Goal: Task Accomplishment & Management: Manage account settings

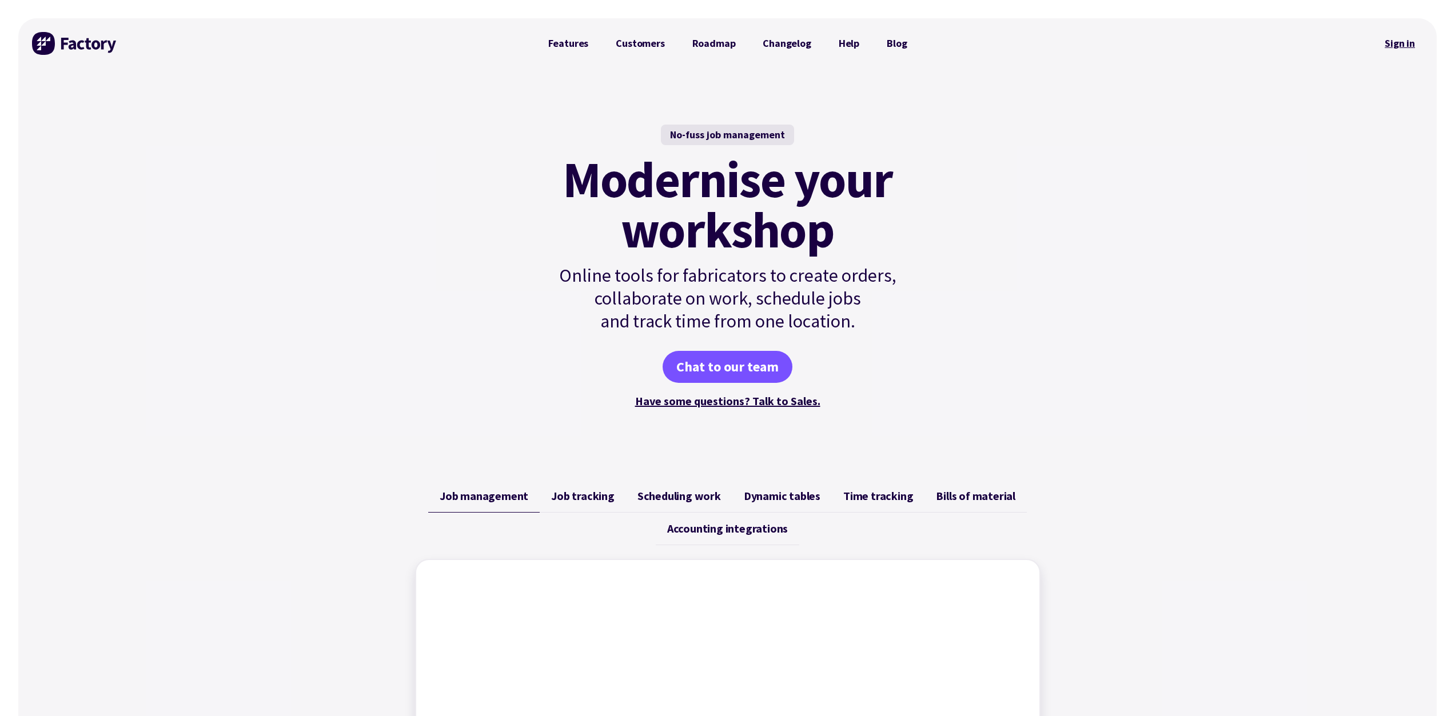
click at [1397, 45] on link "Sign in" at bounding box center [1400, 43] width 46 height 26
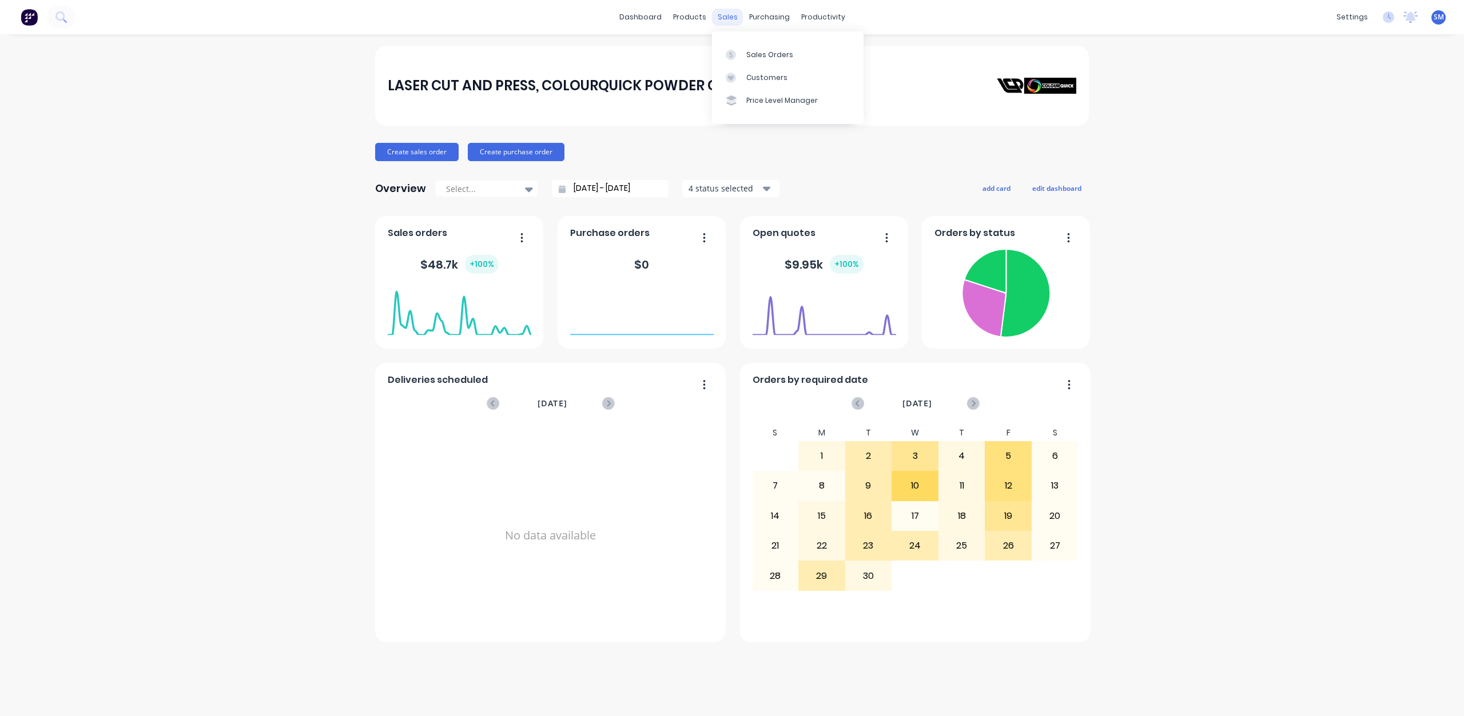
click at [723, 14] on div "sales" at bounding box center [727, 17] width 31 height 17
click at [751, 73] on div "Customers" at bounding box center [766, 78] width 41 height 10
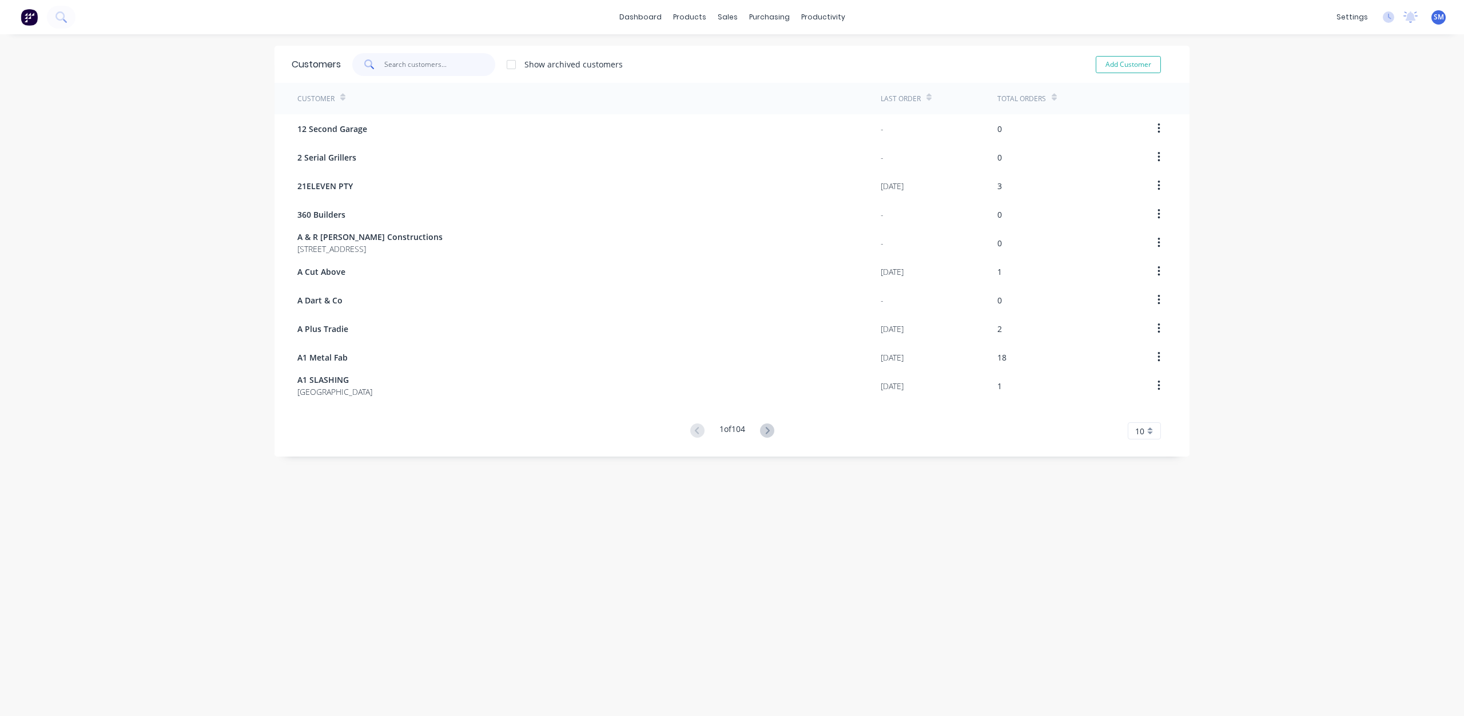
click at [412, 61] on input "text" at bounding box center [439, 64] width 111 height 23
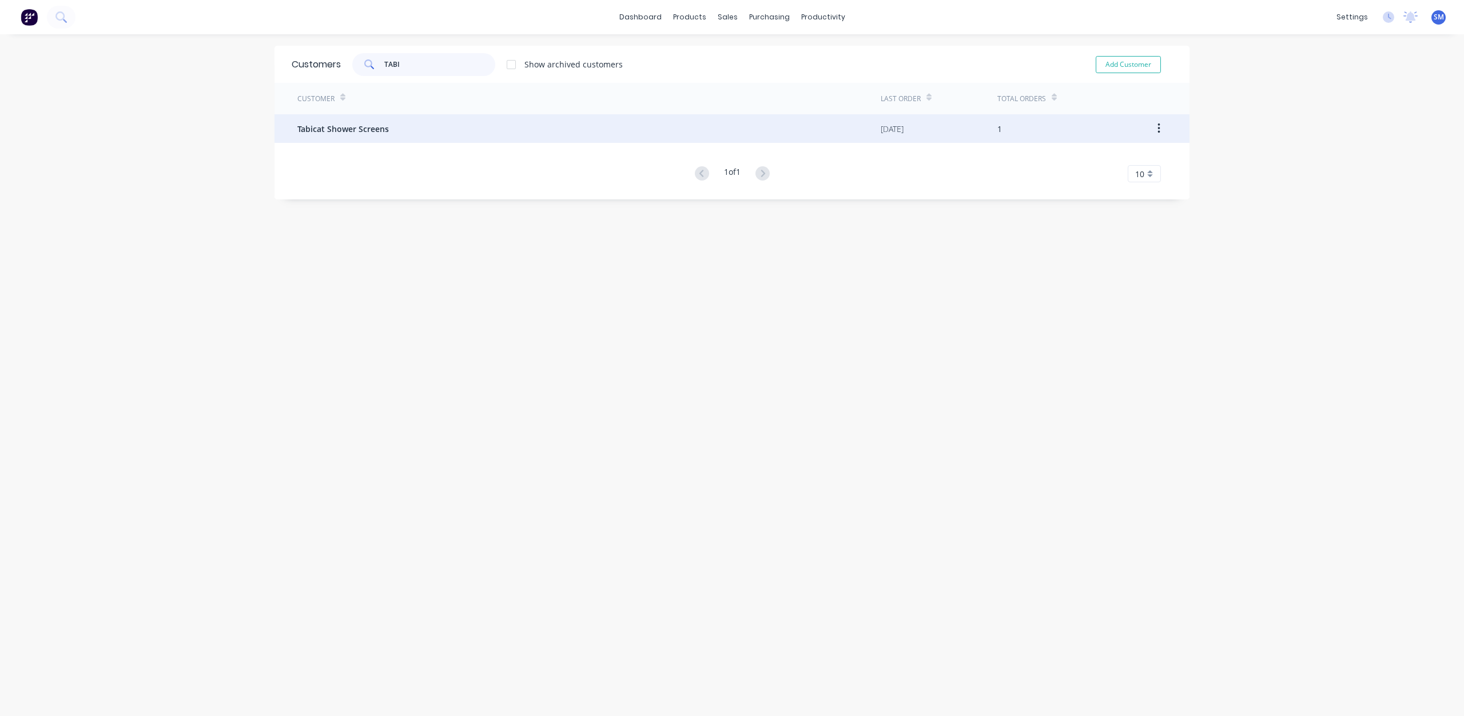
type input "TABI"
click at [343, 130] on span "Tabicat Shower Screens" at bounding box center [342, 129] width 91 height 12
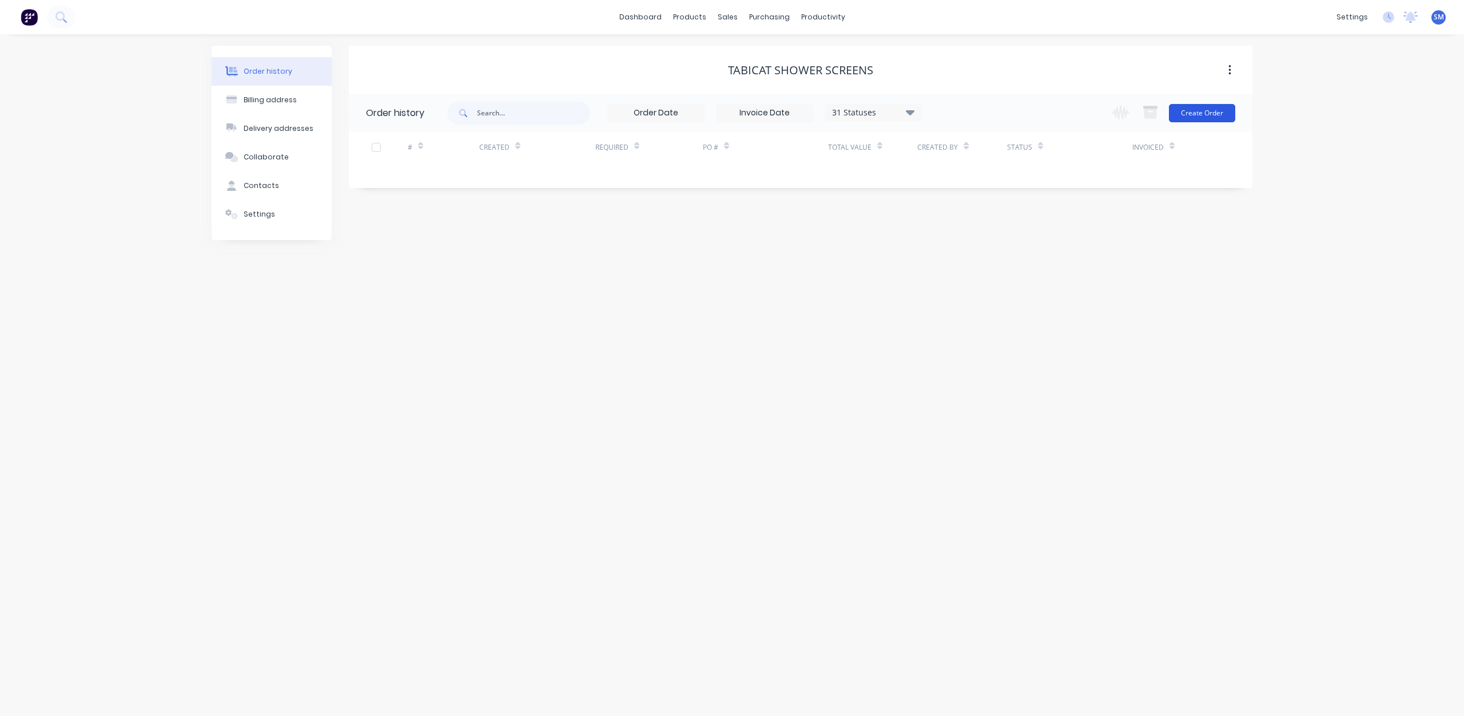
click at [1201, 120] on button "Create Order" at bounding box center [1202, 113] width 66 height 18
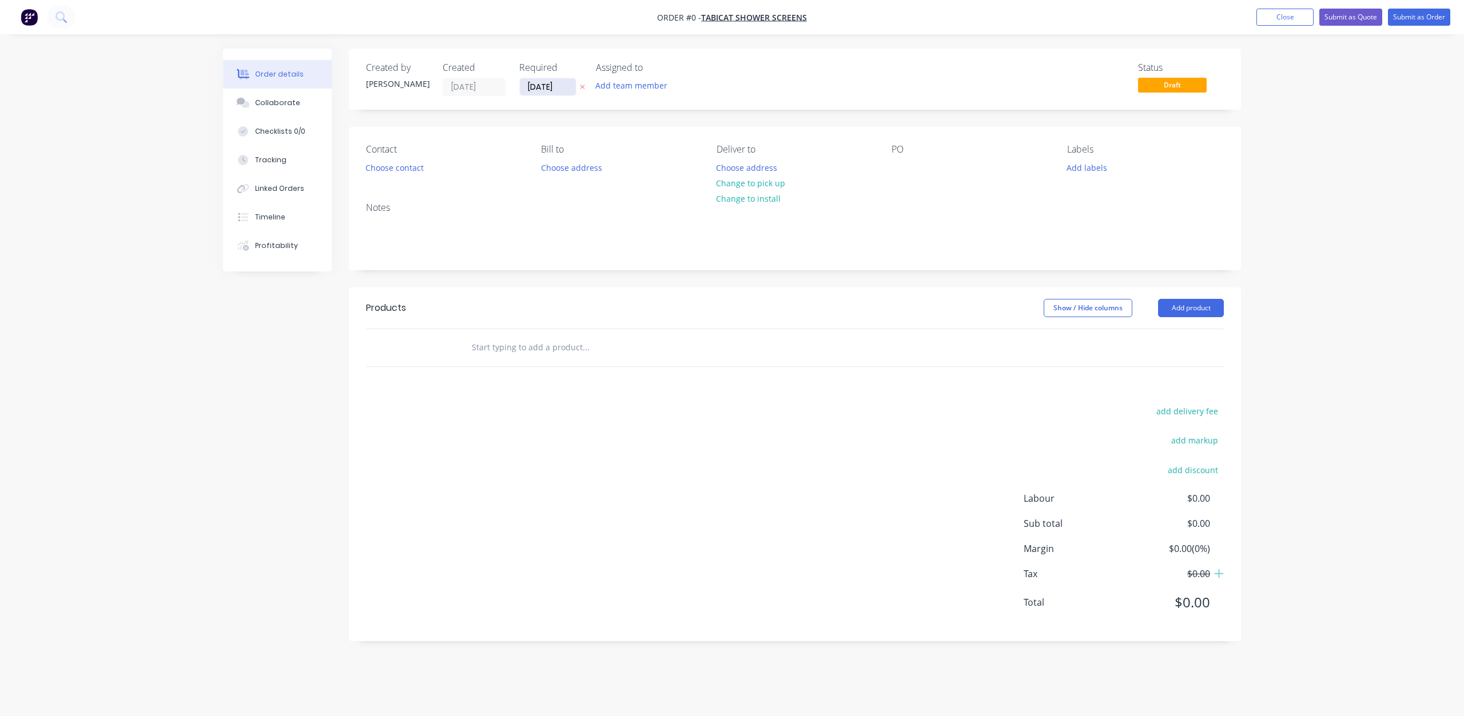
click at [550, 90] on input "[DATE]" at bounding box center [548, 86] width 56 height 17
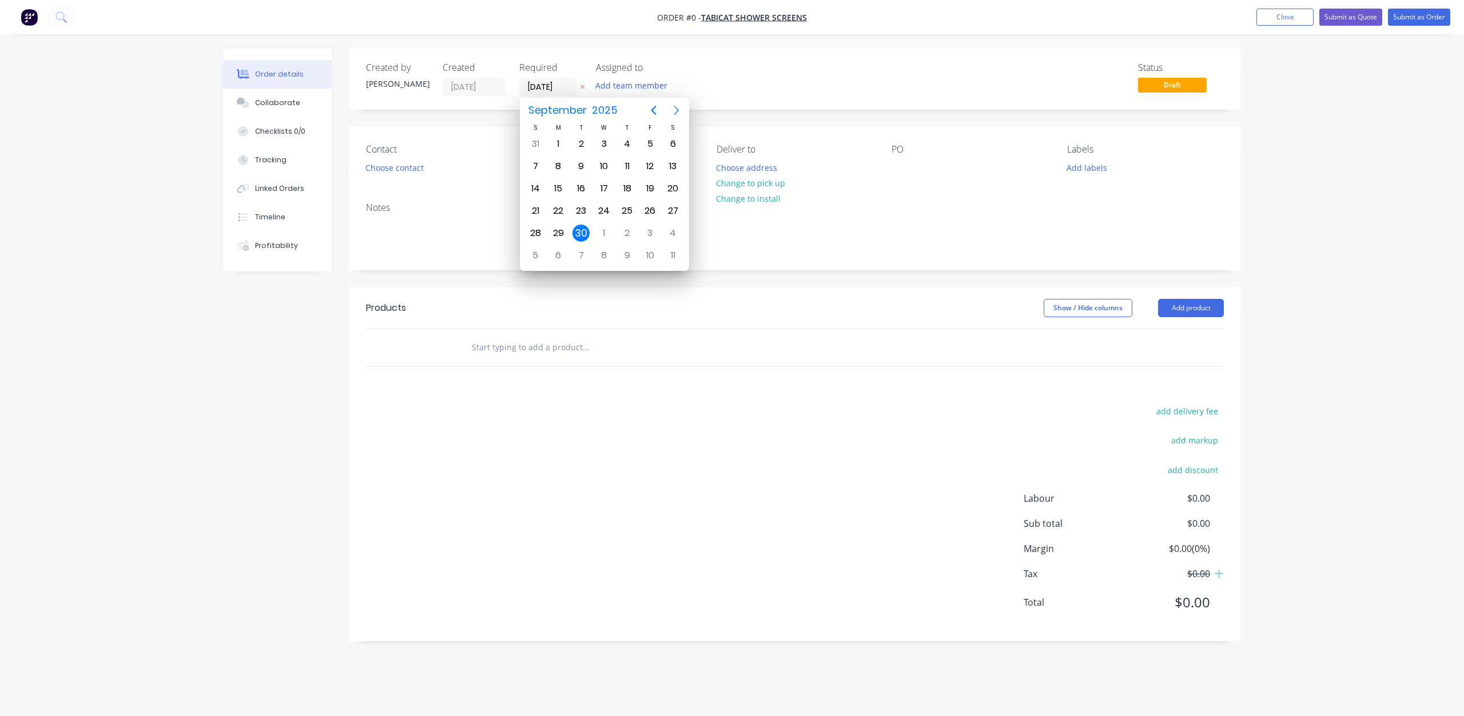
click at [674, 109] on icon "Next page" at bounding box center [676, 110] width 14 height 14
click at [583, 188] on div "14" at bounding box center [580, 188] width 17 height 17
type input "[DATE]"
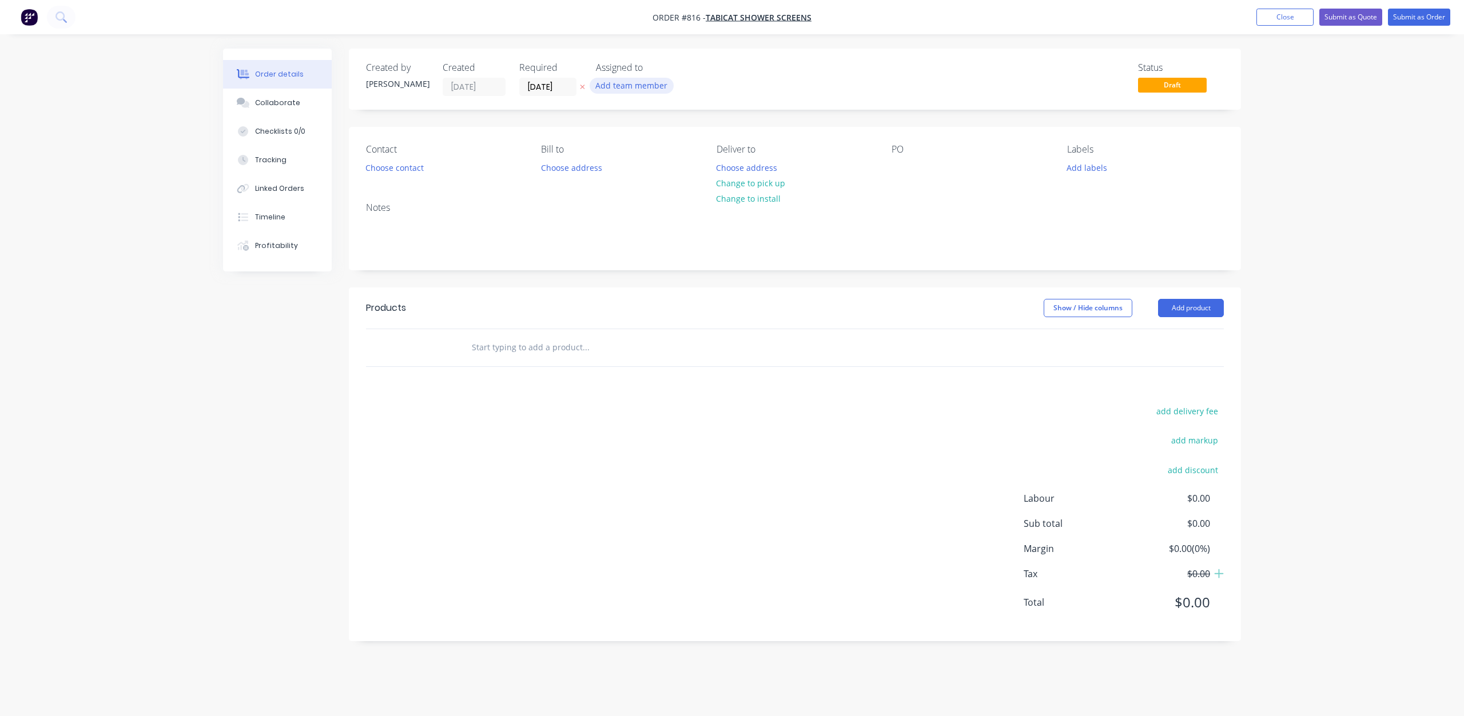
click at [620, 86] on button "Add team member" at bounding box center [631, 85] width 84 height 15
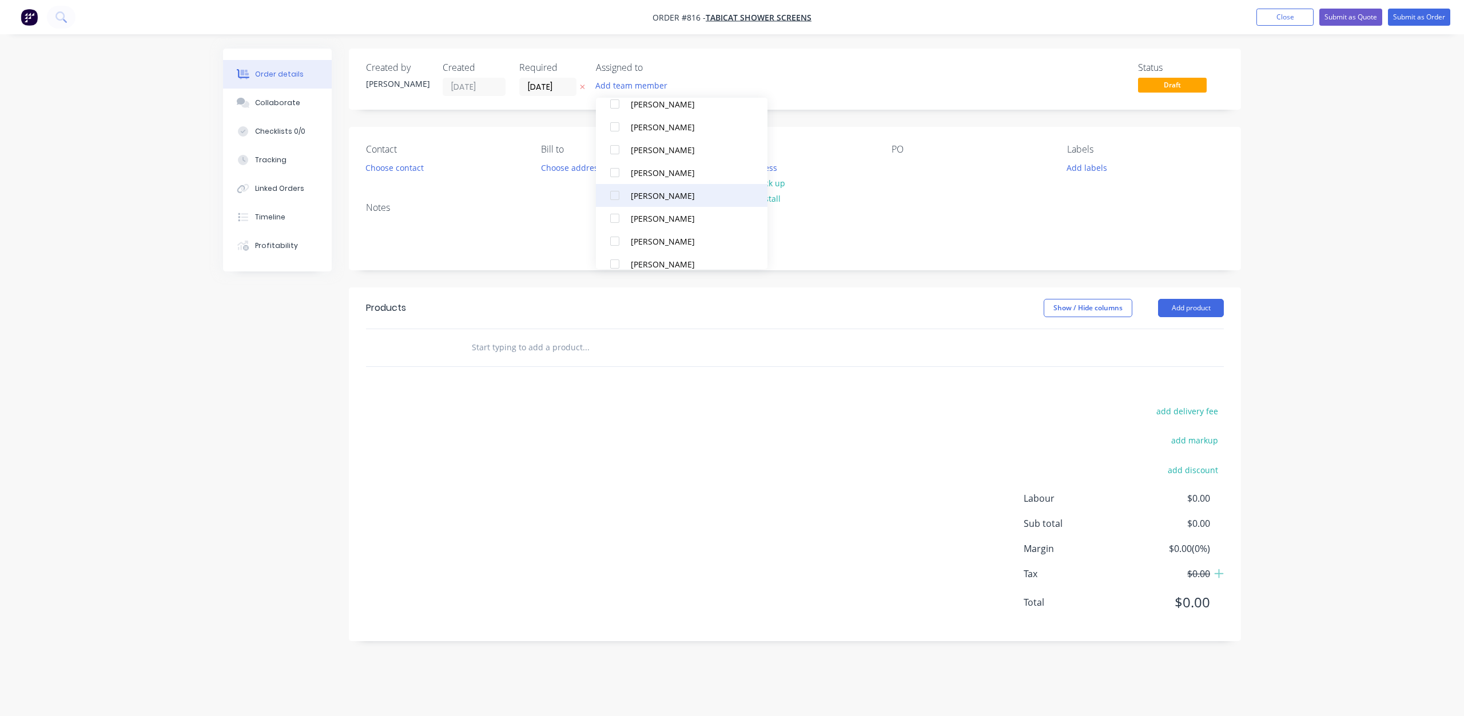
scroll to position [114, 0]
click at [616, 219] on div at bounding box center [614, 217] width 23 height 23
click at [1073, 167] on button "Add labels" at bounding box center [1086, 167] width 53 height 15
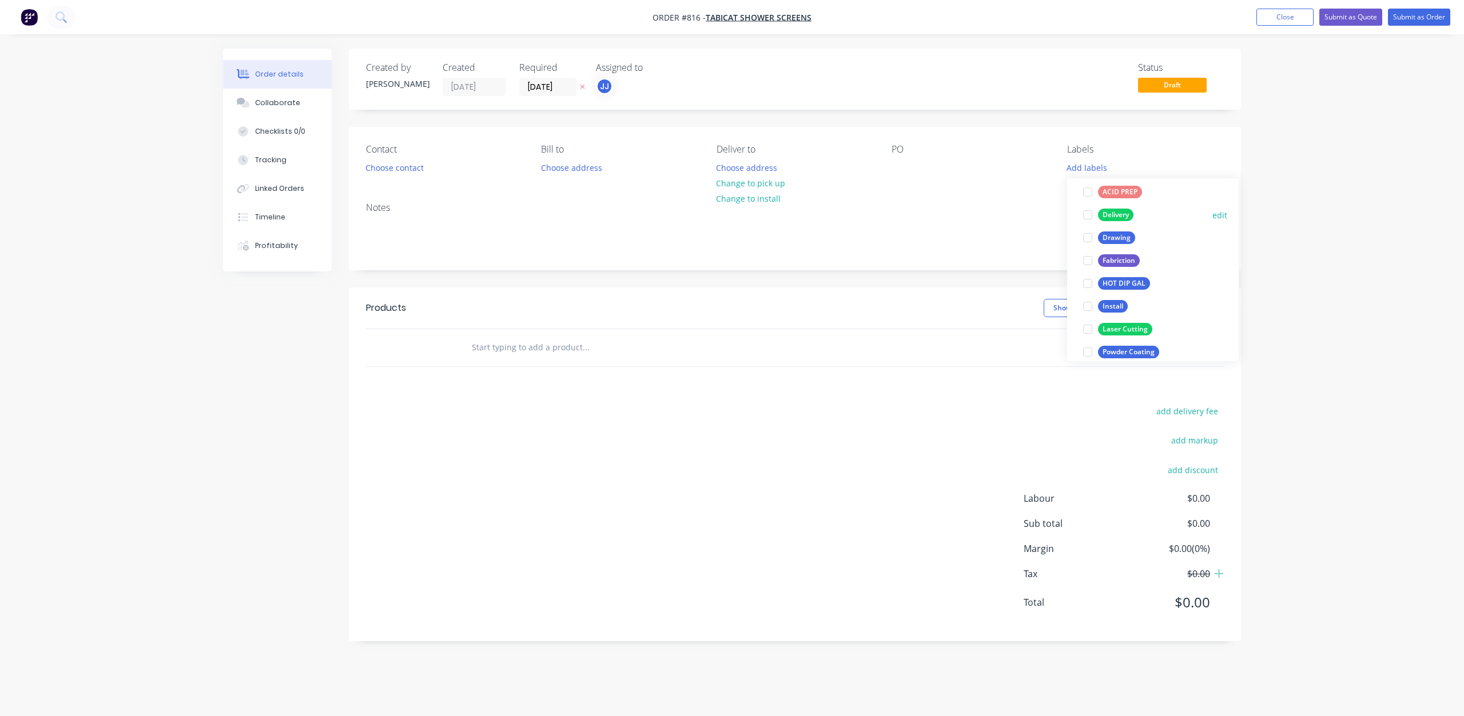
scroll to position [57, 0]
click at [1088, 206] on div at bounding box center [1087, 212] width 23 height 23
click at [1086, 256] on div at bounding box center [1087, 252] width 23 height 23
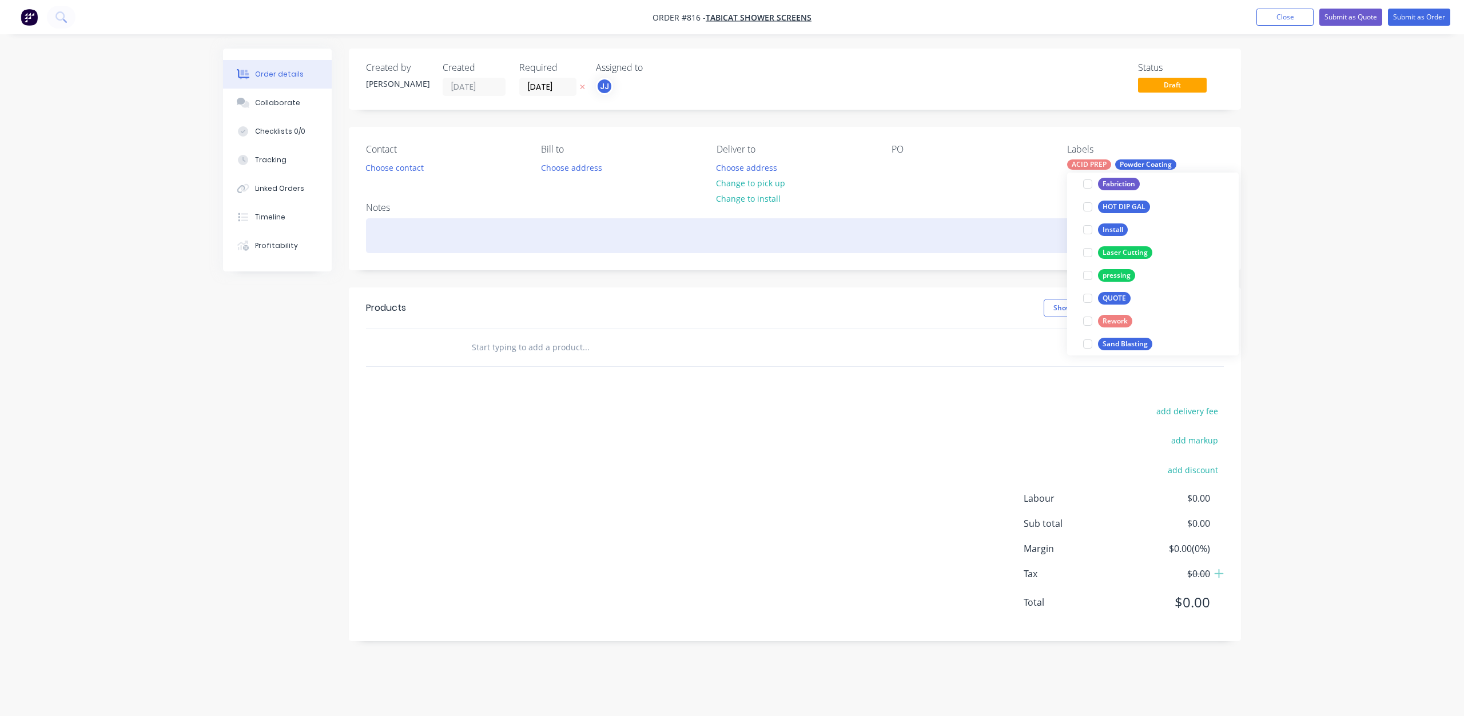
scroll to position [34, 0]
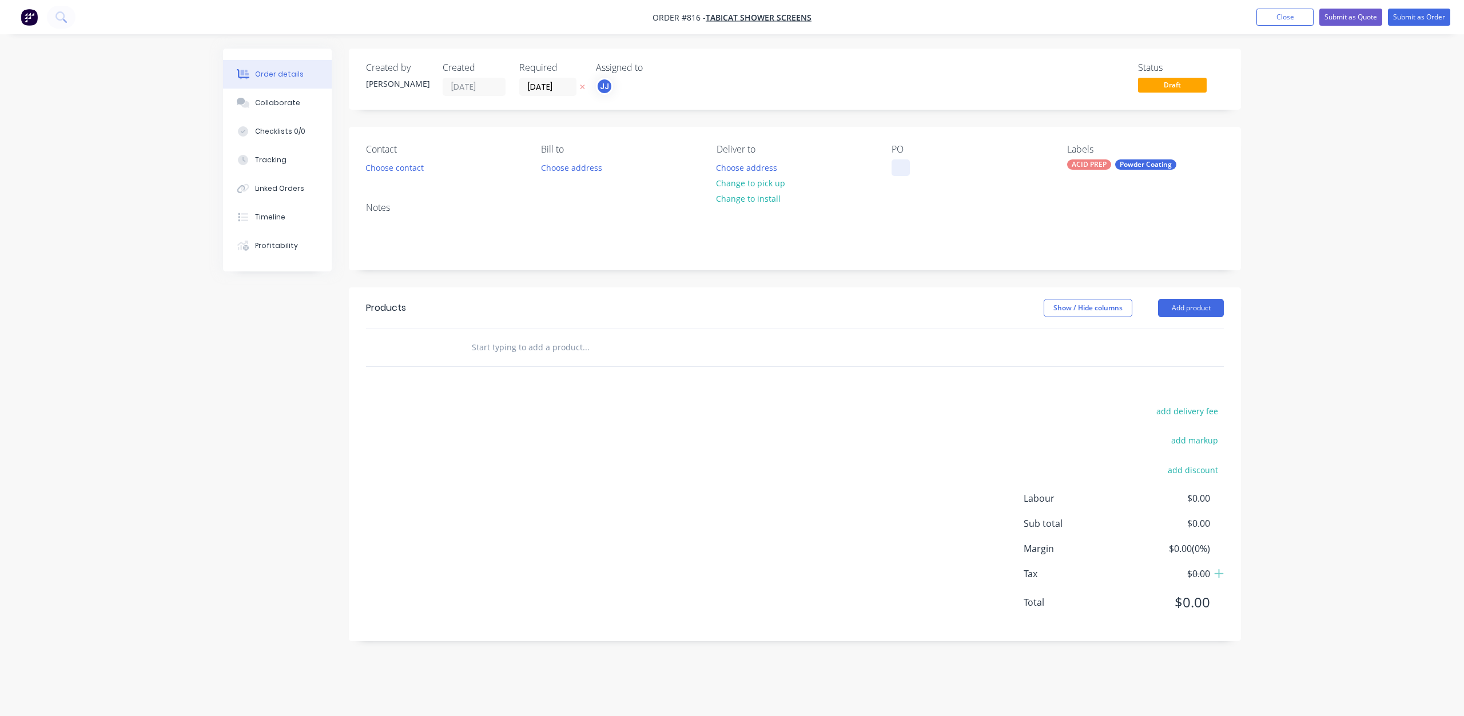
click at [898, 169] on div at bounding box center [900, 168] width 18 height 17
click at [398, 166] on button "Choose contact" at bounding box center [395, 167] width 70 height 15
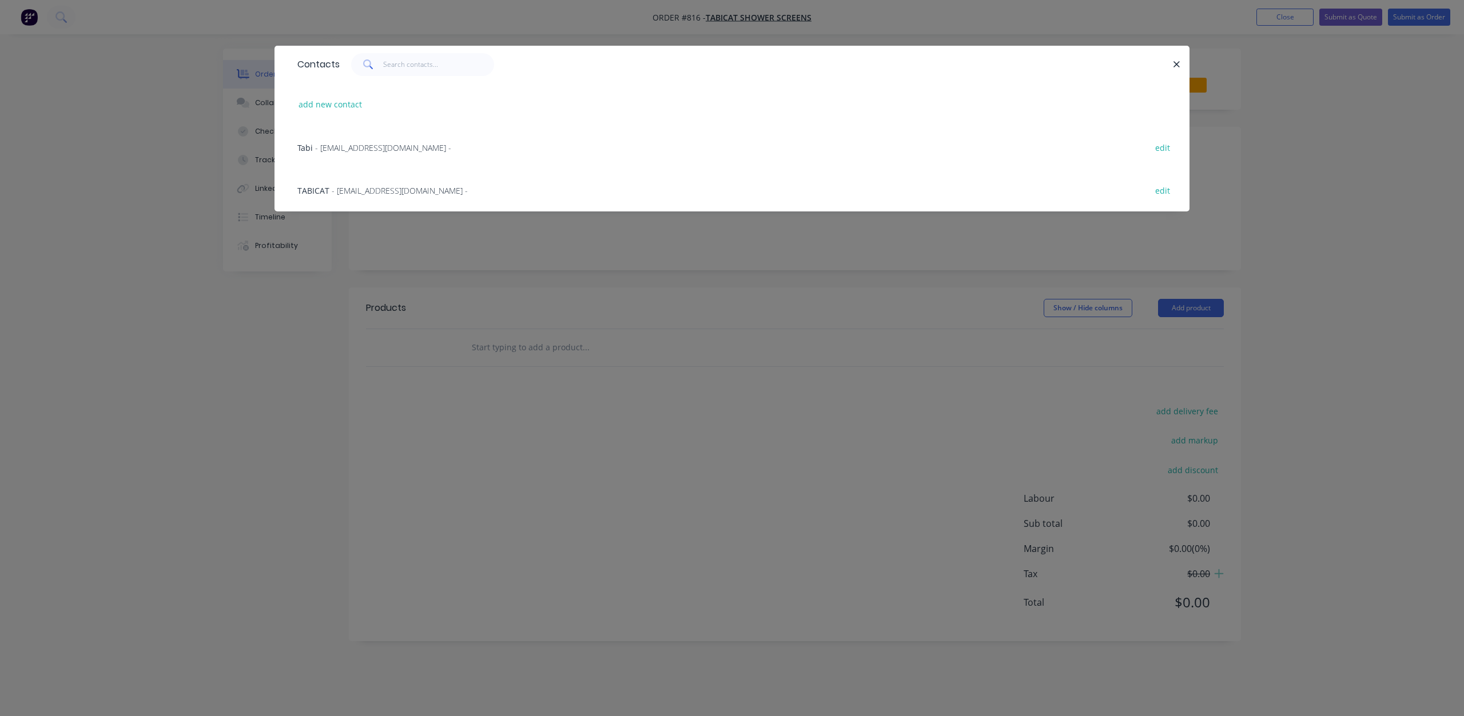
click at [373, 192] on span "- [EMAIL_ADDRESS][DOMAIN_NAME] -" at bounding box center [400, 190] width 136 height 11
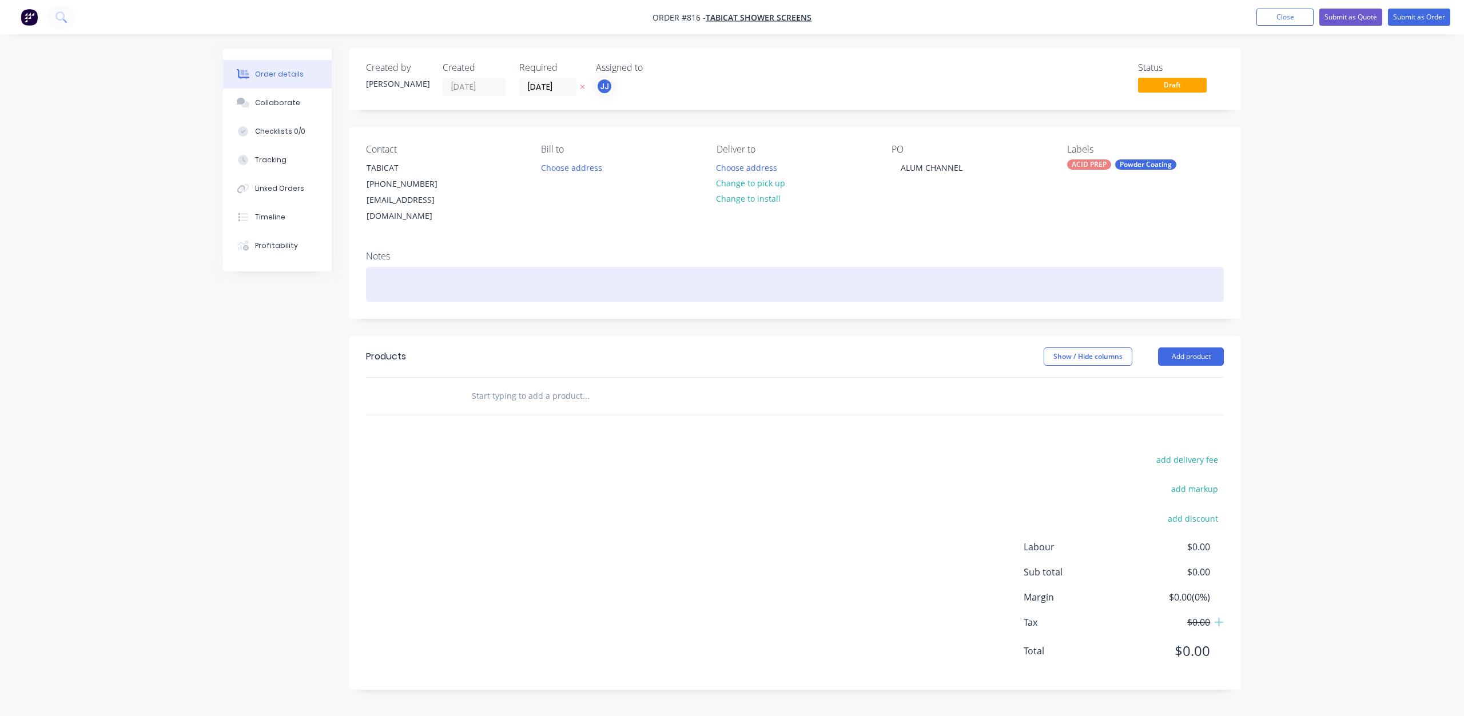
click at [400, 268] on div at bounding box center [795, 284] width 858 height 35
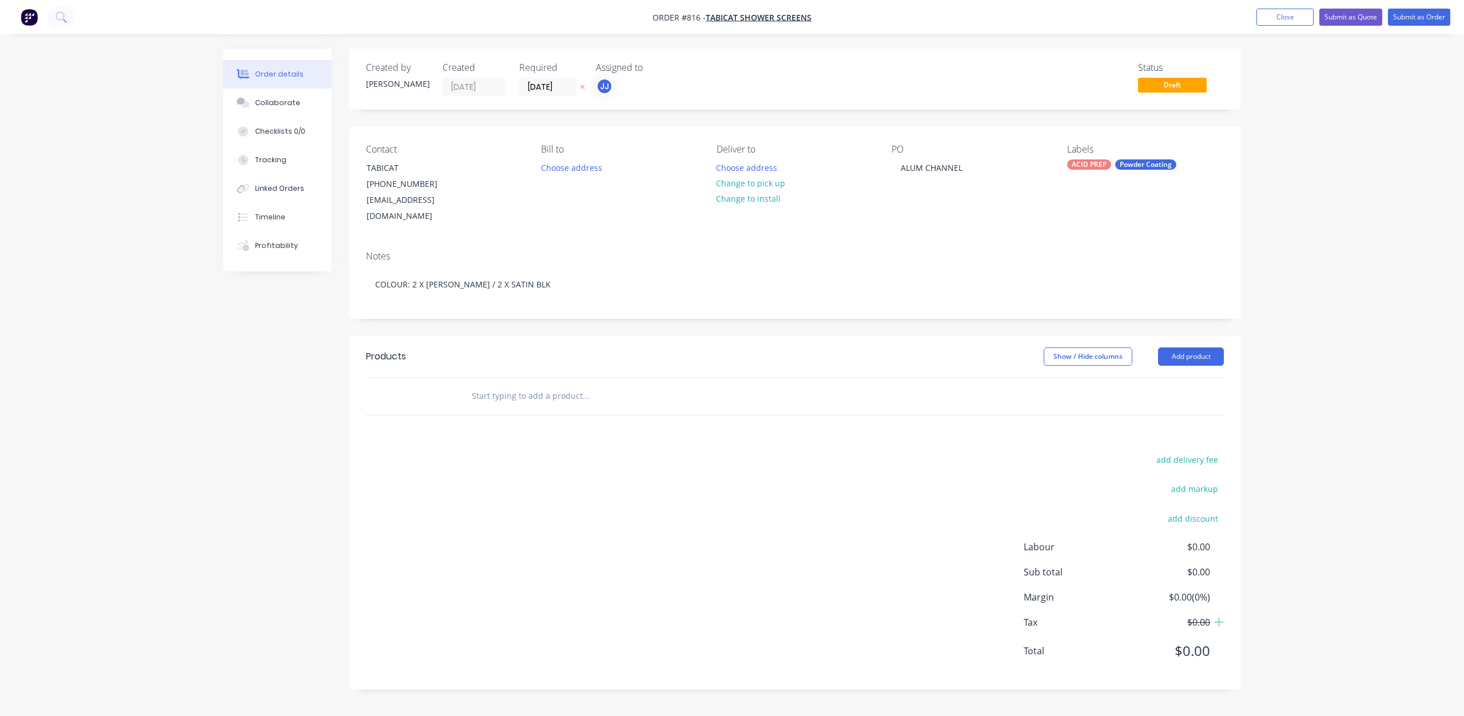
drag, startPoint x: 469, startPoint y: 381, endPoint x: 477, endPoint y: 383, distance: 8.3
click at [474, 385] on div at bounding box center [633, 396] width 343 height 23
click at [478, 385] on input "text" at bounding box center [585, 396] width 229 height 23
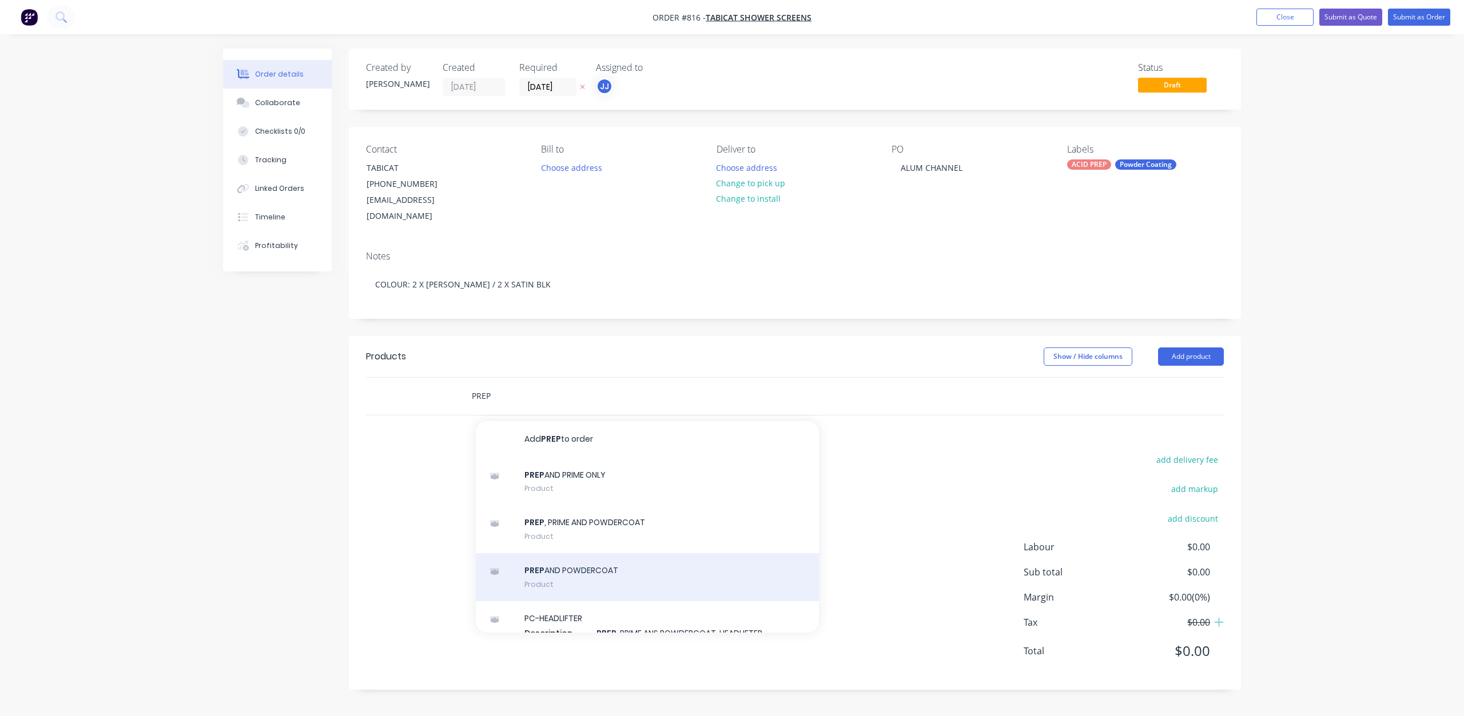
type input "PREP"
click at [576, 557] on div "PREP AND POWDERCOAT Product" at bounding box center [647, 577] width 343 height 48
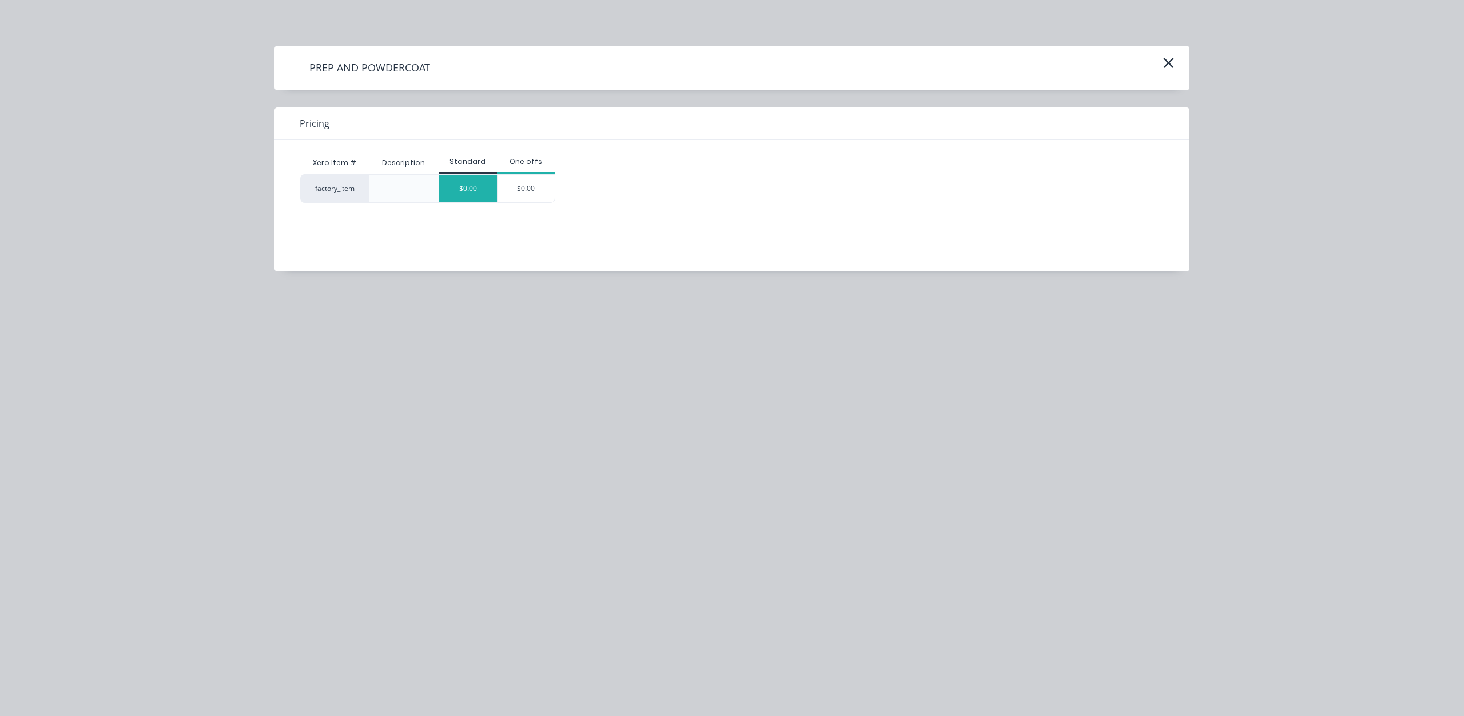
click at [467, 197] on div "$0.00" at bounding box center [468, 188] width 58 height 27
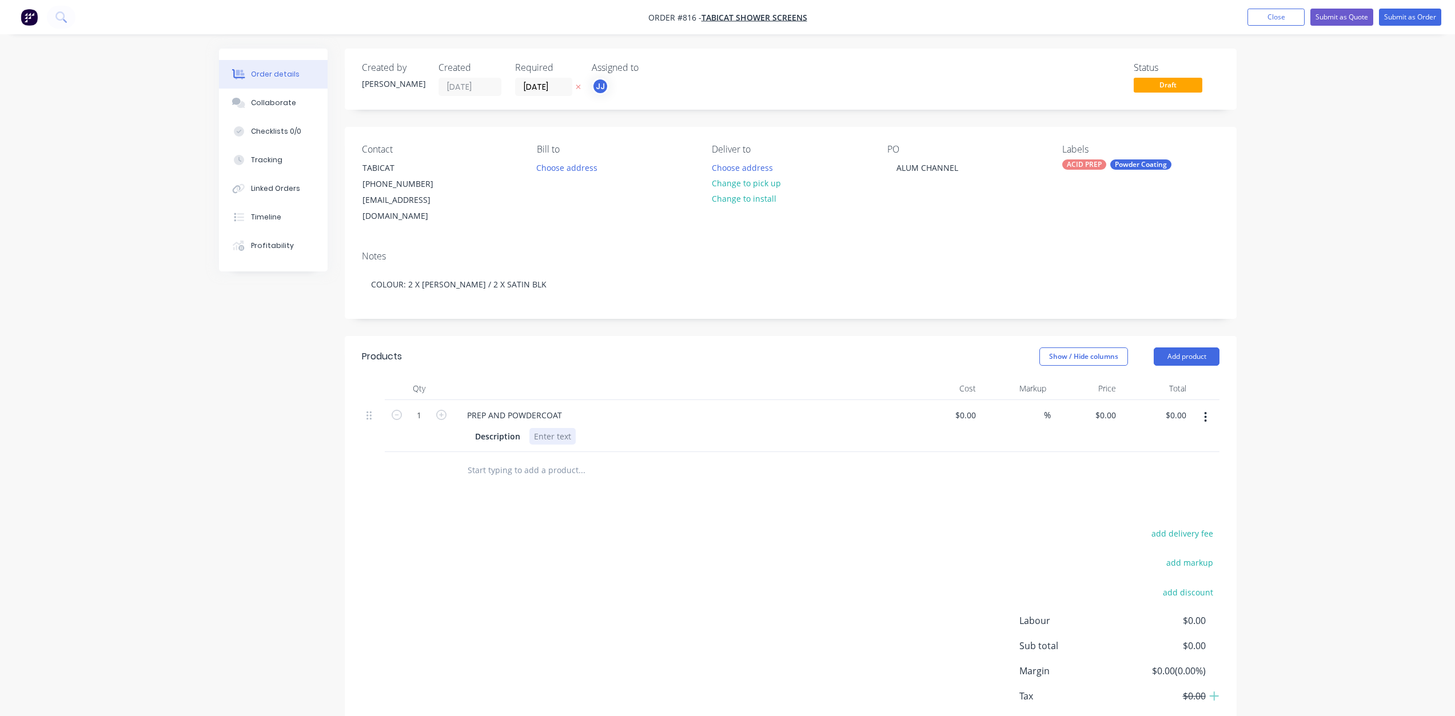
click at [538, 428] on div at bounding box center [552, 436] width 46 height 17
click at [424, 189] on div "[PHONE_NUMBER]" at bounding box center [409, 184] width 95 height 16
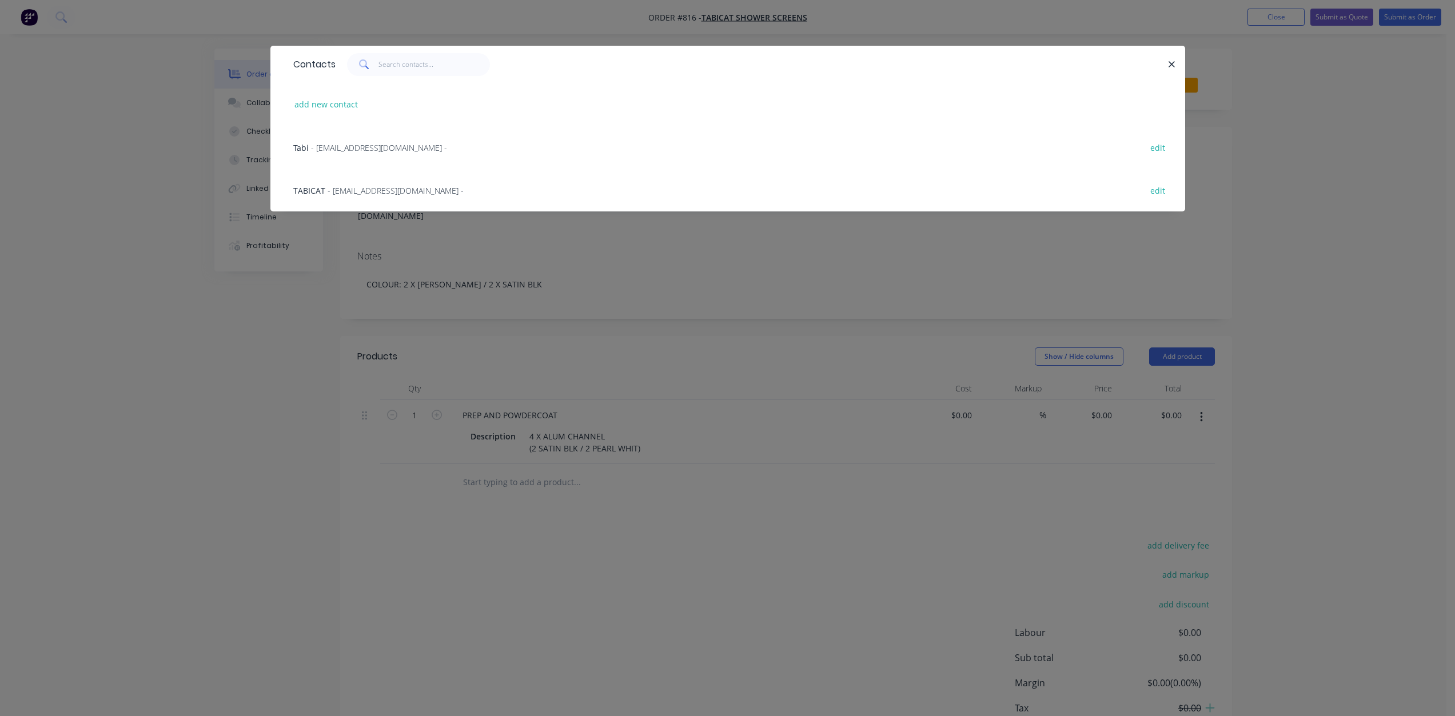
click at [405, 196] on span "- [EMAIL_ADDRESS][DOMAIN_NAME] -" at bounding box center [396, 190] width 136 height 11
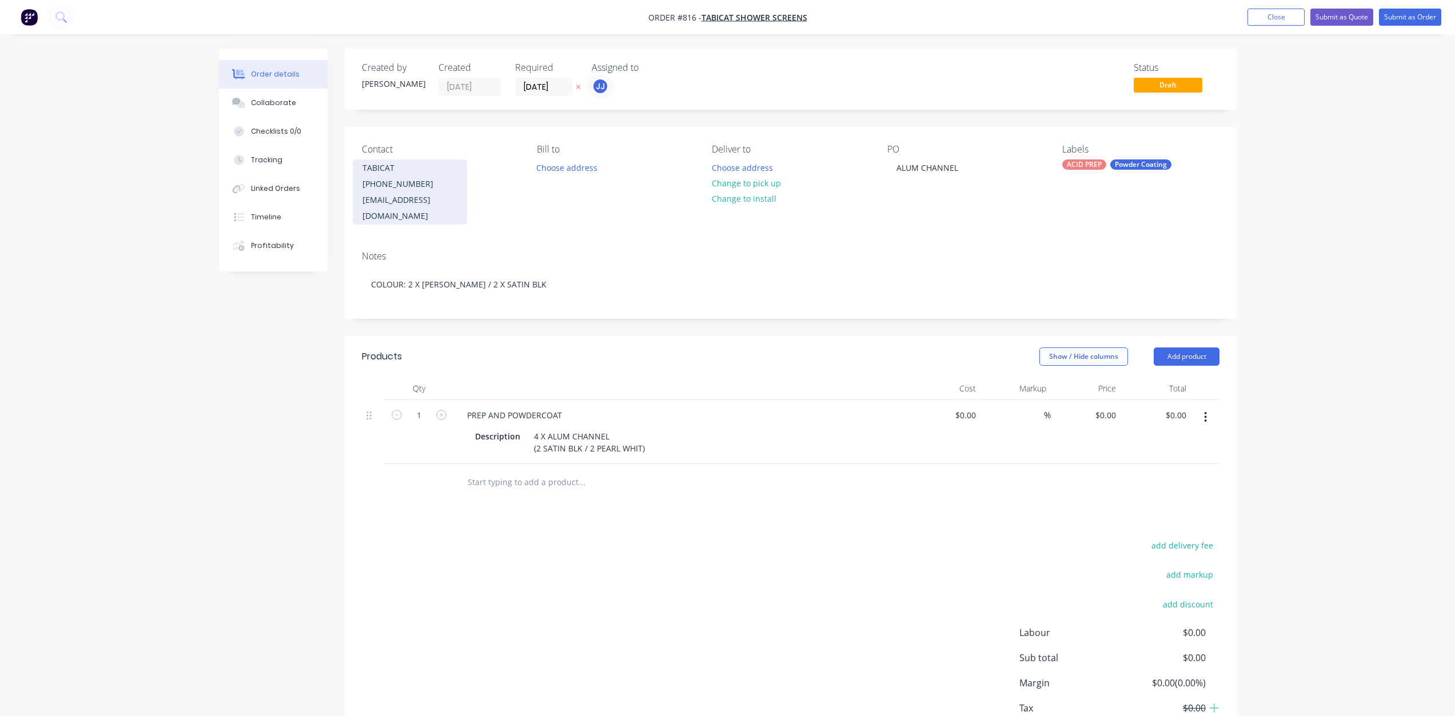
click at [412, 186] on div "[PHONE_NUMBER]" at bounding box center [409, 184] width 95 height 16
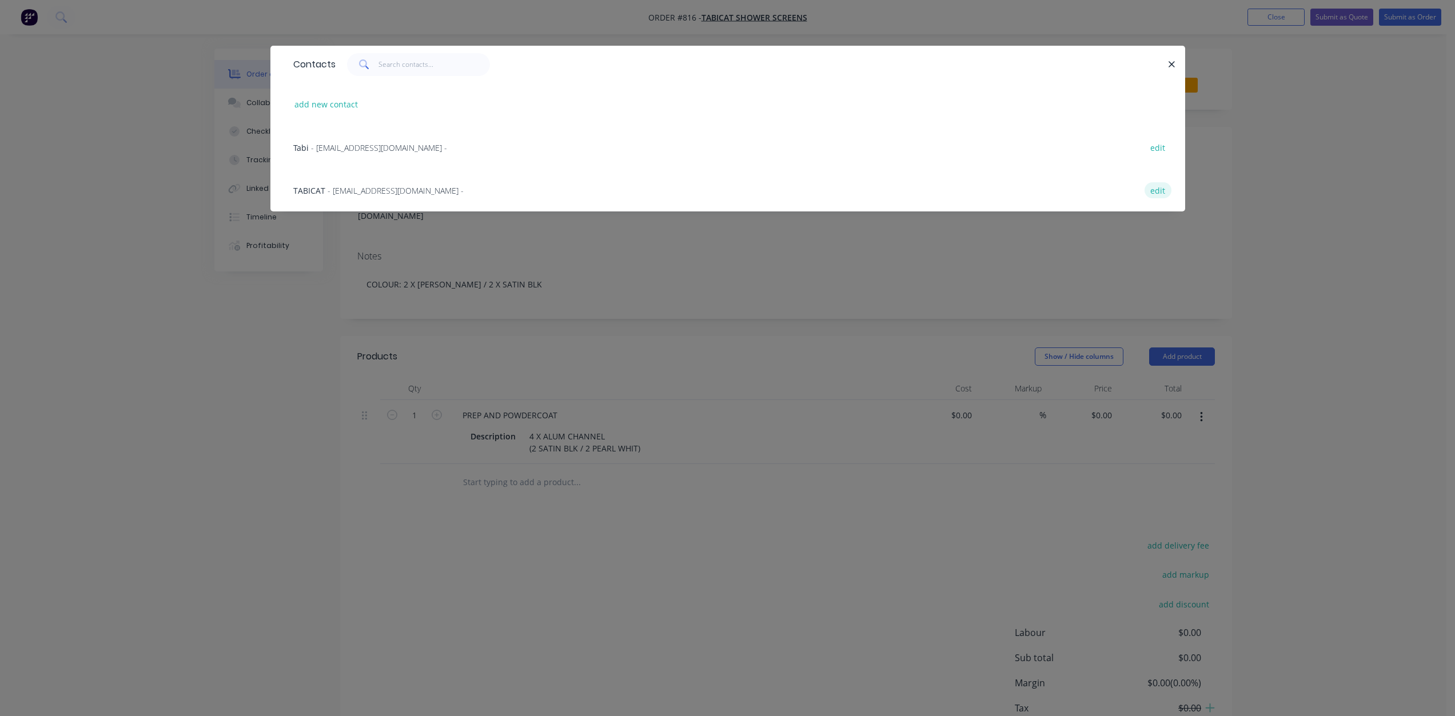
click at [1155, 192] on button "edit" at bounding box center [1158, 189] width 27 height 15
select select "AU"
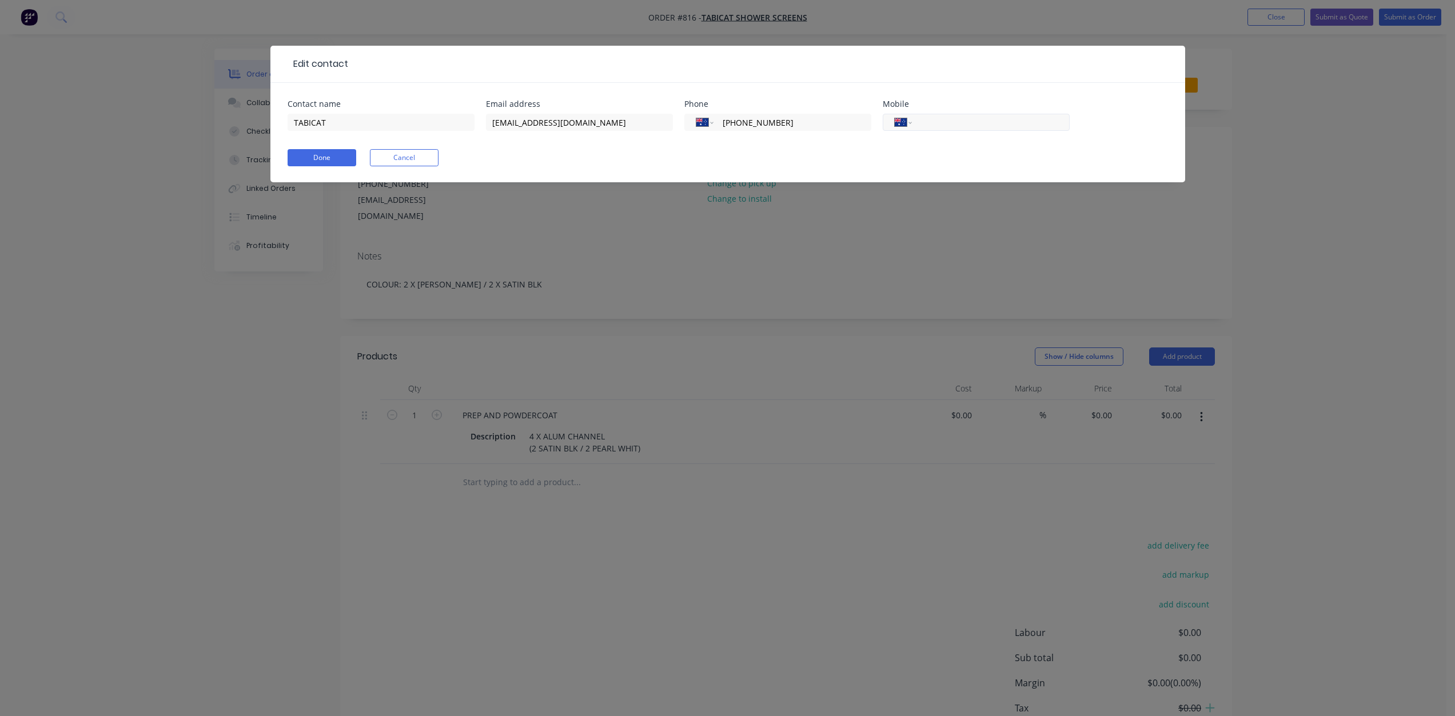
click at [934, 122] on input "tel" at bounding box center [988, 122] width 137 height 13
type input "0492 037 633"
click at [312, 163] on button "Done" at bounding box center [322, 157] width 69 height 17
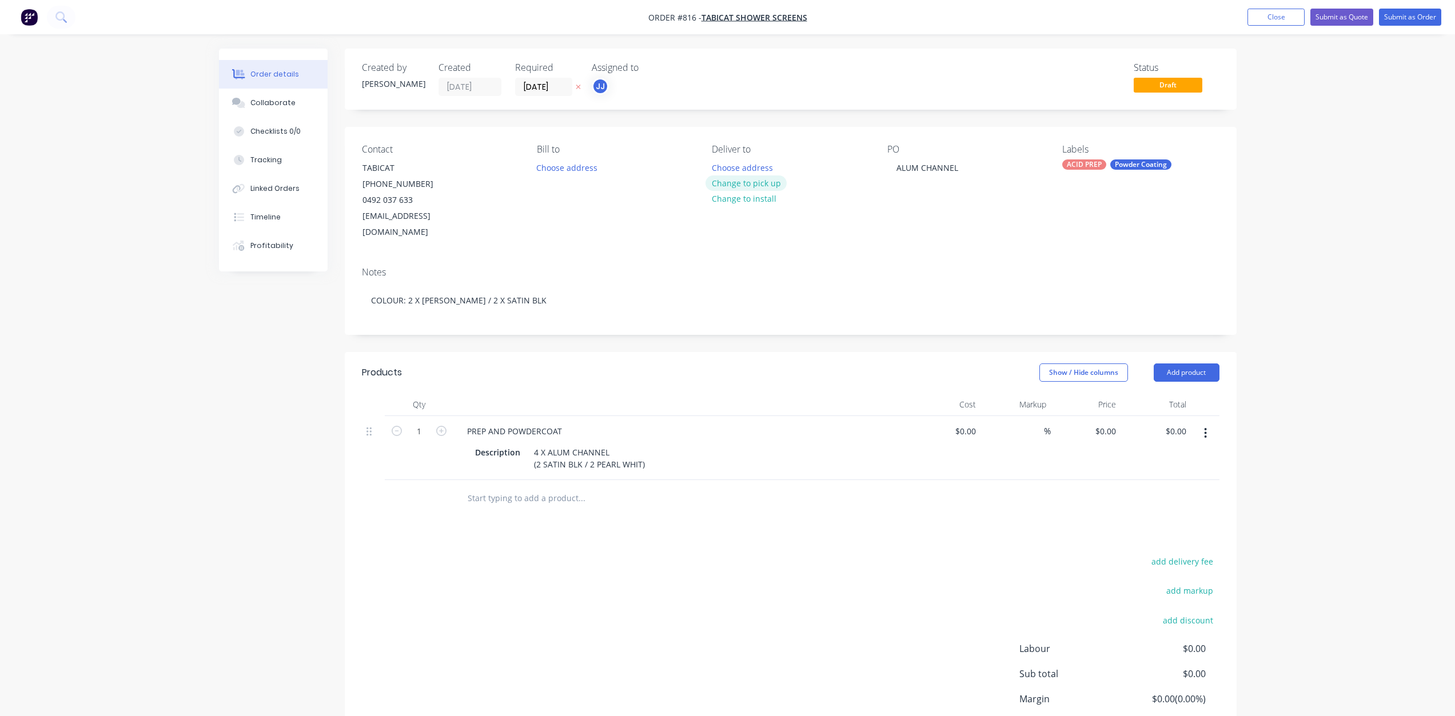
click at [743, 184] on button "Change to pick up" at bounding box center [745, 183] width 81 height 15
click at [1398, 19] on button "Submit as Order" at bounding box center [1410, 17] width 62 height 17
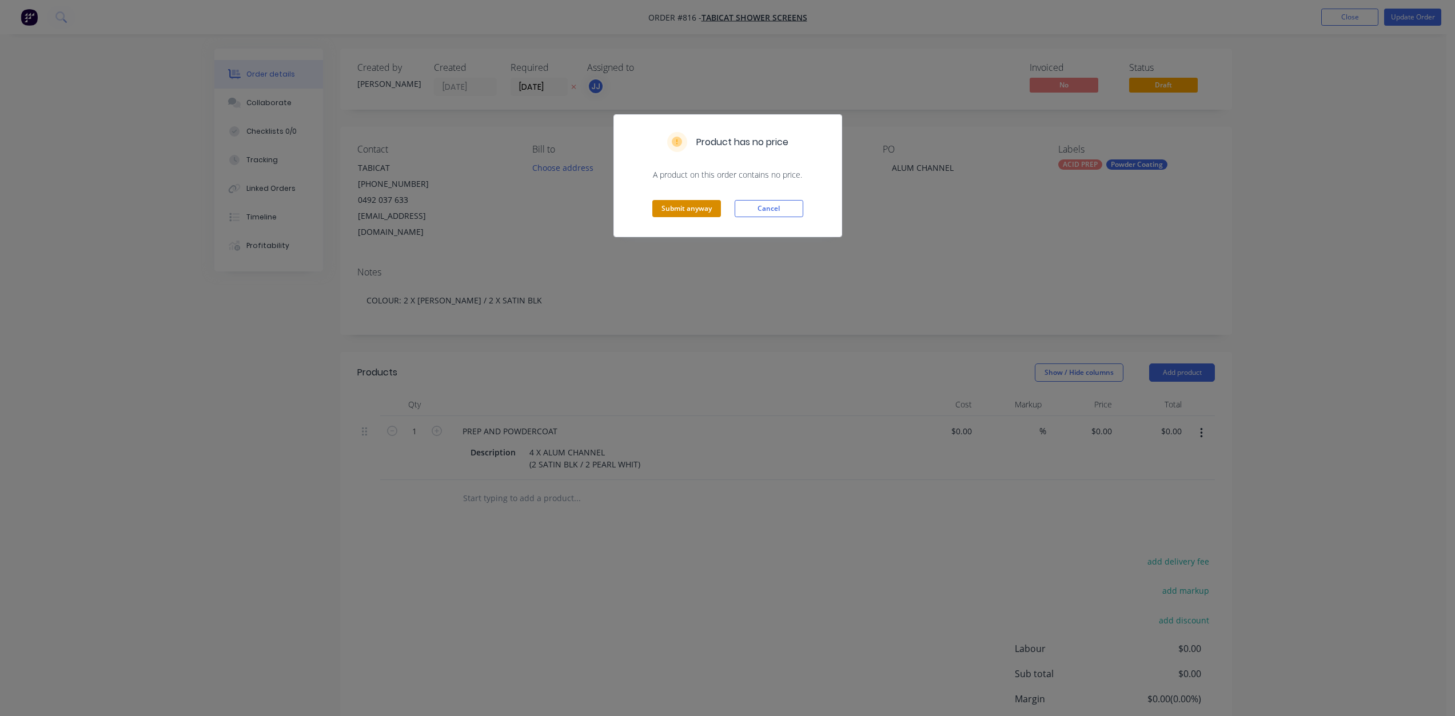
click at [675, 210] on button "Submit anyway" at bounding box center [686, 208] width 69 height 17
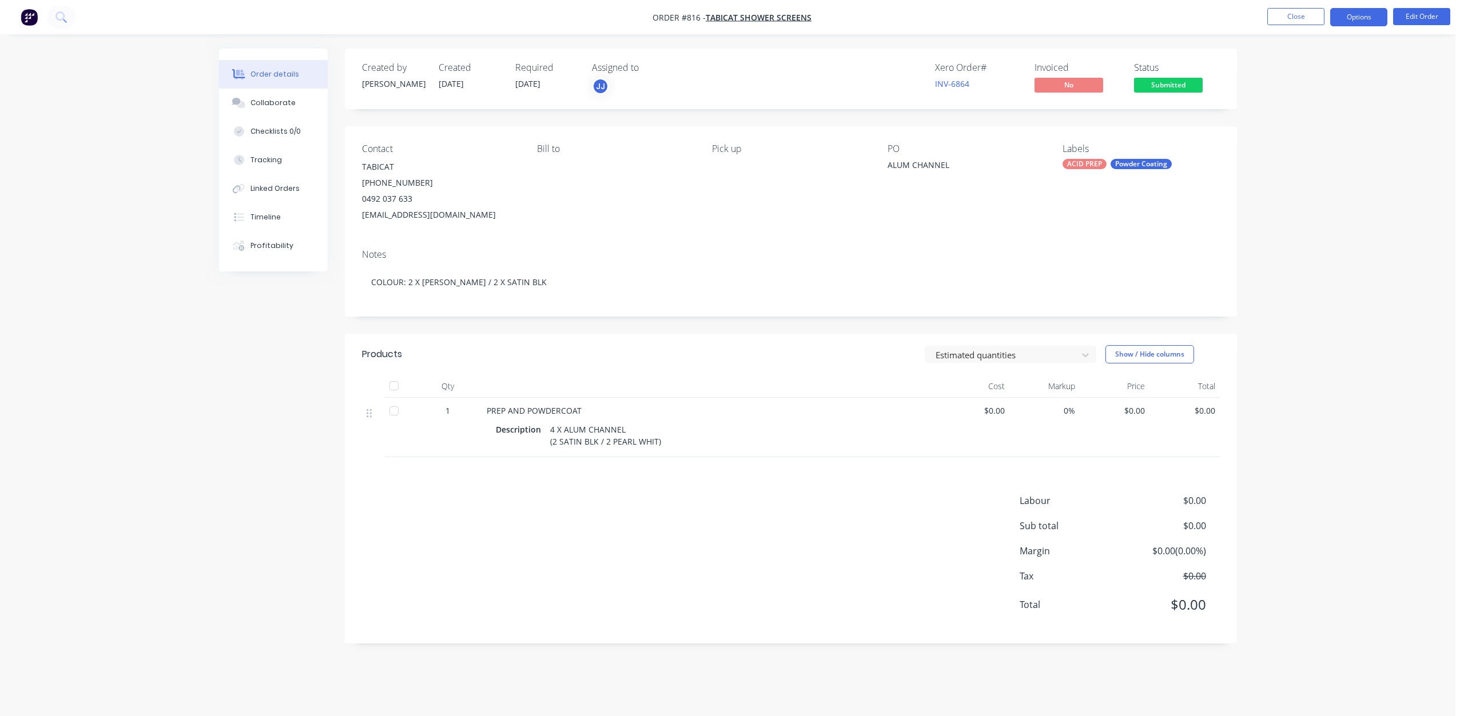
click at [1364, 24] on button "Options" at bounding box center [1358, 17] width 57 height 18
click at [1294, 143] on div "Work Order" at bounding box center [1323, 138] width 105 height 17
click at [1289, 115] on div "Without pricing" at bounding box center [1323, 115] width 105 height 17
click at [1284, 22] on button "Close" at bounding box center [1295, 16] width 57 height 17
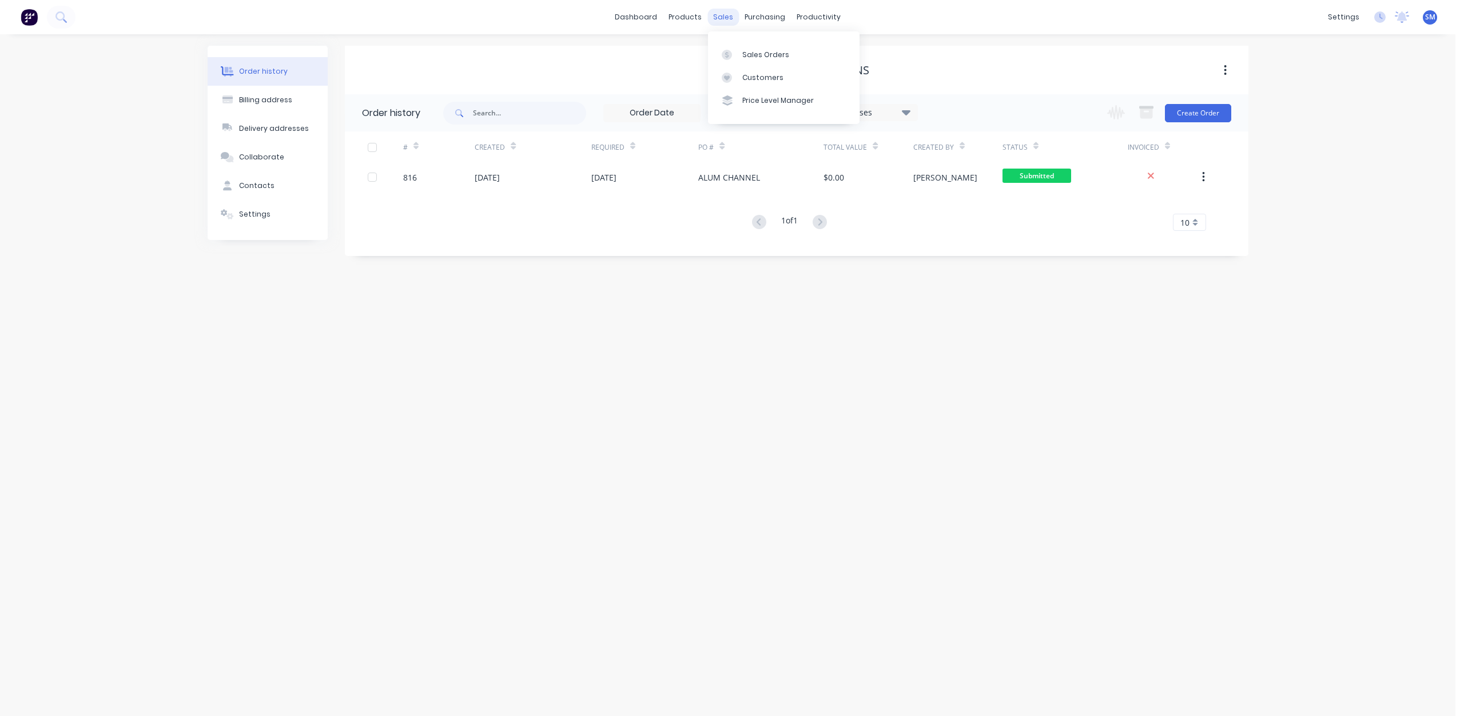
click at [720, 17] on div "sales" at bounding box center [722, 17] width 31 height 17
click at [762, 79] on div "Customers" at bounding box center [762, 78] width 41 height 10
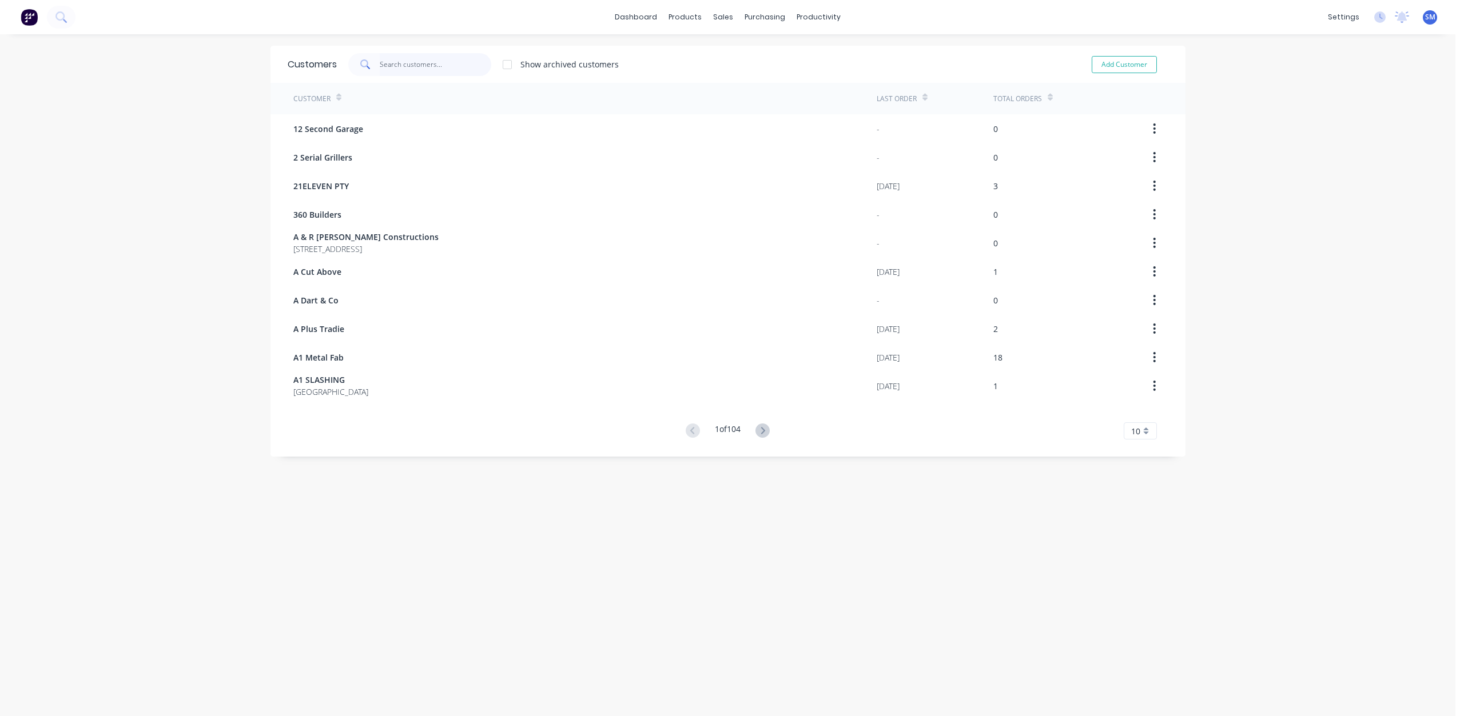
click at [399, 73] on input "text" at bounding box center [435, 64] width 111 height 23
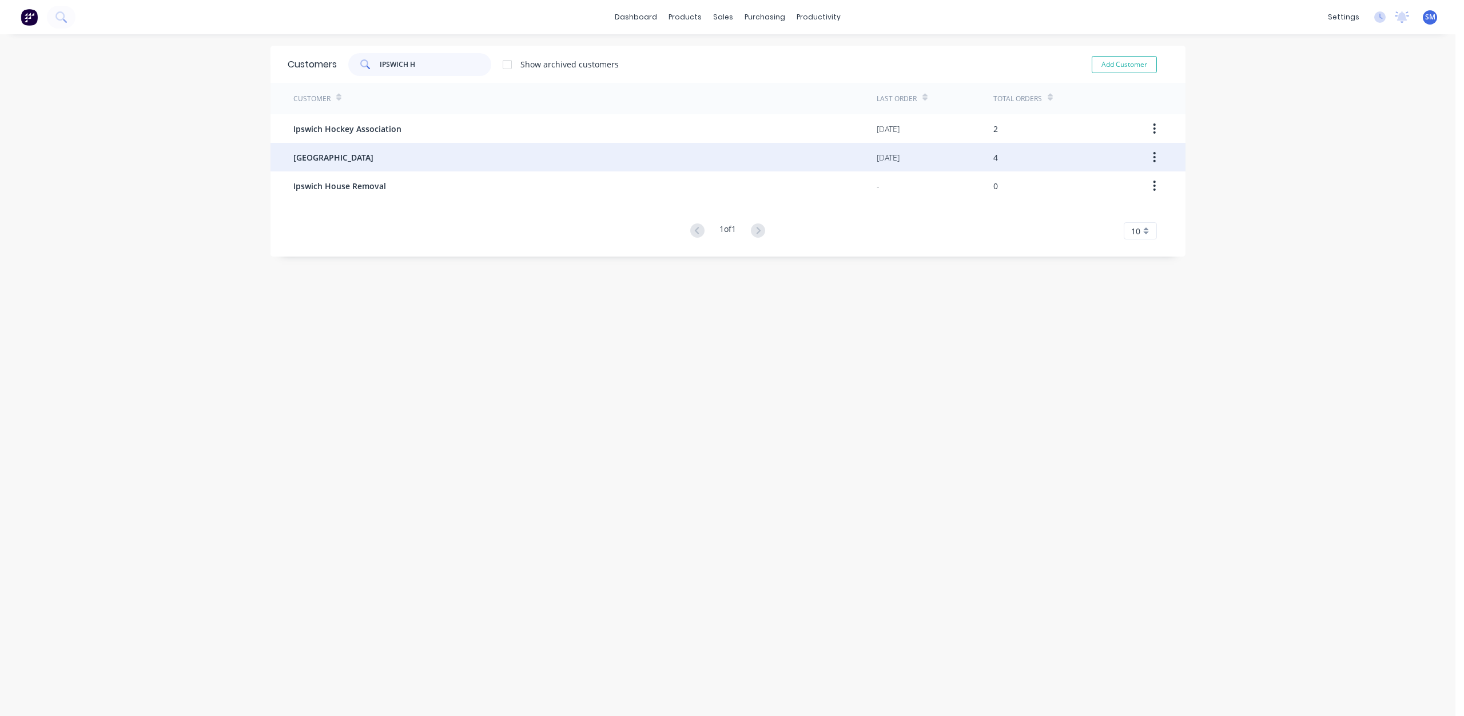
type input "IPSWICH H"
click at [337, 158] on span "[GEOGRAPHIC_DATA]" at bounding box center [333, 158] width 80 height 12
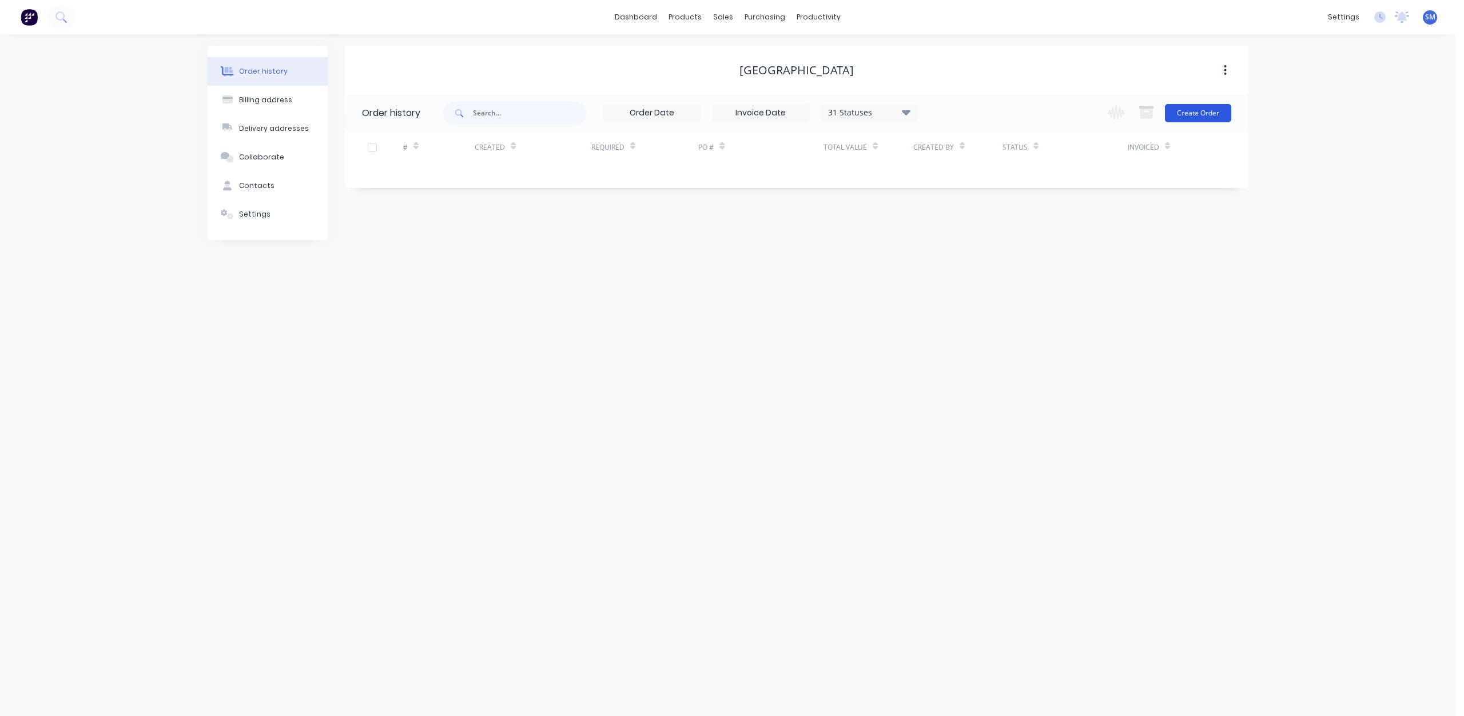
click at [1190, 117] on button "Create Order" at bounding box center [1198, 113] width 66 height 18
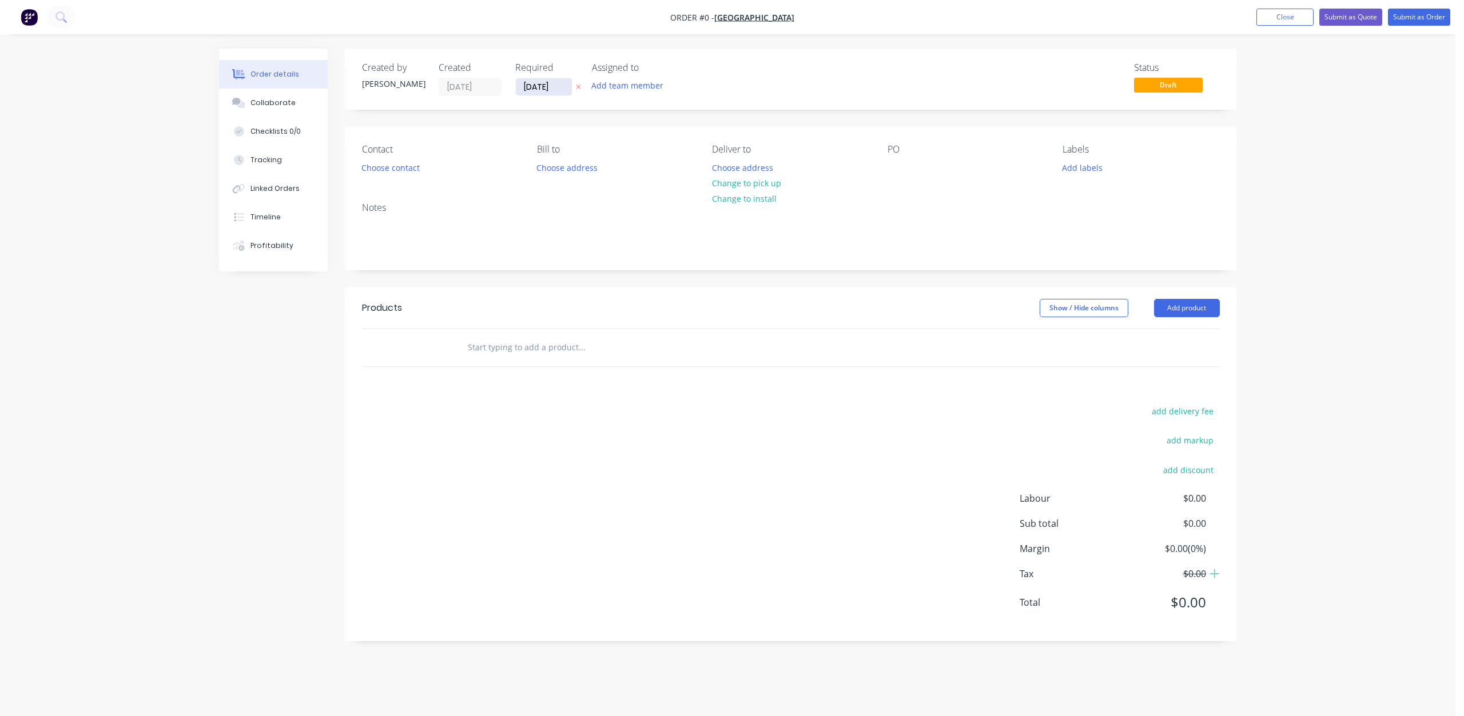
click at [535, 89] on input "[DATE]" at bounding box center [544, 86] width 56 height 17
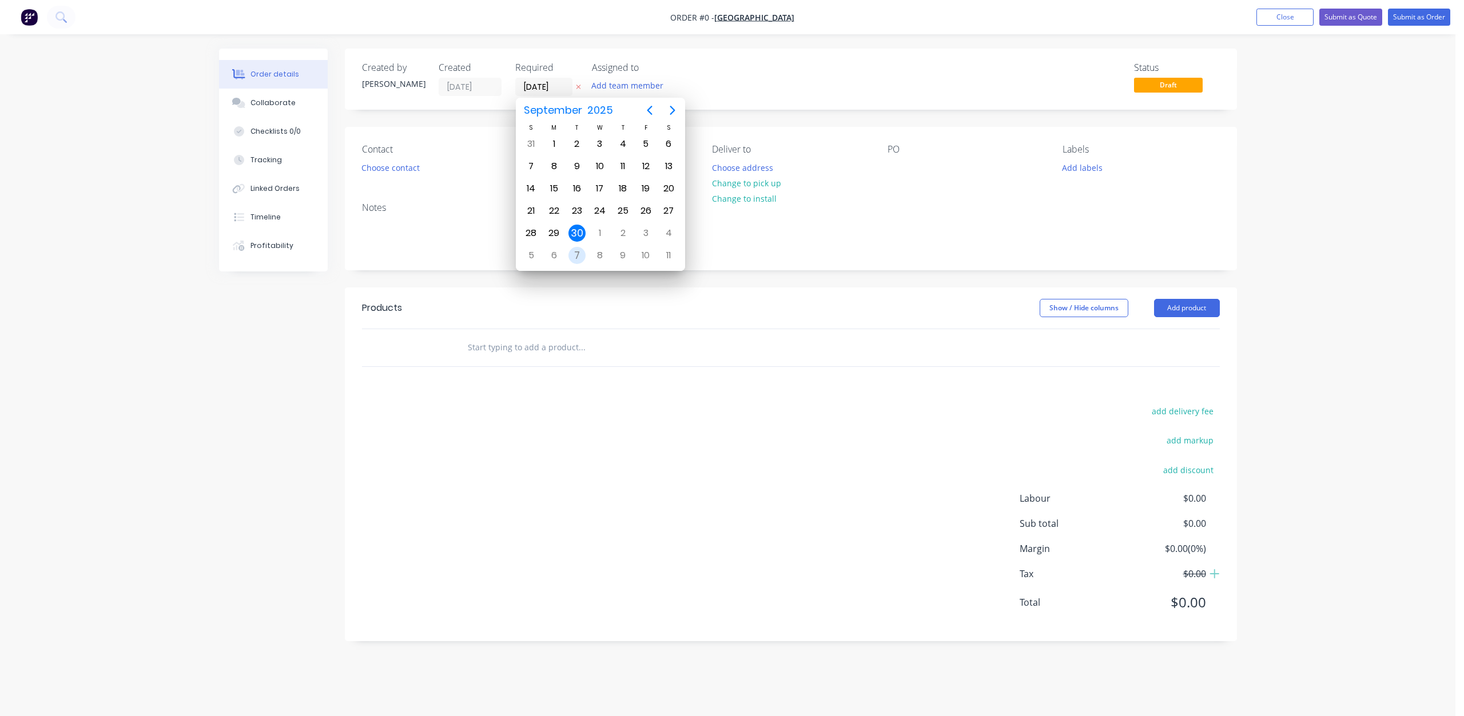
click at [576, 252] on div "7" at bounding box center [576, 255] width 17 height 17
type input "[DATE]"
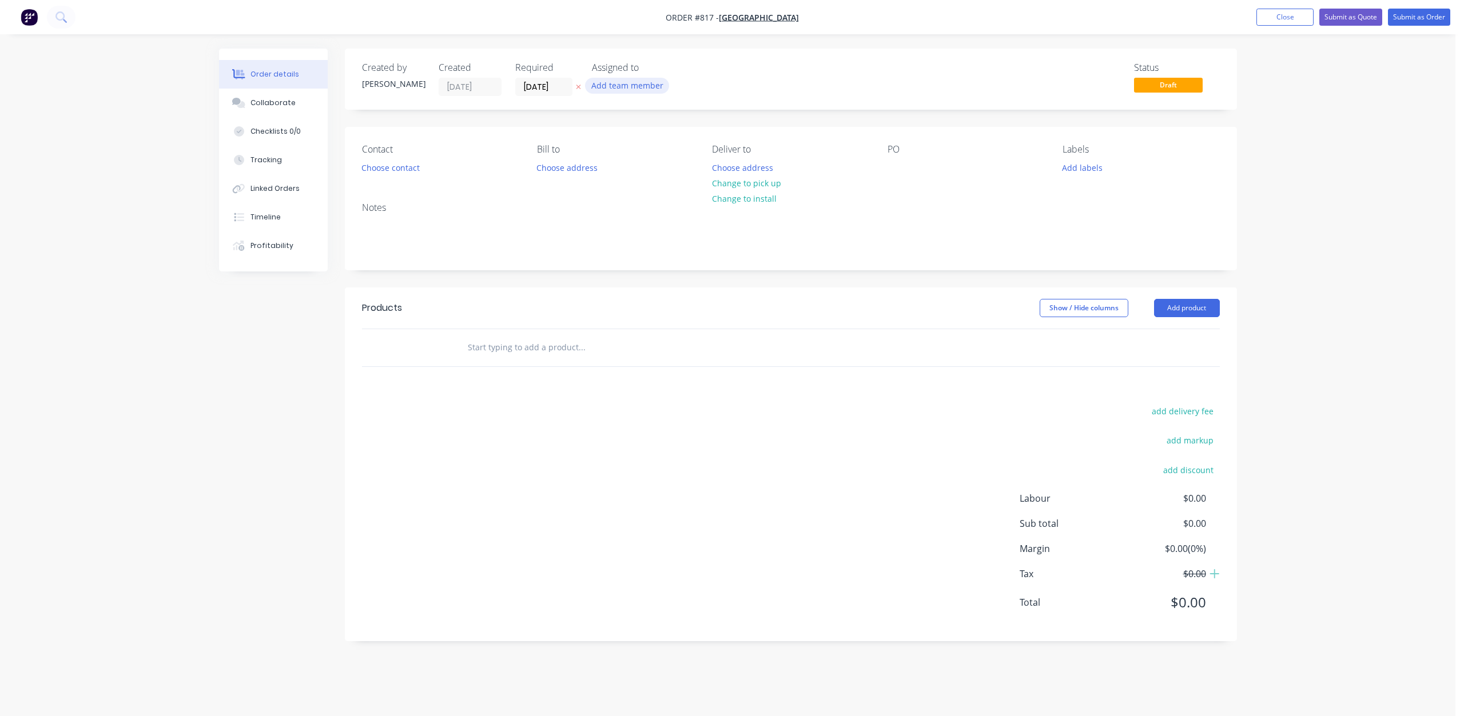
click at [628, 88] on button "Add team member" at bounding box center [627, 85] width 84 height 15
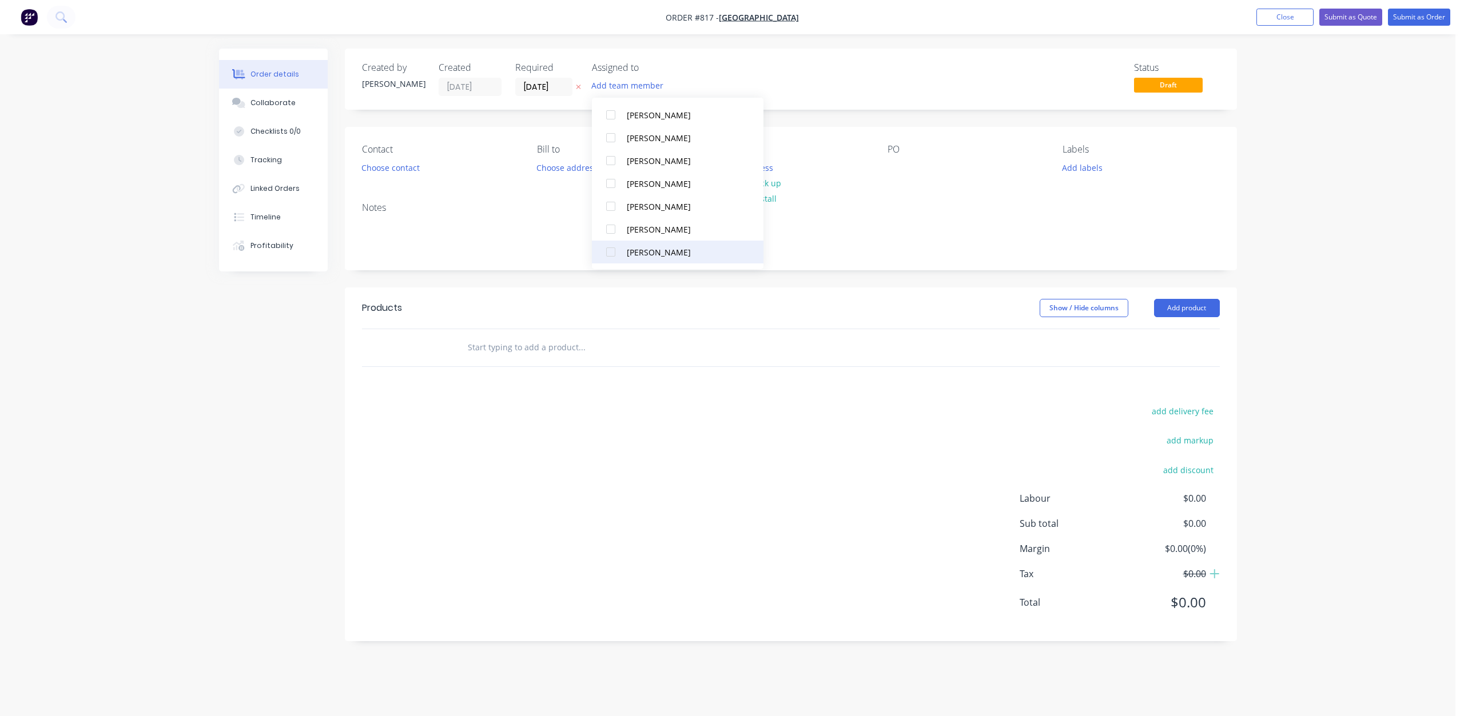
click at [611, 252] on div at bounding box center [610, 252] width 23 height 23
click at [612, 210] on div at bounding box center [610, 206] width 23 height 23
click at [611, 206] on div at bounding box center [610, 206] width 23 height 23
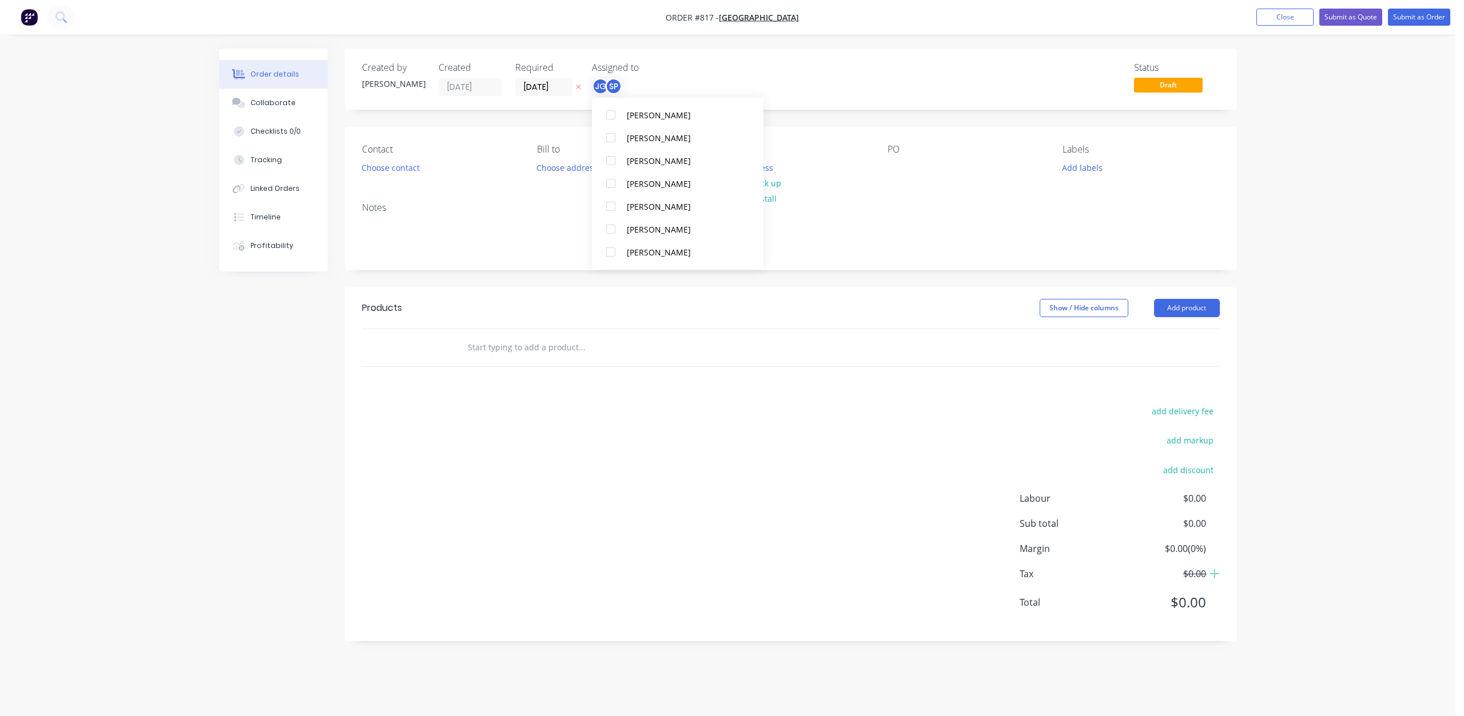
scroll to position [0, 0]
click at [1089, 172] on button "Add labels" at bounding box center [1082, 167] width 53 height 15
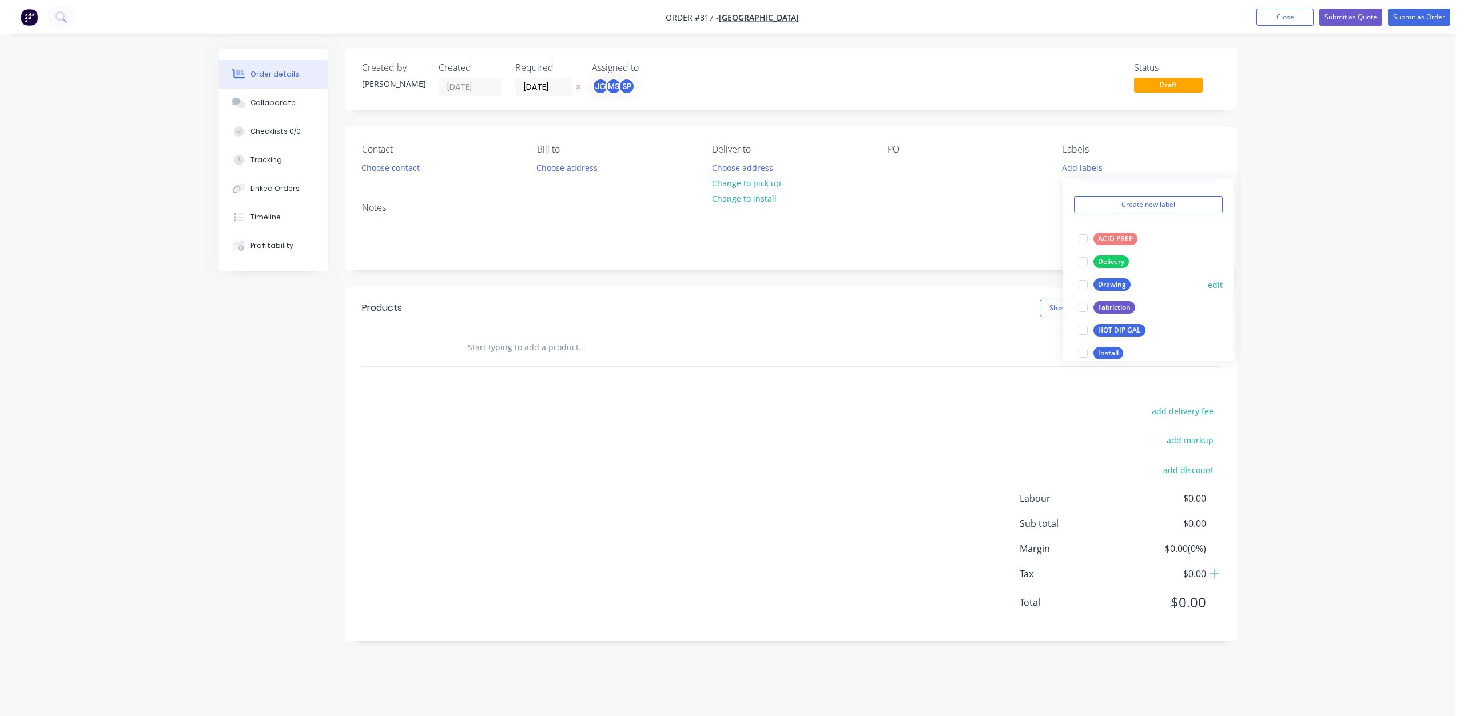
scroll to position [57, 0]
click at [1088, 258] on div at bounding box center [1082, 258] width 23 height 23
click at [1083, 332] on div at bounding box center [1082, 332] width 23 height 23
click at [1084, 310] on div at bounding box center [1082, 309] width 23 height 23
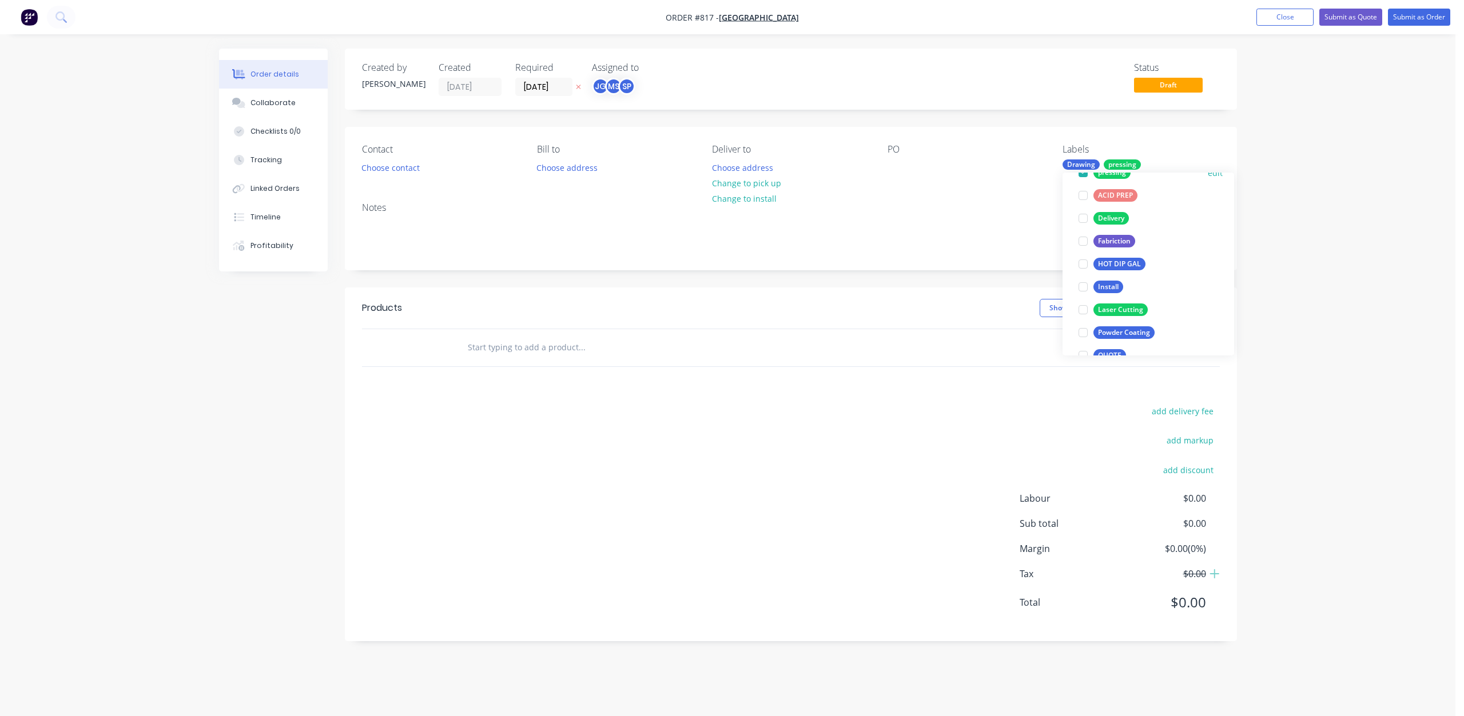
scroll to position [0, 0]
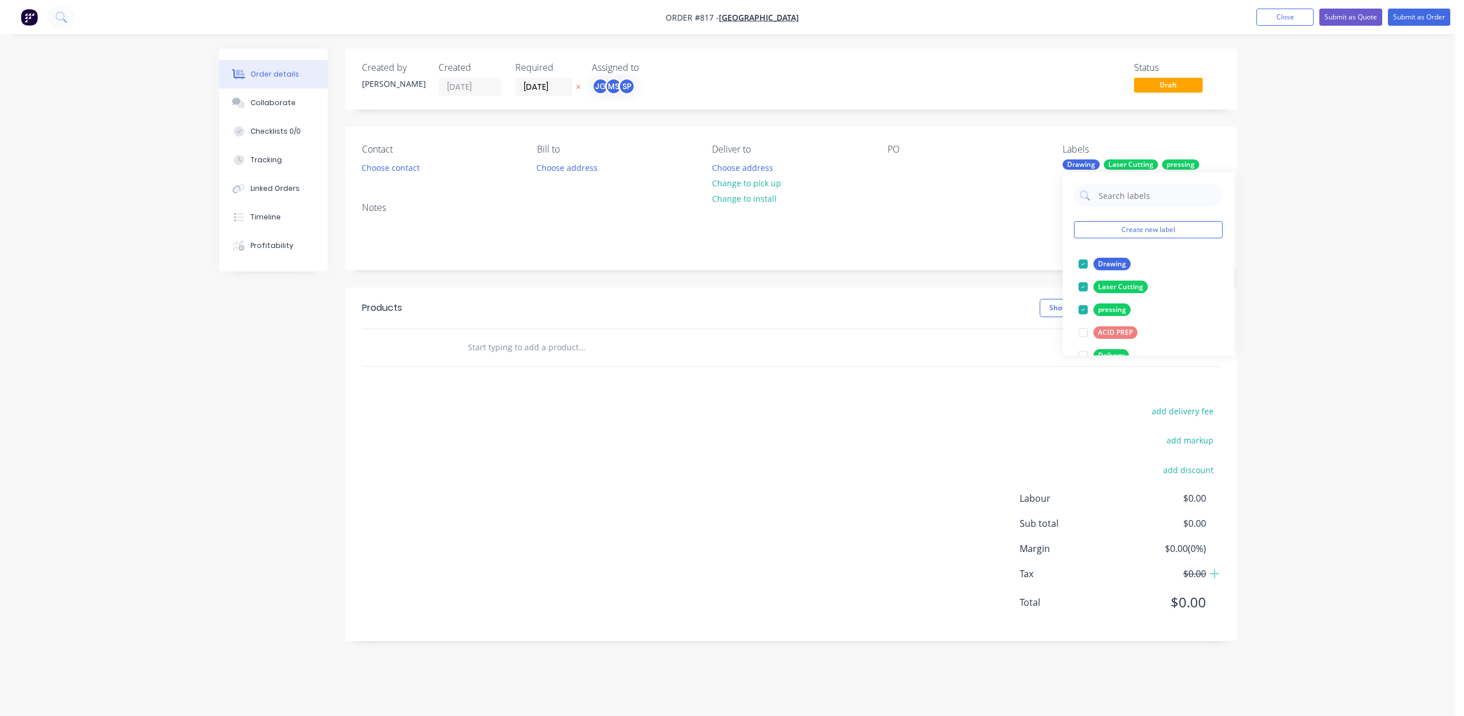
click at [886, 162] on div "Contact Choose contact [PERSON_NAME] to Choose address Deliver to Choose addres…" at bounding box center [791, 160] width 892 height 66
click at [890, 161] on div at bounding box center [896, 168] width 18 height 17
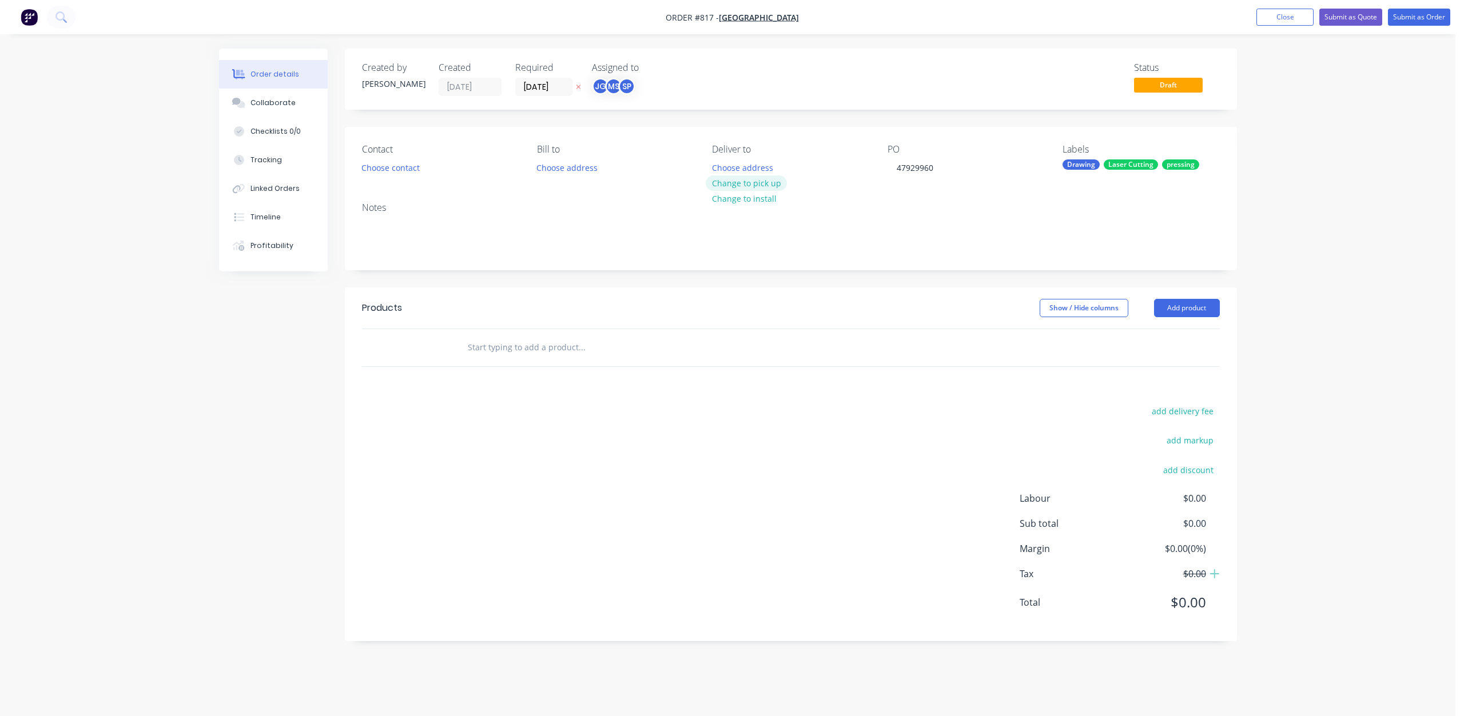
click at [737, 184] on button "Change to pick up" at bounding box center [745, 183] width 81 height 15
click at [379, 163] on button "Choose contact" at bounding box center [390, 167] width 70 height 15
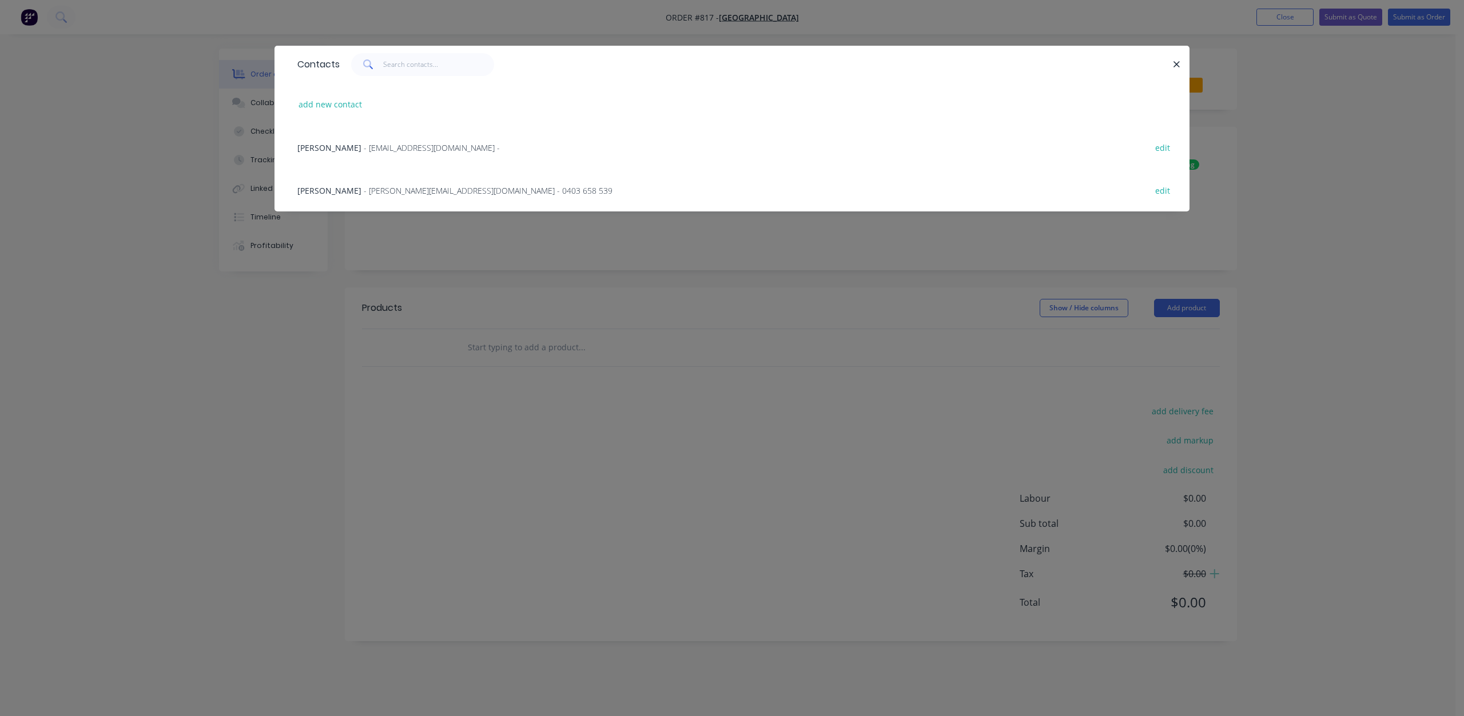
click at [357, 188] on span "[PERSON_NAME]" at bounding box center [329, 190] width 64 height 11
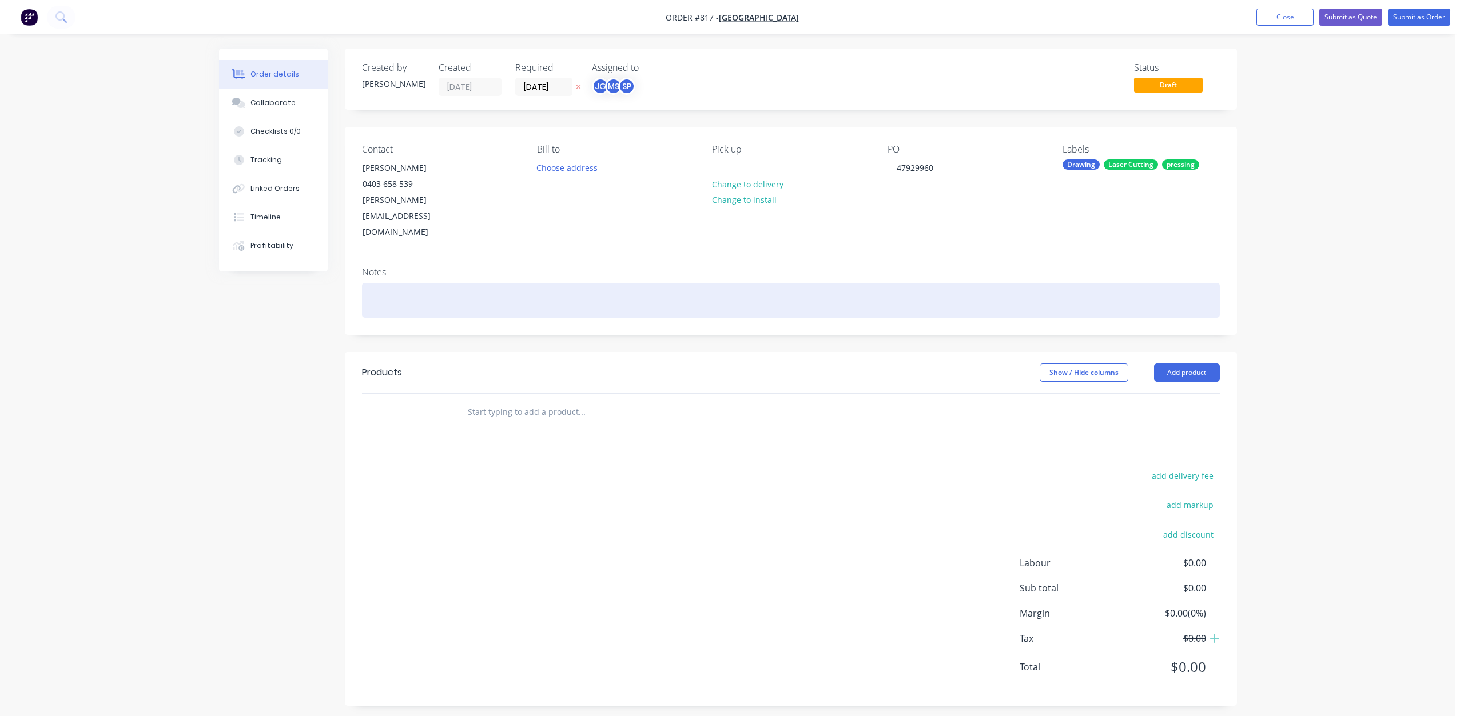
click at [380, 283] on div at bounding box center [791, 300] width 858 height 35
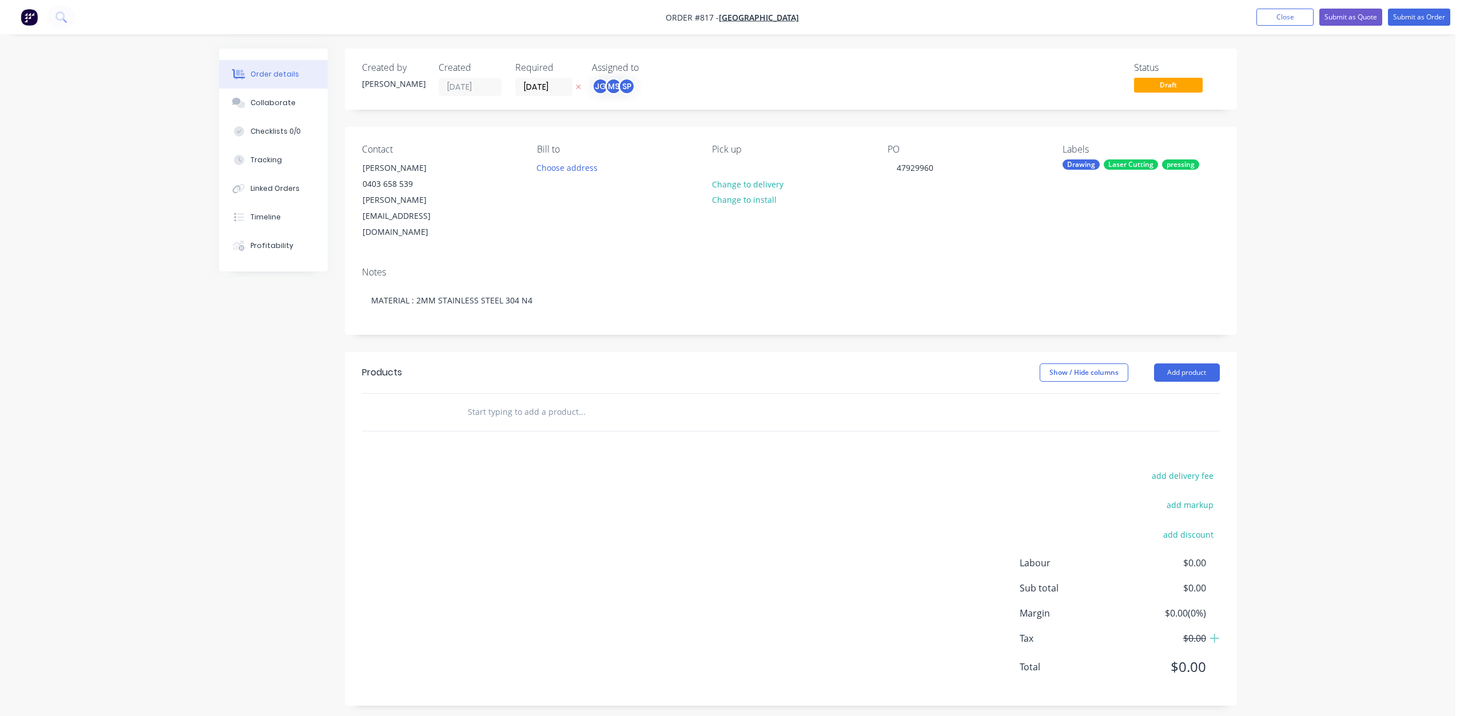
click at [469, 401] on input "text" at bounding box center [581, 412] width 229 height 23
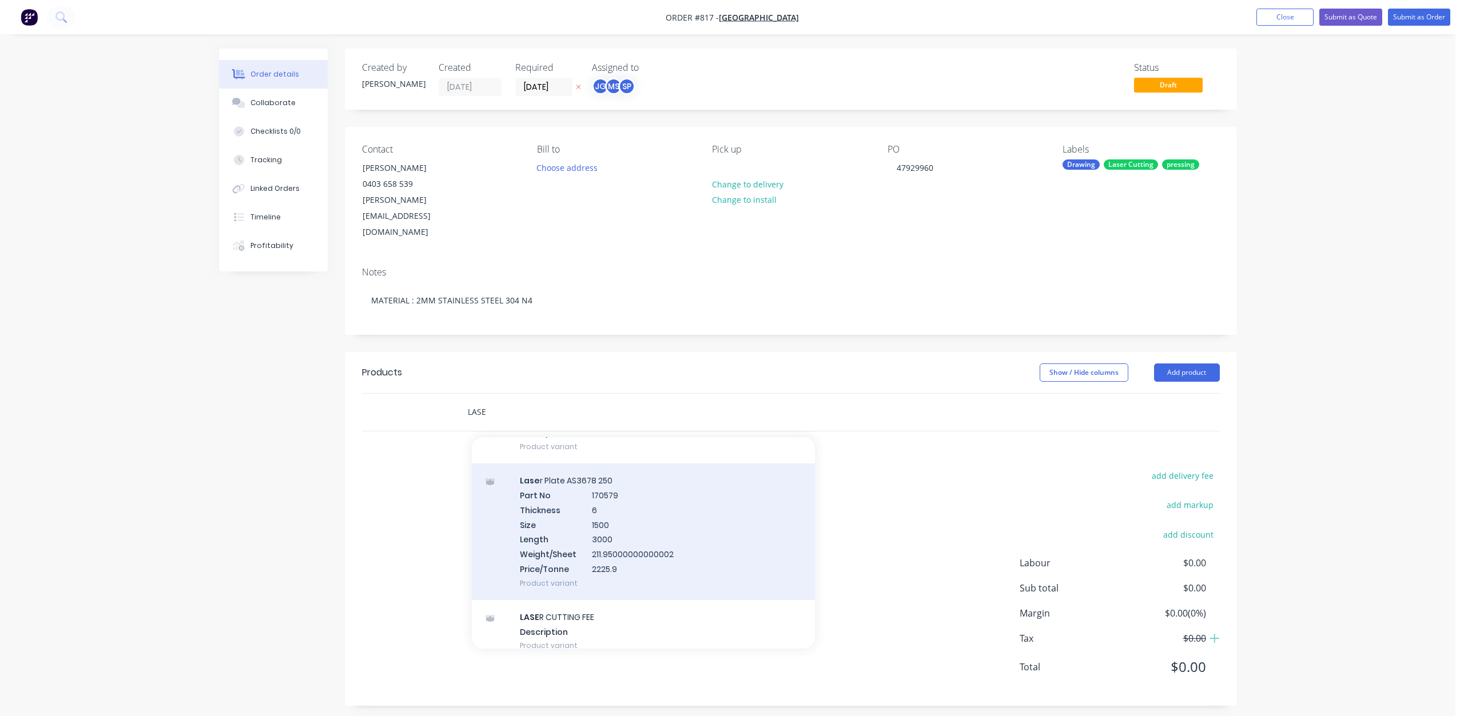
scroll to position [286, 0]
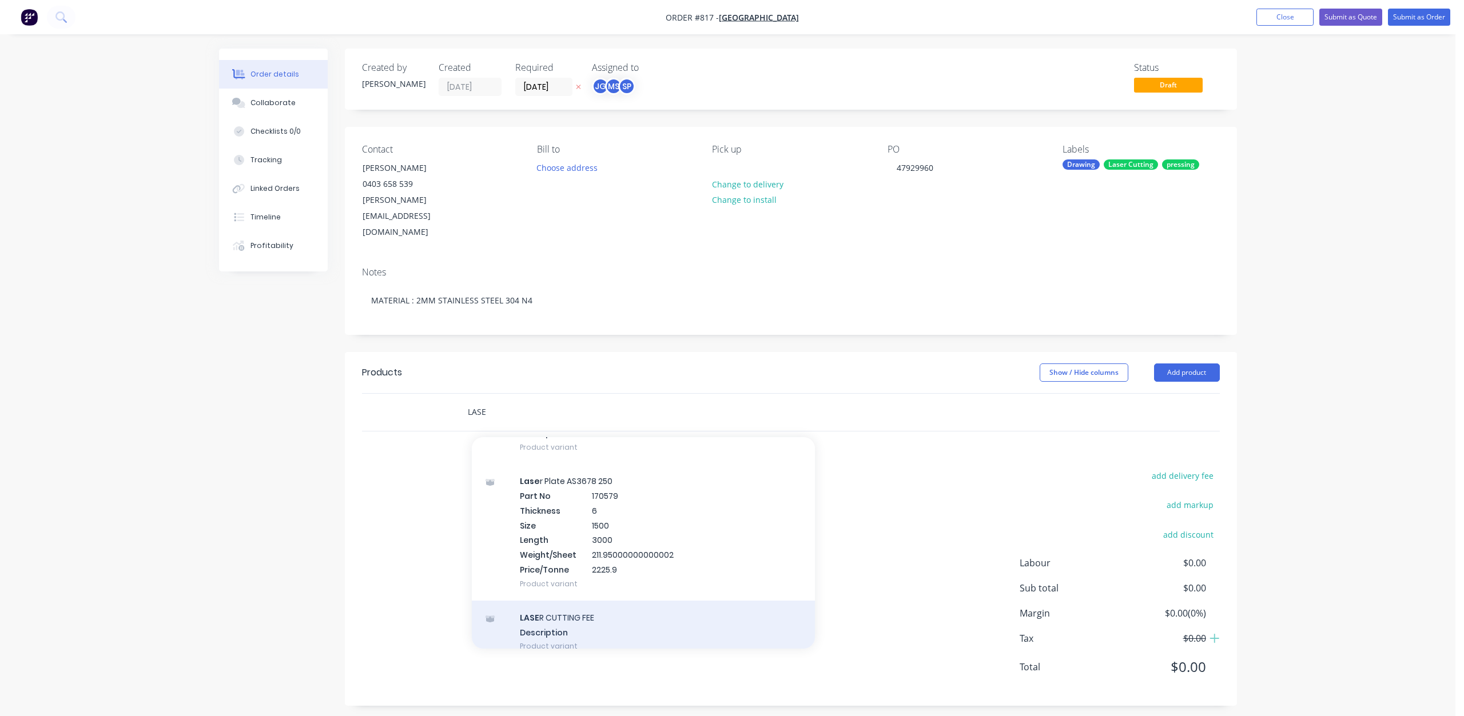
type input "LASE"
click at [562, 601] on div "LASE R CUTTING FEE Description Product variant" at bounding box center [643, 632] width 343 height 63
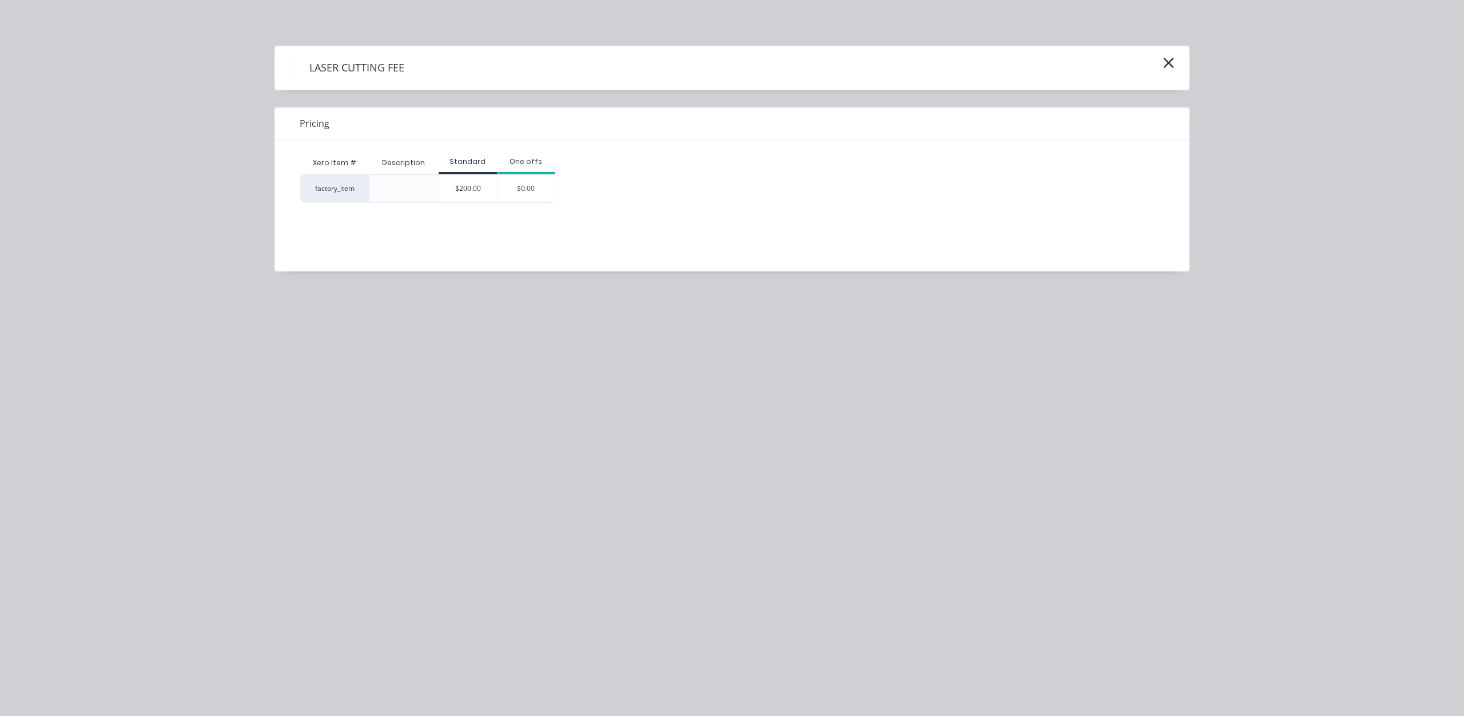
drag, startPoint x: 453, startPoint y: 176, endPoint x: 481, endPoint y: 222, distance: 54.1
click at [456, 178] on div "$200.00" at bounding box center [468, 188] width 58 height 27
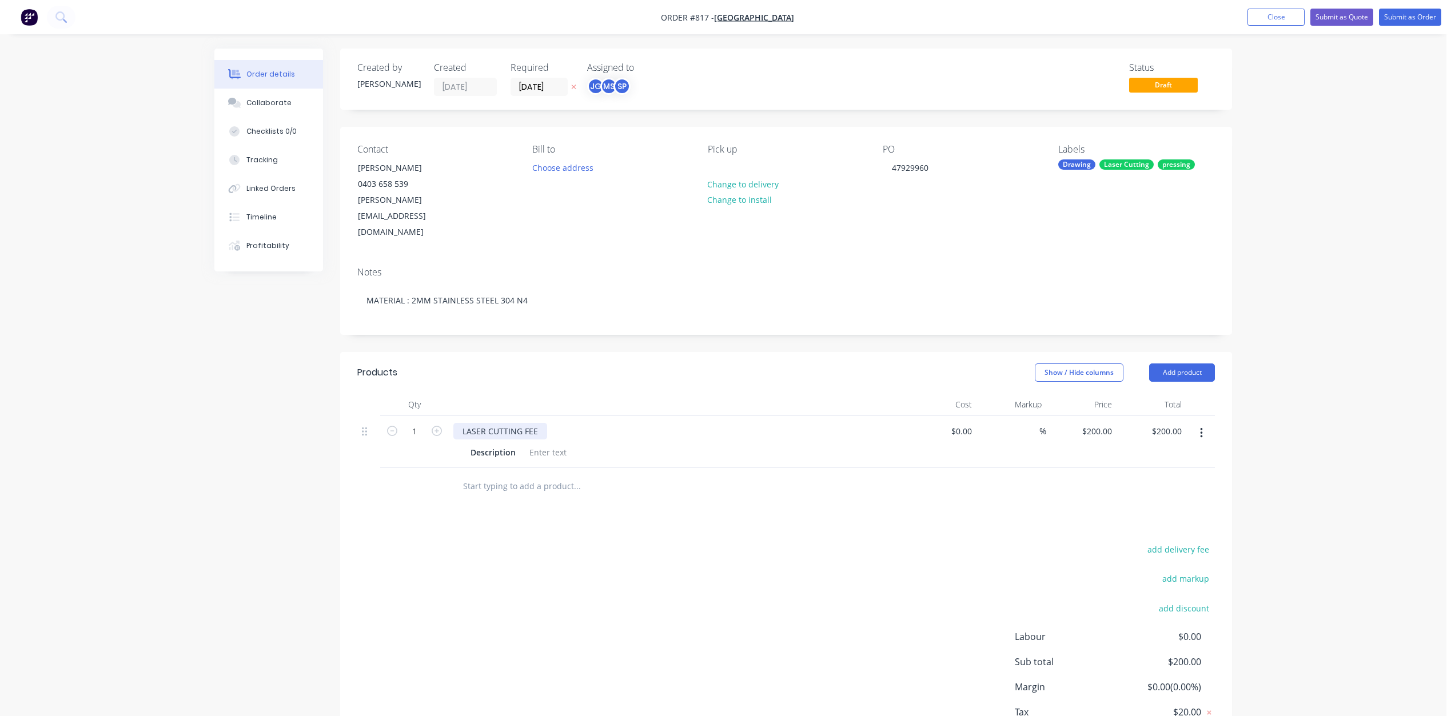
drag, startPoint x: 523, startPoint y: 397, endPoint x: 531, endPoint y: 400, distance: 8.2
click at [526, 423] on div "LASER CUTTING FEE" at bounding box center [500, 431] width 94 height 17
click at [524, 423] on div "LASER CUTTING DRAWEE" at bounding box center [509, 431] width 113 height 17
click at [559, 423] on div "LASER CUTTING , DRAWEE" at bounding box center [511, 431] width 117 height 17
click at [541, 444] on div at bounding box center [548, 452] width 46 height 17
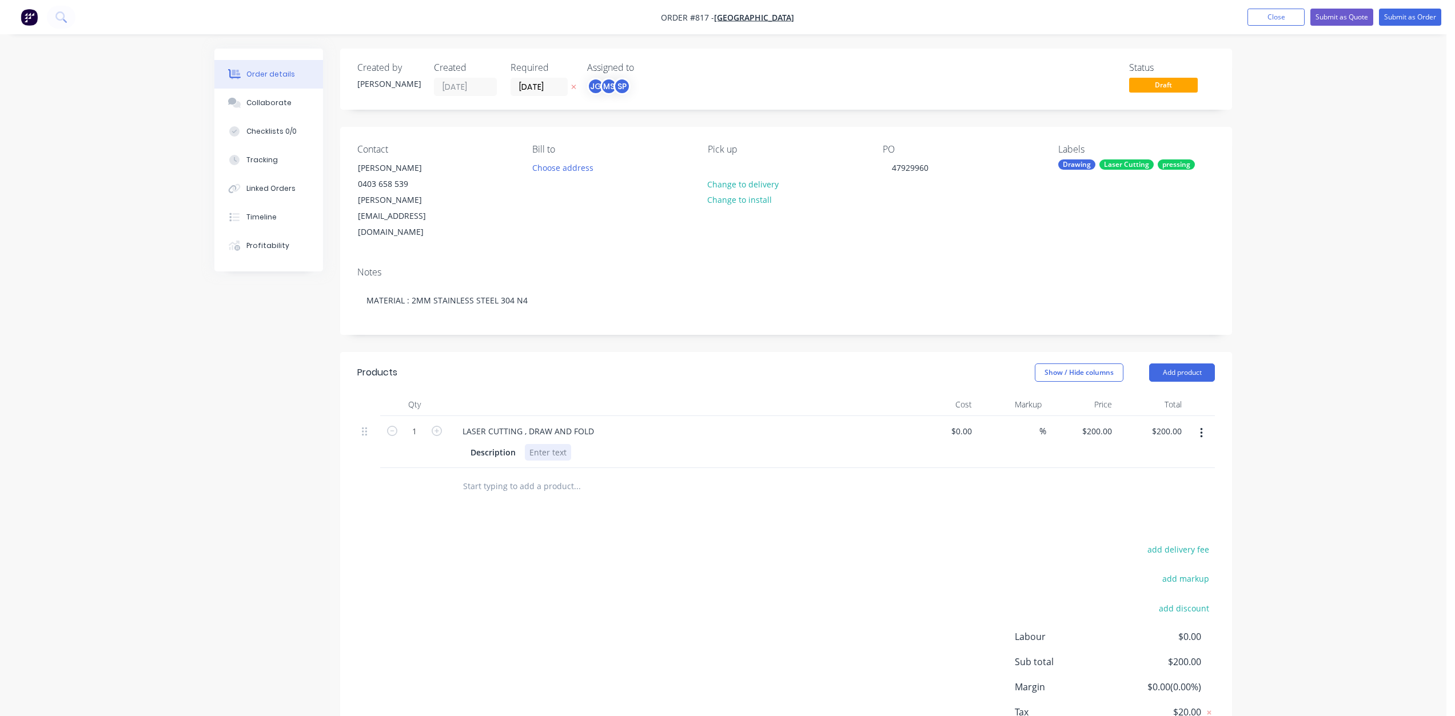
click at [541, 444] on div at bounding box center [548, 452] width 46 height 17
click at [968, 423] on input at bounding box center [969, 431] width 13 height 17
type input "$518.52"
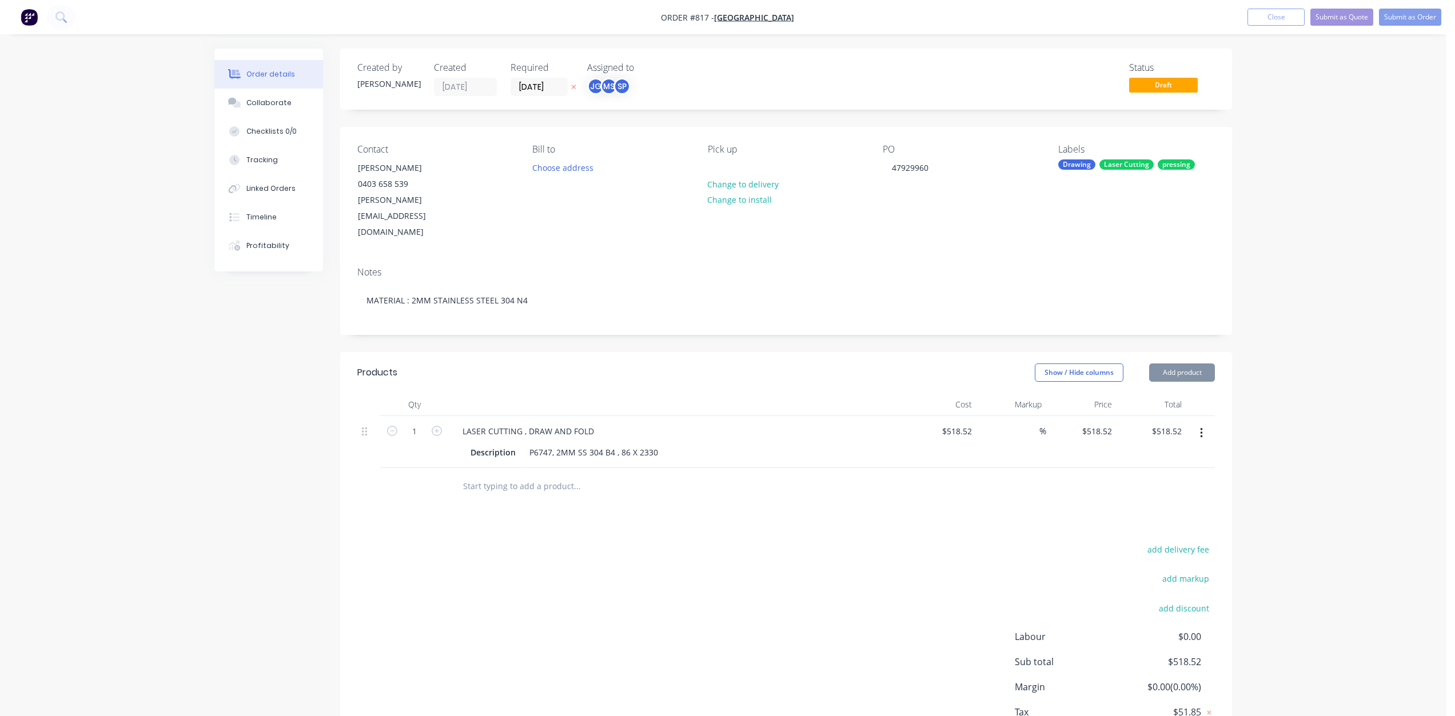
click at [975, 468] on div at bounding box center [786, 486] width 858 height 37
click at [771, 423] on div "LASER CUTTING , DRAW AND FOLD" at bounding box center [677, 431] width 448 height 17
click at [1415, 21] on button "Submit as Order" at bounding box center [1410, 17] width 62 height 17
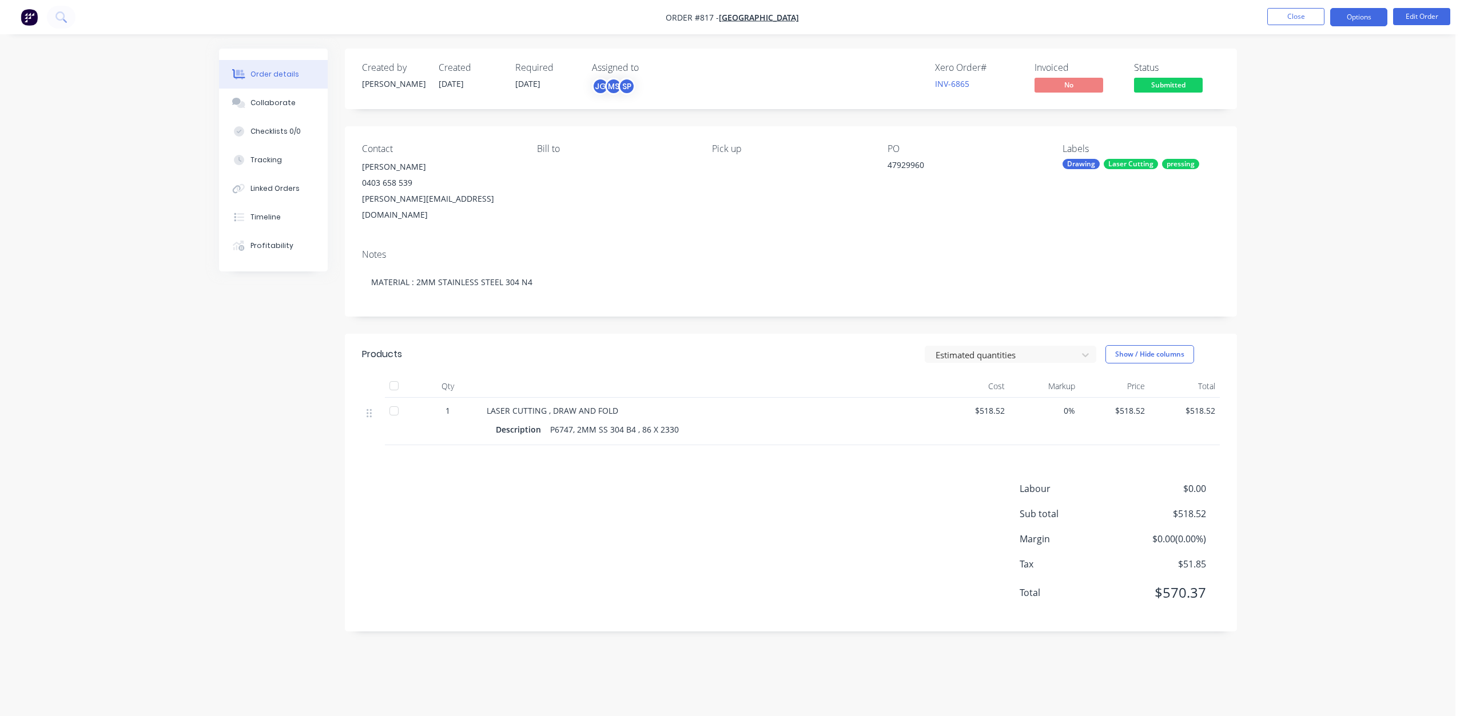
click at [1360, 18] on button "Options" at bounding box center [1358, 17] width 57 height 18
click at [1291, 135] on div "Work Order" at bounding box center [1323, 138] width 105 height 17
click at [689, 421] on div "Description P6747, 2MM SS 304 B4 , 86 X 2330" at bounding box center [711, 429] width 430 height 17
click at [1417, 21] on button "Edit Order" at bounding box center [1421, 16] width 57 height 17
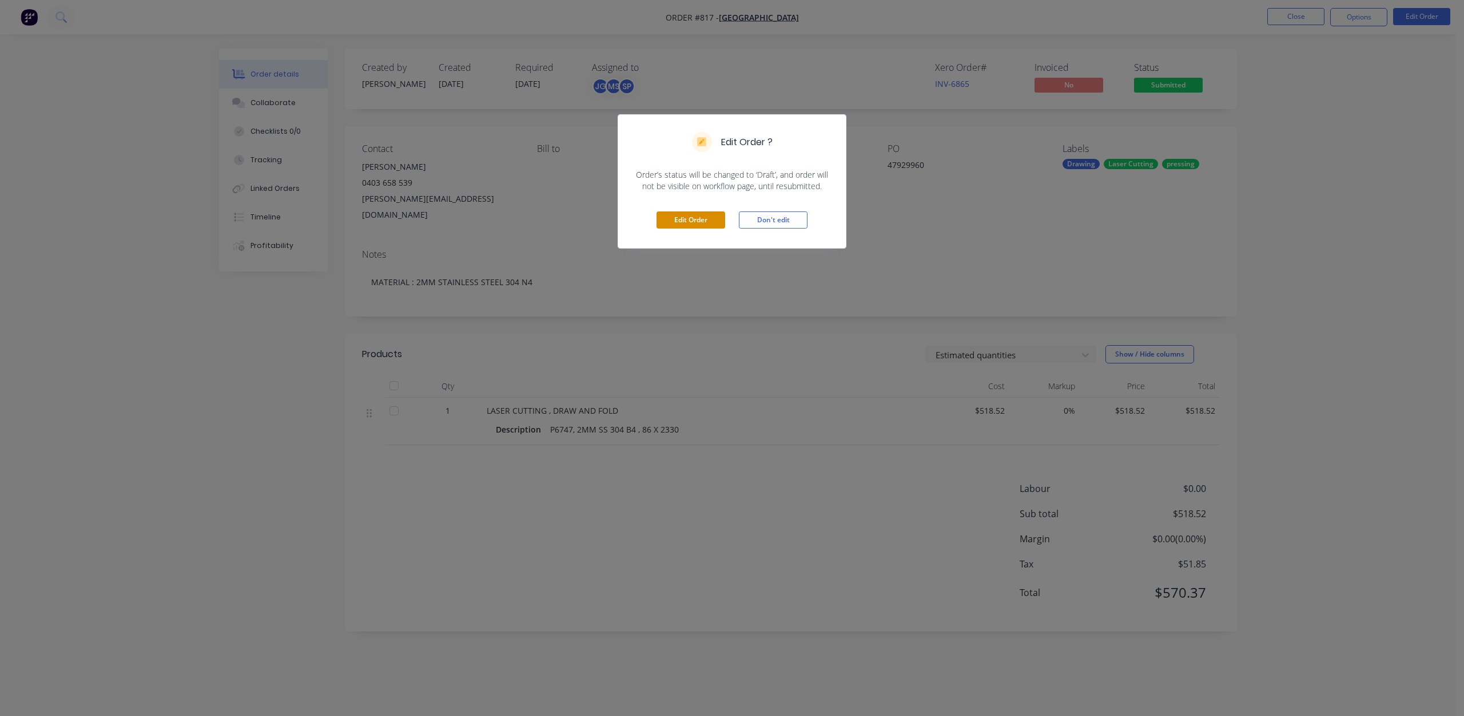
click at [704, 213] on button "Edit Order" at bounding box center [690, 220] width 69 height 17
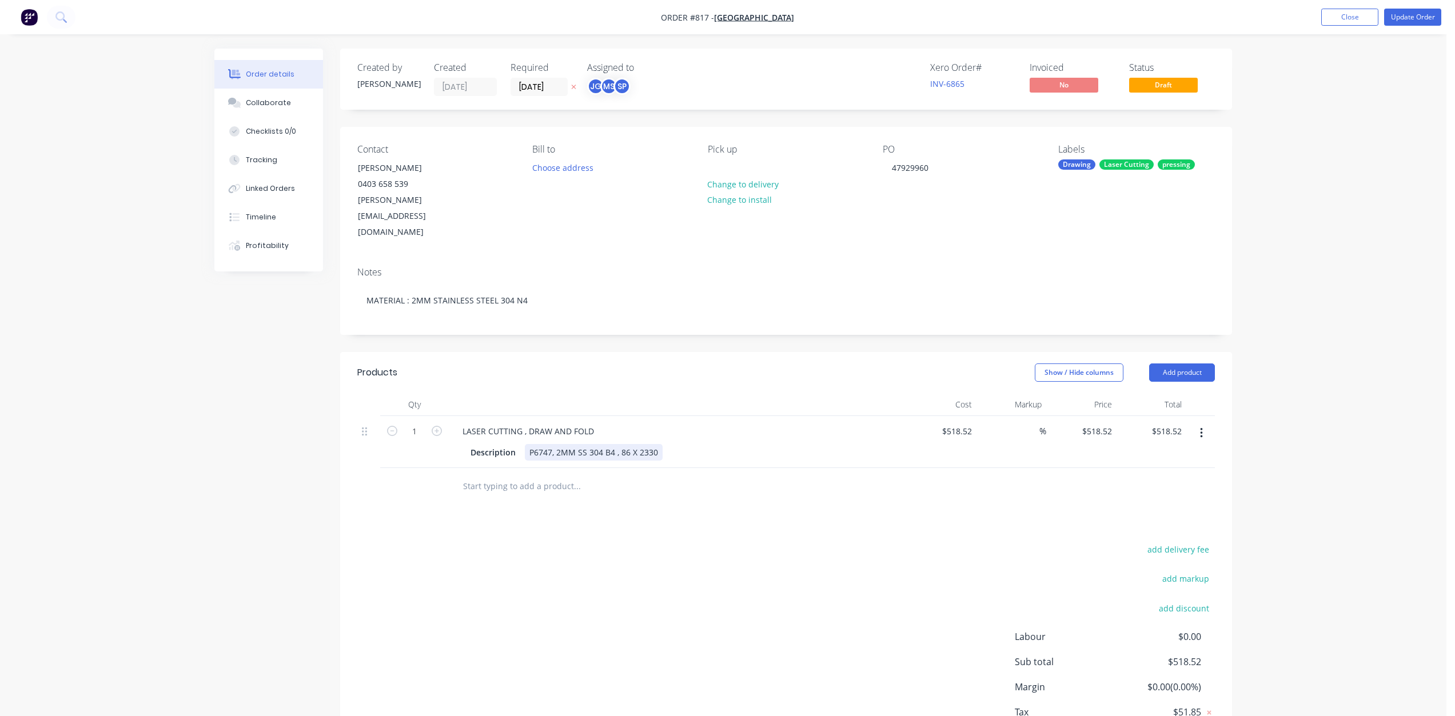
click at [666, 444] on div "Description P6747, 2MM SS 304 B4 , 86 X 2330" at bounding box center [675, 452] width 418 height 17
click at [1398, 22] on button "Update Order" at bounding box center [1412, 17] width 57 height 17
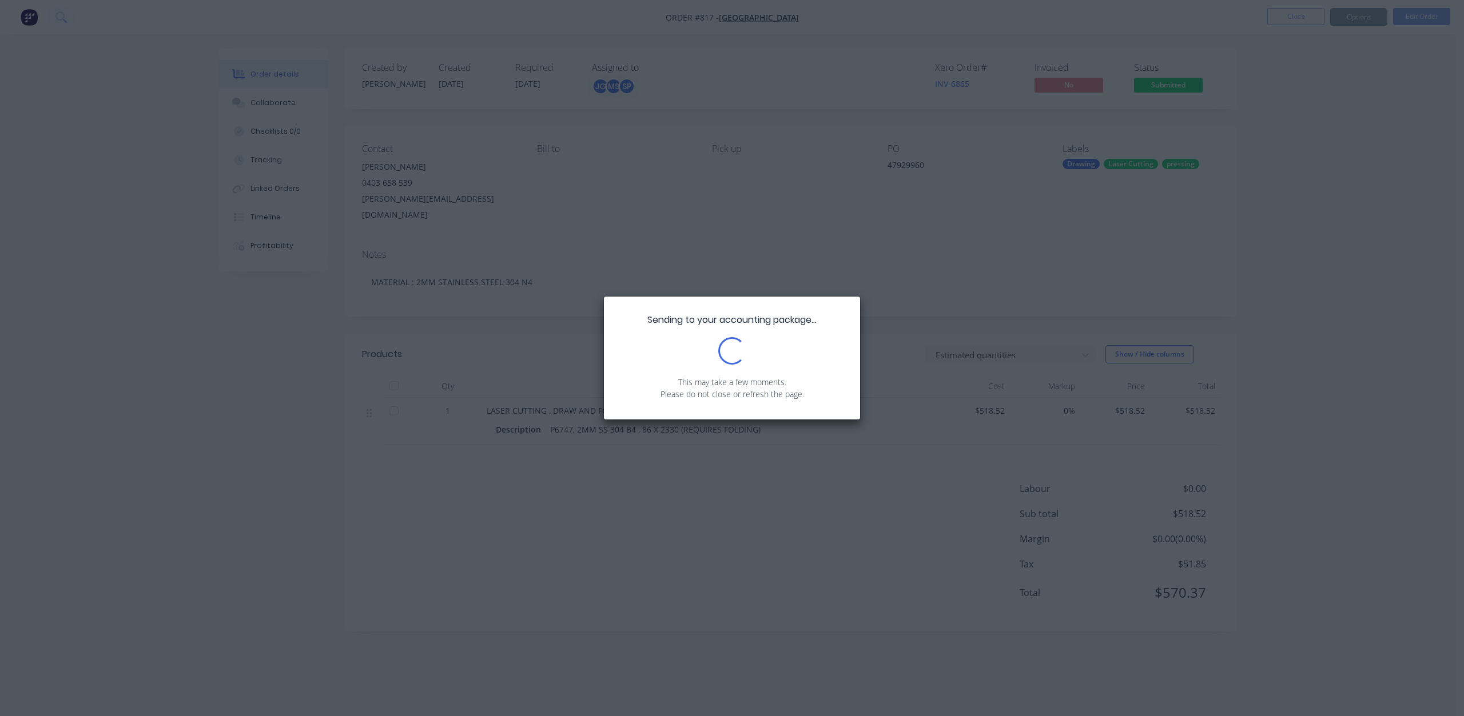
click at [1352, 11] on div "Sending to your accounting package... Loading... This may take a few moments. P…" at bounding box center [732, 358] width 1464 height 716
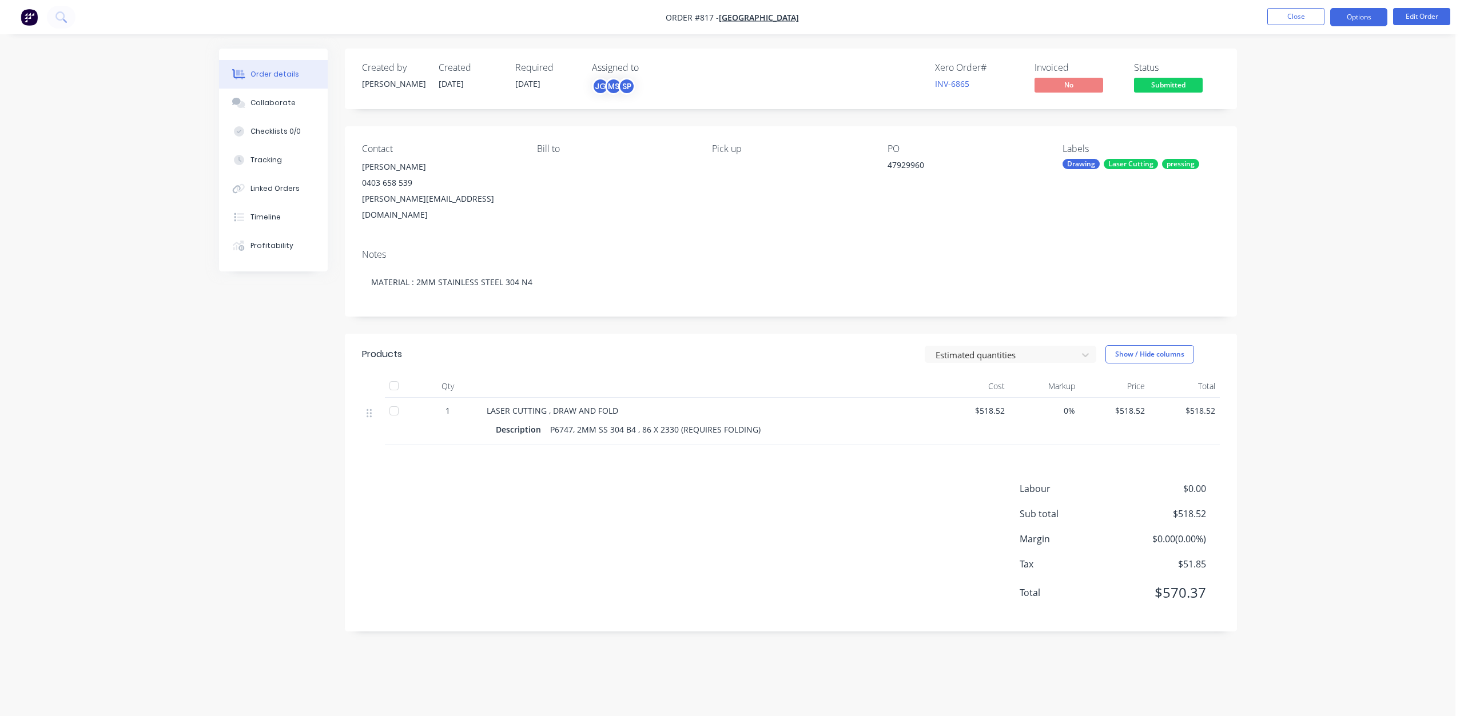
click at [1352, 17] on button "Options" at bounding box center [1358, 17] width 57 height 18
click at [1293, 141] on div "Work Order" at bounding box center [1323, 138] width 105 height 17
click at [1296, 114] on div "Without pricing" at bounding box center [1323, 115] width 105 height 17
click at [1286, 14] on button "Close" at bounding box center [1295, 16] width 57 height 17
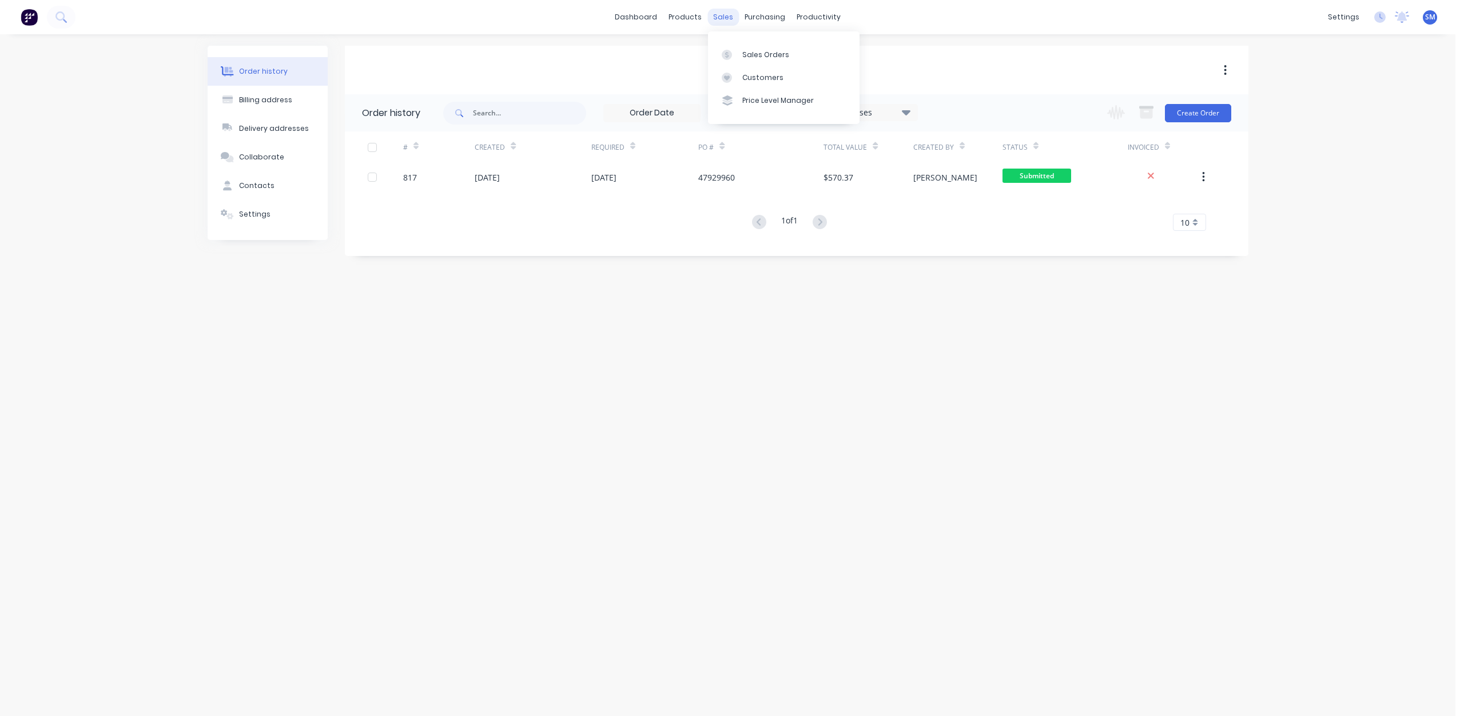
click at [716, 15] on div "sales" at bounding box center [722, 17] width 31 height 17
click at [756, 78] on div "Customers" at bounding box center [762, 78] width 41 height 10
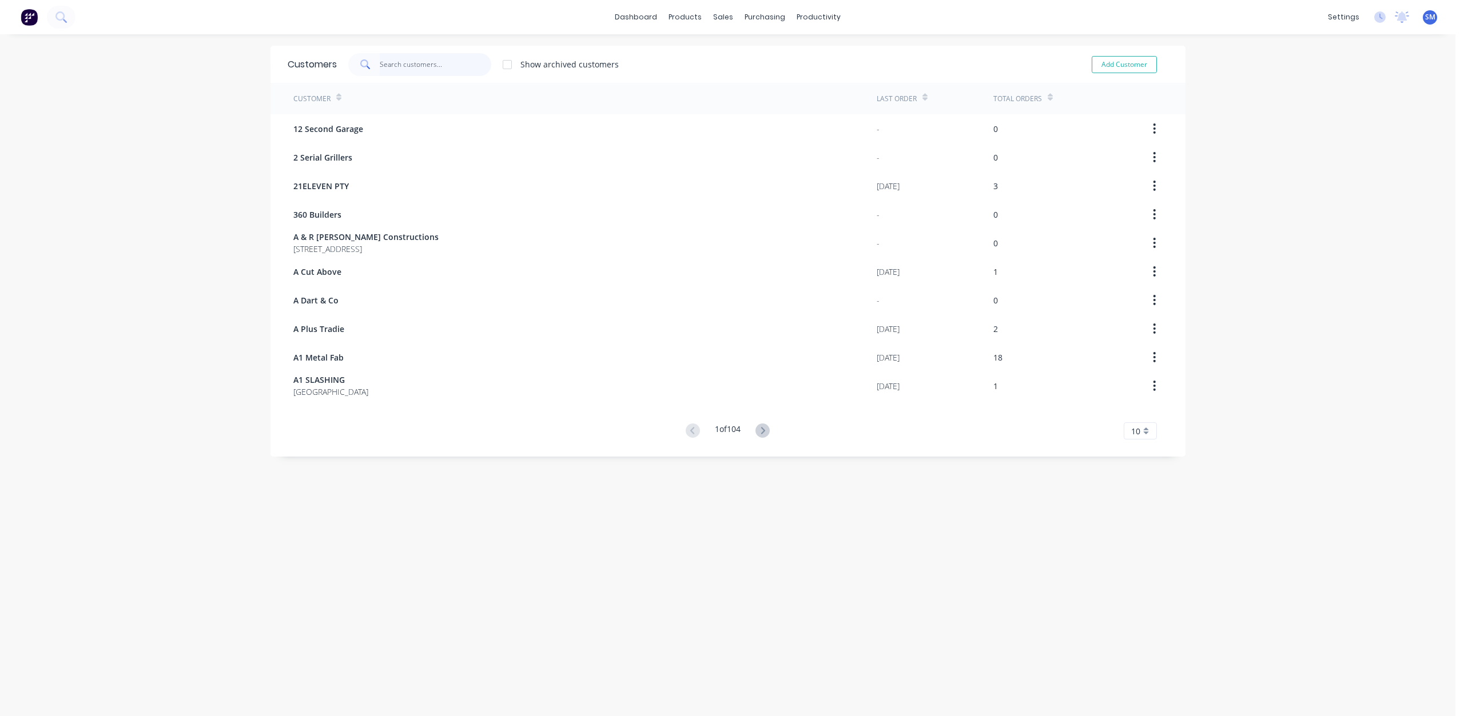
click at [402, 66] on input "text" at bounding box center [435, 64] width 111 height 23
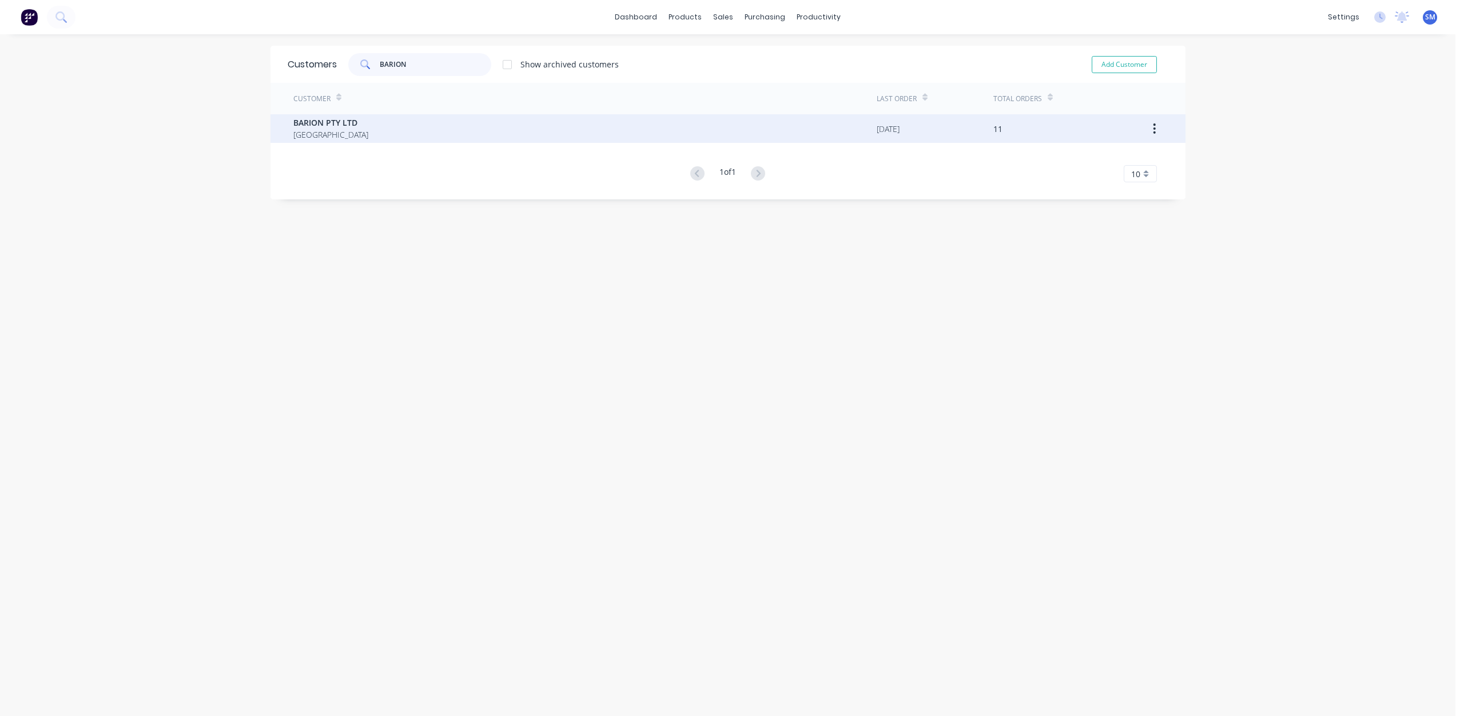
type input "BARION"
click at [344, 126] on span "BARION PTY LTD" at bounding box center [330, 123] width 75 height 12
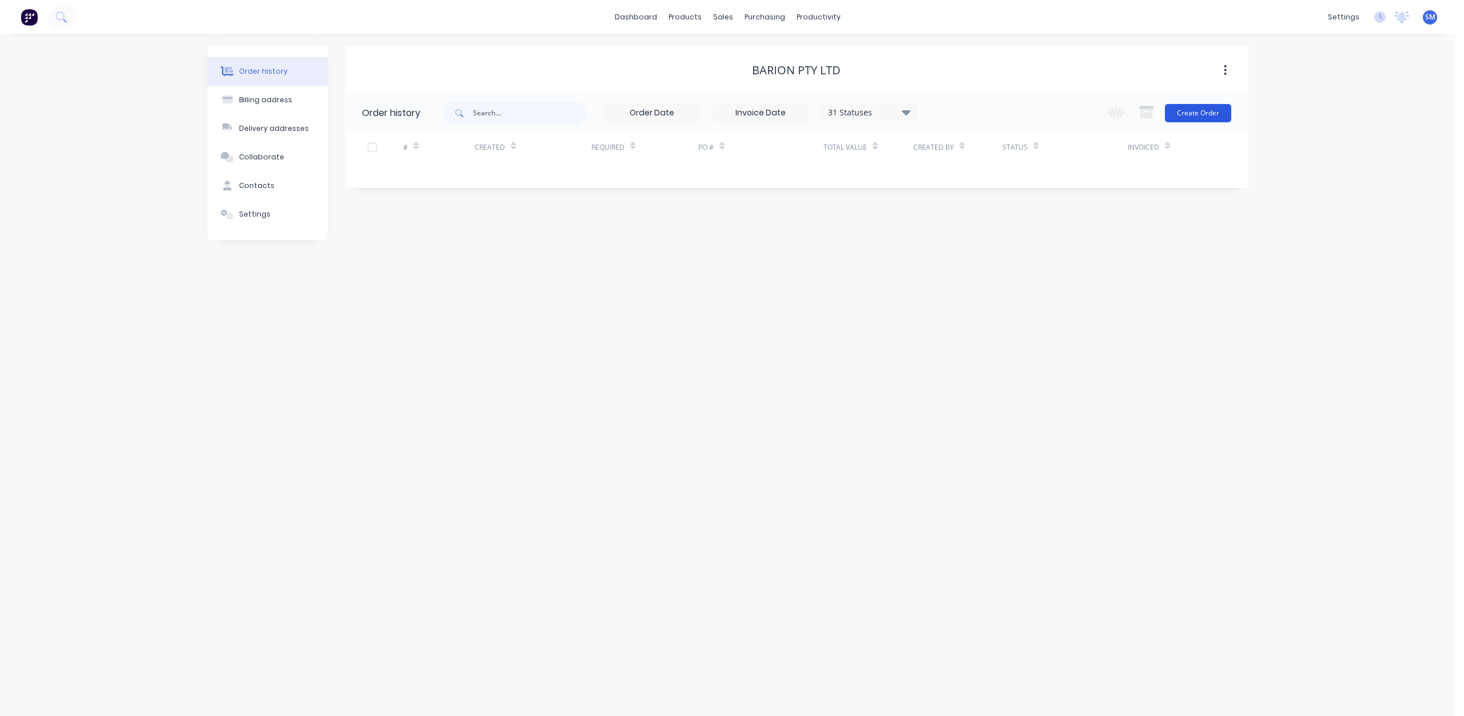
click at [1194, 112] on button "Create Order" at bounding box center [1198, 113] width 66 height 18
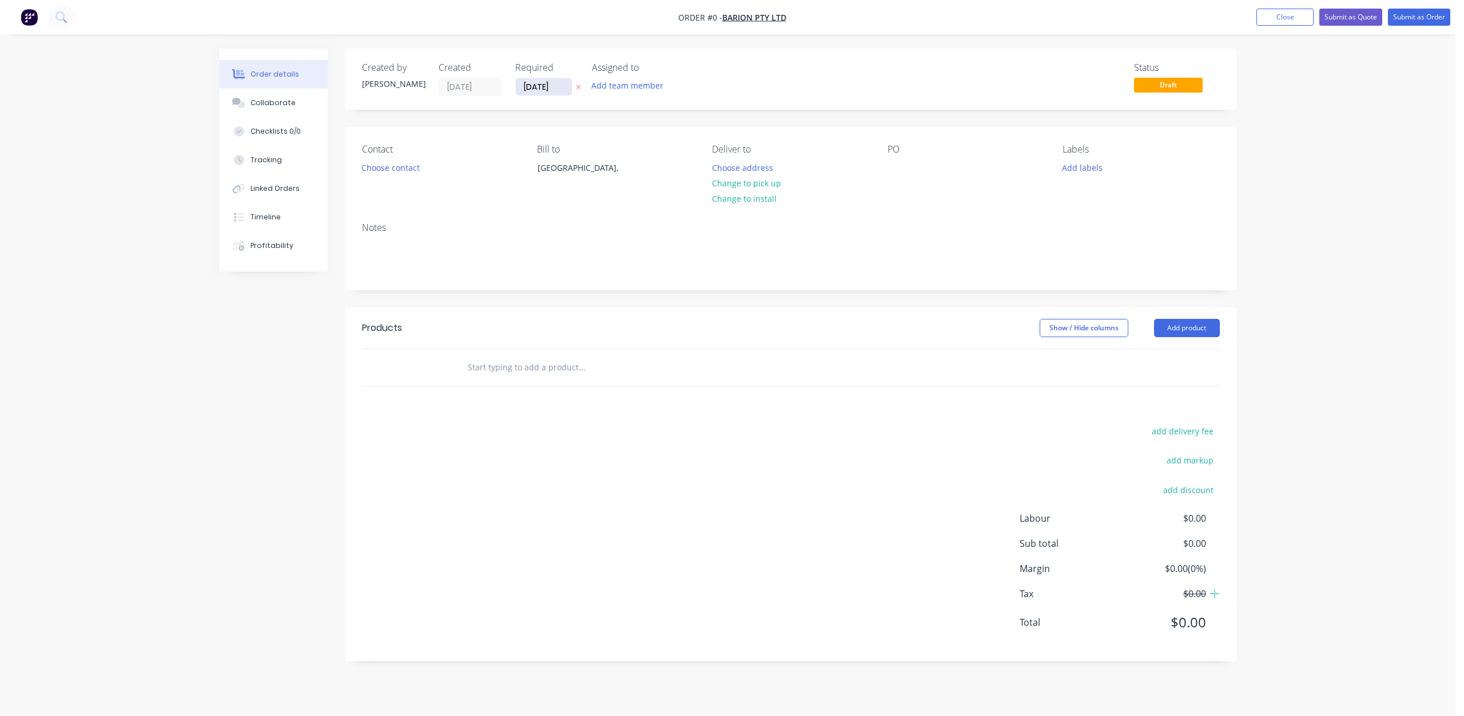
click at [537, 87] on input "[DATE]" at bounding box center [544, 86] width 56 height 17
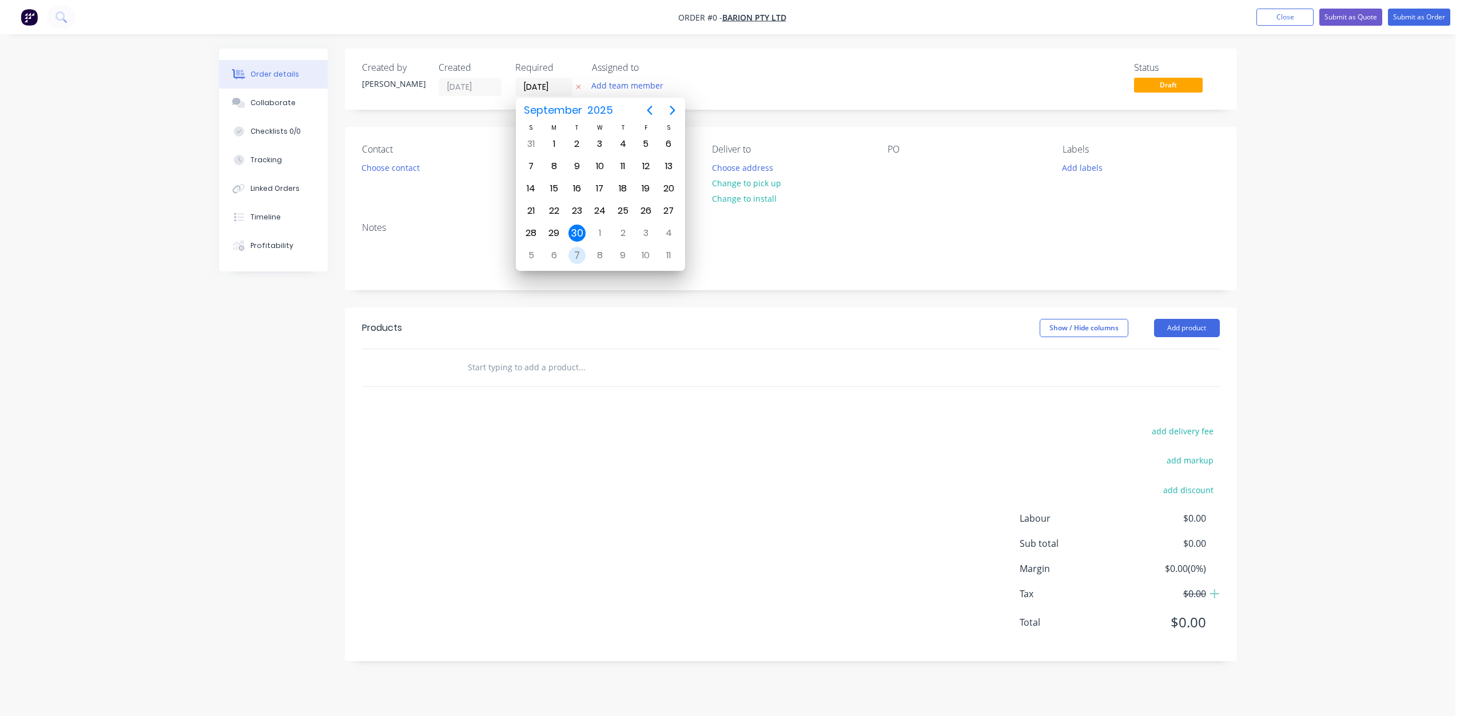
click at [575, 250] on div "7" at bounding box center [576, 255] width 17 height 17
type input "[DATE]"
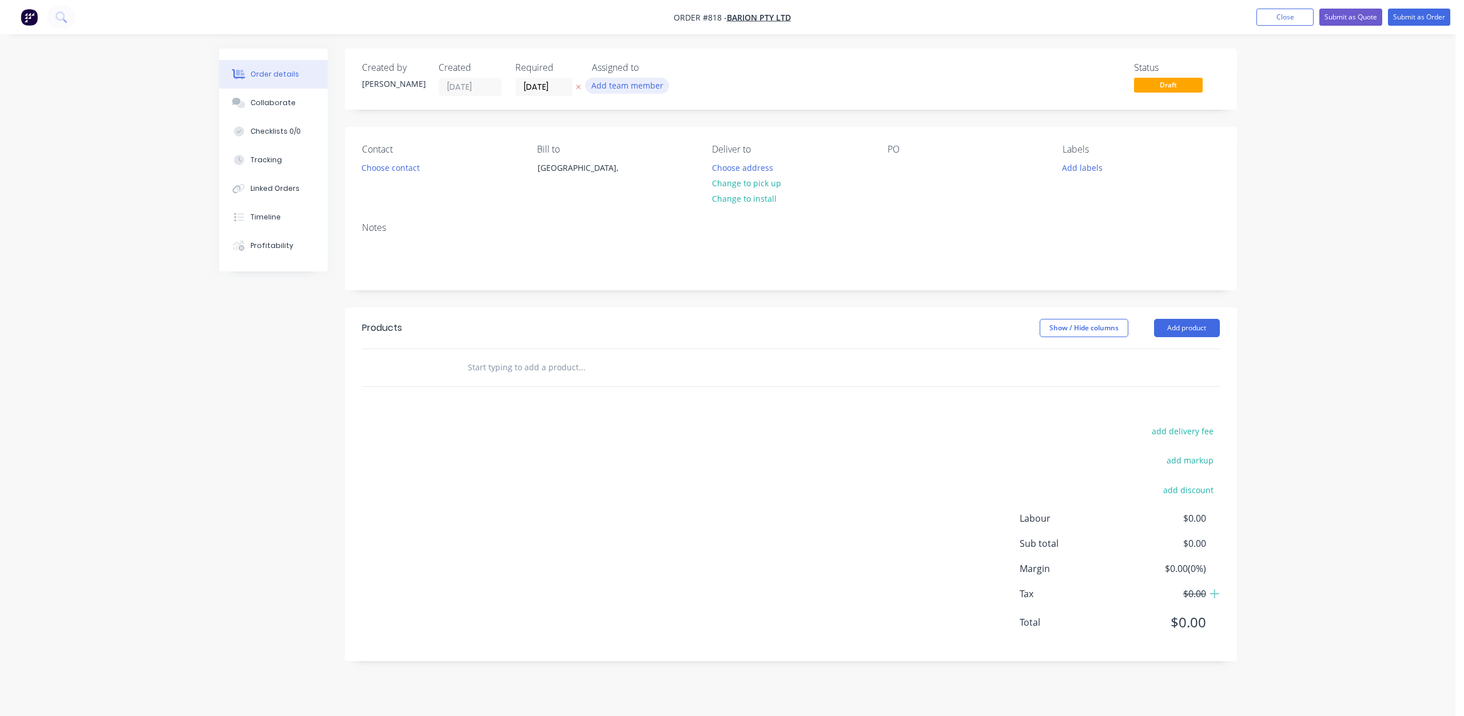
click at [619, 81] on button "Add team member" at bounding box center [627, 85] width 84 height 15
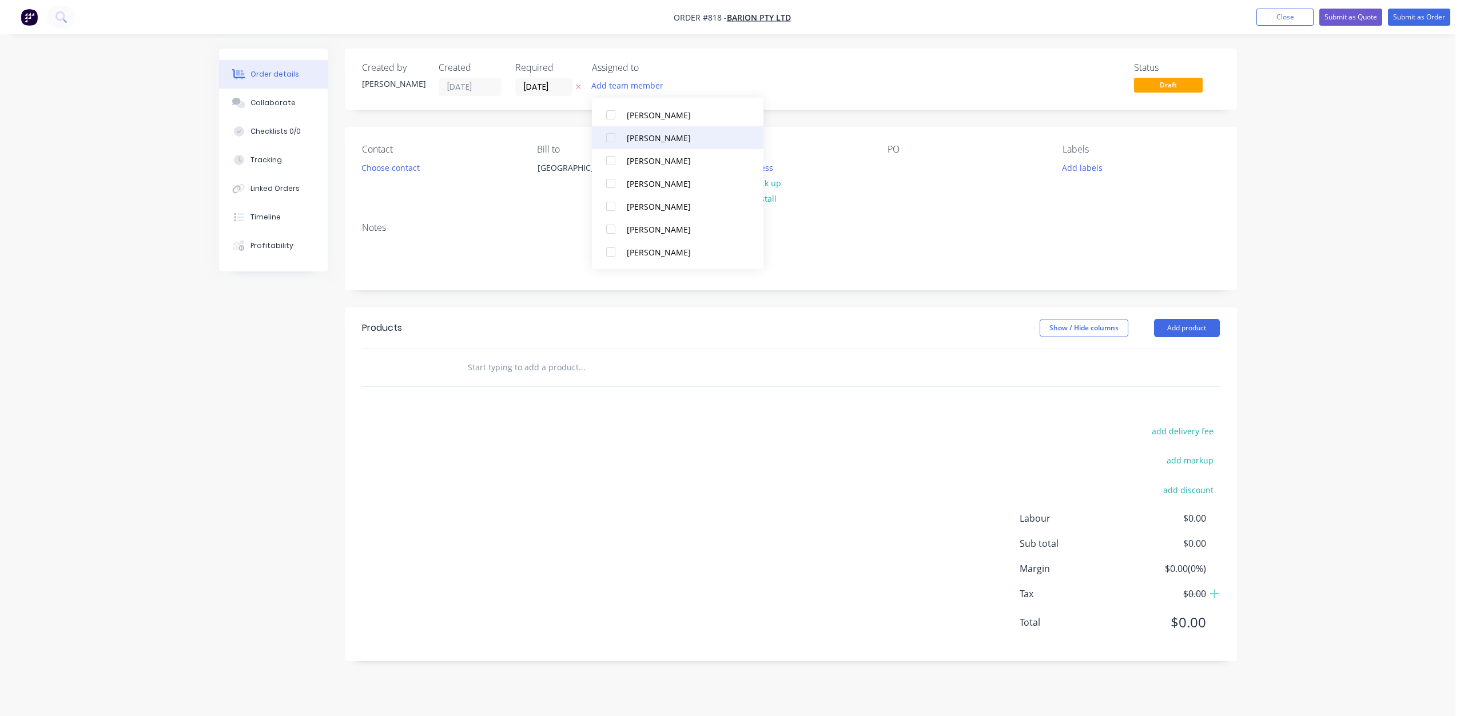
click at [612, 138] on div at bounding box center [610, 137] width 23 height 23
click at [613, 253] on div at bounding box center [610, 252] width 23 height 23
click at [610, 207] on div at bounding box center [610, 206] width 23 height 23
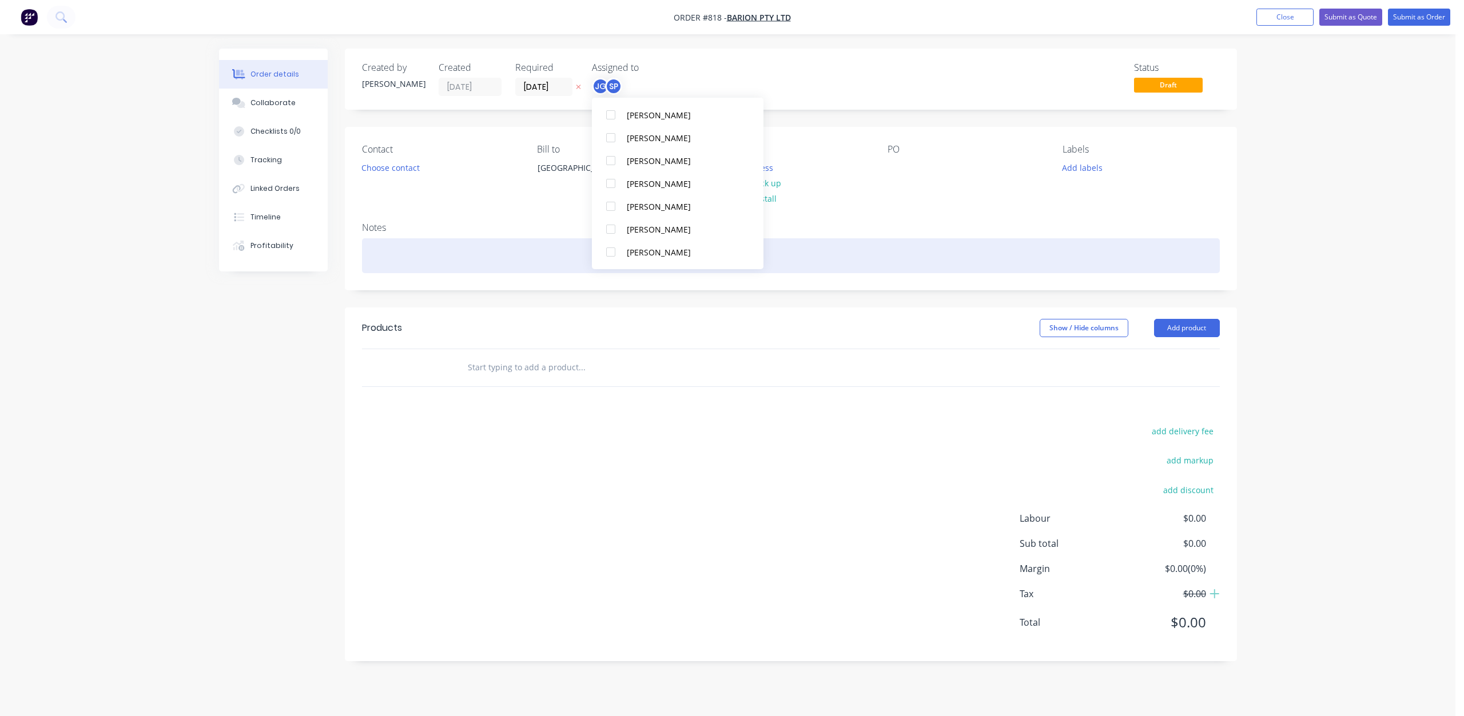
scroll to position [0, 0]
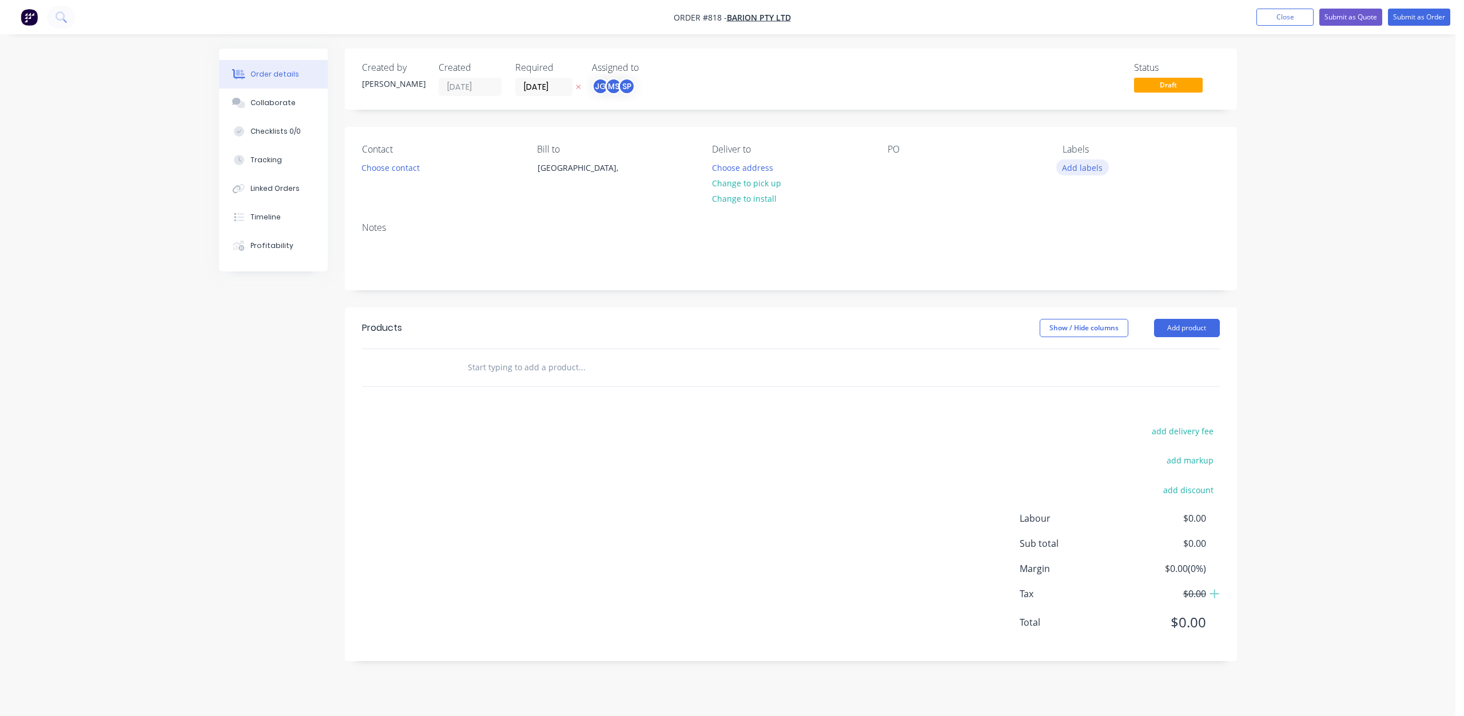
click at [1077, 170] on button "Add labels" at bounding box center [1082, 167] width 53 height 15
click at [1083, 317] on div at bounding box center [1082, 315] width 23 height 23
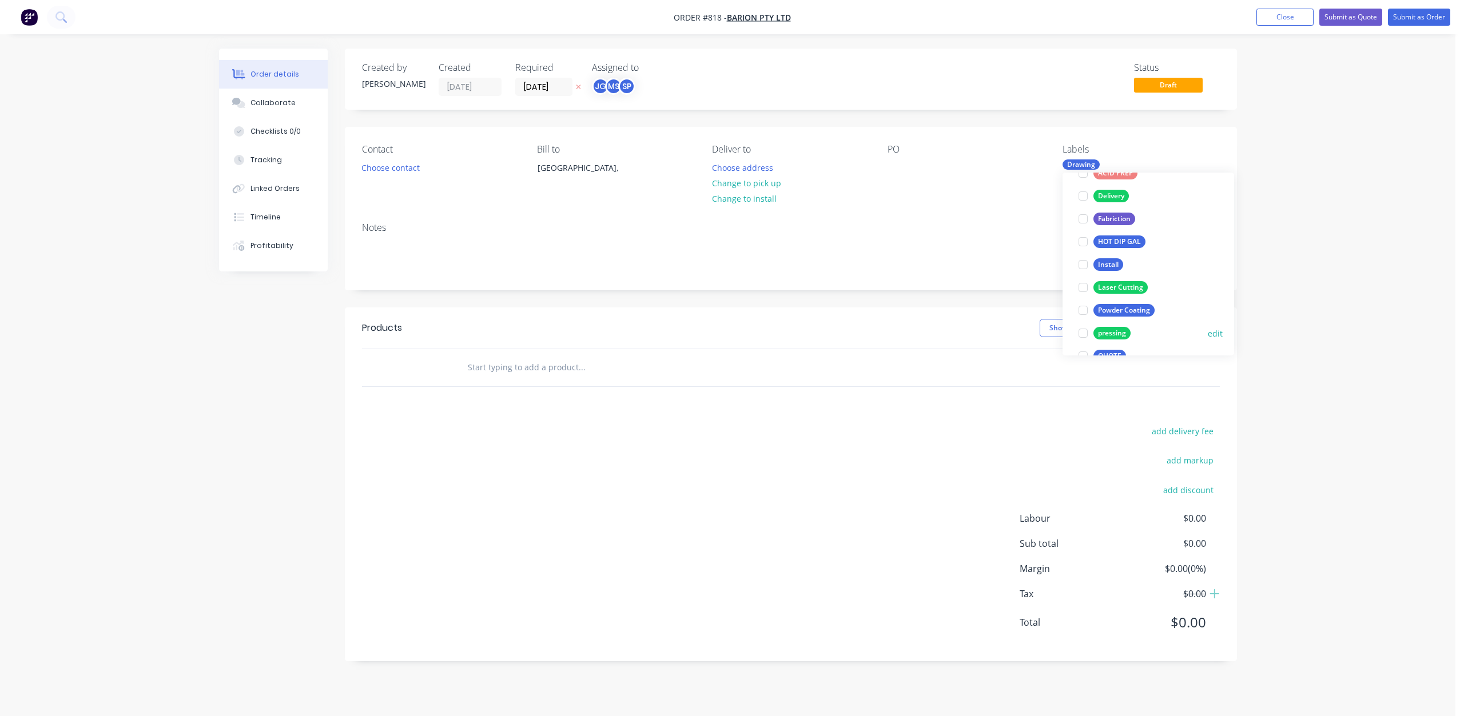
scroll to position [114, 0]
click at [1082, 288] on div at bounding box center [1082, 287] width 23 height 23
click at [1081, 274] on div at bounding box center [1082, 275] width 23 height 23
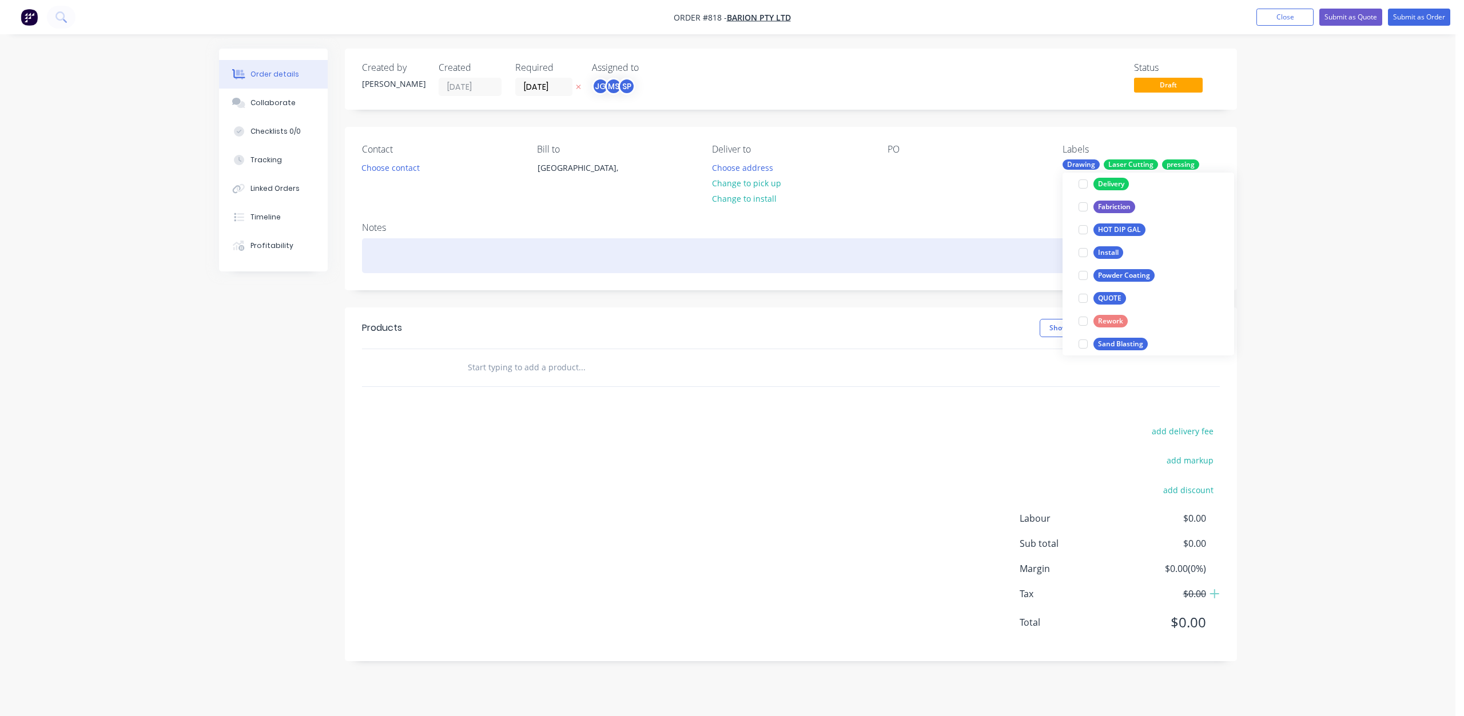
scroll to position [34, 0]
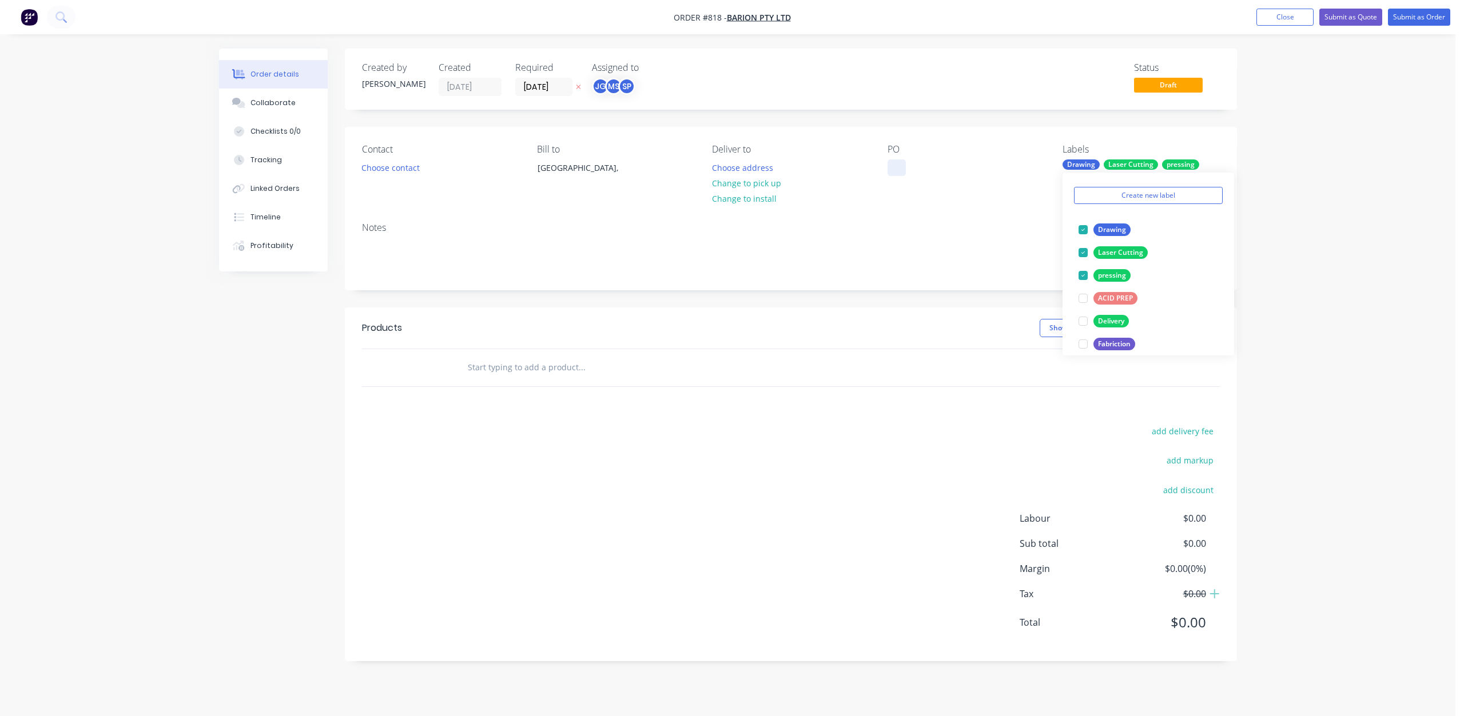
click at [889, 162] on div at bounding box center [896, 168] width 18 height 17
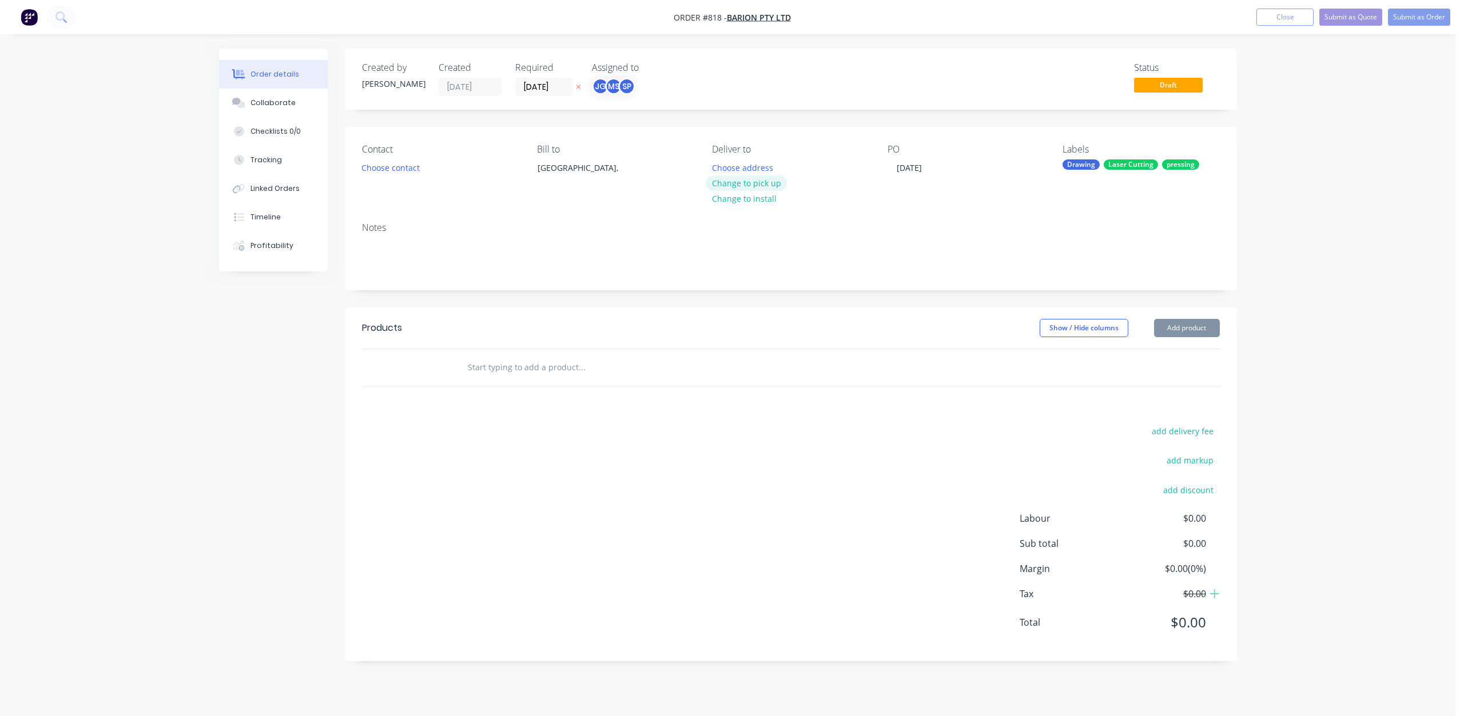
click at [748, 187] on button "Change to pick up" at bounding box center [745, 183] width 81 height 15
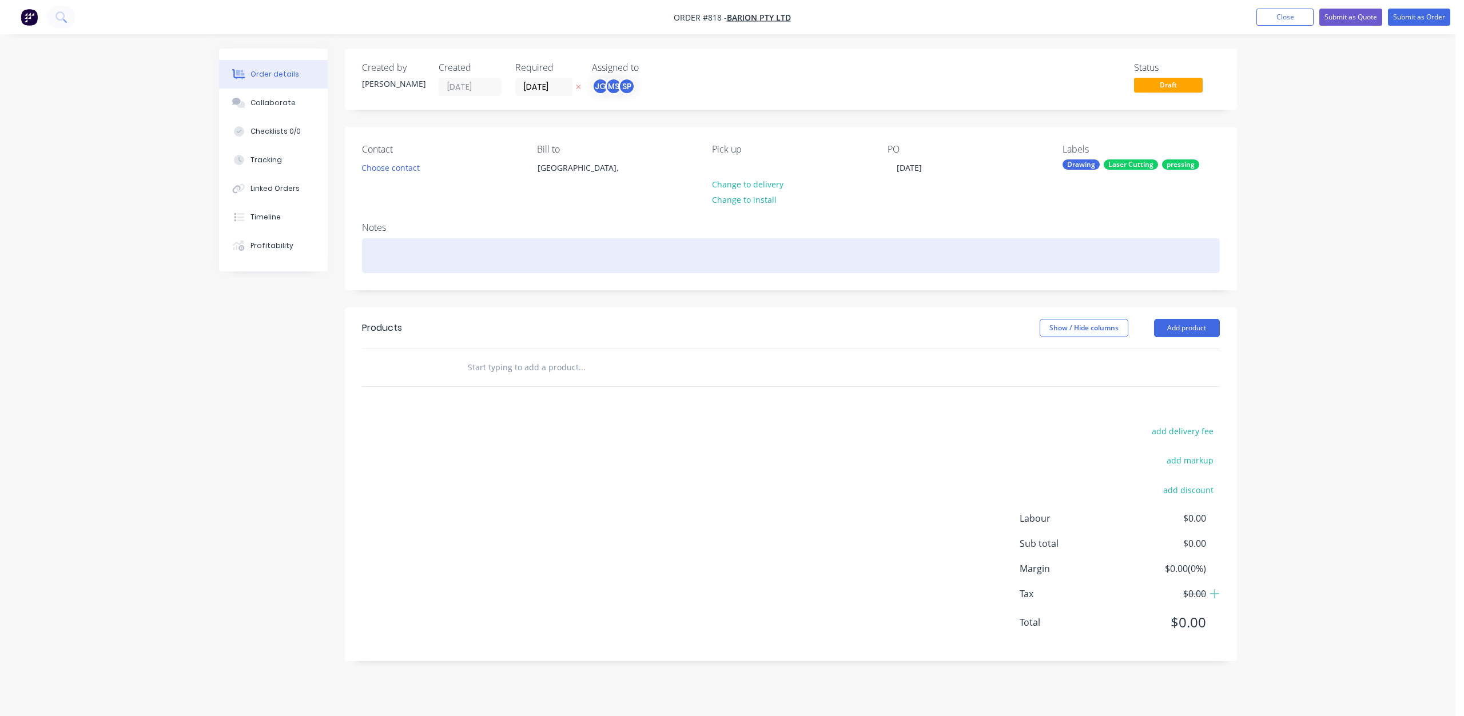
click at [398, 257] on div at bounding box center [791, 255] width 858 height 35
click at [420, 255] on div "MATERIAL : 3,5MM" at bounding box center [791, 255] width 858 height 35
drag, startPoint x: 417, startPoint y: 256, endPoint x: 422, endPoint y: 262, distance: 8.6
click at [417, 256] on div "MATERIAL : 3,5MM" at bounding box center [791, 255] width 858 height 35
click at [463, 261] on div "MATERIAL : 3MM,5MM" at bounding box center [791, 255] width 858 height 35
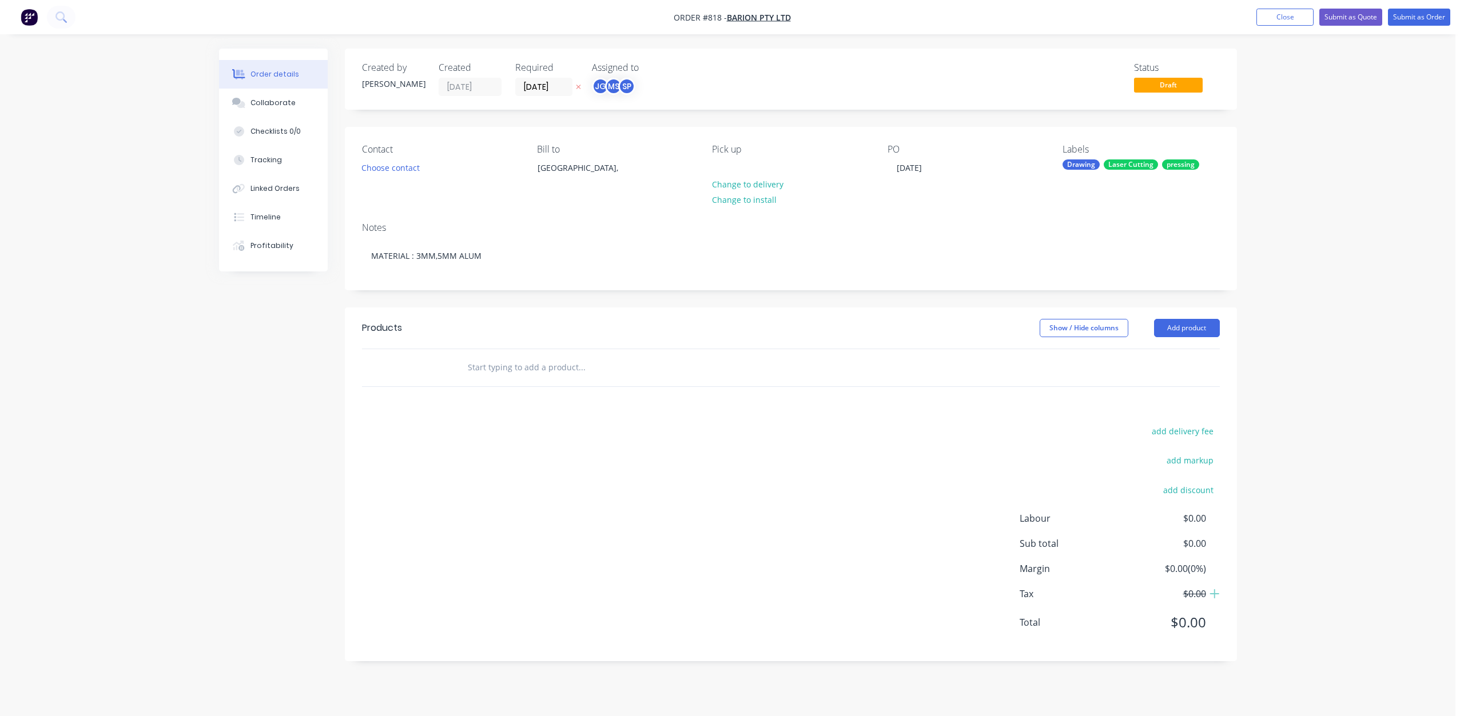
click at [477, 369] on input "text" at bounding box center [581, 367] width 229 height 23
type input "Q"
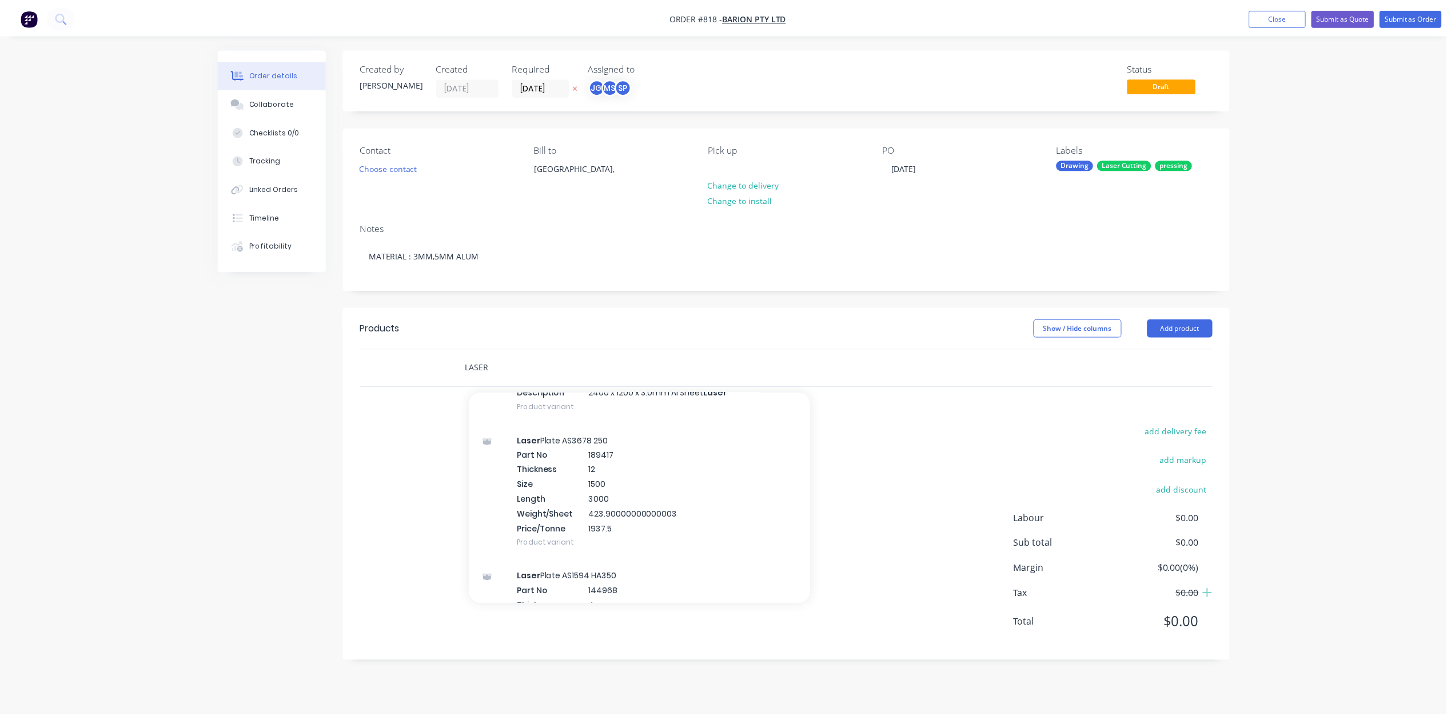
scroll to position [1258, 0]
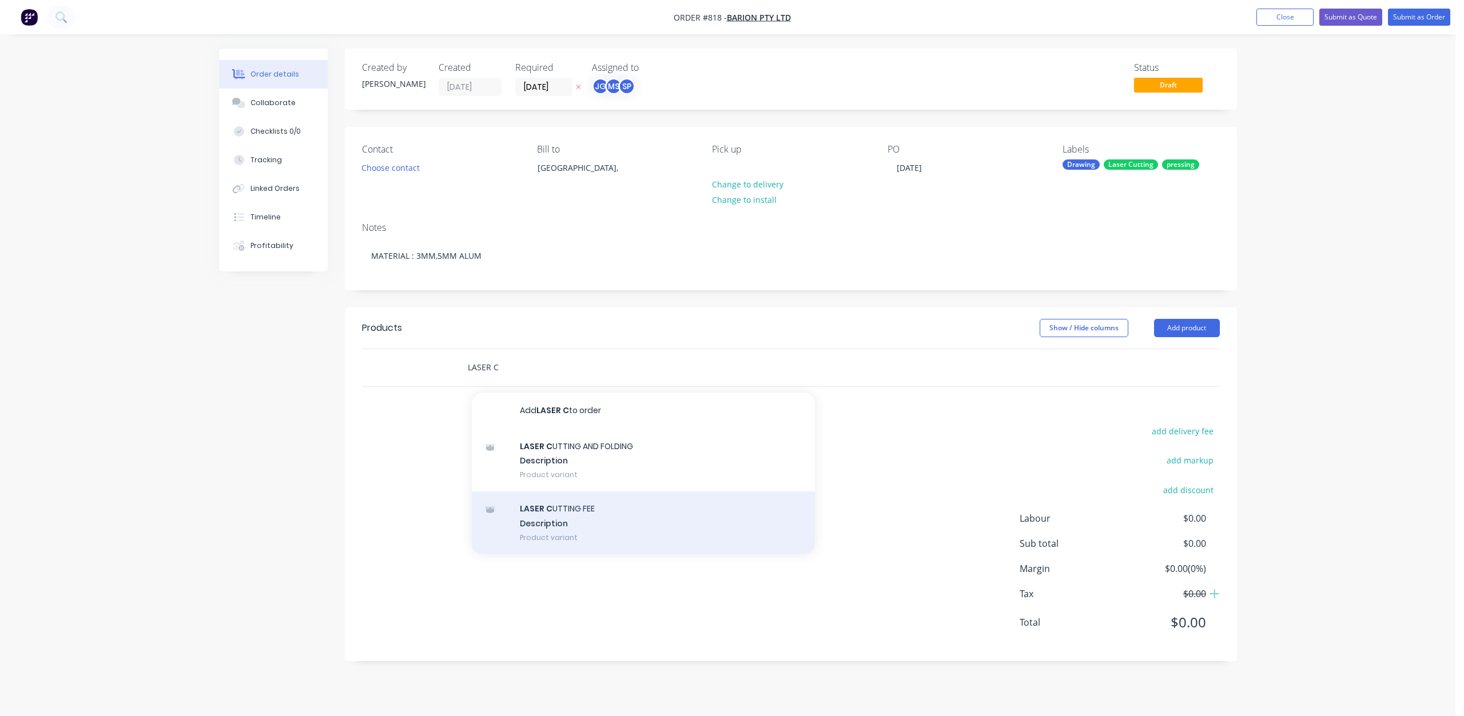
type input "LASER C"
click at [563, 507] on div "LASER C UTTING FEE Description Product variant" at bounding box center [643, 523] width 343 height 63
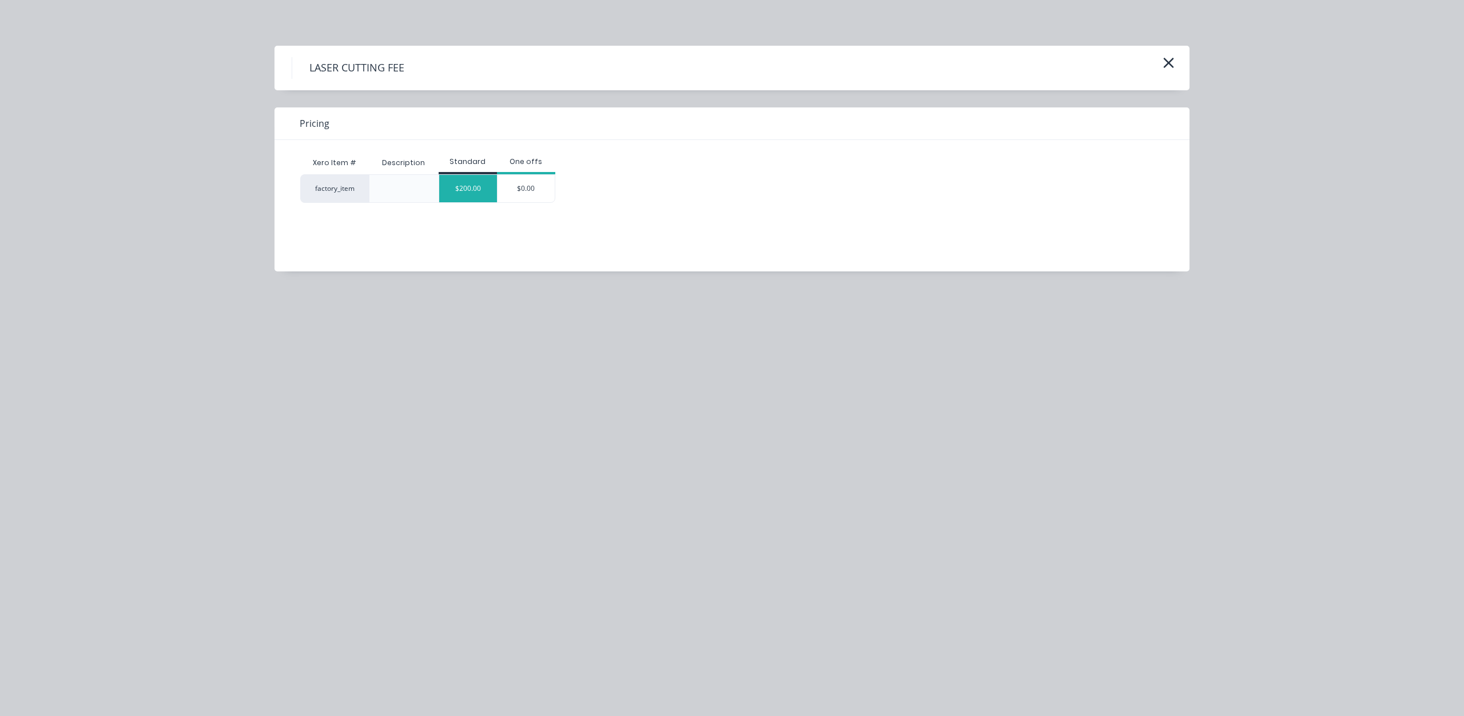
click at [474, 189] on div "$200.00" at bounding box center [468, 188] width 58 height 27
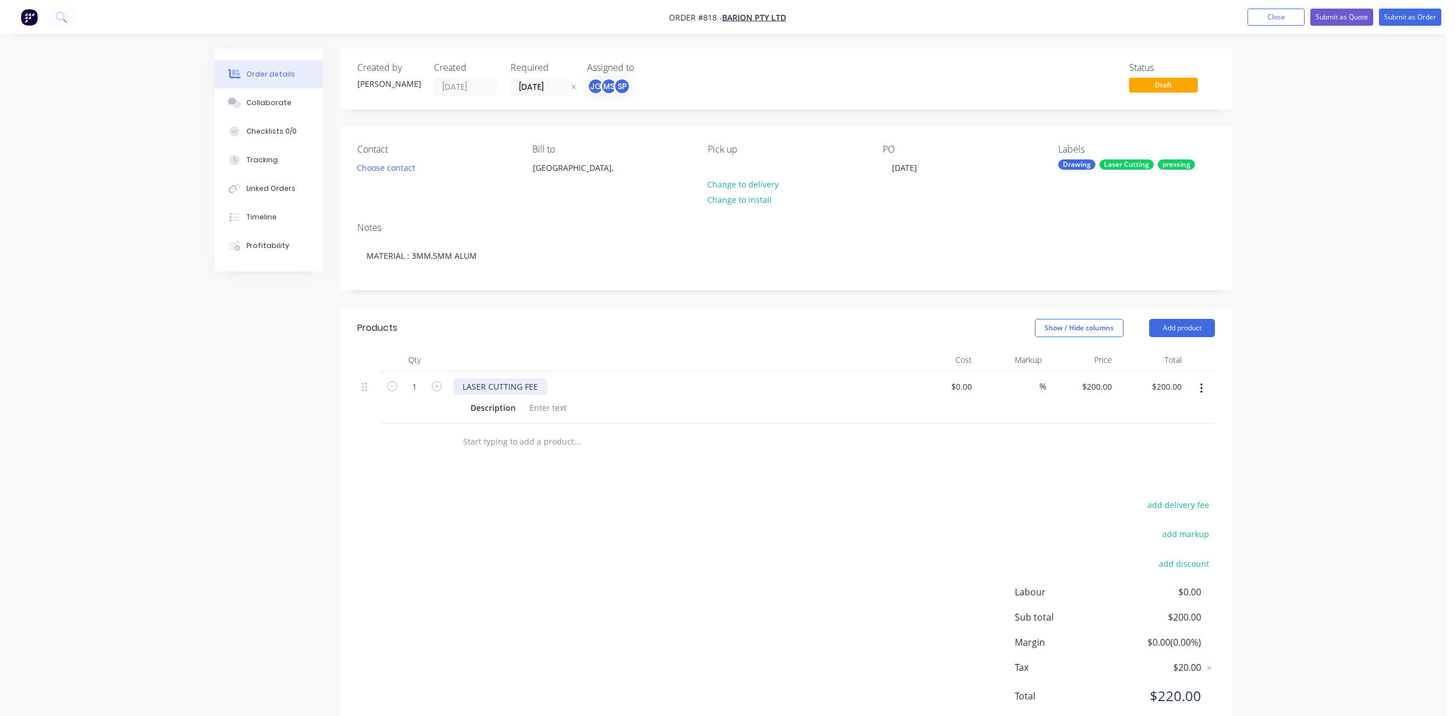
click at [543, 388] on div "LASER CUTTING FEE" at bounding box center [500, 386] width 94 height 17
click at [538, 412] on div at bounding box center [548, 408] width 46 height 17
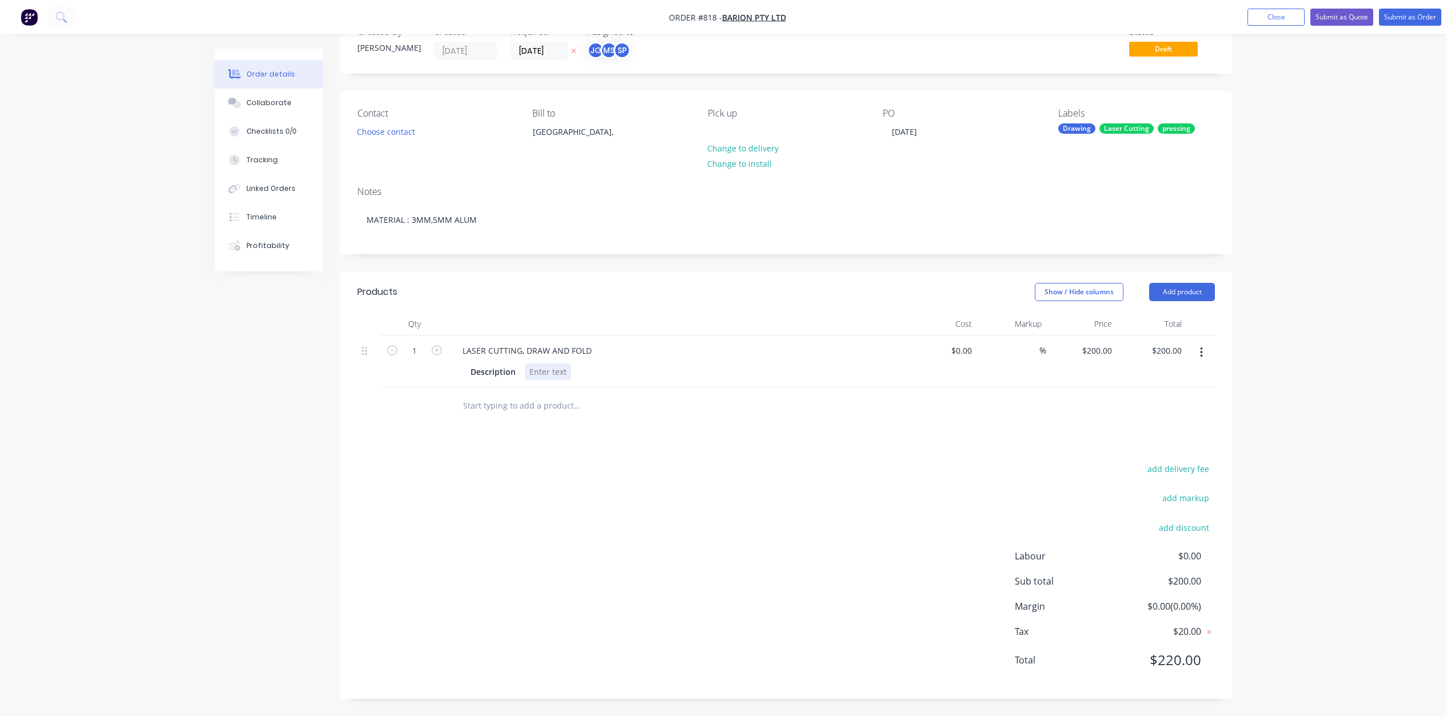
click at [536, 368] on div at bounding box center [548, 372] width 46 height 17
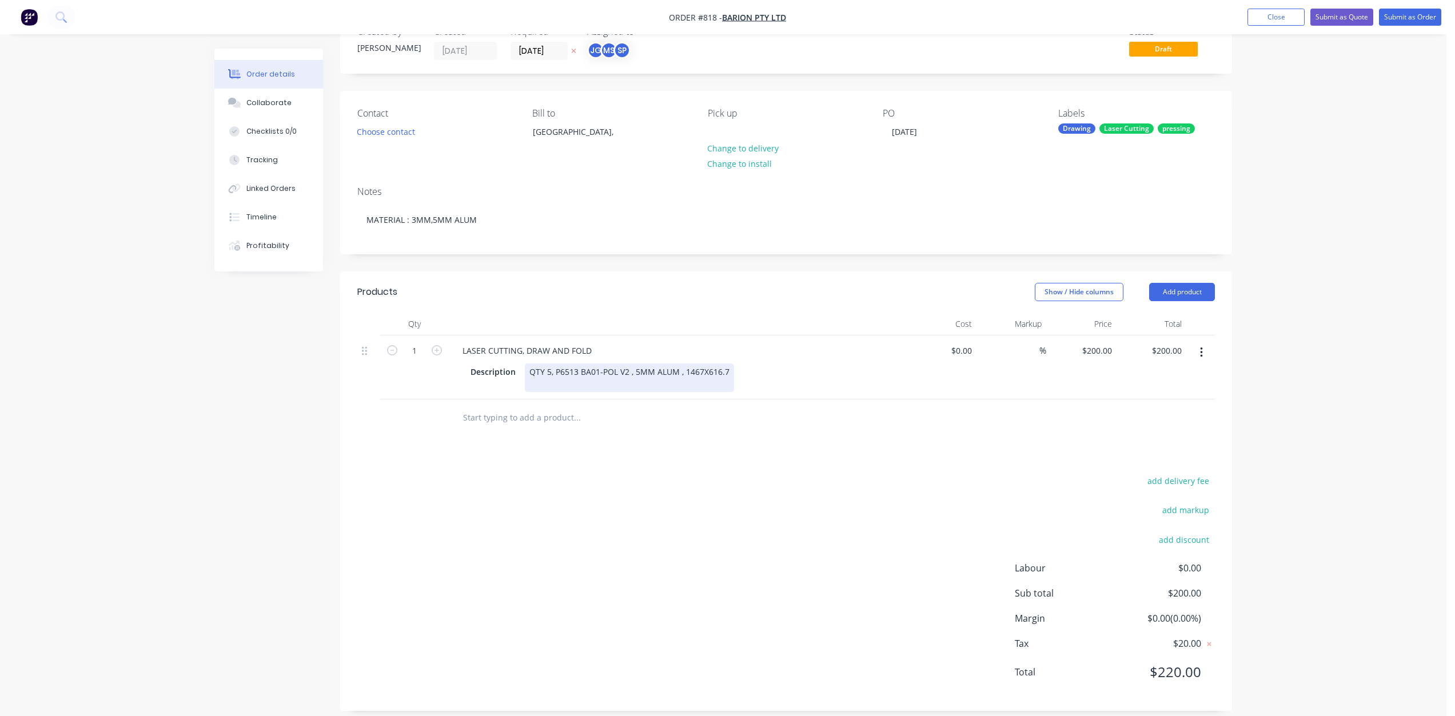
click at [701, 373] on div "QTY 5, P6513 BA01-POL V2 , 5MM ALUM , 1467X616.7" at bounding box center [629, 378] width 209 height 29
click at [708, 370] on div "QTY 5, P6513 BA01-POL V2 , 5MM ALUM , 1467 X616.7" at bounding box center [631, 378] width 212 height 29
click at [539, 382] on div "QTY 5, P6513 BA01-POL V2 , 5MM ALUM , 1467 X 616.7" at bounding box center [632, 378] width 214 height 29
click at [736, 372] on div "QTY 5, P6513 BA01-POL V2 , 5MM ALUM , 1467 X 616.7 QTY 5, P6749 DOSEMATE [DATE]…" at bounding box center [636, 378] width 222 height 29
drag, startPoint x: 812, startPoint y: 374, endPoint x: 732, endPoint y: 373, distance: 80.1
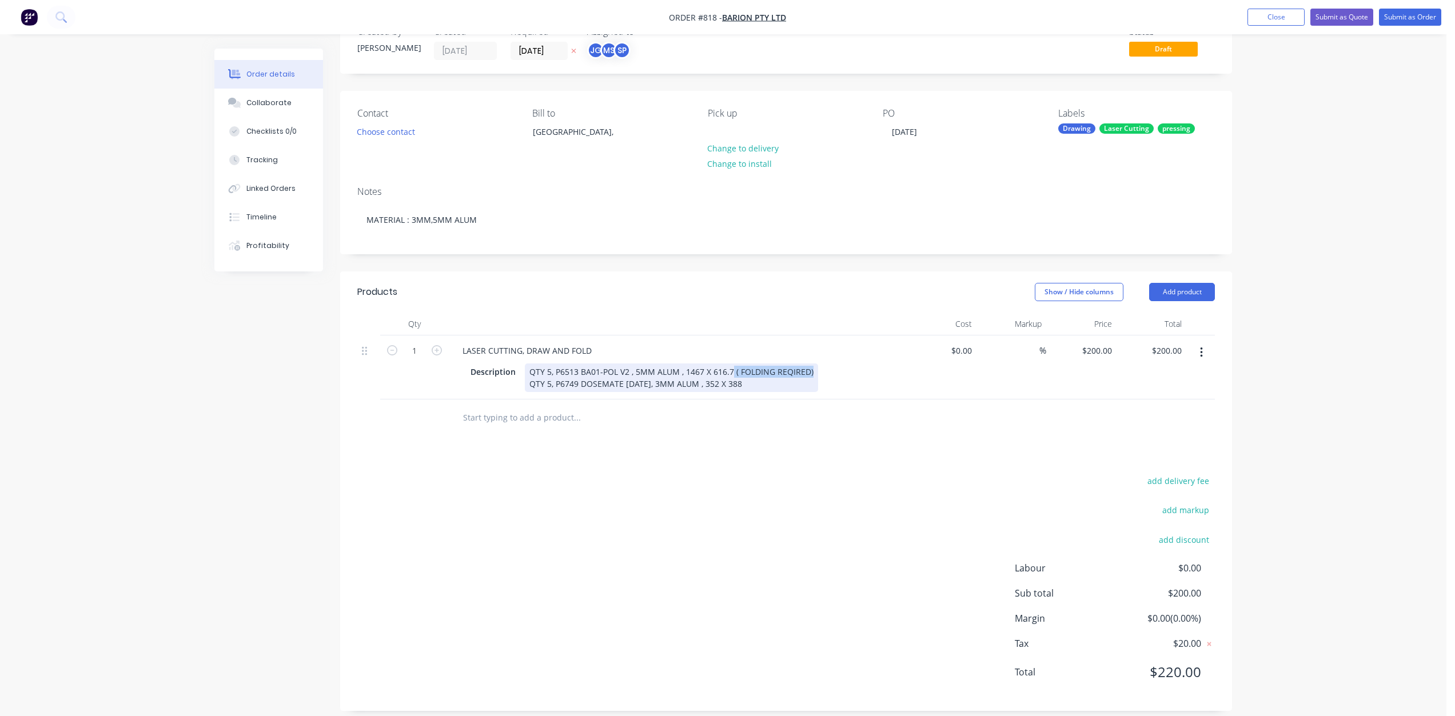
click at [732, 373] on div "QTY 5, P6513 BA01-POL V2 , 5MM ALUM , 1467 X 616.7 ( FOLDING REQIRED) QTY 5, P6…" at bounding box center [671, 378] width 293 height 29
copy div "( FOLDING REQIRED)"
click at [756, 388] on div "QTY 5, P6513 BA01-POL V2 , 5MM ALUM , 1467 X 616.7 ( FOLDING REQIRED) QTY 5, P6…" at bounding box center [671, 378] width 293 height 29
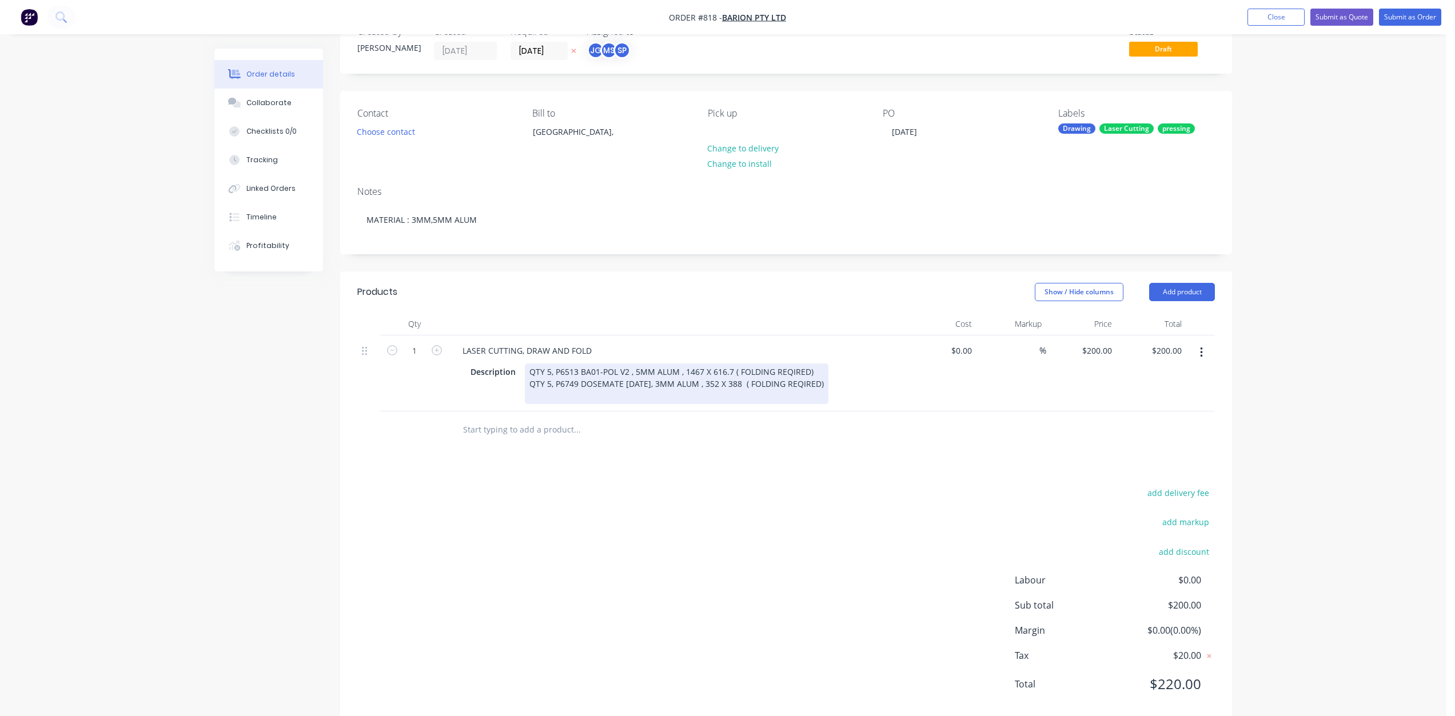
click at [789, 372] on div "QTY 5, P6513 BA01-POL V2 , 5MM ALUM , 1467 X 616.7 ( FOLDING REQIRED) QTY 5, P6…" at bounding box center [677, 384] width 304 height 41
click at [805, 385] on div "QTY 5, P6513 BA01-POL V2 , 5MM ALUM , 1467 X 616.7 ( FOLDING REQUIRED) QTY 5, P…" at bounding box center [677, 384] width 304 height 41
click at [539, 395] on div "QTY 5, P6513 BA01-POL V2 , 5MM ALUM , 1467 X 616.7 ( FOLDING REQUIRED) QTY 5, P…" at bounding box center [679, 384] width 309 height 41
click at [778, 398] on div "QTY 5, P6513 BA01-POL V2 , 5MM ALUM , 1467 X 616.7 ( FOLDING REQUIRED) QTY 5, P…" at bounding box center [679, 384] width 309 height 41
click at [774, 398] on div "QTY 5, P6513 BA01-POL V2 , 5MM ALUM , 1467 X 616.7 ( FOLDING REQUIRED) QTY 5, P…" at bounding box center [679, 384] width 309 height 41
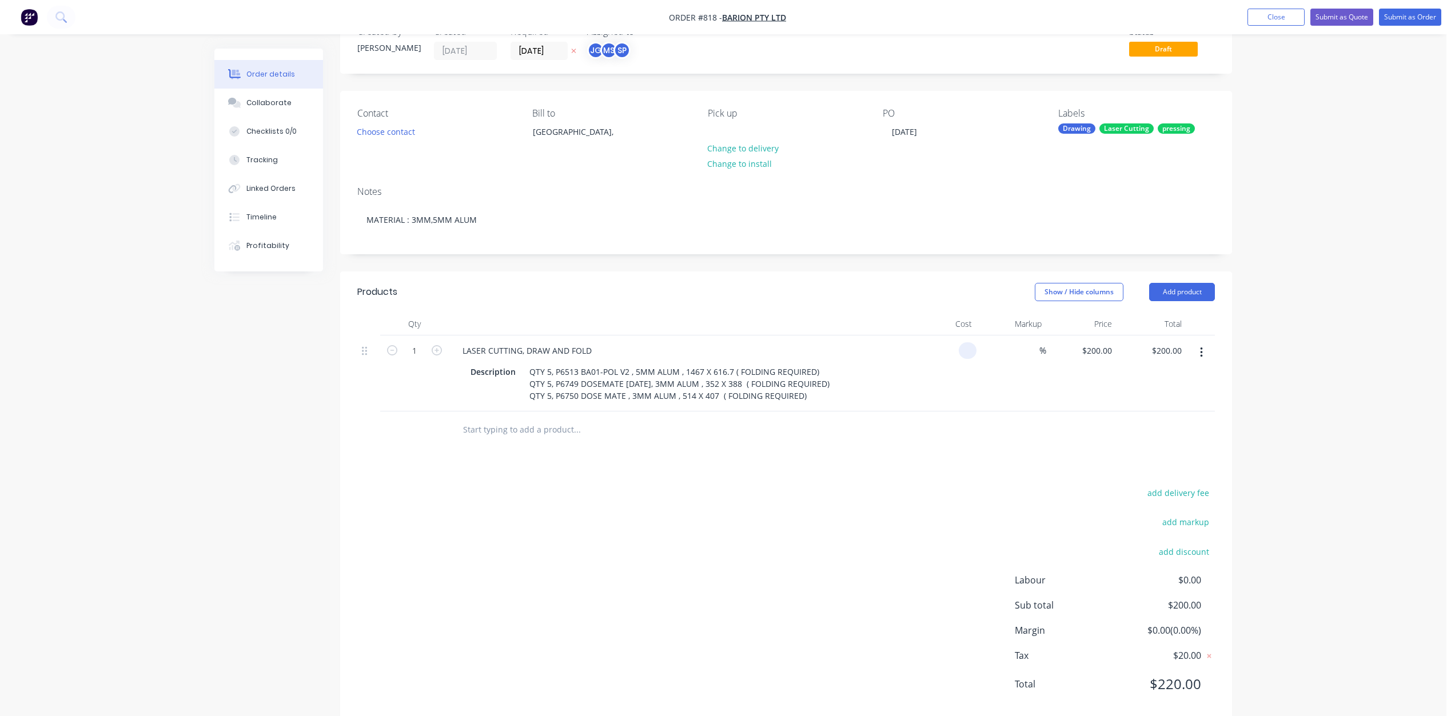
click at [966, 350] on input at bounding box center [969, 350] width 13 height 17
type input "$2,313.80"
click at [998, 394] on div "%" at bounding box center [1011, 374] width 70 height 76
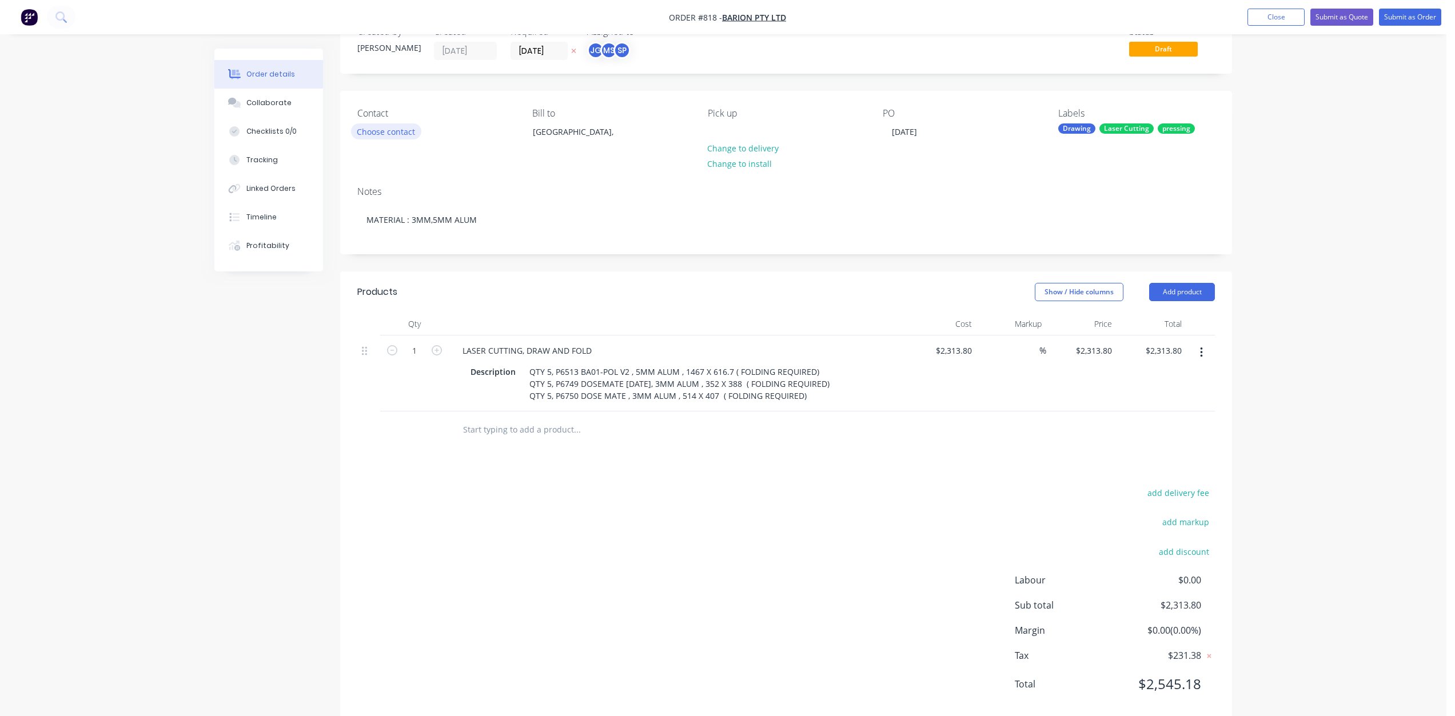
click at [377, 134] on button "Choose contact" at bounding box center [386, 130] width 70 height 15
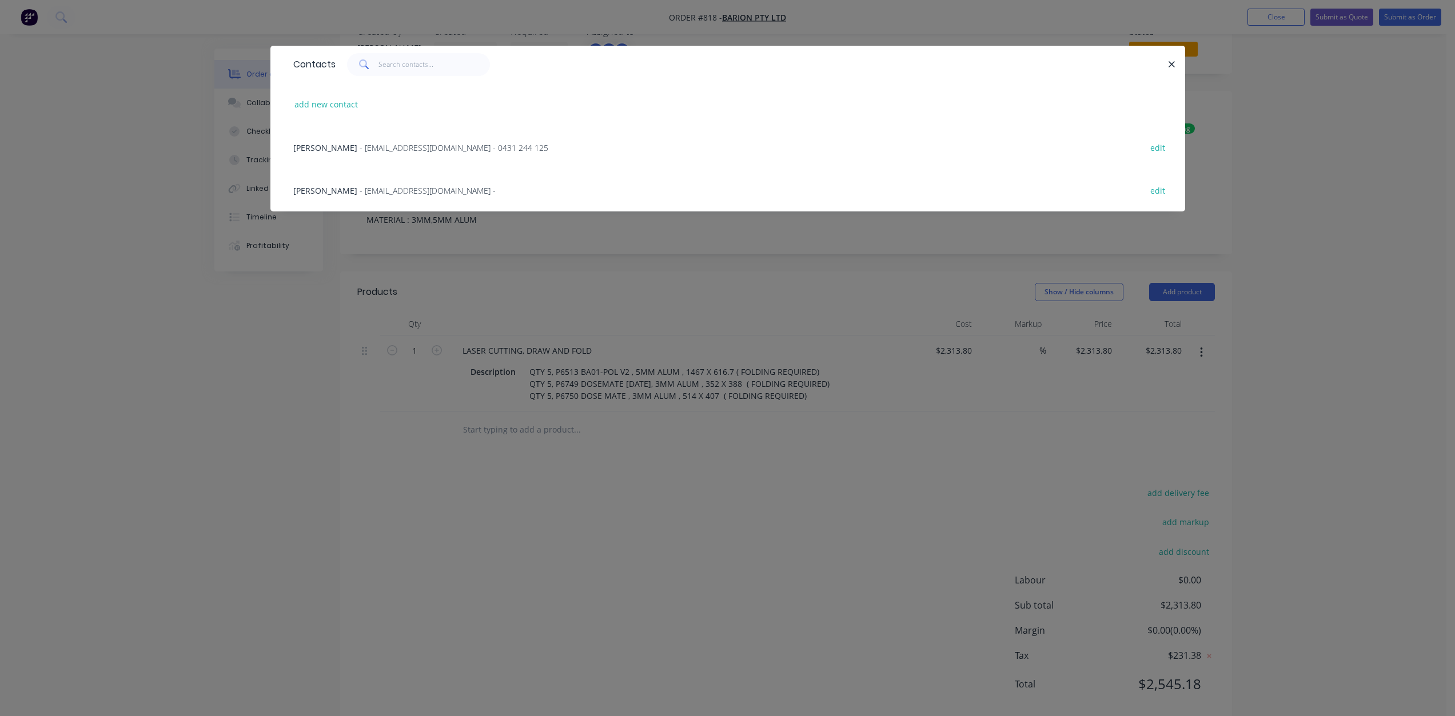
click at [360, 148] on span "- [EMAIL_ADDRESS][DOMAIN_NAME] - 0431 244 125" at bounding box center [454, 147] width 189 height 11
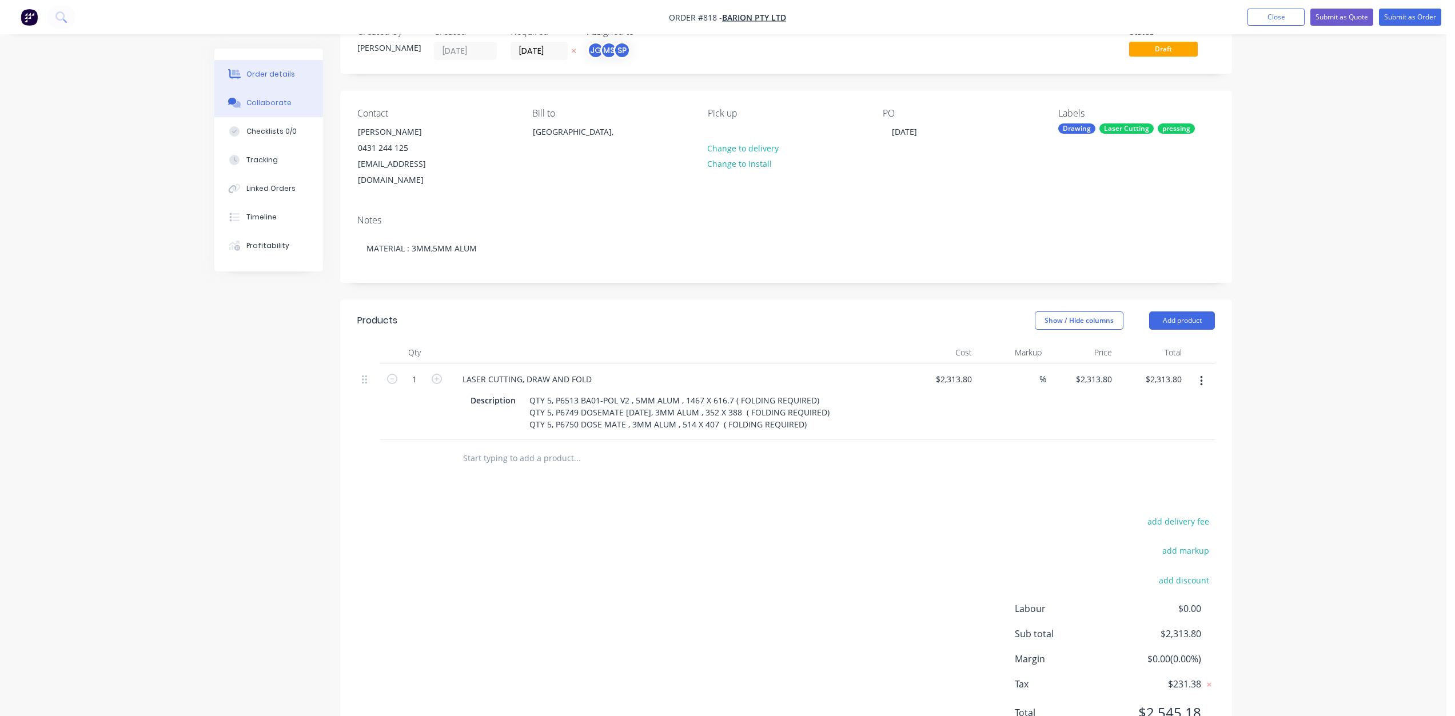
click at [257, 102] on div "Collaborate" at bounding box center [268, 103] width 45 height 10
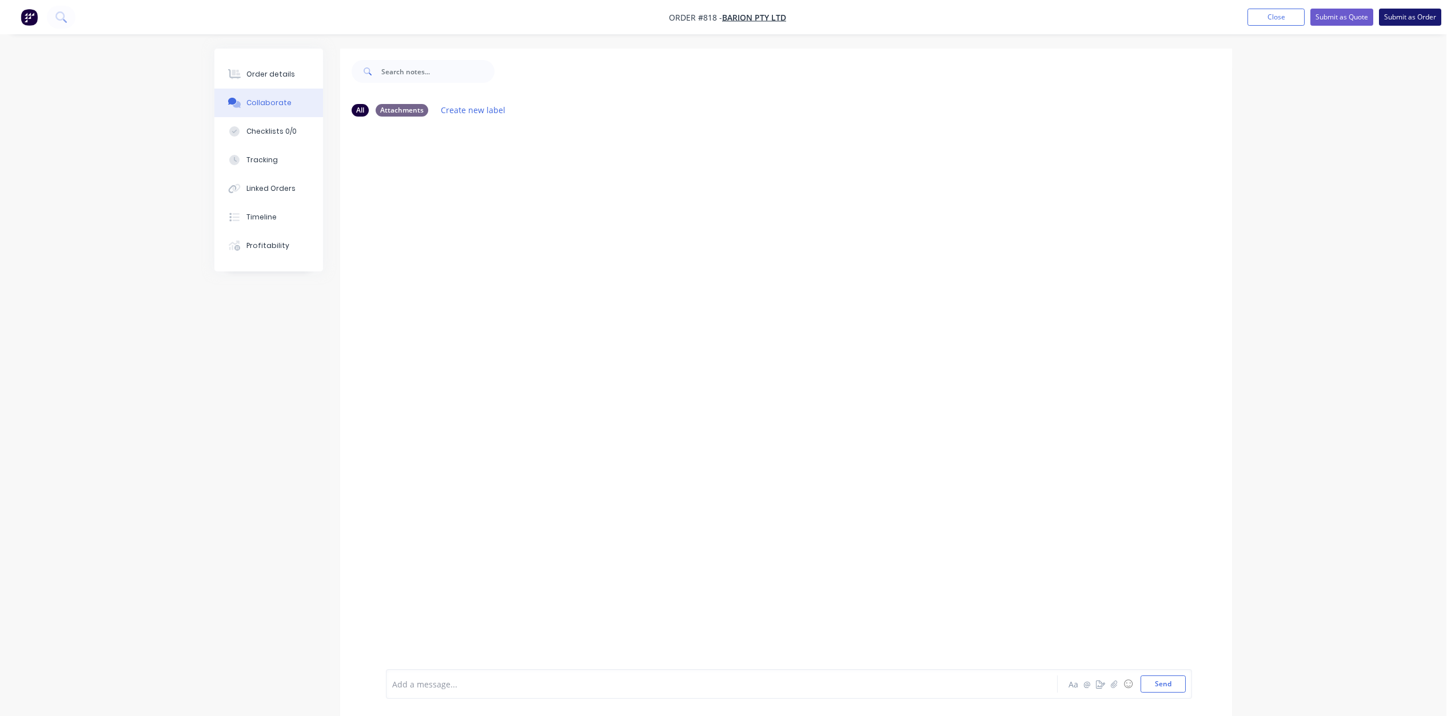
click at [1405, 11] on button "Submit as Order" at bounding box center [1410, 17] width 62 height 17
click at [1346, 23] on button "Options" at bounding box center [1349, 17] width 57 height 18
click at [1286, 140] on div "Work Order" at bounding box center [1315, 138] width 105 height 17
click at [1287, 116] on div "Without pricing" at bounding box center [1315, 115] width 105 height 17
click at [1162, 685] on button "Send" at bounding box center [1163, 684] width 45 height 17
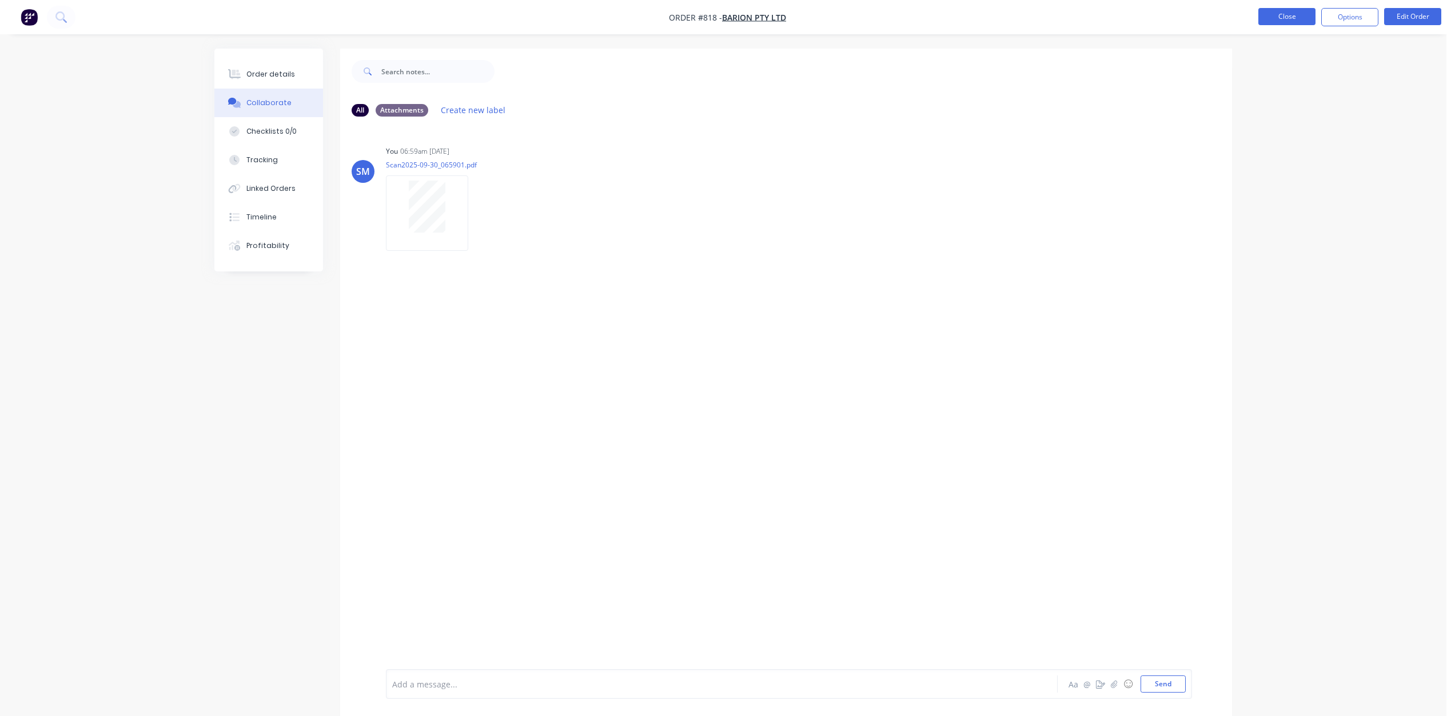
click at [1290, 20] on button "Close" at bounding box center [1286, 16] width 57 height 17
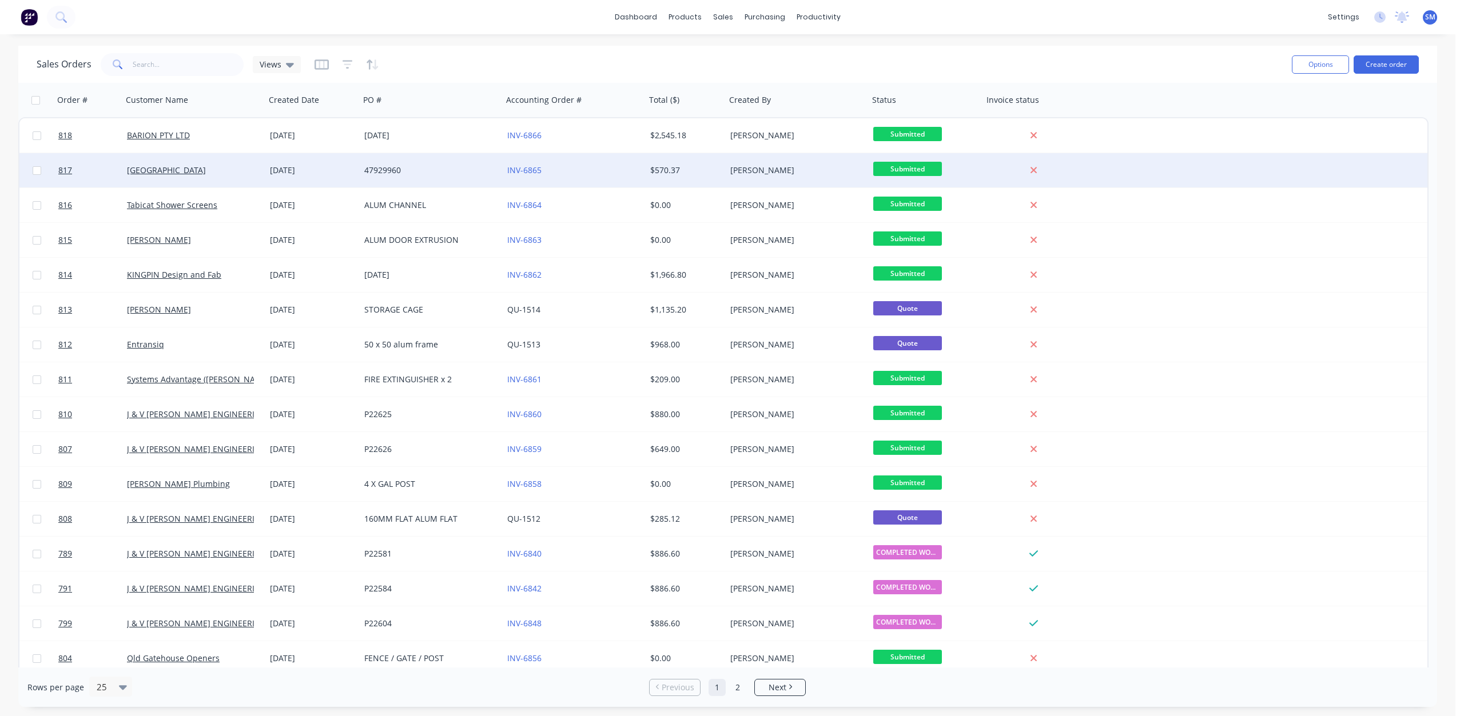
click at [196, 170] on div "[GEOGRAPHIC_DATA]" at bounding box center [190, 170] width 127 height 11
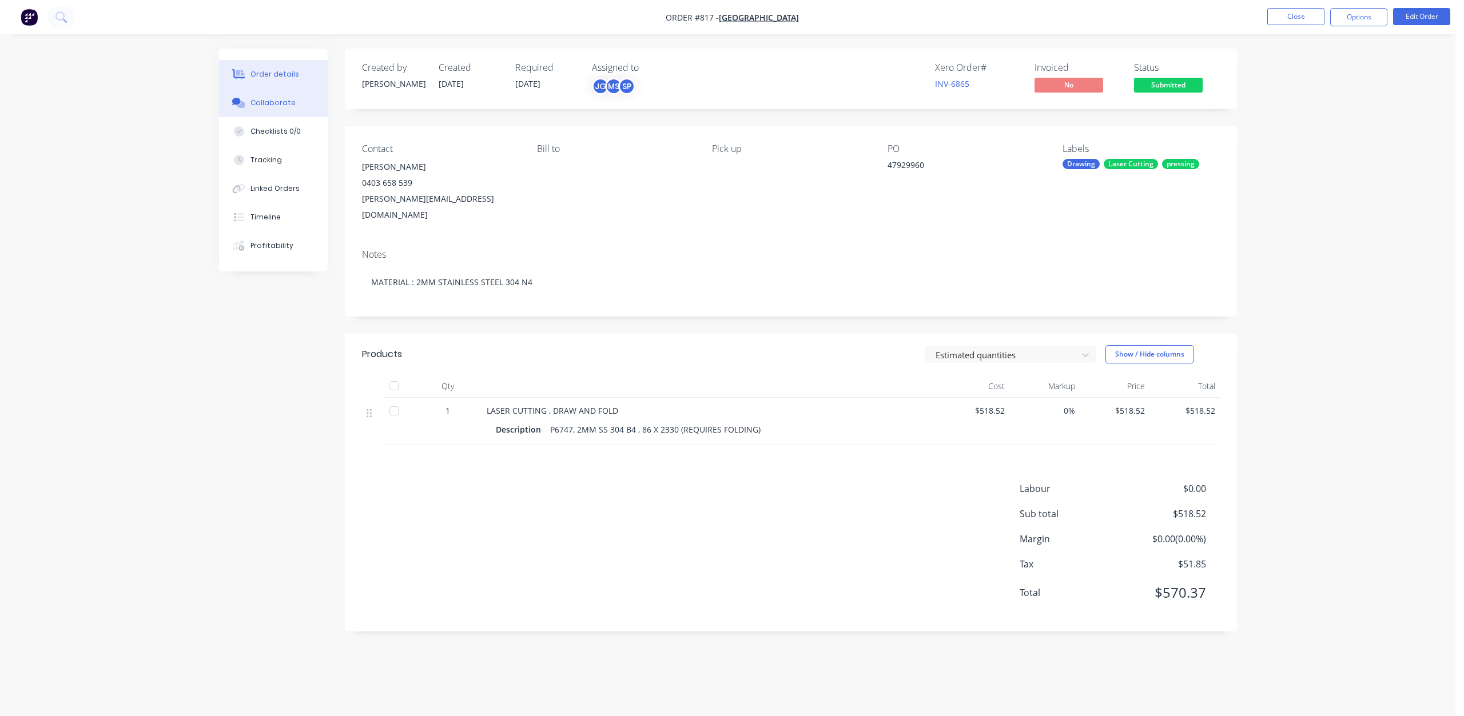
click at [265, 105] on div "Collaborate" at bounding box center [272, 103] width 45 height 10
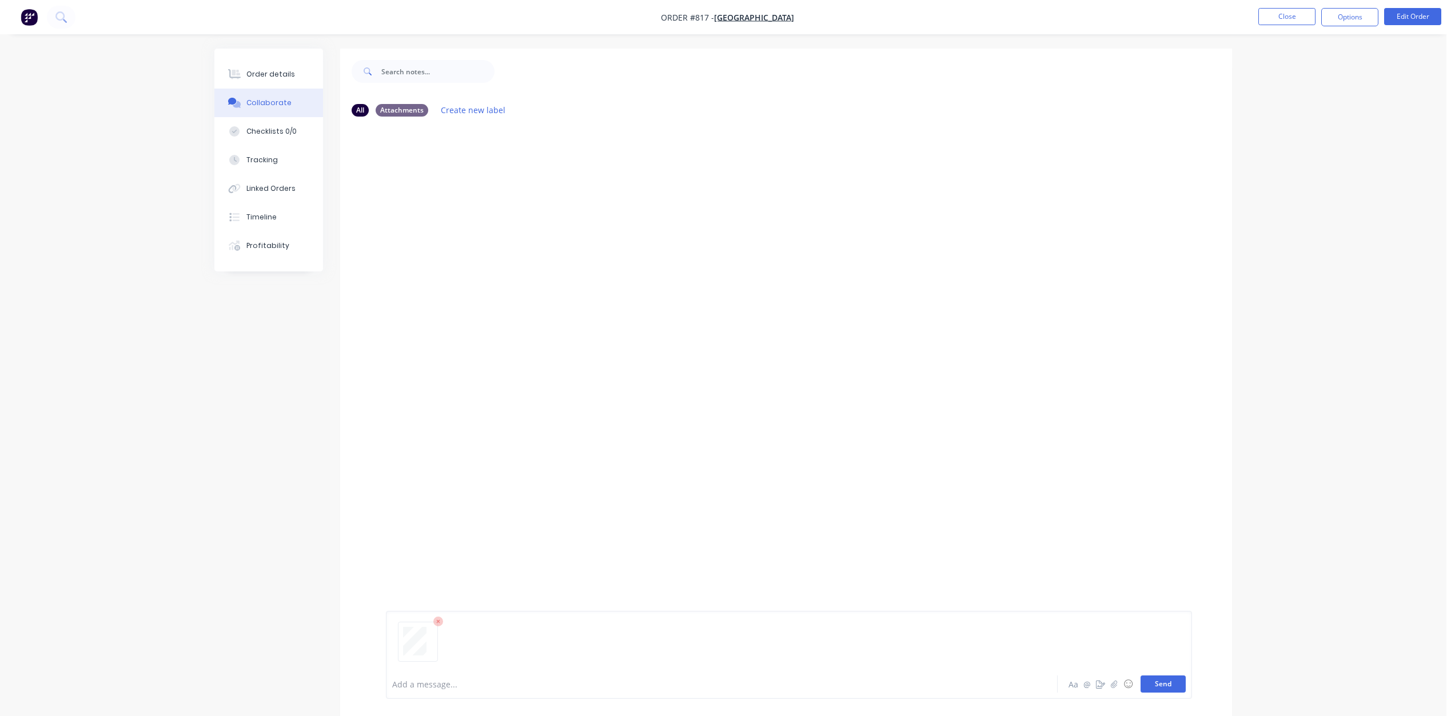
click at [1163, 683] on button "Send" at bounding box center [1163, 684] width 45 height 17
click at [1274, 18] on button "Close" at bounding box center [1286, 16] width 57 height 17
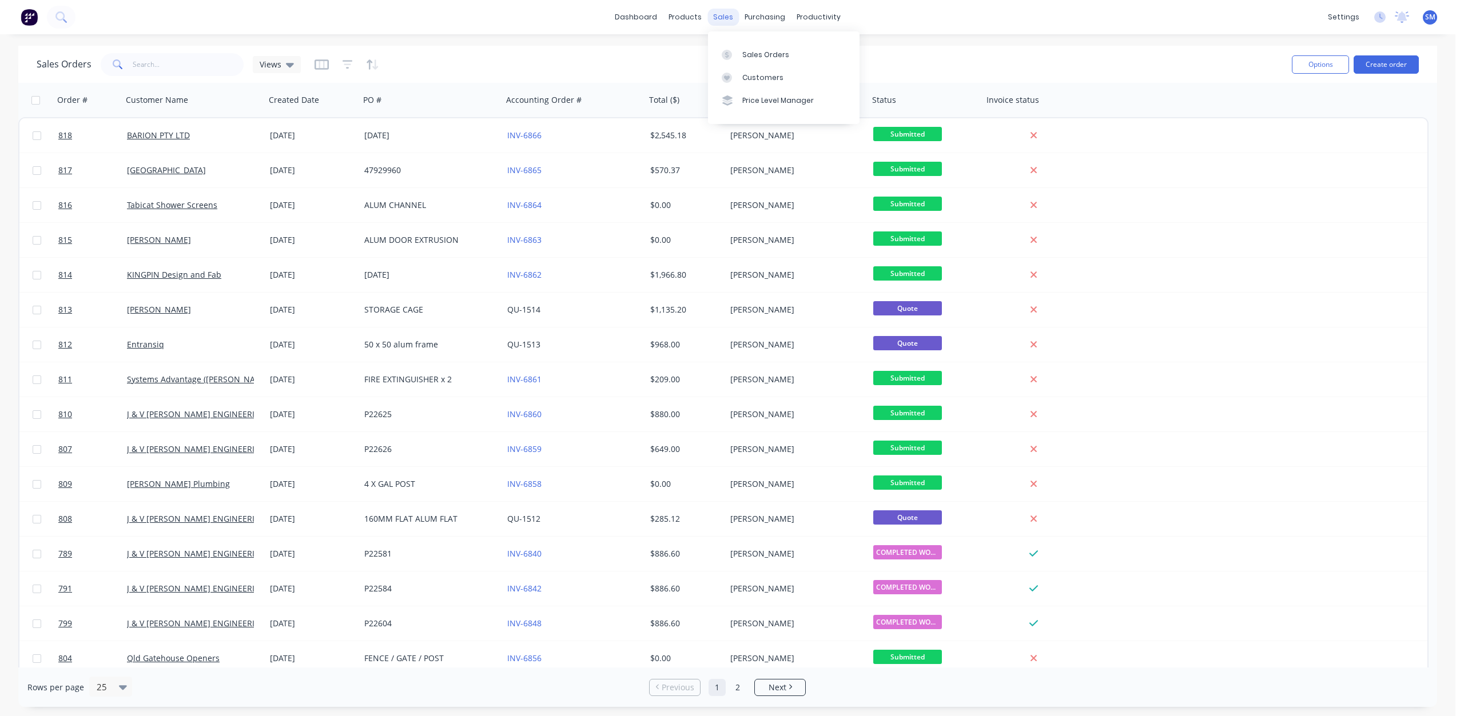
drag, startPoint x: 724, startPoint y: 17, endPoint x: 725, endPoint y: 23, distance: 7.0
click at [724, 17] on div "sales" at bounding box center [722, 17] width 31 height 17
click at [754, 76] on div "Customers" at bounding box center [762, 78] width 41 height 10
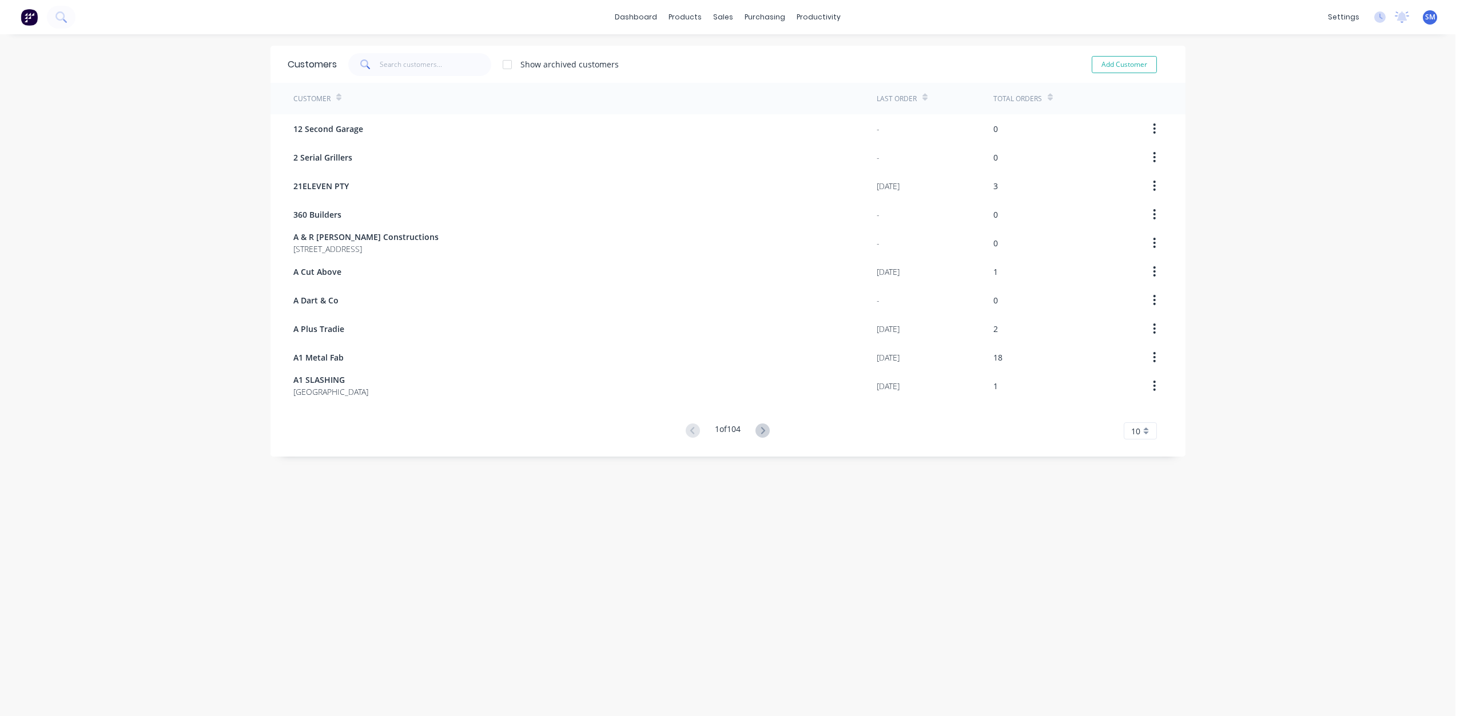
drag, startPoint x: 370, startPoint y: 59, endPoint x: 383, endPoint y: 68, distance: 15.6
click at [377, 63] on div at bounding box center [419, 64] width 143 height 23
click at [384, 68] on input "text" at bounding box center [435, 64] width 111 height 23
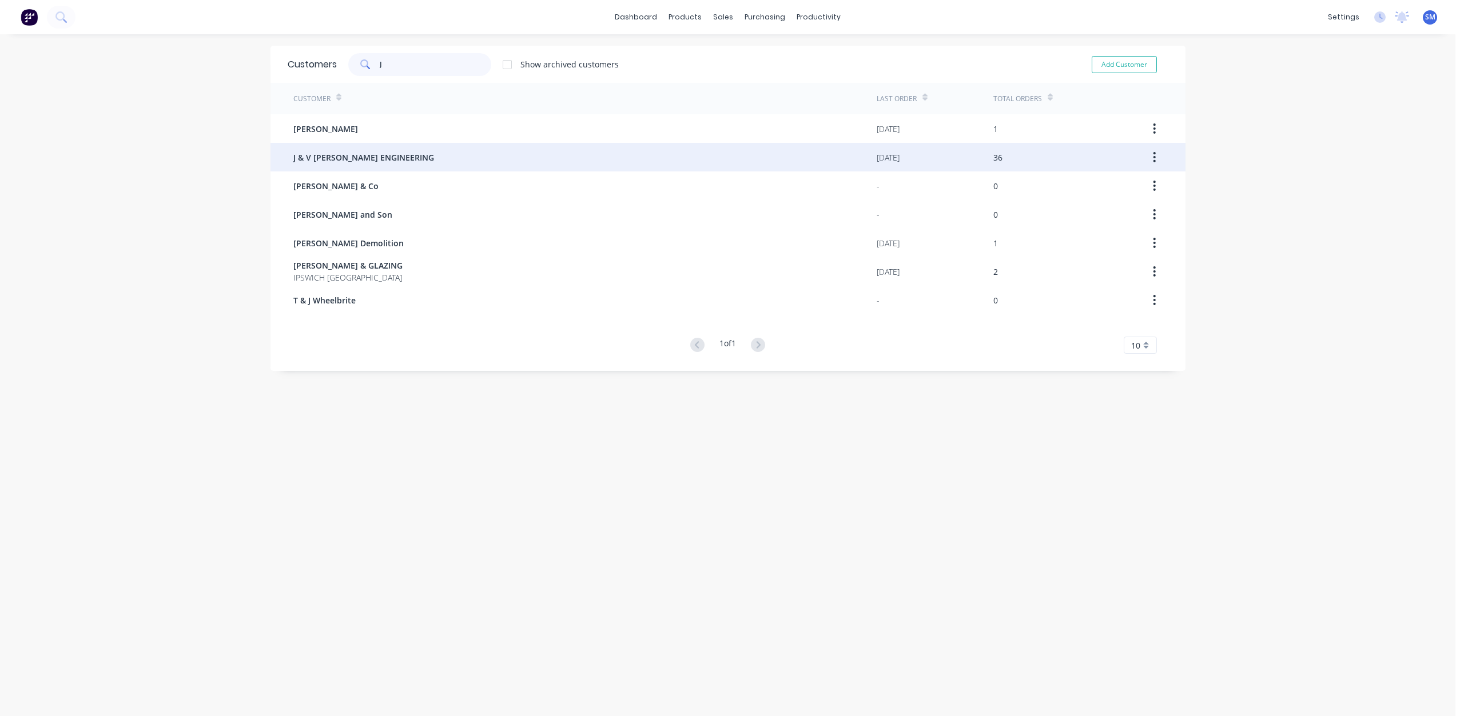
type input "J"
click at [358, 156] on span "J & V [PERSON_NAME] ENGINEERING" at bounding box center [363, 158] width 141 height 12
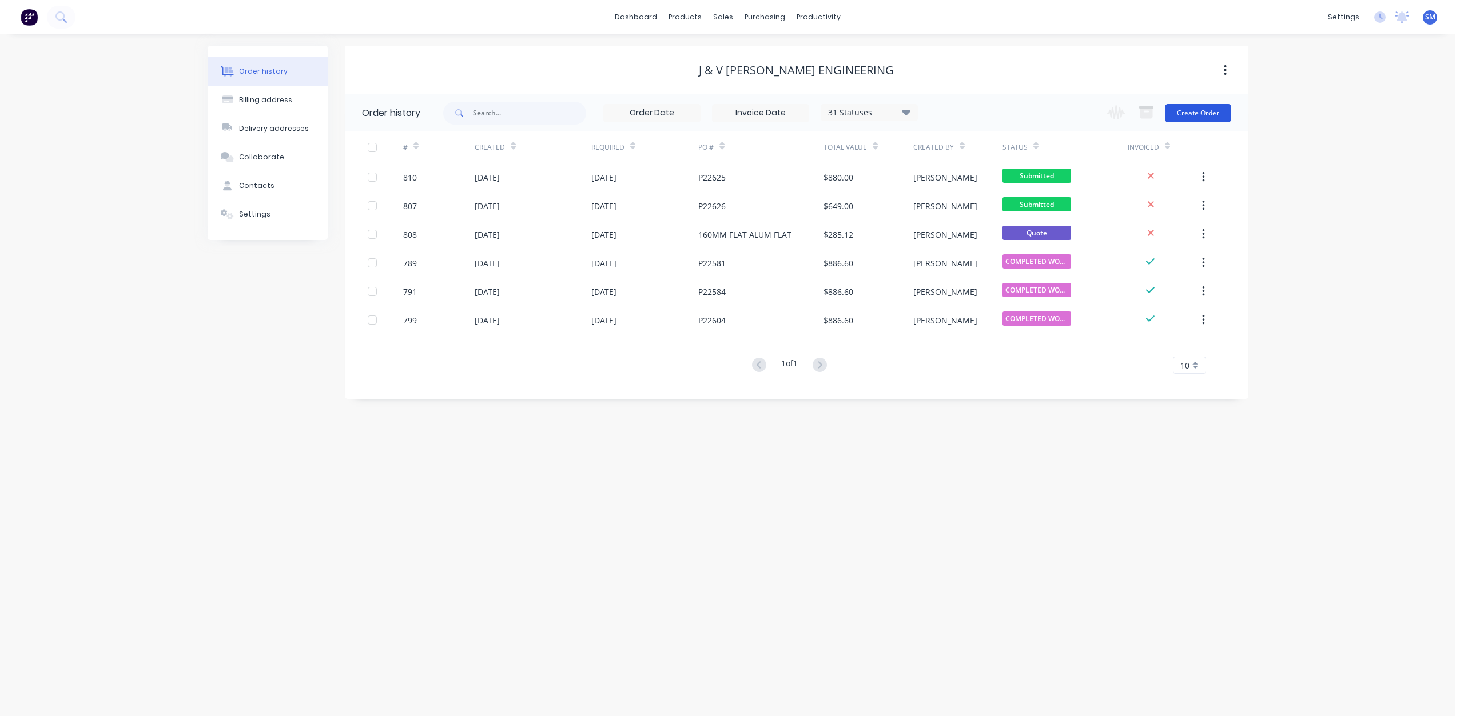
click at [1194, 115] on button "Create Order" at bounding box center [1198, 113] width 66 height 18
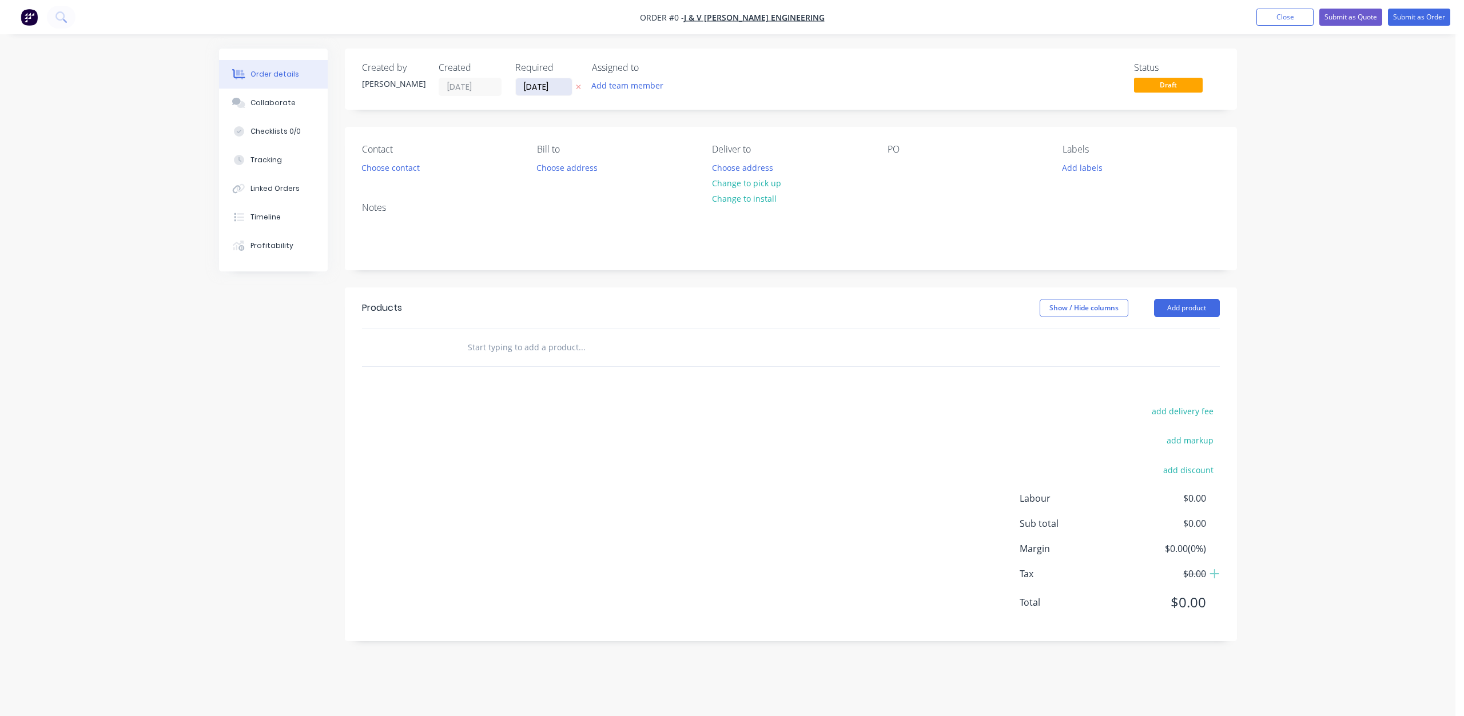
click at [535, 87] on input "[DATE]" at bounding box center [544, 86] width 56 height 17
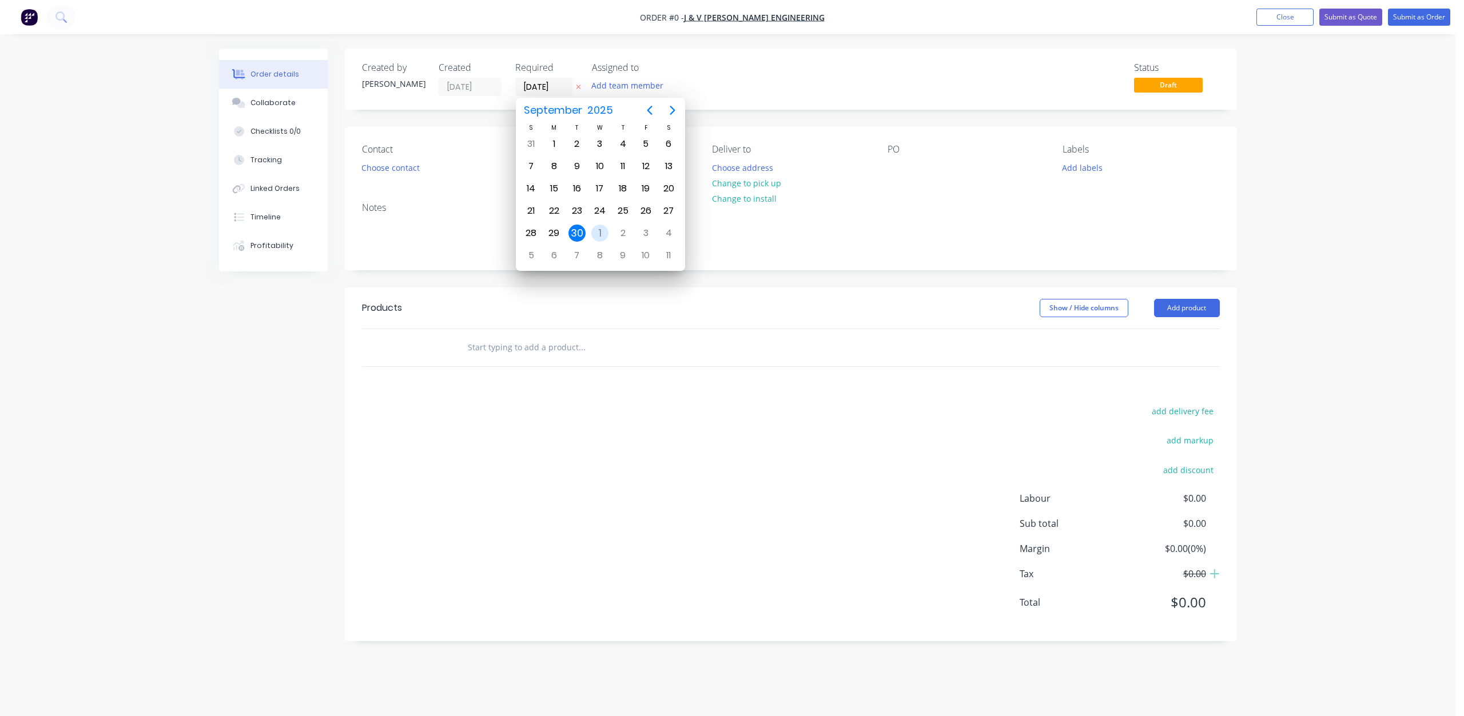
click at [599, 231] on div "1" at bounding box center [599, 233] width 17 height 17
type input "[DATE]"
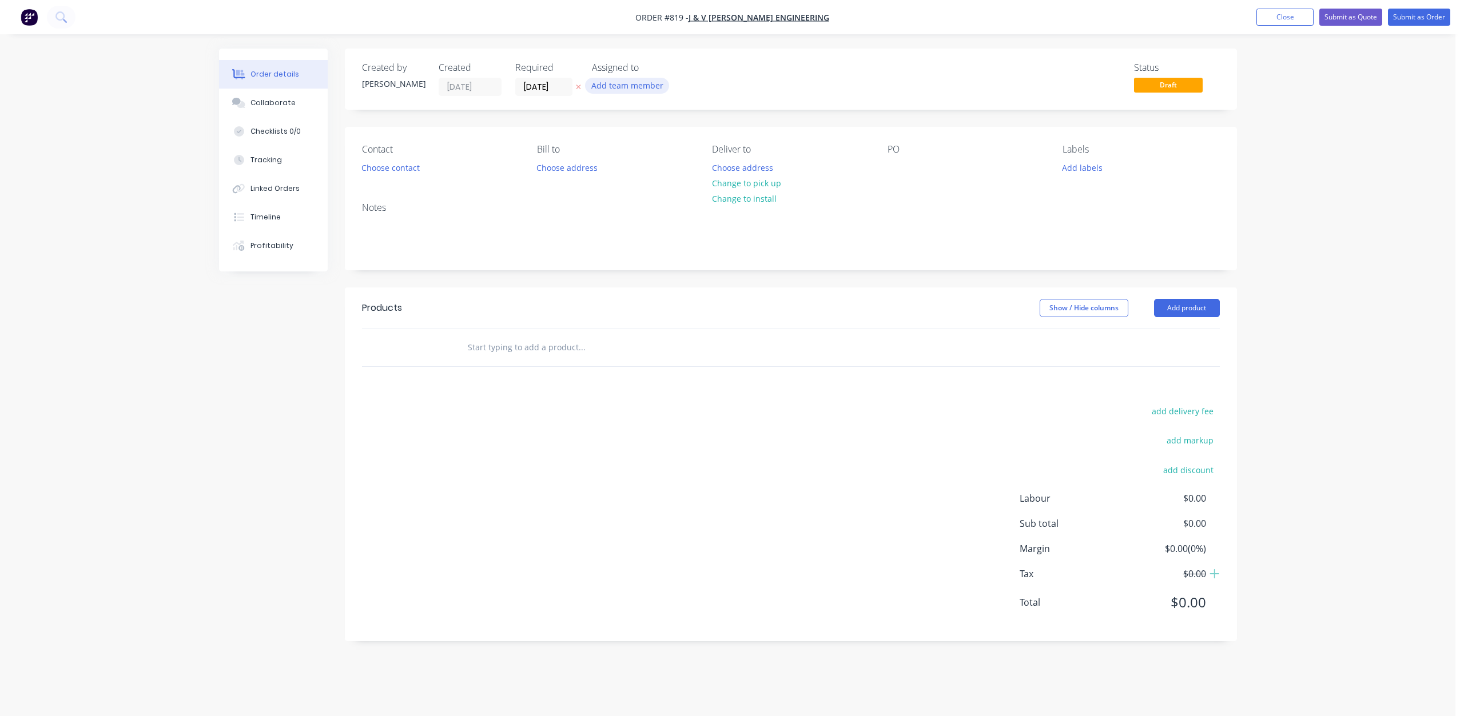
click at [615, 87] on button "Add team member" at bounding box center [627, 85] width 84 height 15
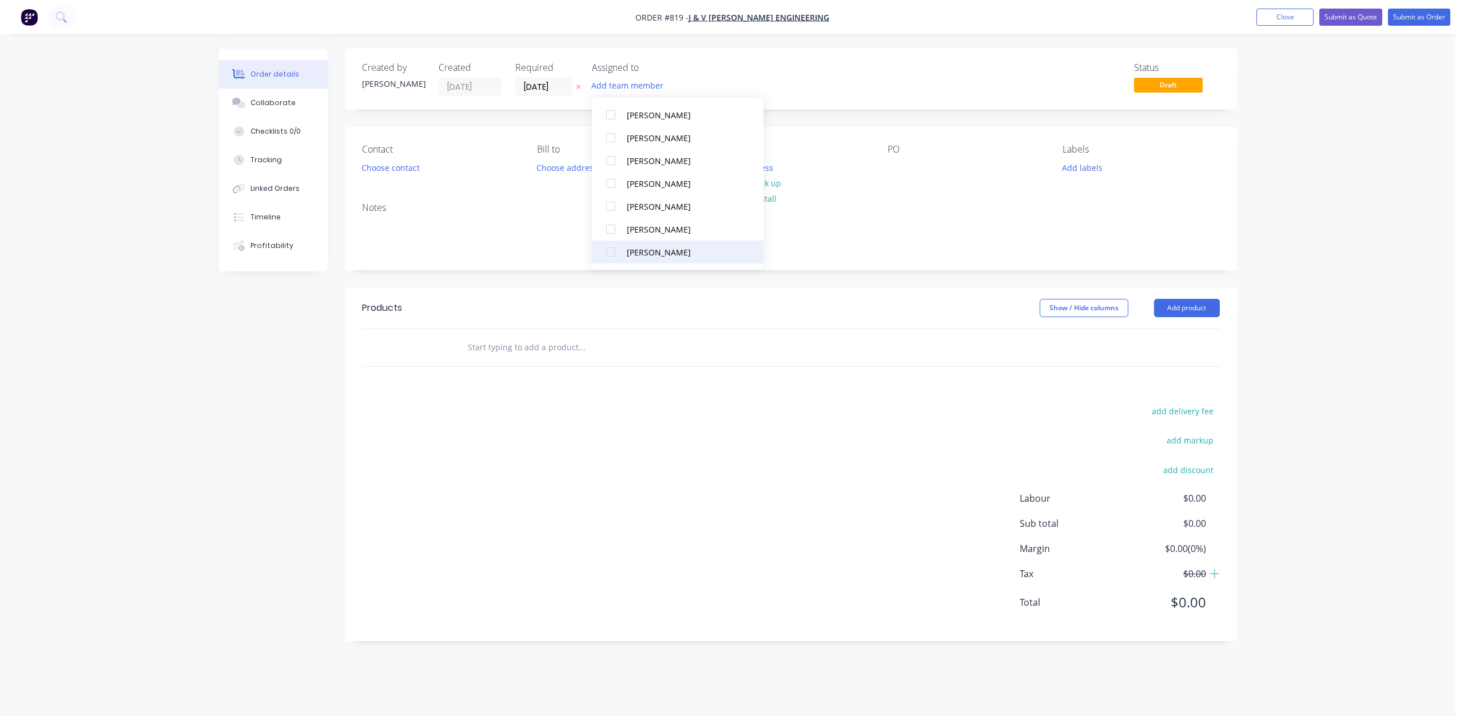
scroll to position [114, 0]
click at [608, 222] on div at bounding box center [610, 217] width 23 height 23
click at [1074, 170] on button "Add labels" at bounding box center [1082, 167] width 53 height 15
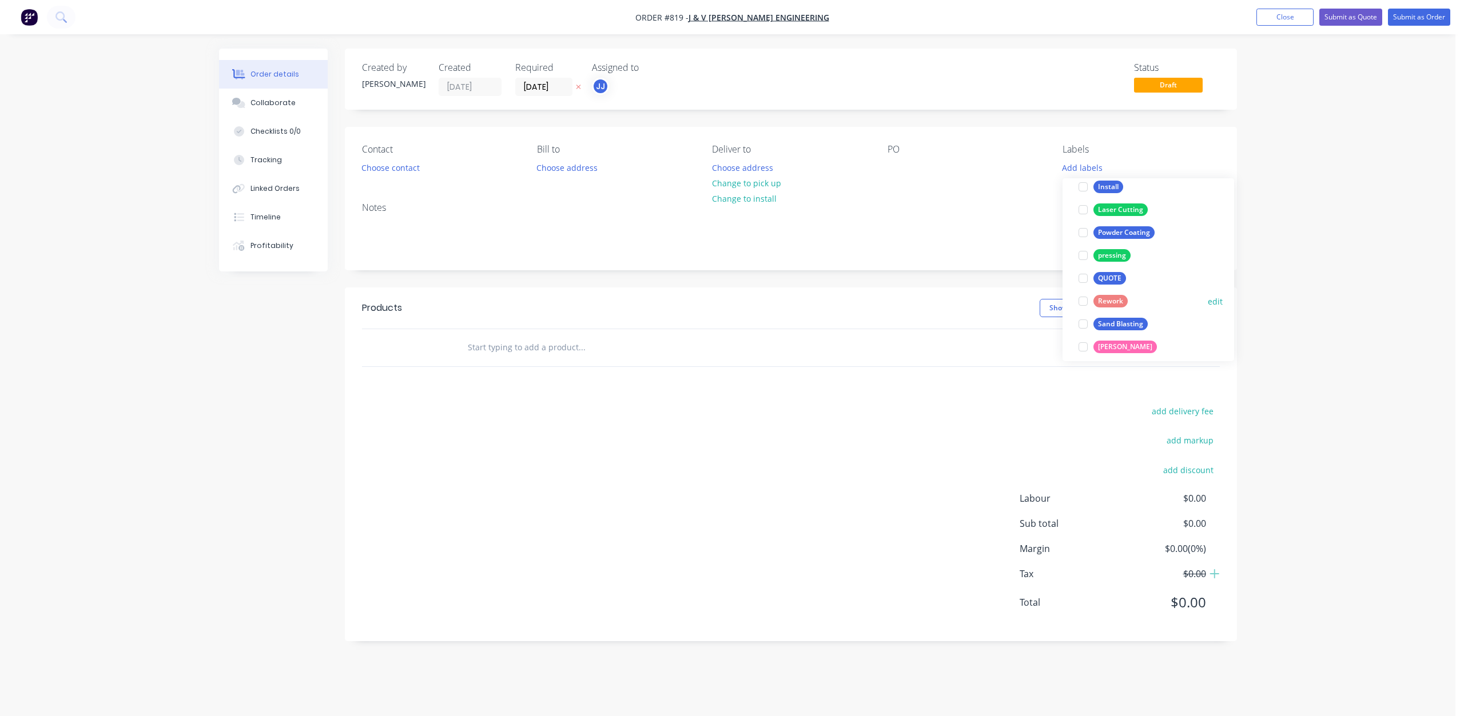
scroll to position [172, 0]
click at [1083, 260] on div at bounding box center [1082, 258] width 23 height 23
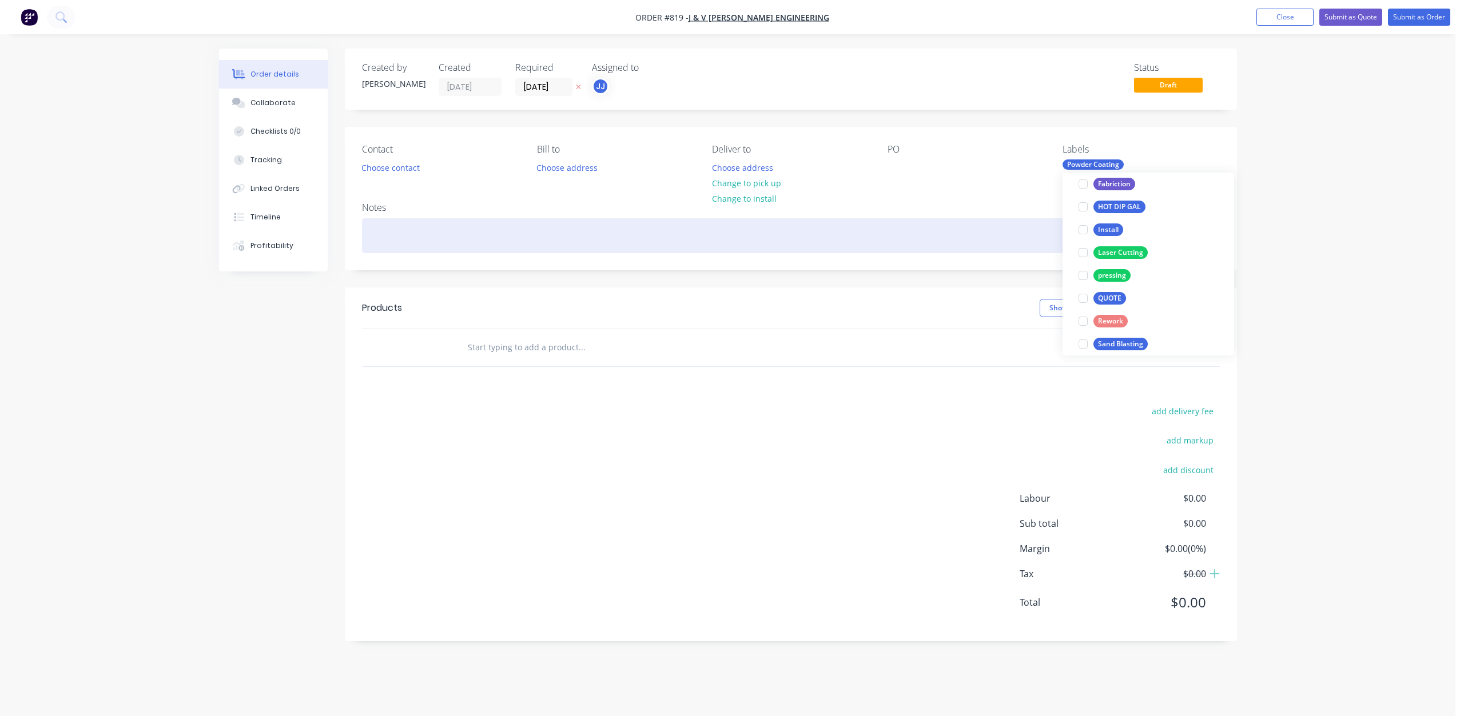
scroll to position [11, 0]
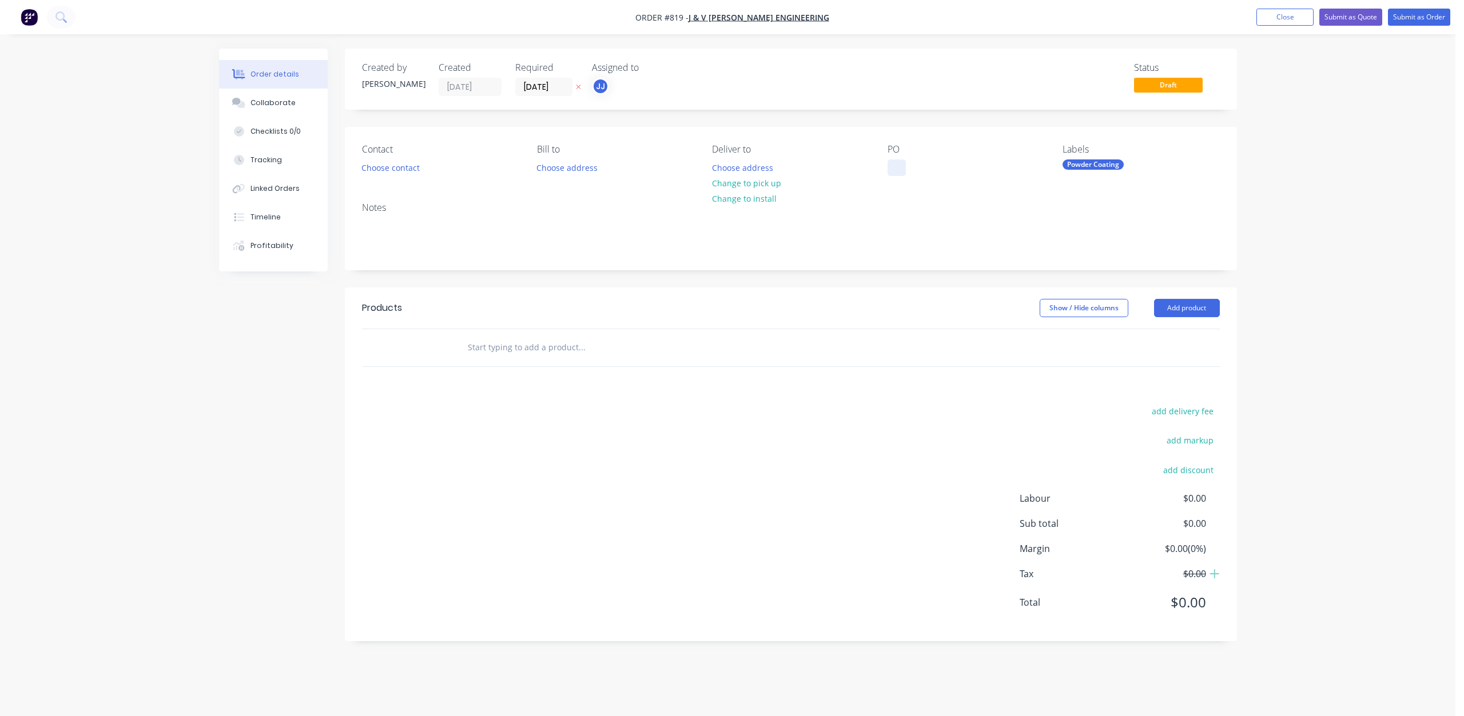
click at [891, 164] on div at bounding box center [896, 168] width 18 height 17
click at [405, 172] on button "Choose contact" at bounding box center [390, 167] width 70 height 15
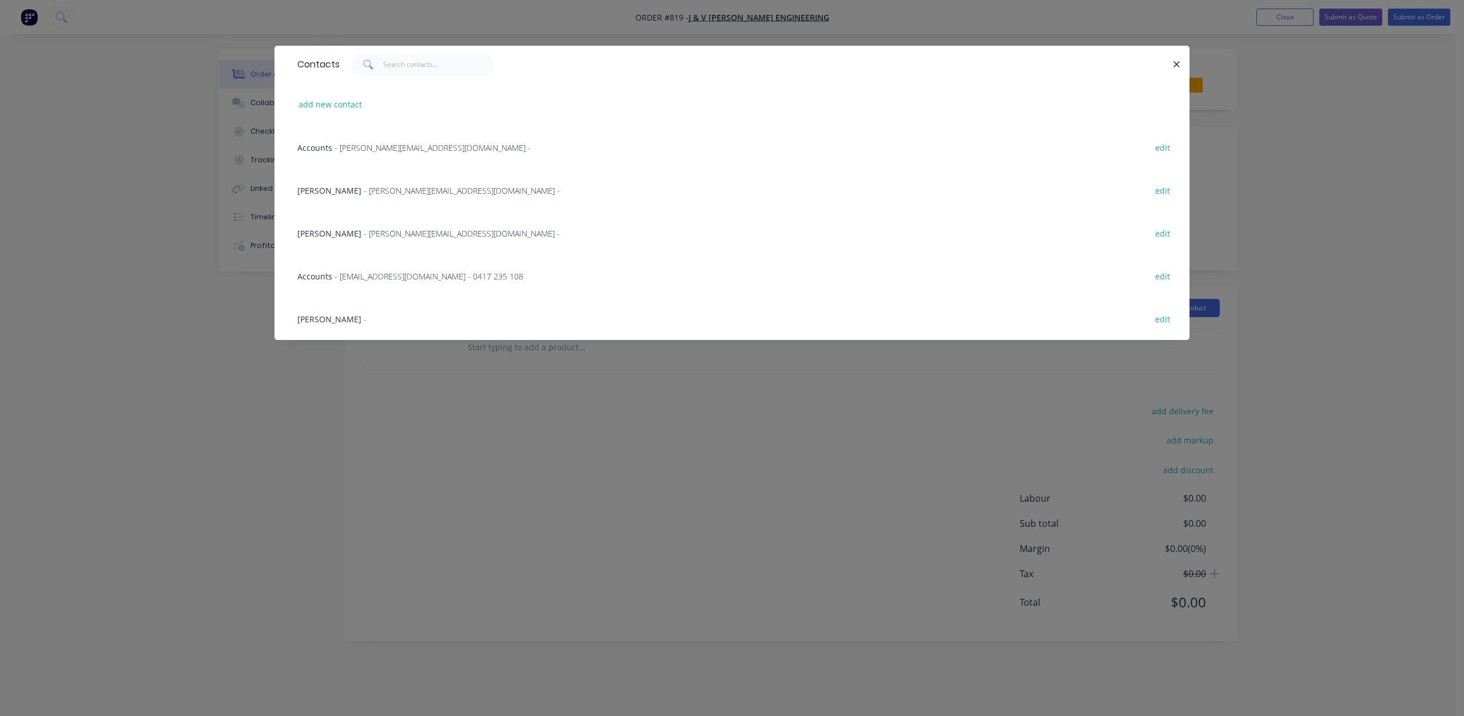
click at [396, 278] on span "- [EMAIL_ADDRESS][DOMAIN_NAME] - 0417 235 108" at bounding box center [428, 276] width 189 height 11
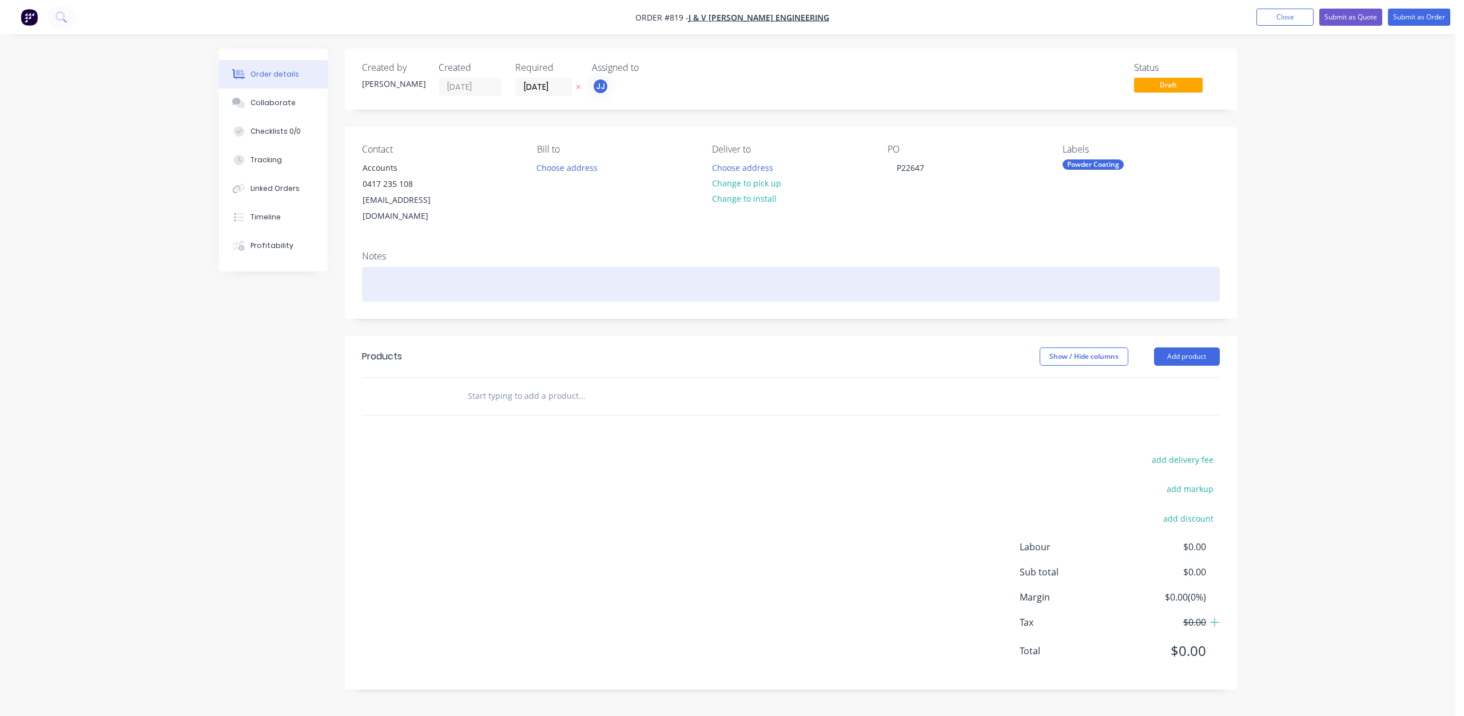
click at [382, 271] on div at bounding box center [791, 284] width 858 height 35
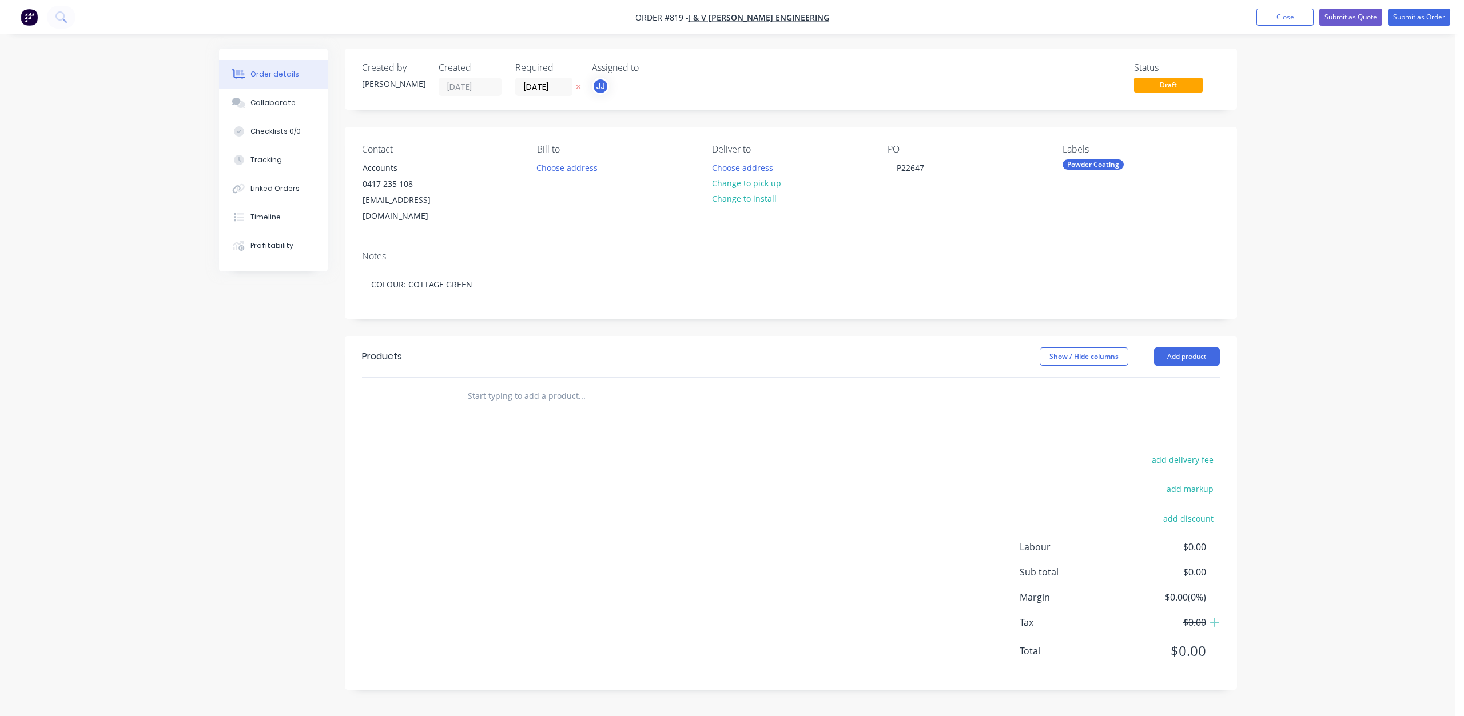
click at [485, 385] on input "text" at bounding box center [581, 396] width 229 height 23
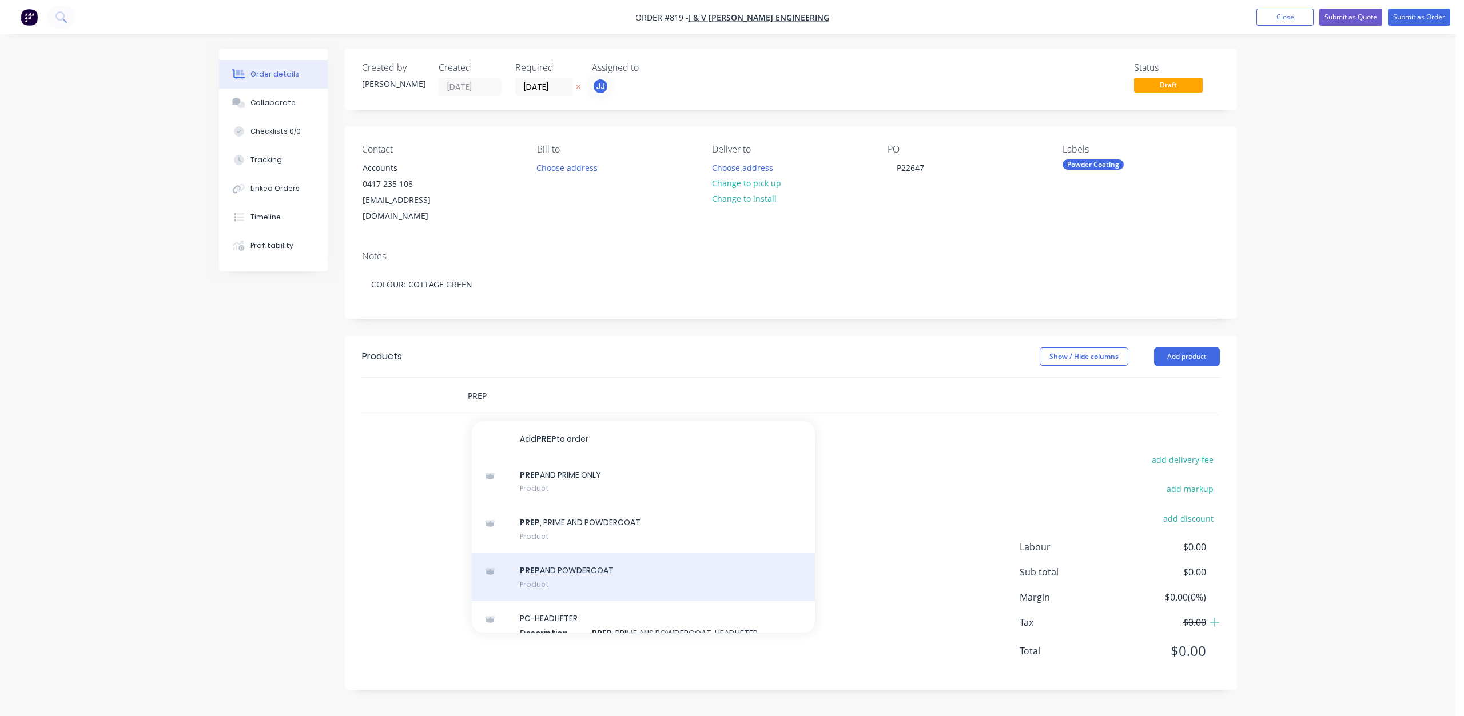
type input "PREP"
click at [576, 555] on div "PREP AND POWDERCOAT Product" at bounding box center [643, 577] width 343 height 48
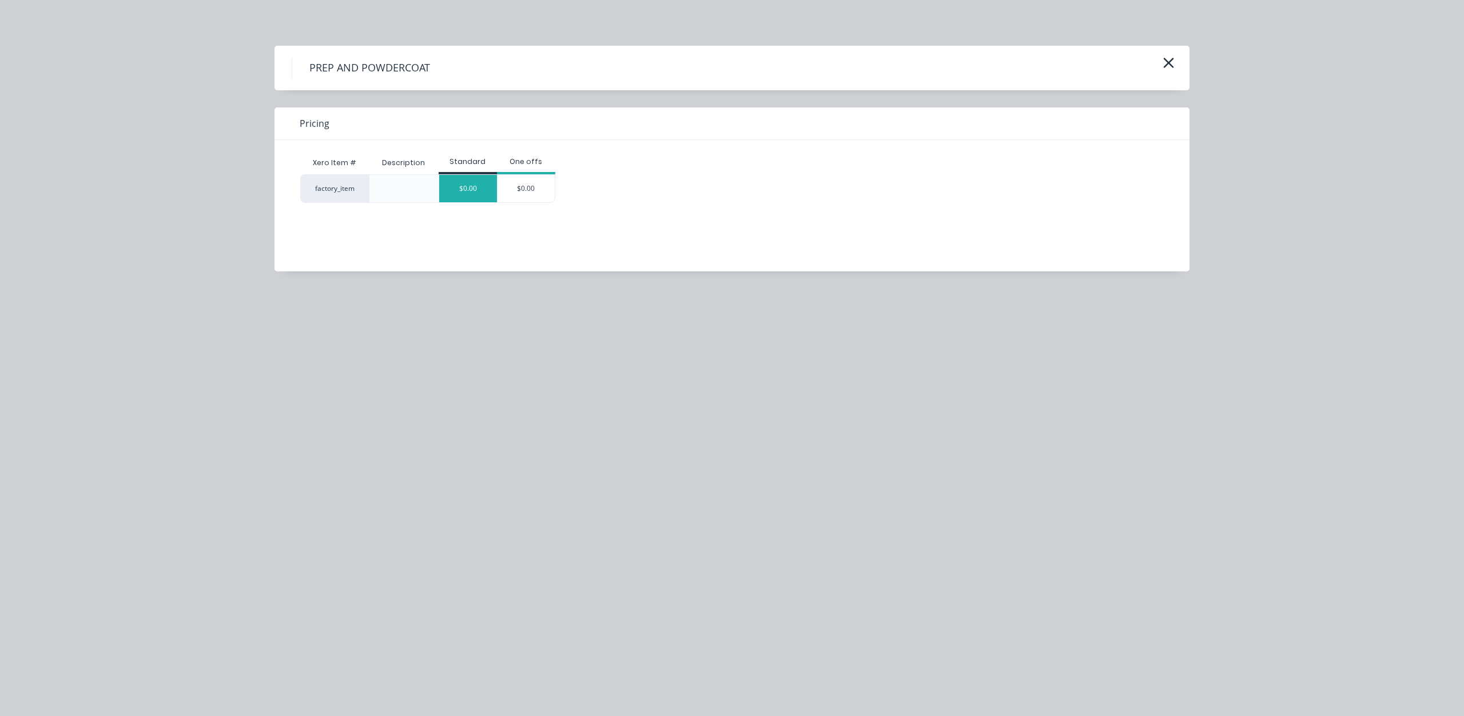
click at [479, 184] on div "$0.00" at bounding box center [468, 188] width 58 height 27
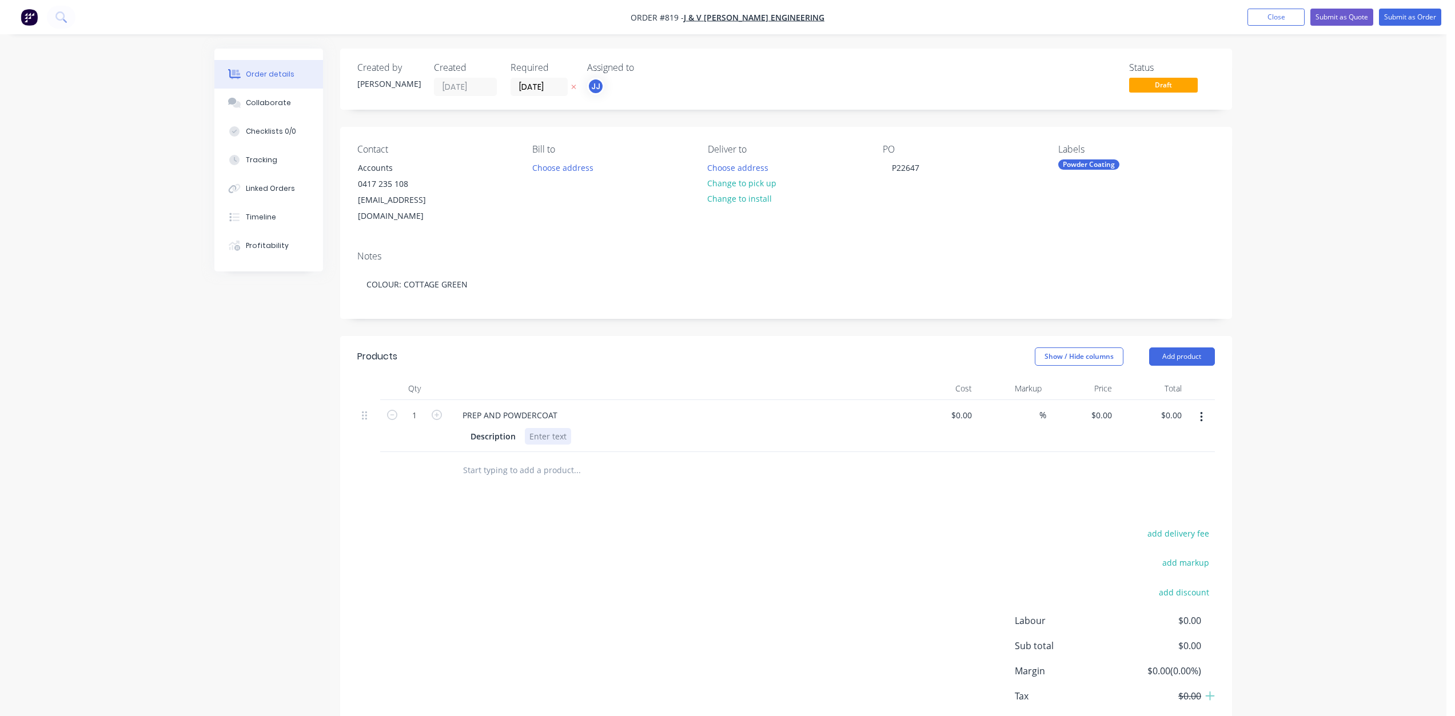
click at [546, 428] on div at bounding box center [548, 436] width 46 height 17
click at [558, 428] on div "2 X HAIL RAILS" at bounding box center [556, 436] width 63 height 17
click at [588, 428] on div "2 X HAND RAILS" at bounding box center [559, 436] width 69 height 17
click at [727, 180] on button "Change to pick up" at bounding box center [741, 183] width 81 height 15
click at [1417, 21] on button "Submit as Order" at bounding box center [1410, 17] width 62 height 17
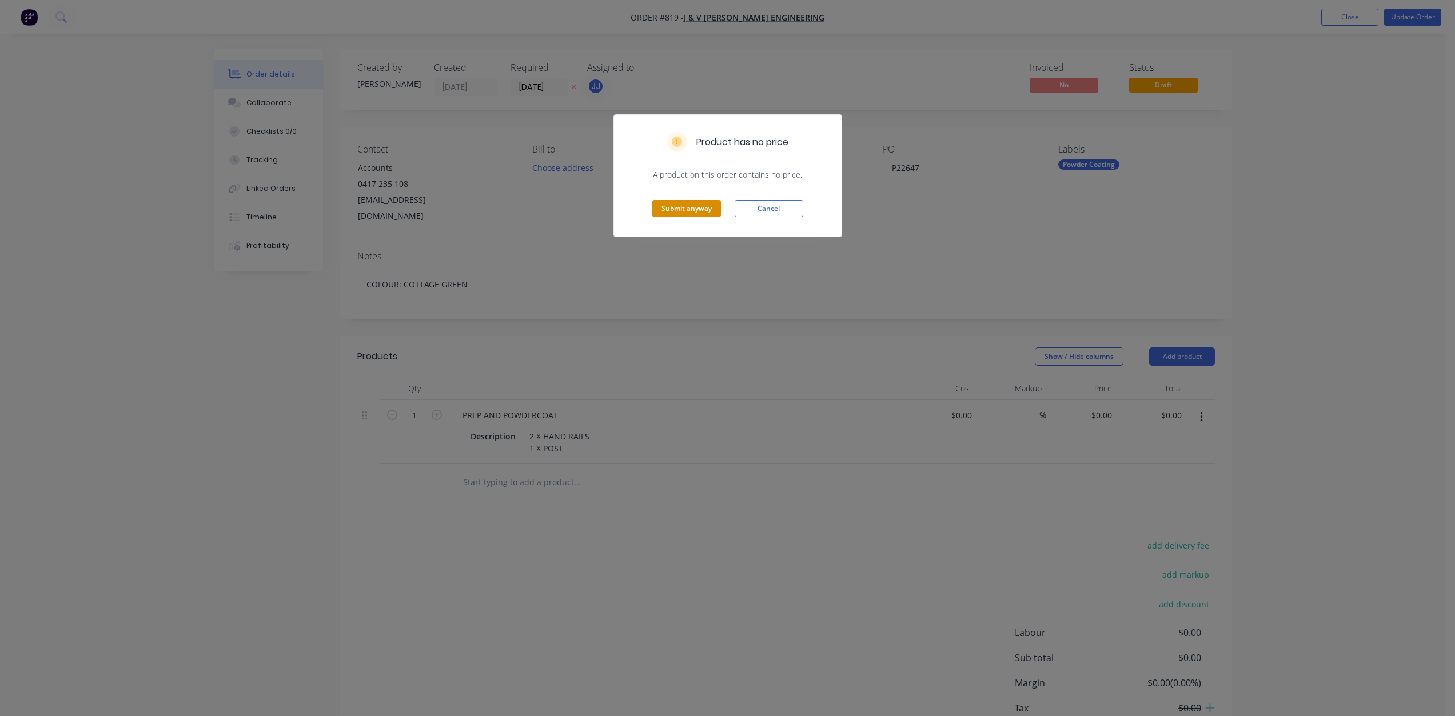
click at [691, 209] on button "Submit anyway" at bounding box center [686, 208] width 69 height 17
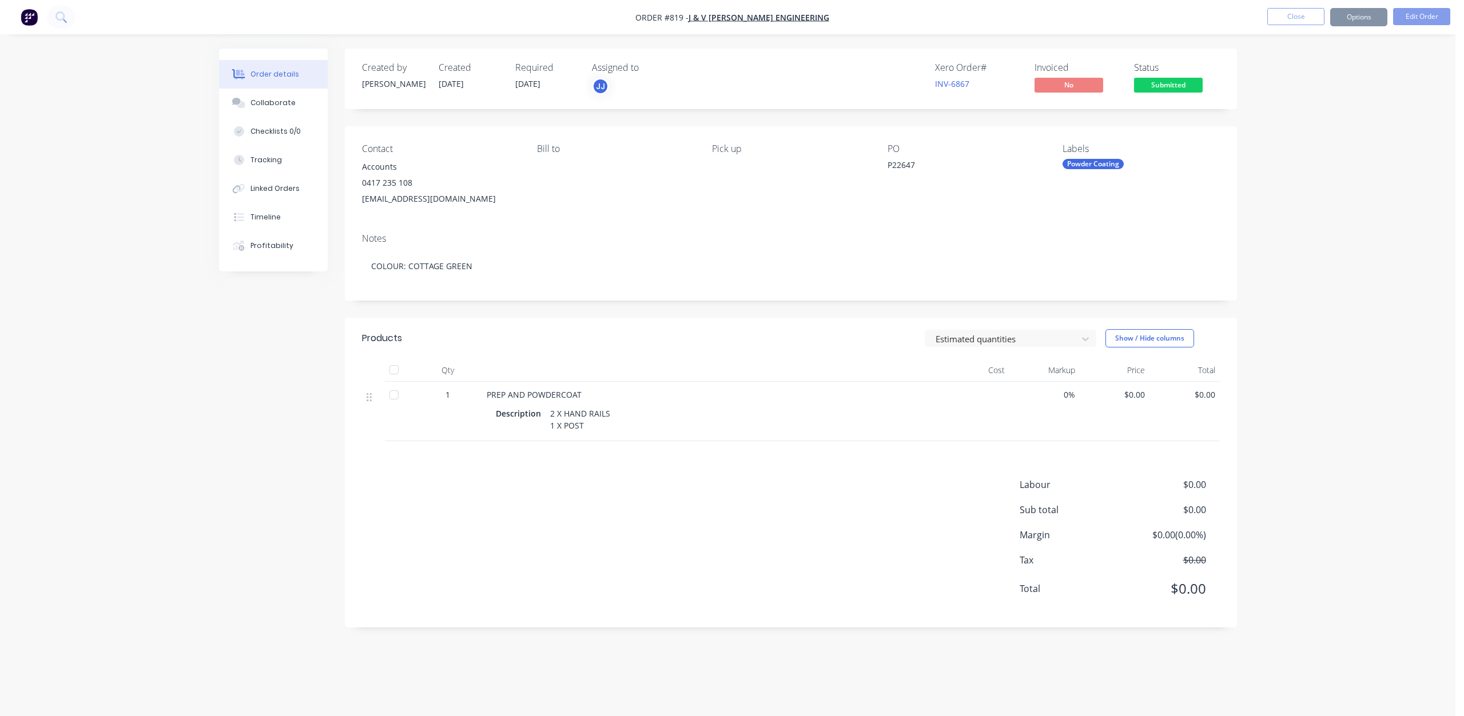
click at [1357, 17] on button "Options" at bounding box center [1358, 17] width 57 height 18
click at [1277, 139] on div "Work Order" at bounding box center [1323, 138] width 105 height 17
click at [1283, 113] on div "Without pricing" at bounding box center [1323, 115] width 105 height 17
click at [266, 103] on div "Collaborate" at bounding box center [272, 103] width 45 height 10
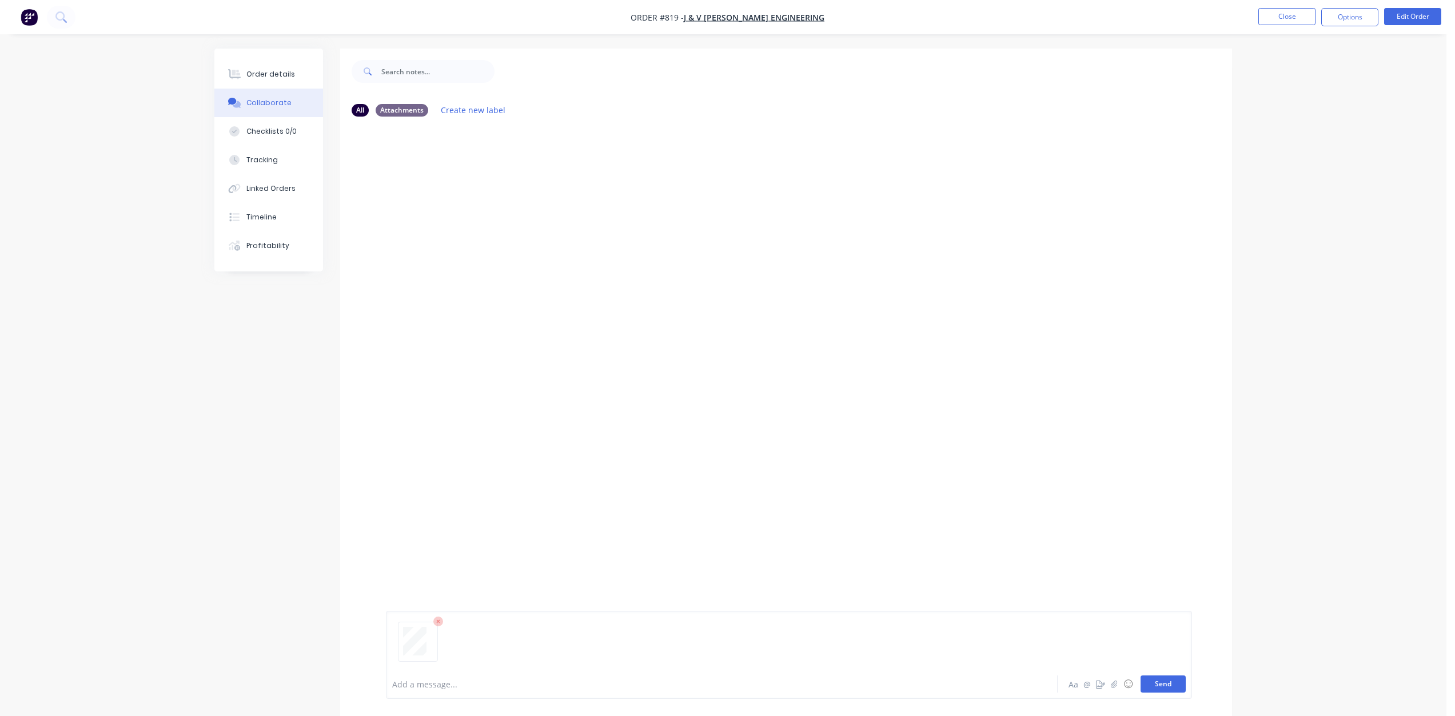
click at [1168, 683] on button "Send" at bounding box center [1163, 684] width 45 height 17
click at [1282, 19] on button "Close" at bounding box center [1286, 16] width 57 height 17
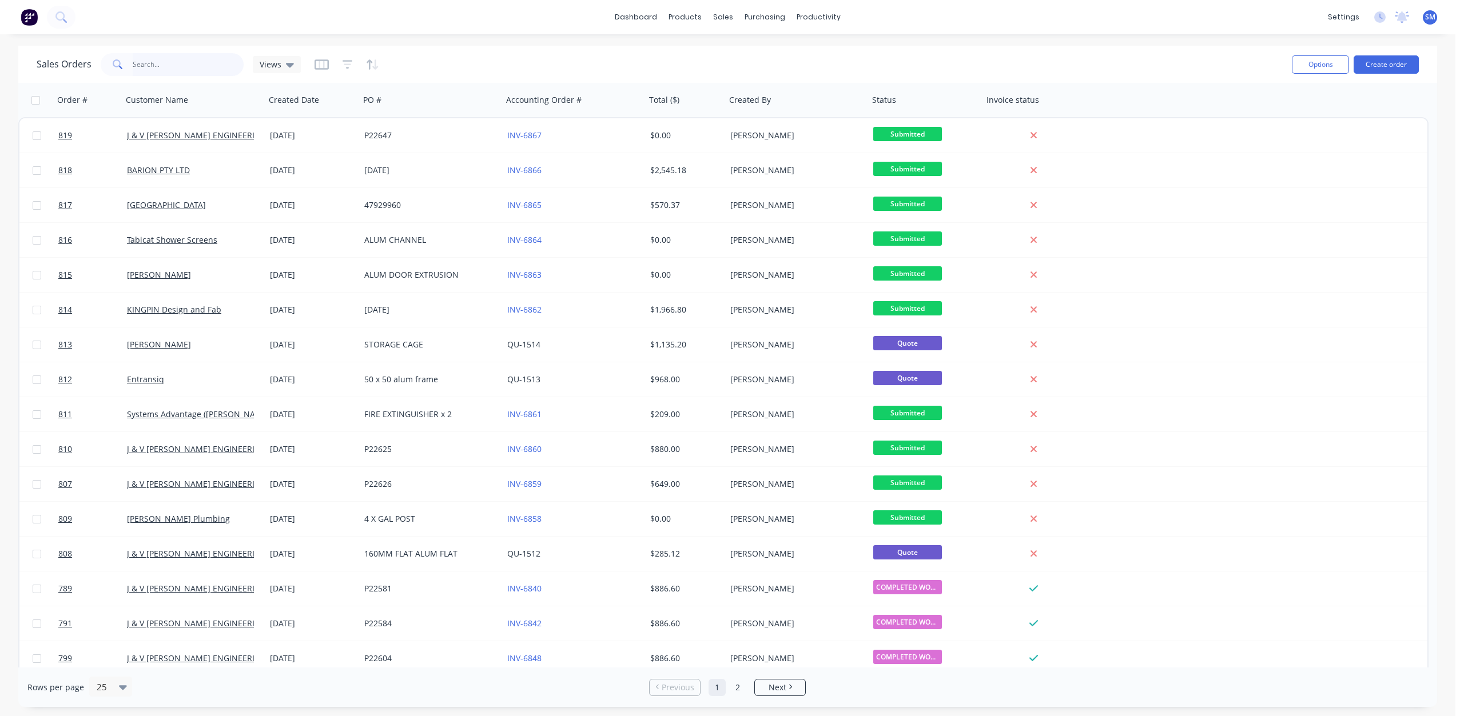
click at [168, 67] on input "text" at bounding box center [188, 64] width 111 height 23
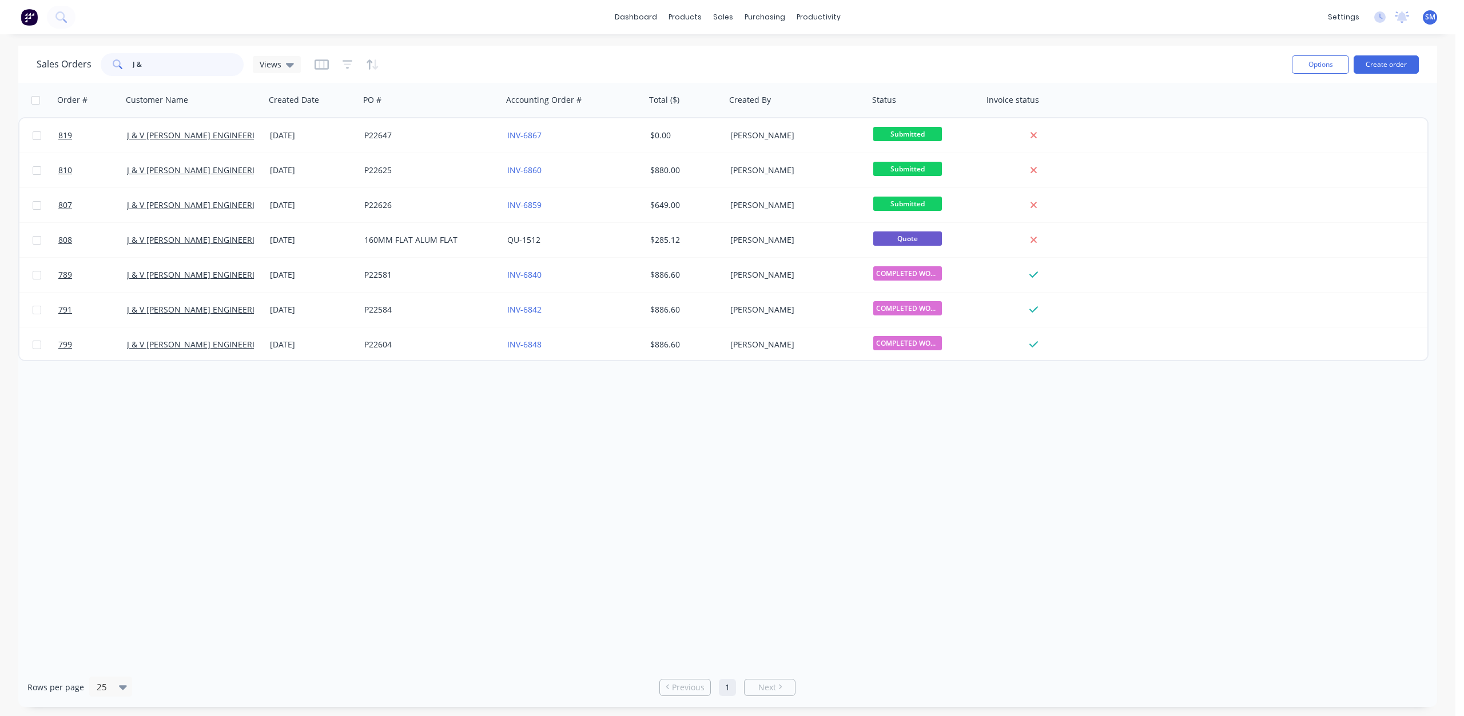
type input "J &"
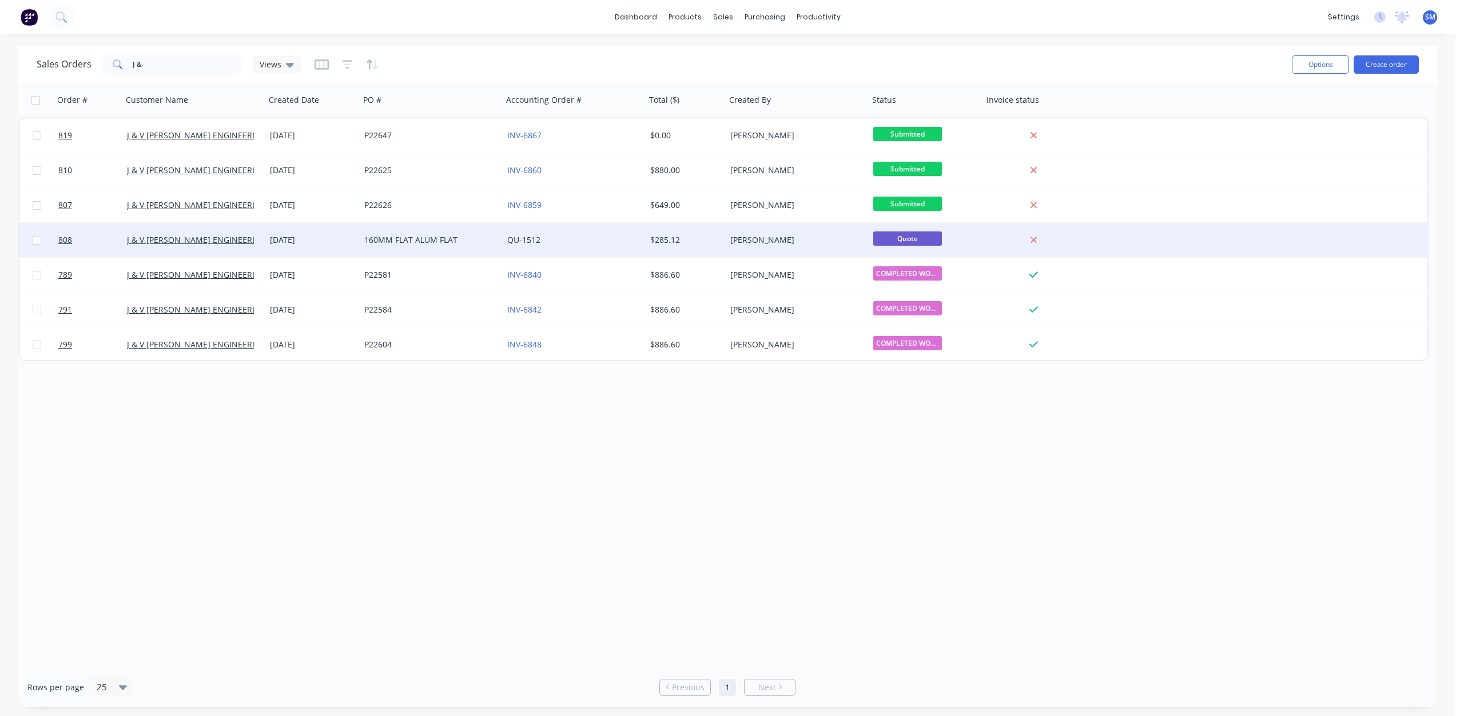
click at [252, 246] on div "J & V [PERSON_NAME] ENGINEERING" at bounding box center [193, 240] width 143 height 34
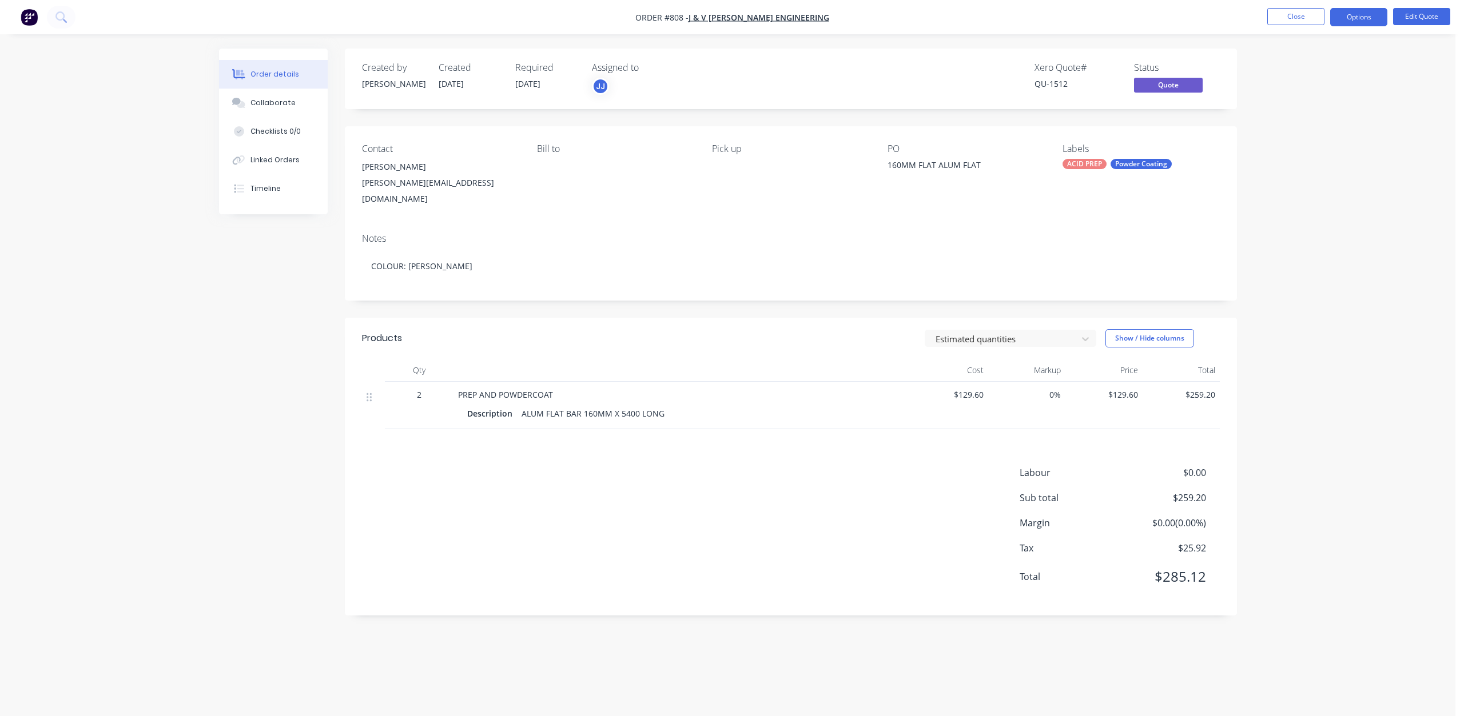
click at [938, 169] on div "160MM FLAT ALUM FLAT" at bounding box center [958, 167] width 143 height 16
click at [1423, 18] on button "Edit Quote" at bounding box center [1421, 16] width 57 height 17
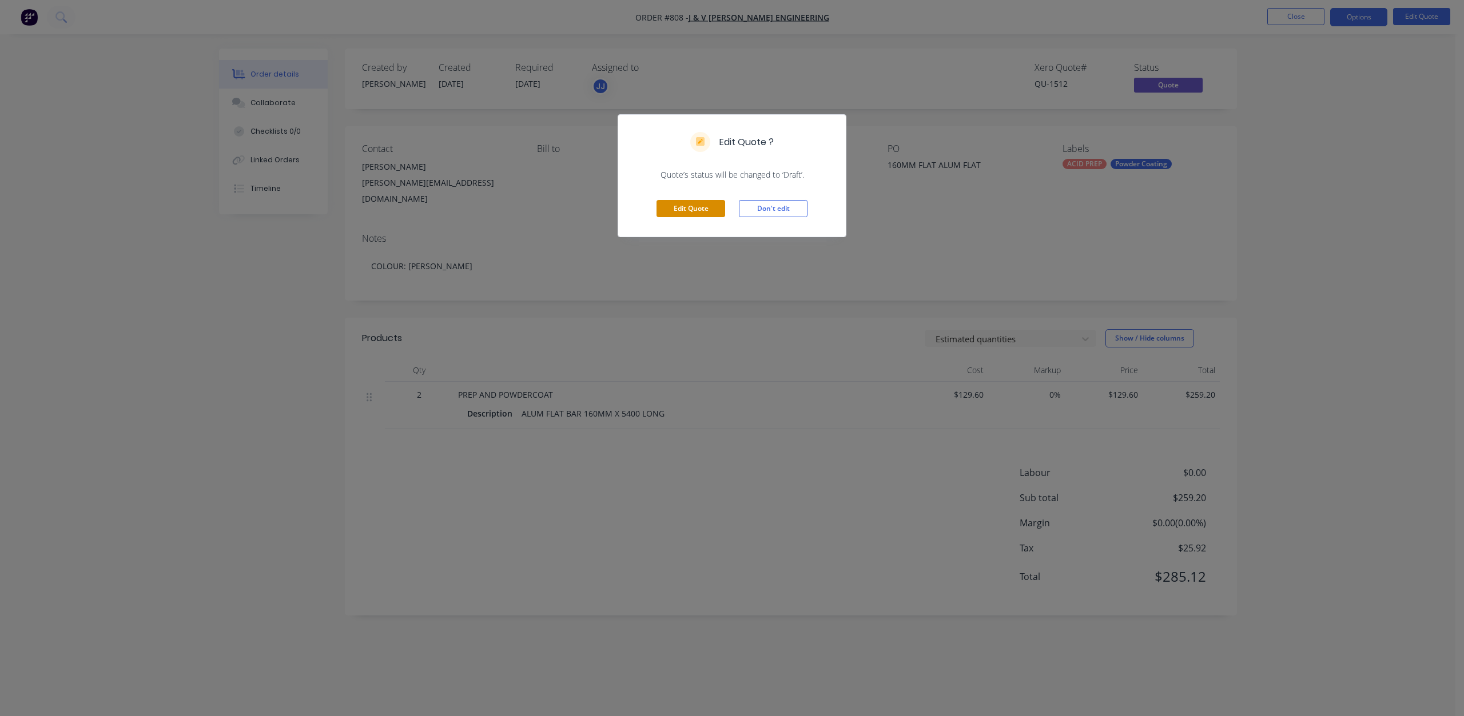
click at [683, 202] on button "Edit Quote" at bounding box center [690, 208] width 69 height 17
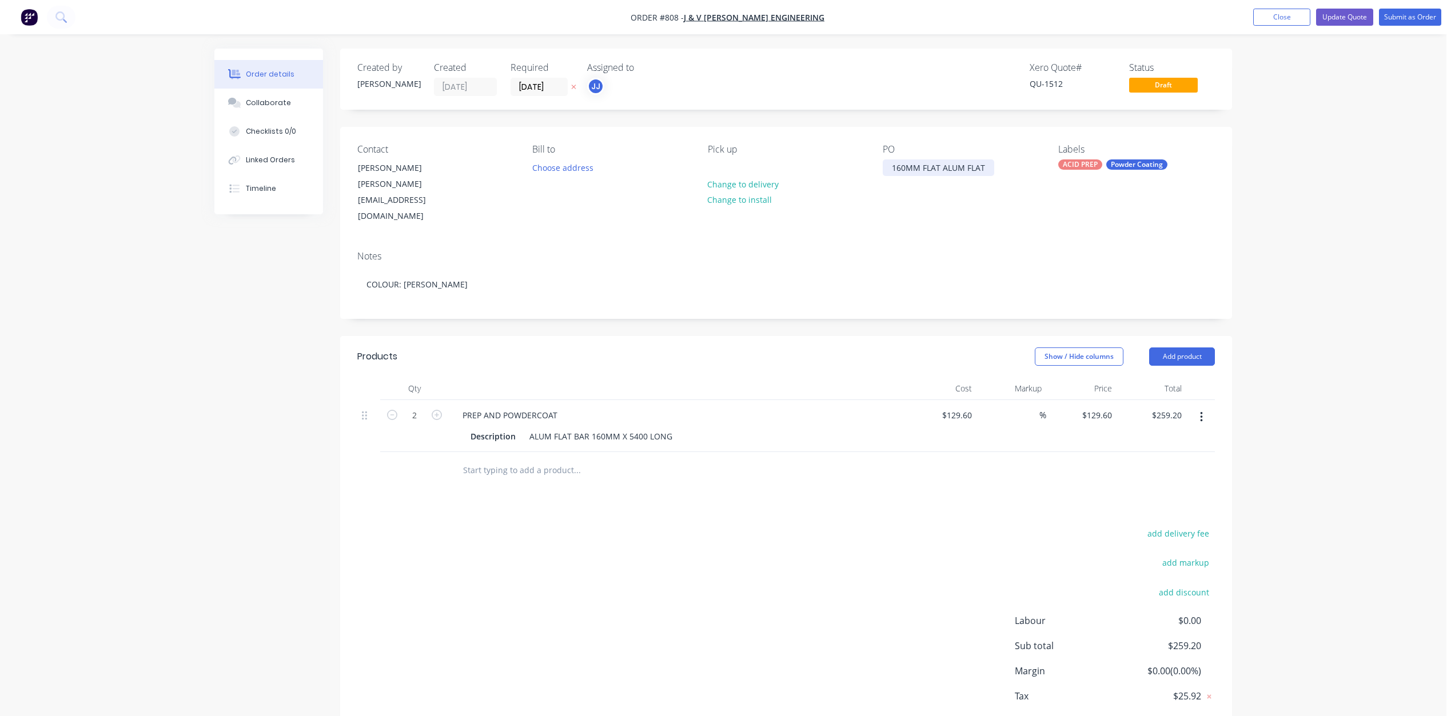
click at [943, 169] on div "160MM FLAT ALUM FLAT" at bounding box center [938, 168] width 111 height 17
drag, startPoint x: 990, startPoint y: 169, endPoint x: 880, endPoint y: 165, distance: 109.2
click at [882, 165] on div "Contact Joel [EMAIL_ADDRESS][DOMAIN_NAME] Bill to Choose address Pick up Change…" at bounding box center [786, 184] width 892 height 115
click at [1396, 19] on button "Submit as Order" at bounding box center [1410, 17] width 62 height 17
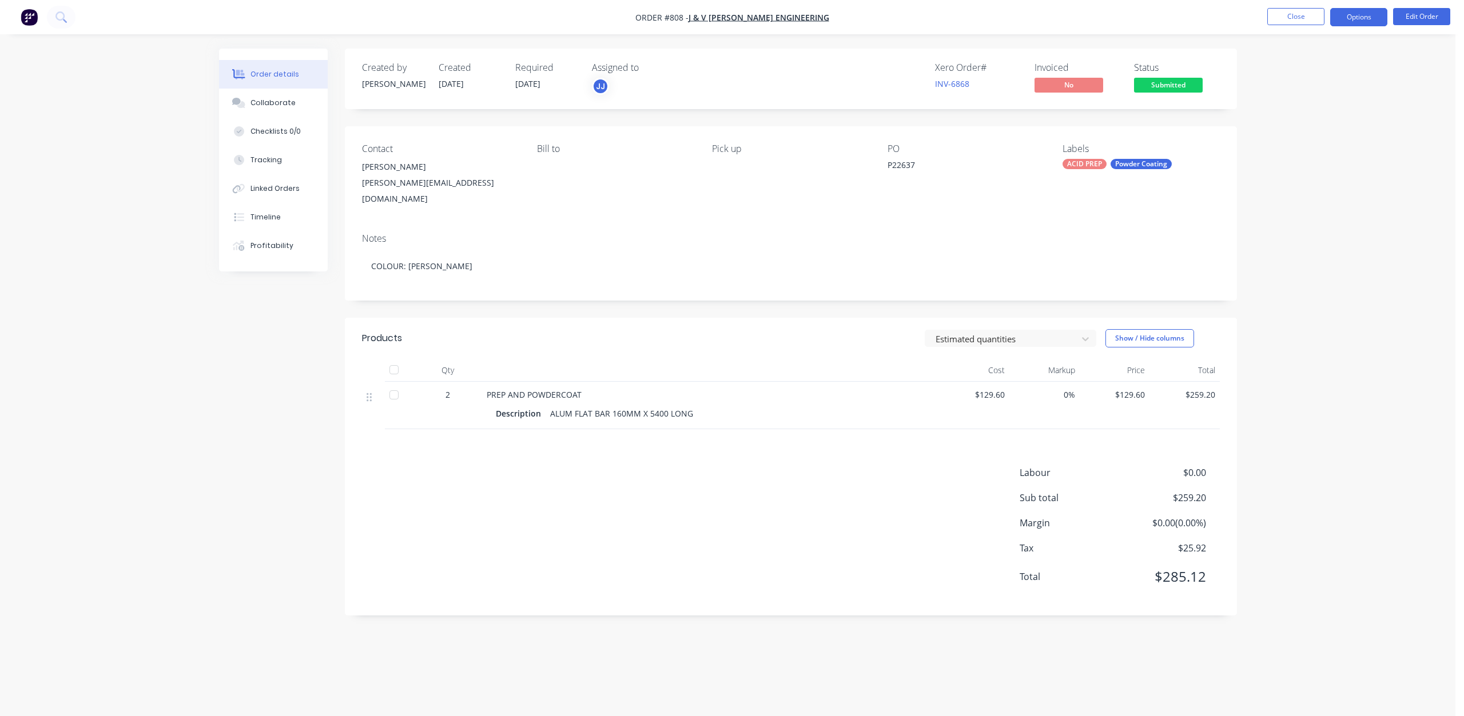
click at [1353, 14] on button "Options" at bounding box center [1358, 17] width 57 height 18
click at [1291, 137] on div "Work Order" at bounding box center [1323, 138] width 105 height 17
click at [1298, 114] on div "Without pricing" at bounding box center [1323, 115] width 105 height 17
click at [271, 105] on div "Collaborate" at bounding box center [272, 103] width 45 height 10
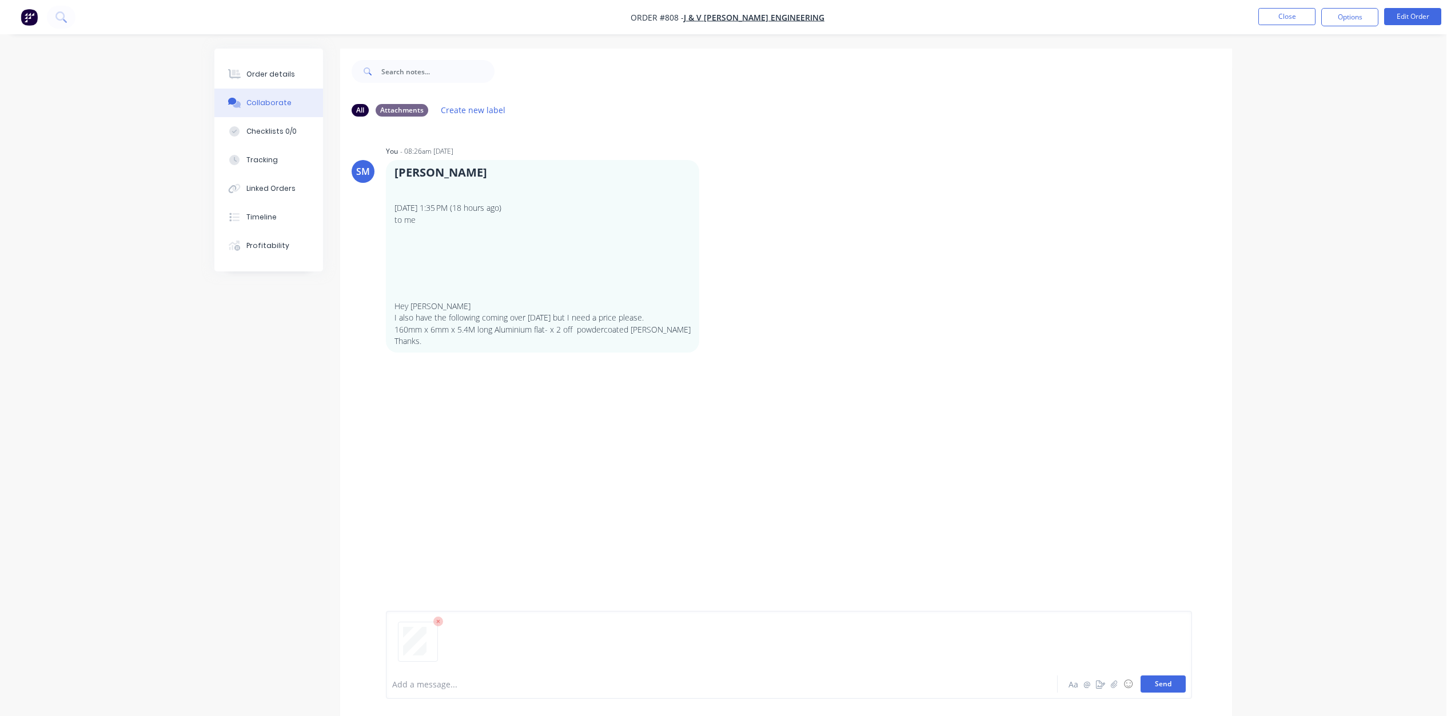
click at [1158, 688] on button "Send" at bounding box center [1163, 684] width 45 height 17
click at [1278, 21] on button "Close" at bounding box center [1286, 16] width 57 height 17
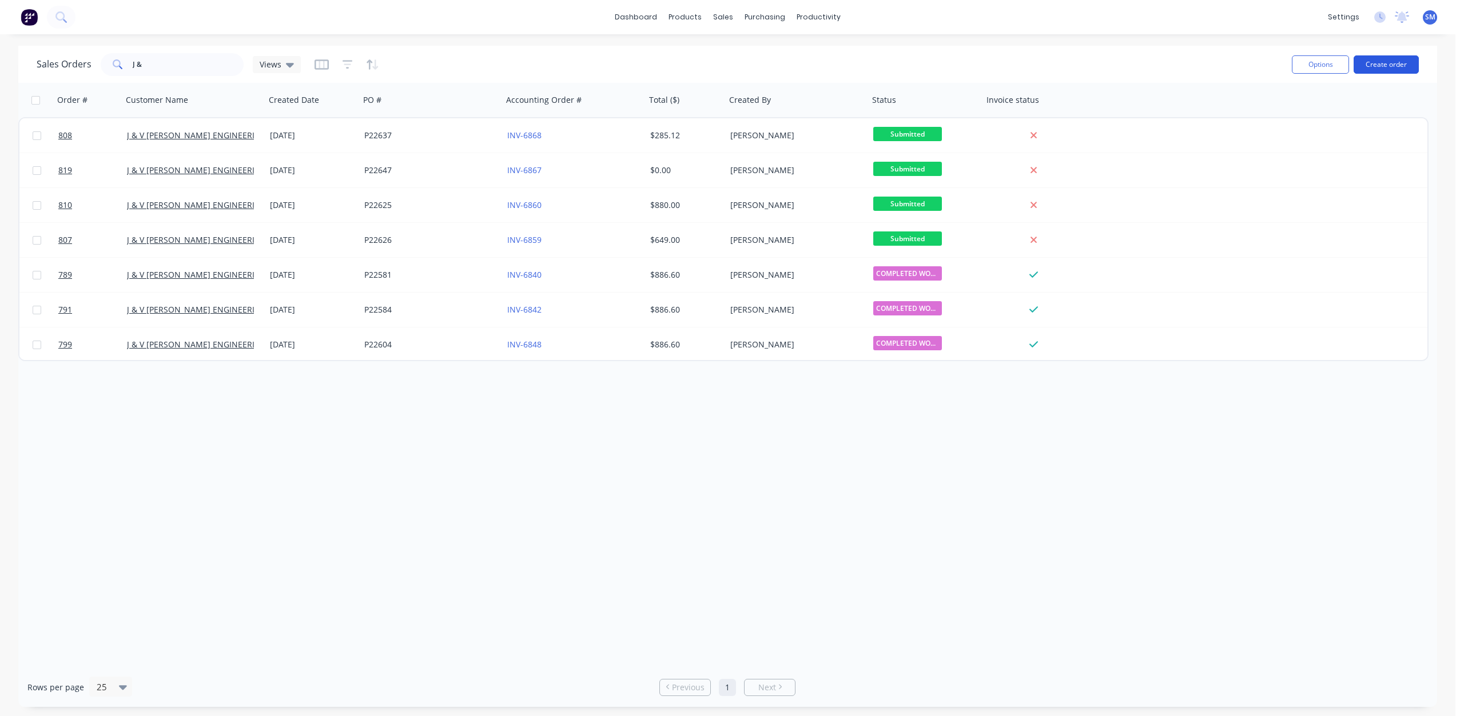
click at [1385, 67] on button "Create order" at bounding box center [1385, 64] width 65 height 18
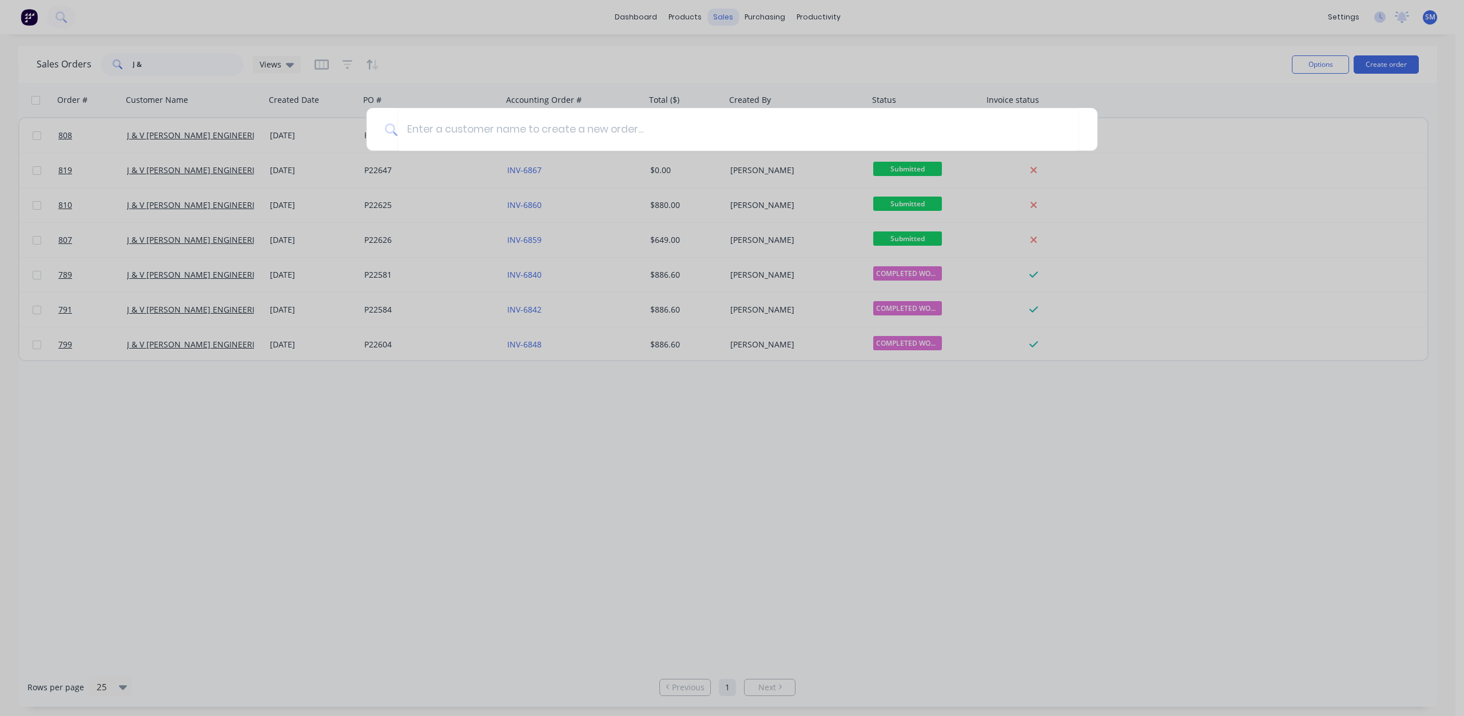
drag, startPoint x: 707, startPoint y: 17, endPoint x: 716, endPoint y: 15, distance: 8.9
click at [710, 17] on div at bounding box center [732, 358] width 1464 height 716
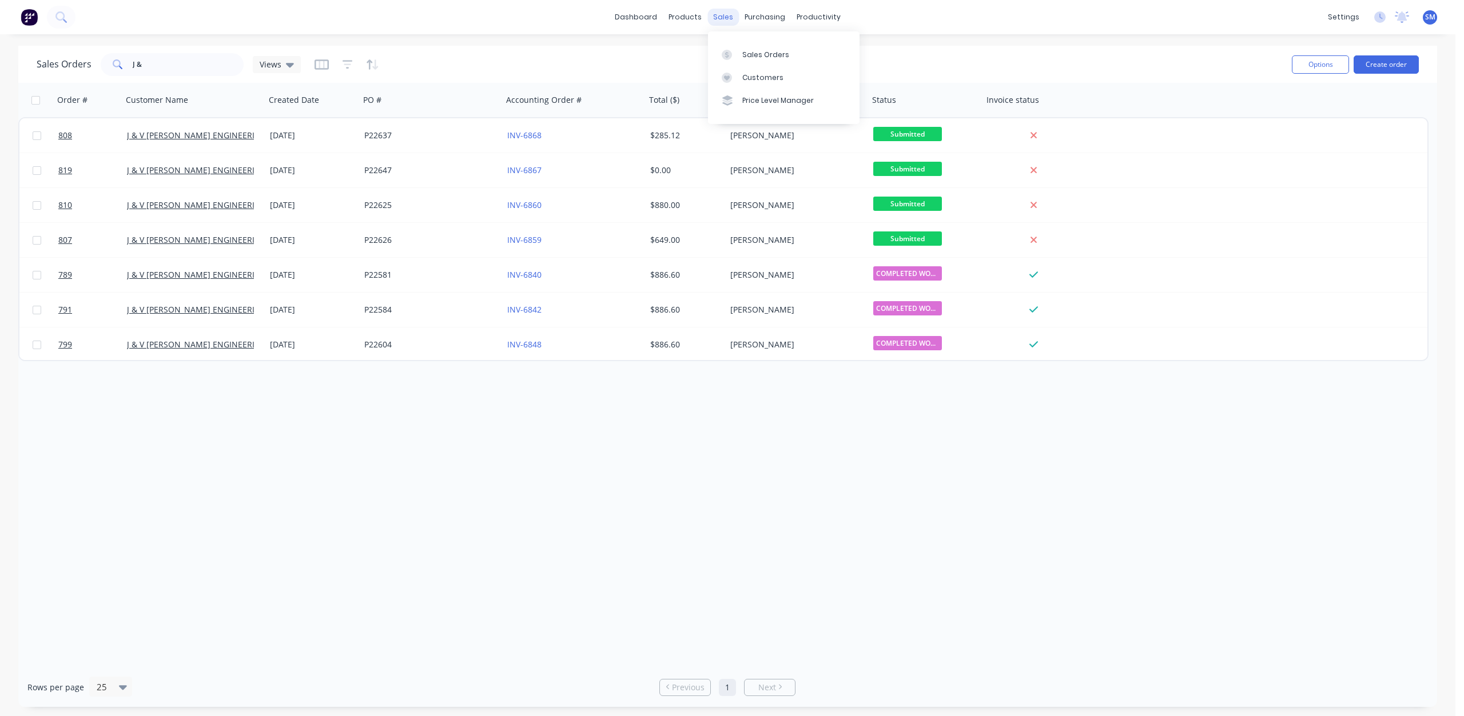
click at [718, 14] on div "sales" at bounding box center [722, 17] width 31 height 17
click at [755, 79] on div "Customers" at bounding box center [762, 78] width 41 height 10
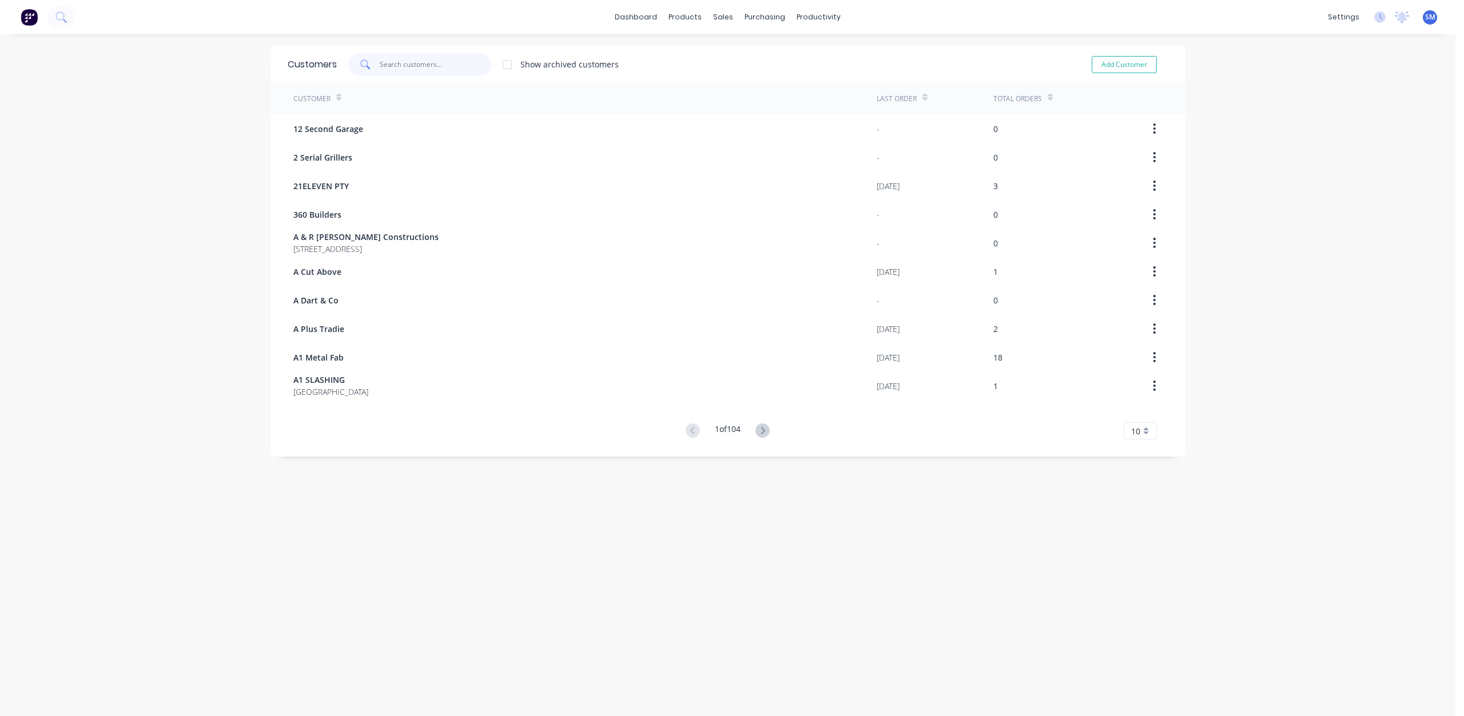
click at [388, 66] on input "text" at bounding box center [435, 64] width 111 height 23
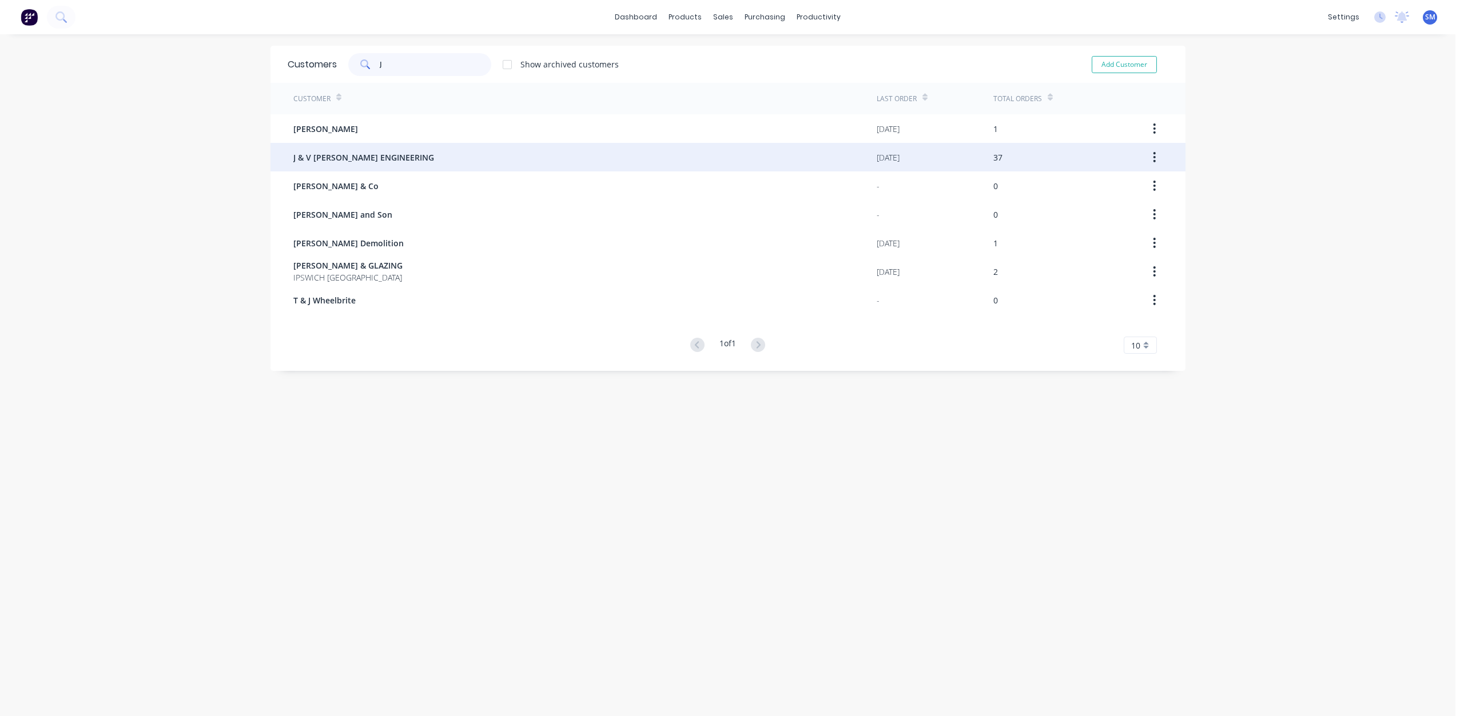
type input "J"
click at [339, 156] on span "J & V [PERSON_NAME] ENGINEERING" at bounding box center [363, 158] width 141 height 12
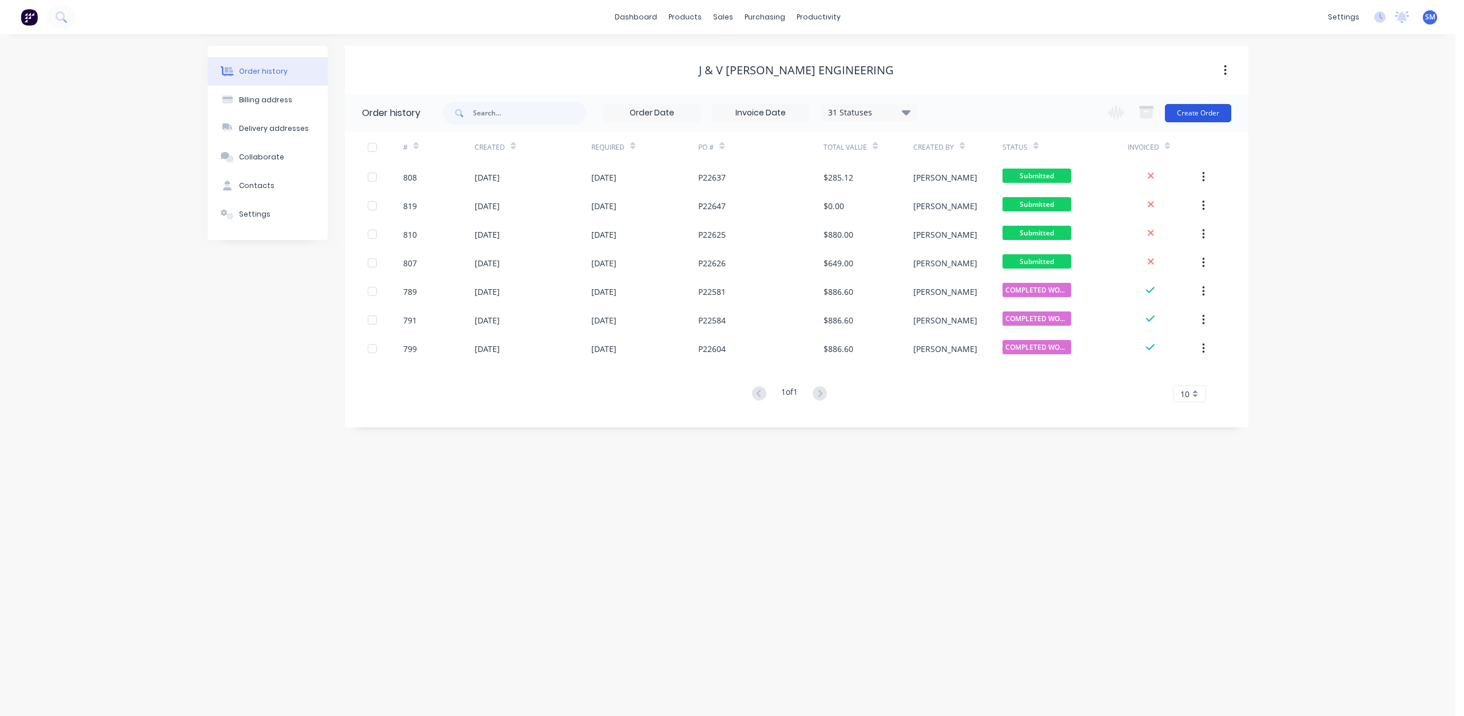
click at [1190, 111] on button "Create Order" at bounding box center [1198, 113] width 66 height 18
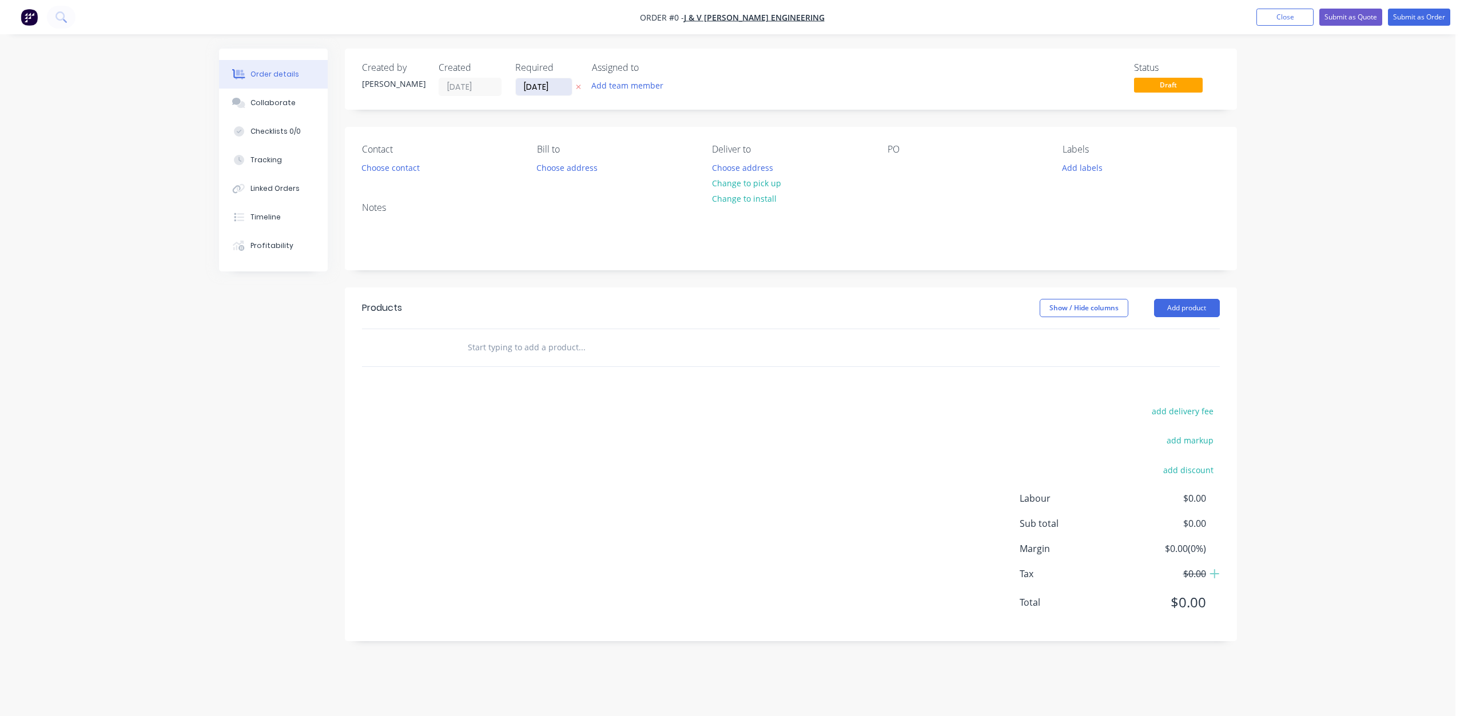
click at [527, 86] on input "[DATE]" at bounding box center [544, 86] width 56 height 17
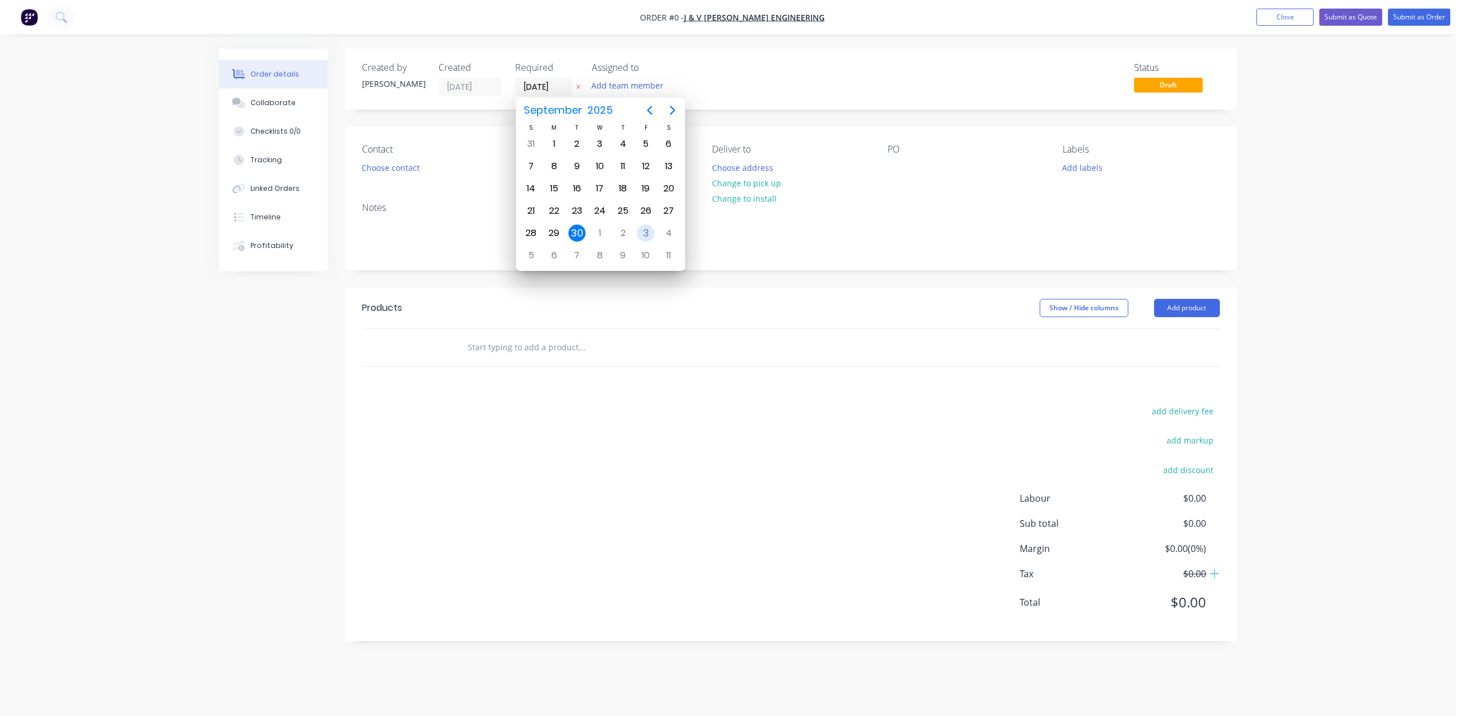
click at [643, 230] on div "3" at bounding box center [645, 233] width 17 height 17
type input "[DATE]"
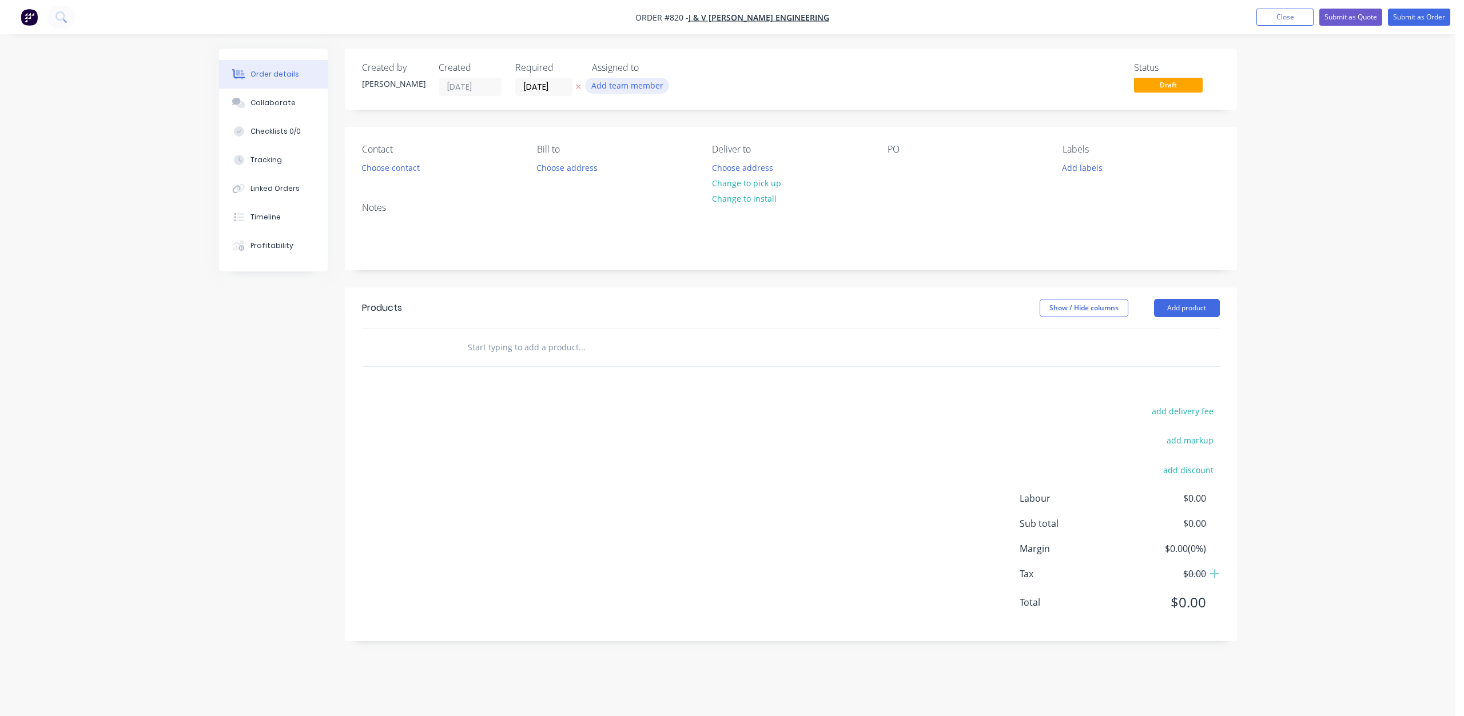
click at [616, 85] on button "Add team member" at bounding box center [627, 85] width 84 height 15
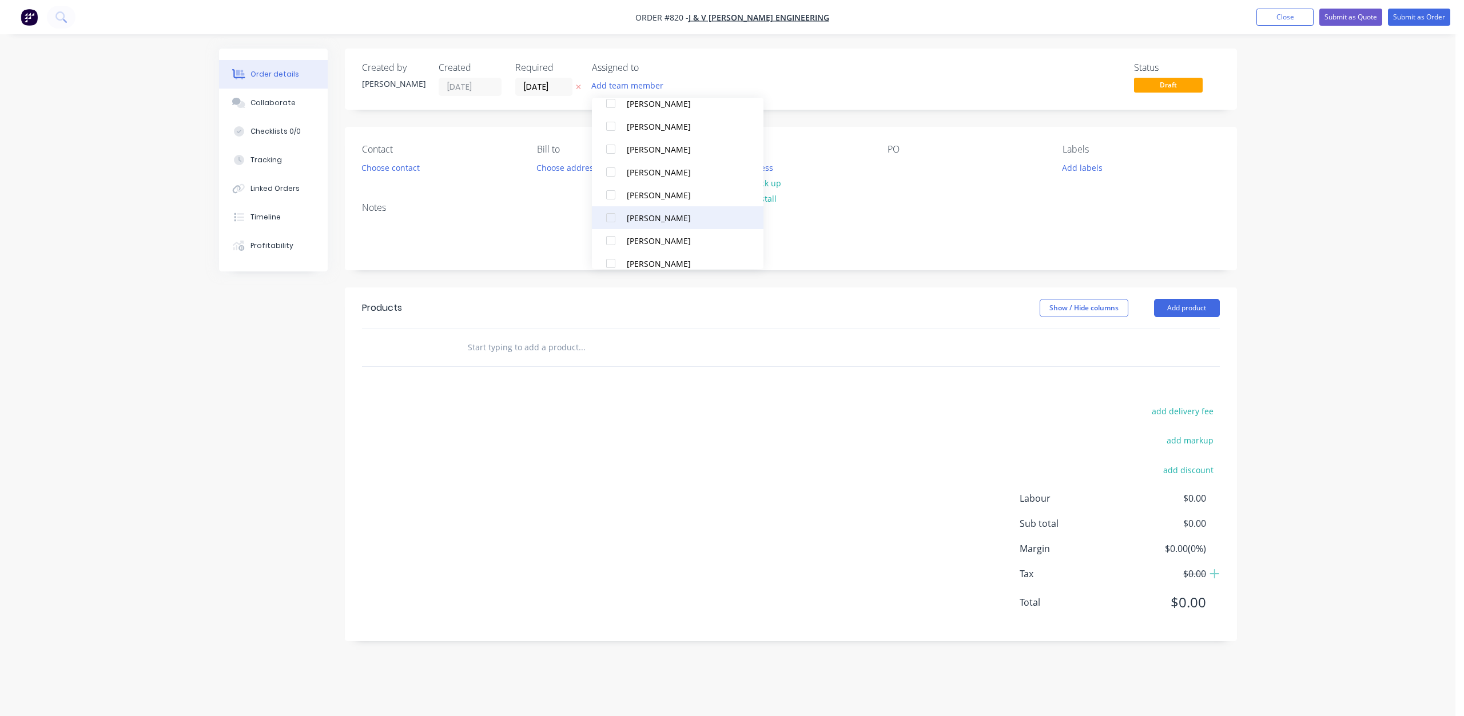
click at [611, 217] on div at bounding box center [610, 217] width 23 height 23
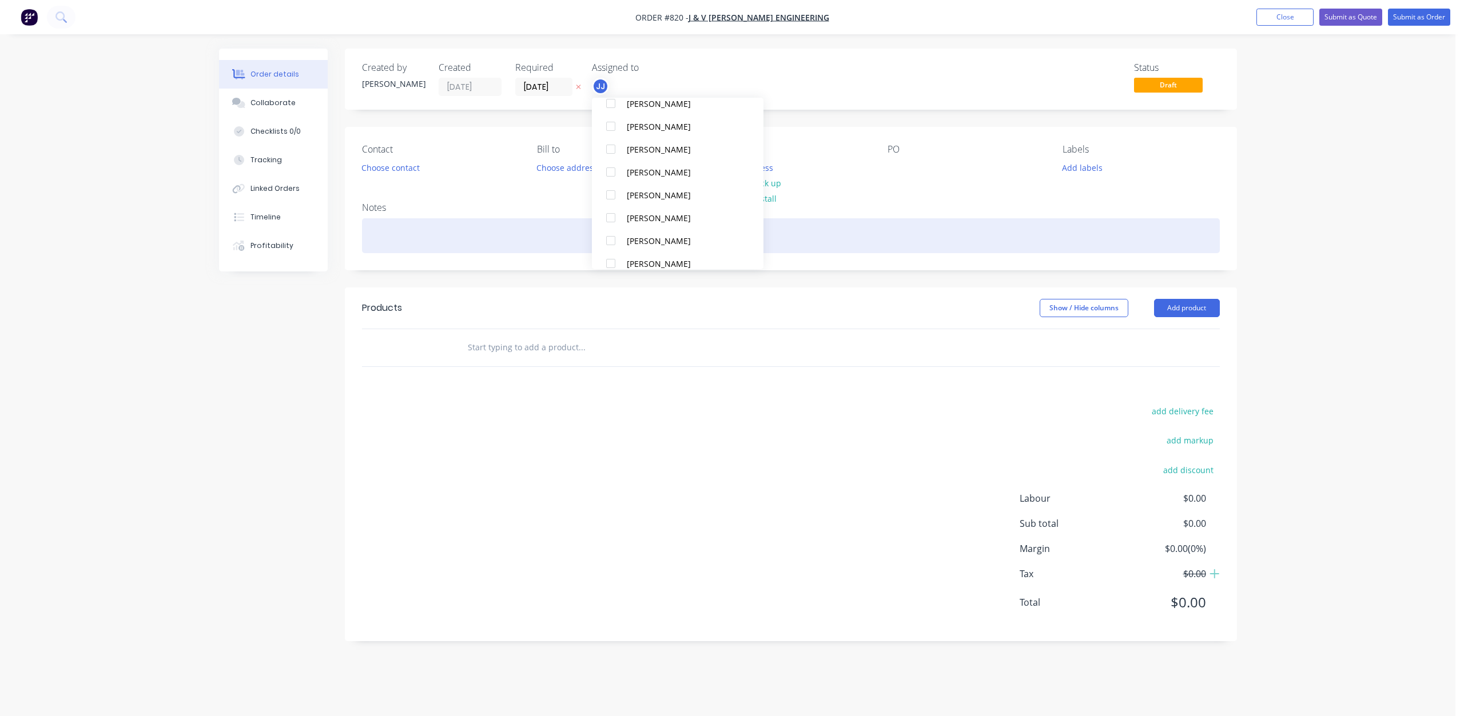
scroll to position [0, 0]
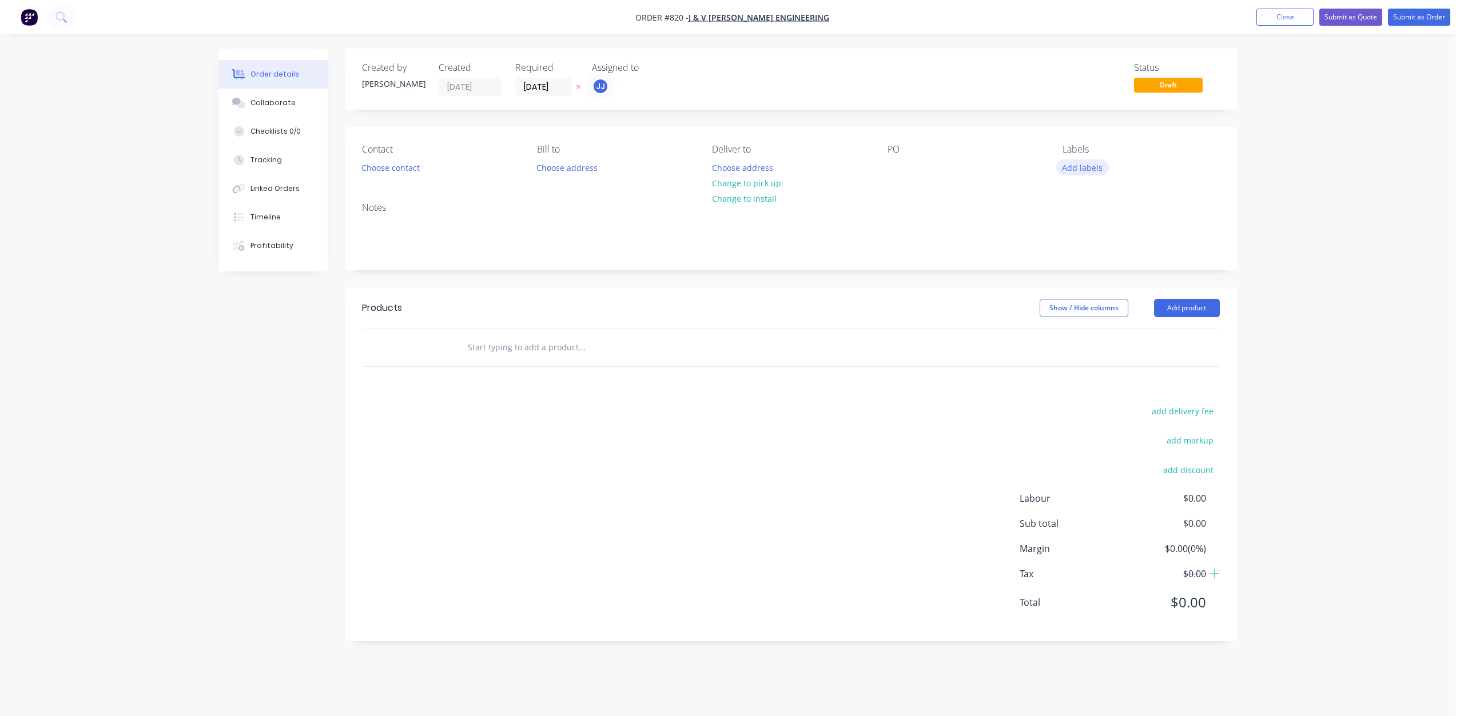
click at [1079, 171] on button "Add labels" at bounding box center [1082, 167] width 53 height 15
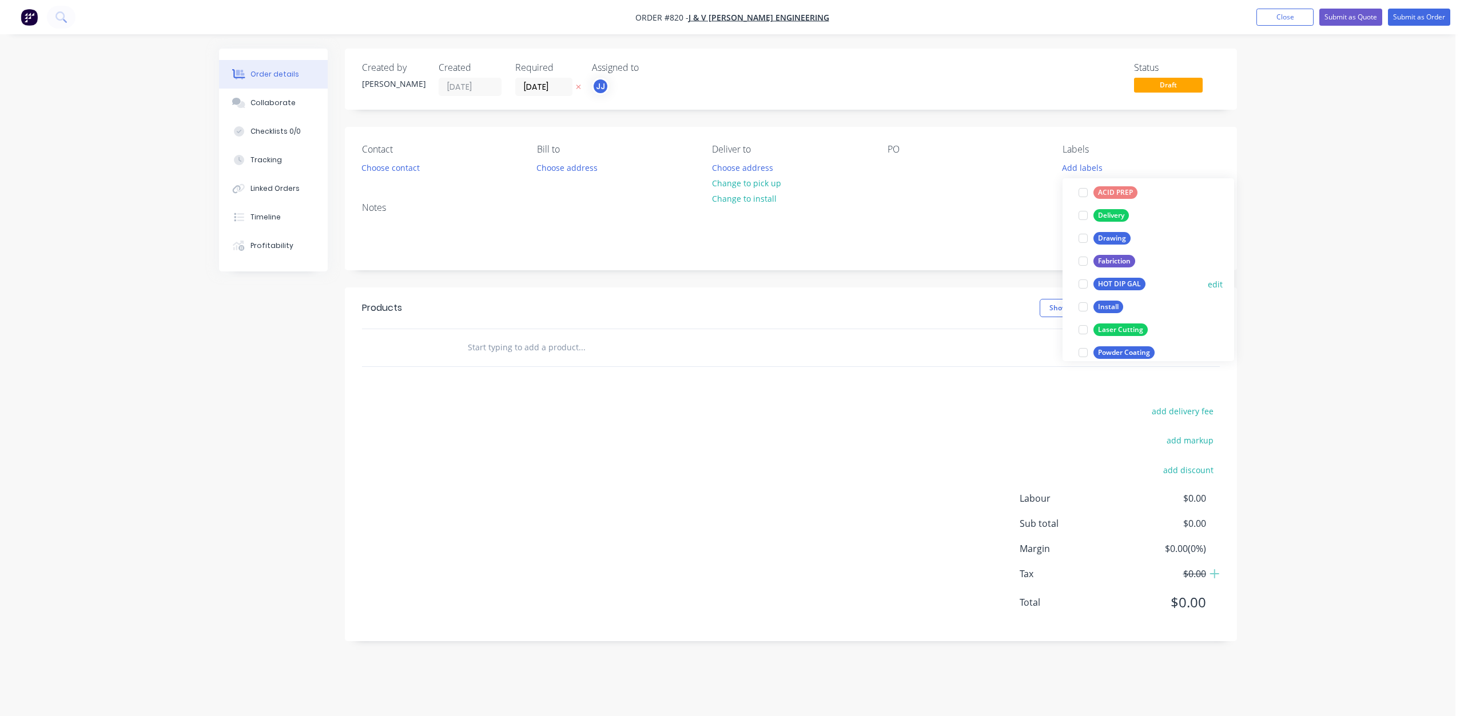
scroll to position [57, 0]
click at [1081, 211] on div at bounding box center [1082, 212] width 23 height 23
click at [1083, 249] on div at bounding box center [1082, 252] width 23 height 23
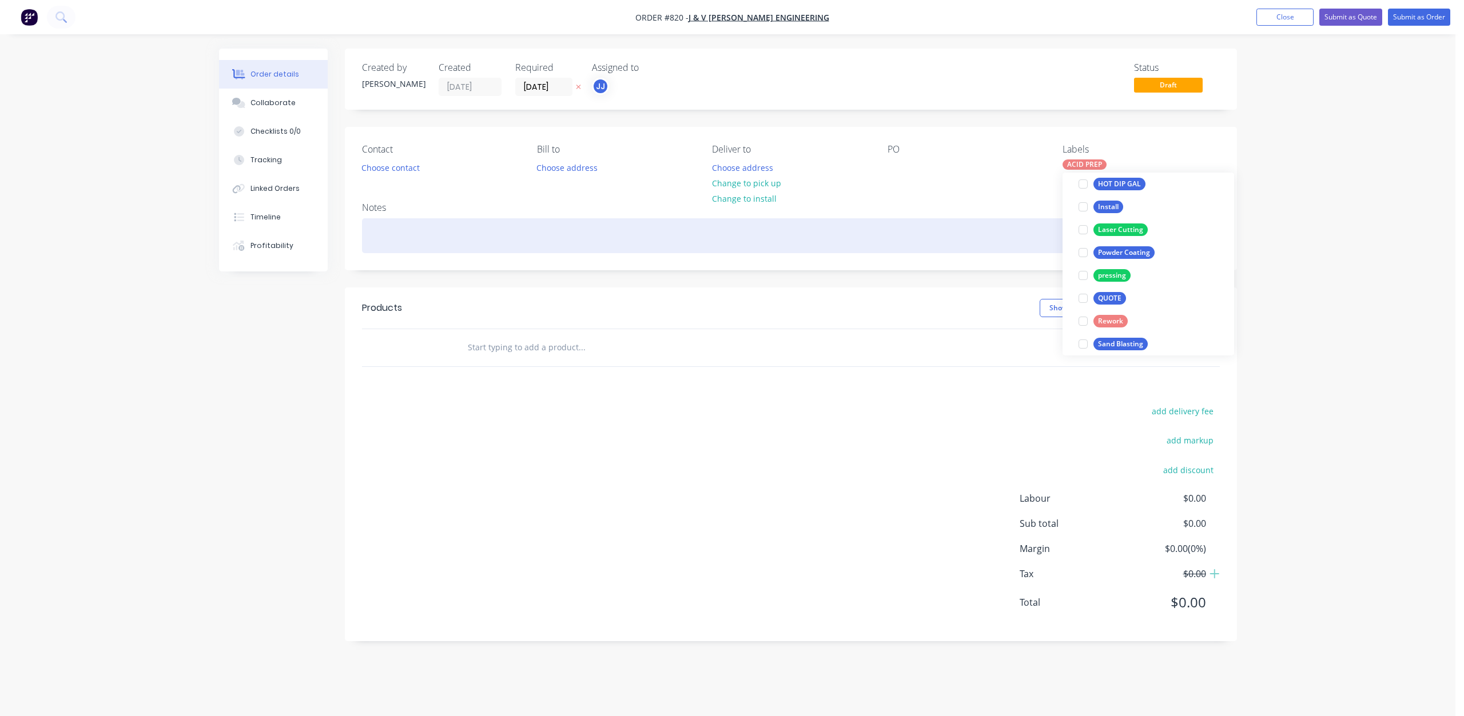
scroll to position [34, 0]
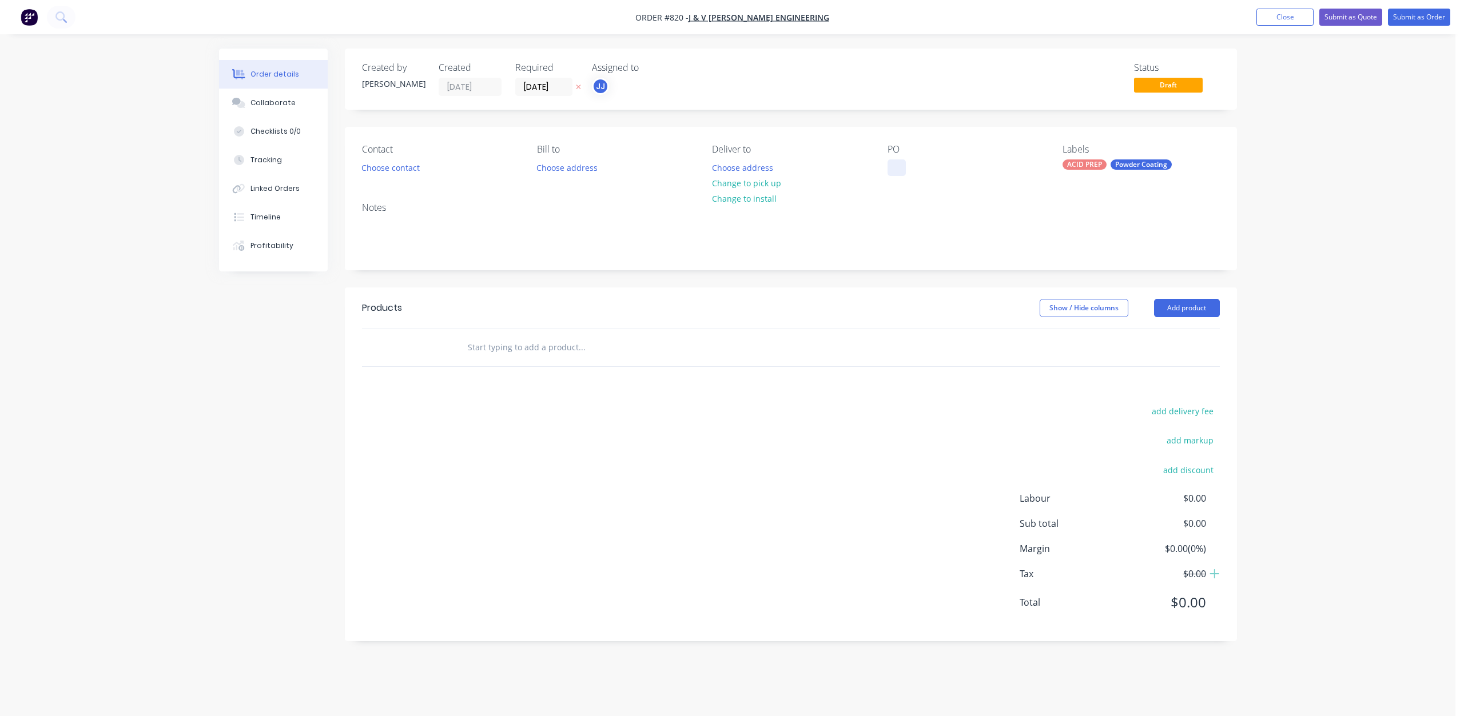
click at [890, 163] on div at bounding box center [896, 168] width 18 height 17
click at [392, 162] on button "Choose contact" at bounding box center [390, 167] width 70 height 15
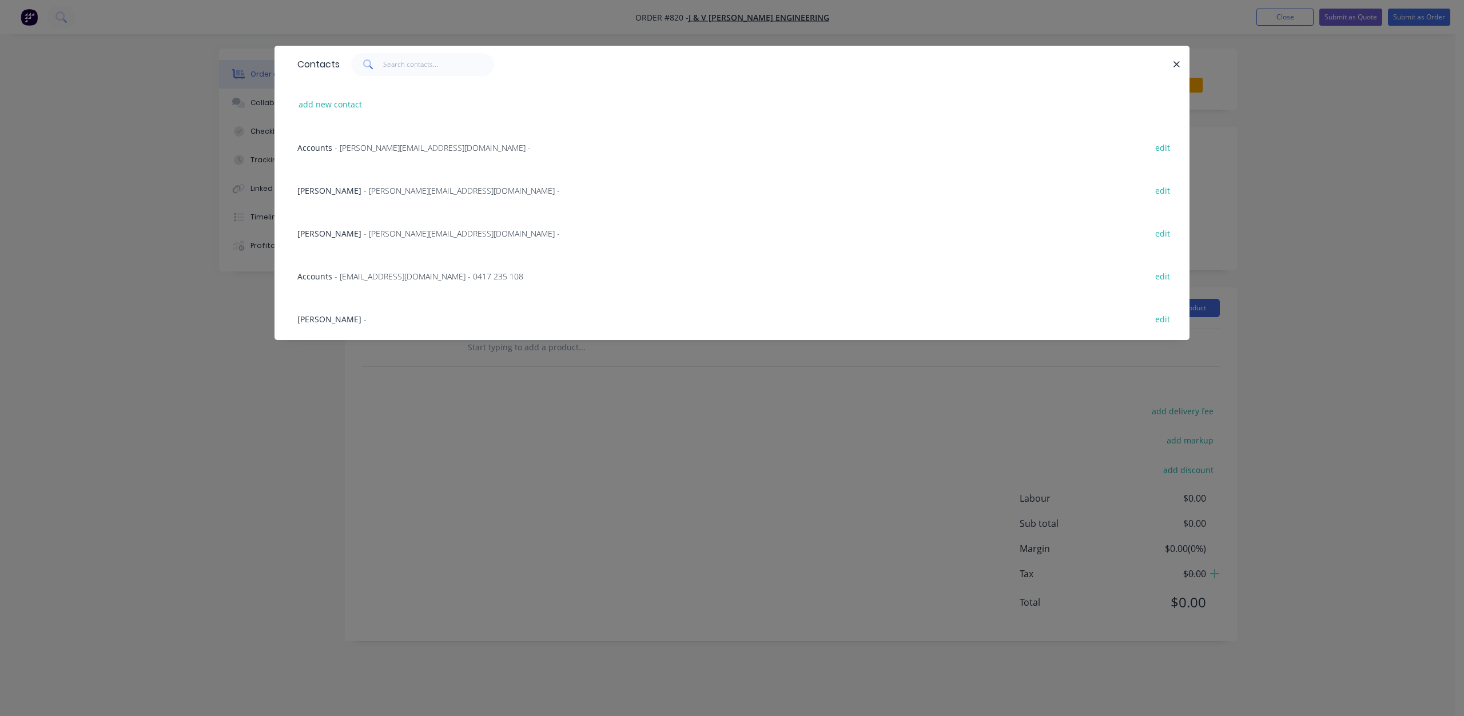
click at [350, 274] on span "- [EMAIL_ADDRESS][DOMAIN_NAME] - 0417 235 108" at bounding box center [428, 276] width 189 height 11
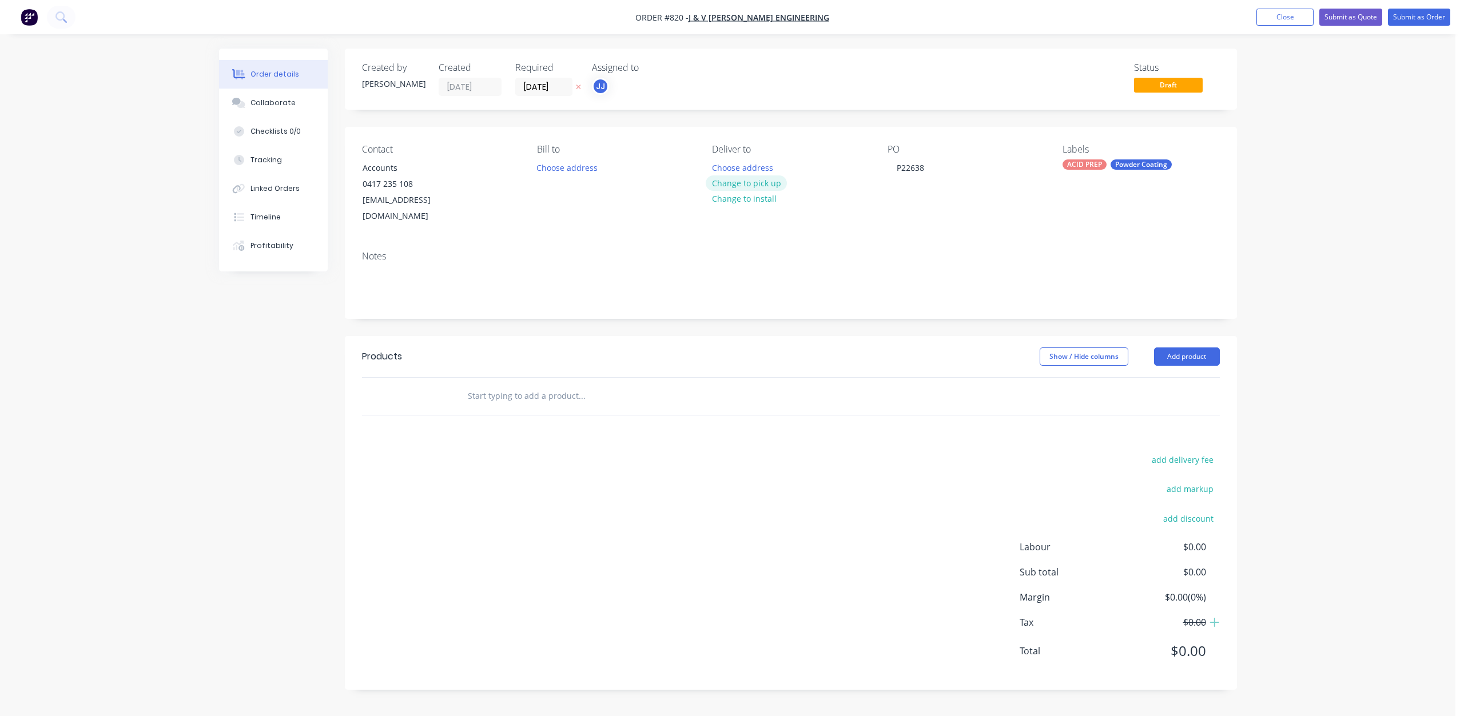
click at [731, 186] on button "Change to pick up" at bounding box center [745, 183] width 81 height 15
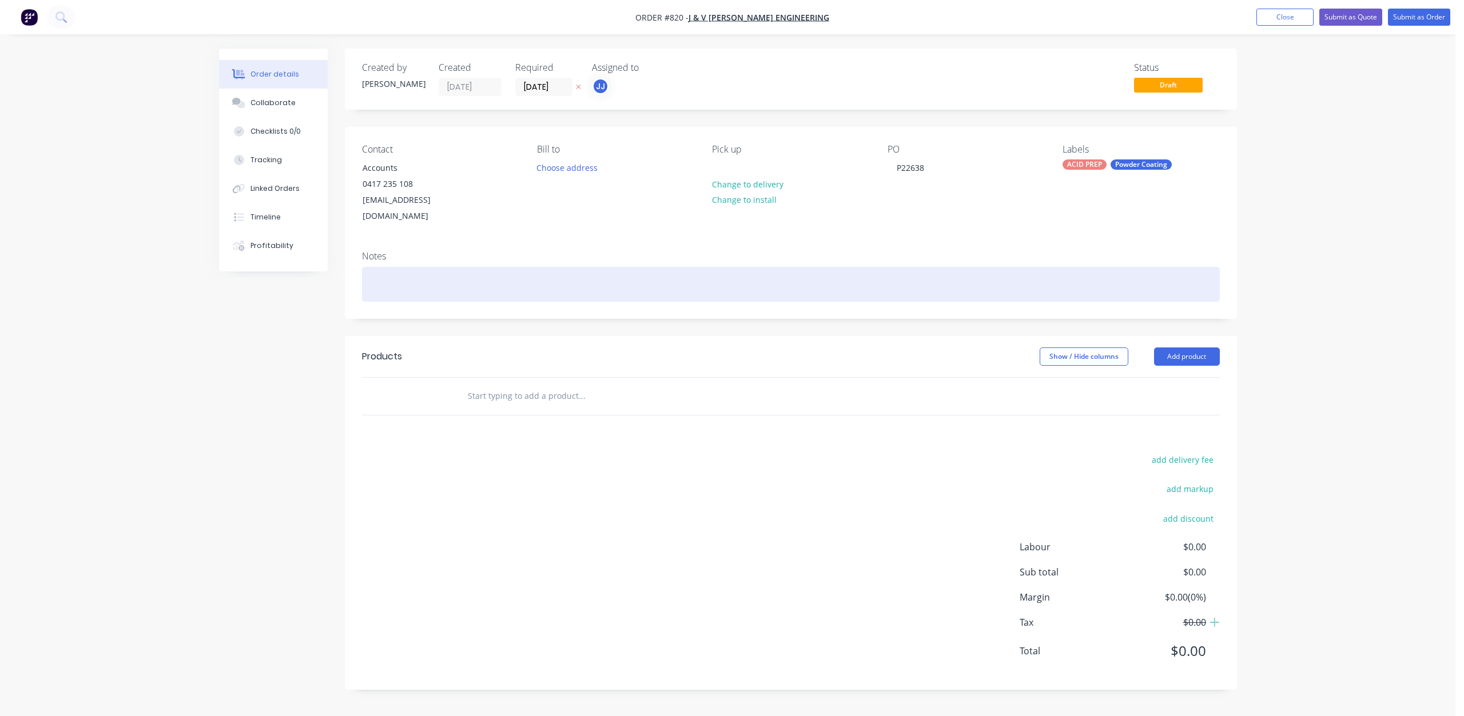
click at [377, 267] on div at bounding box center [791, 284] width 858 height 35
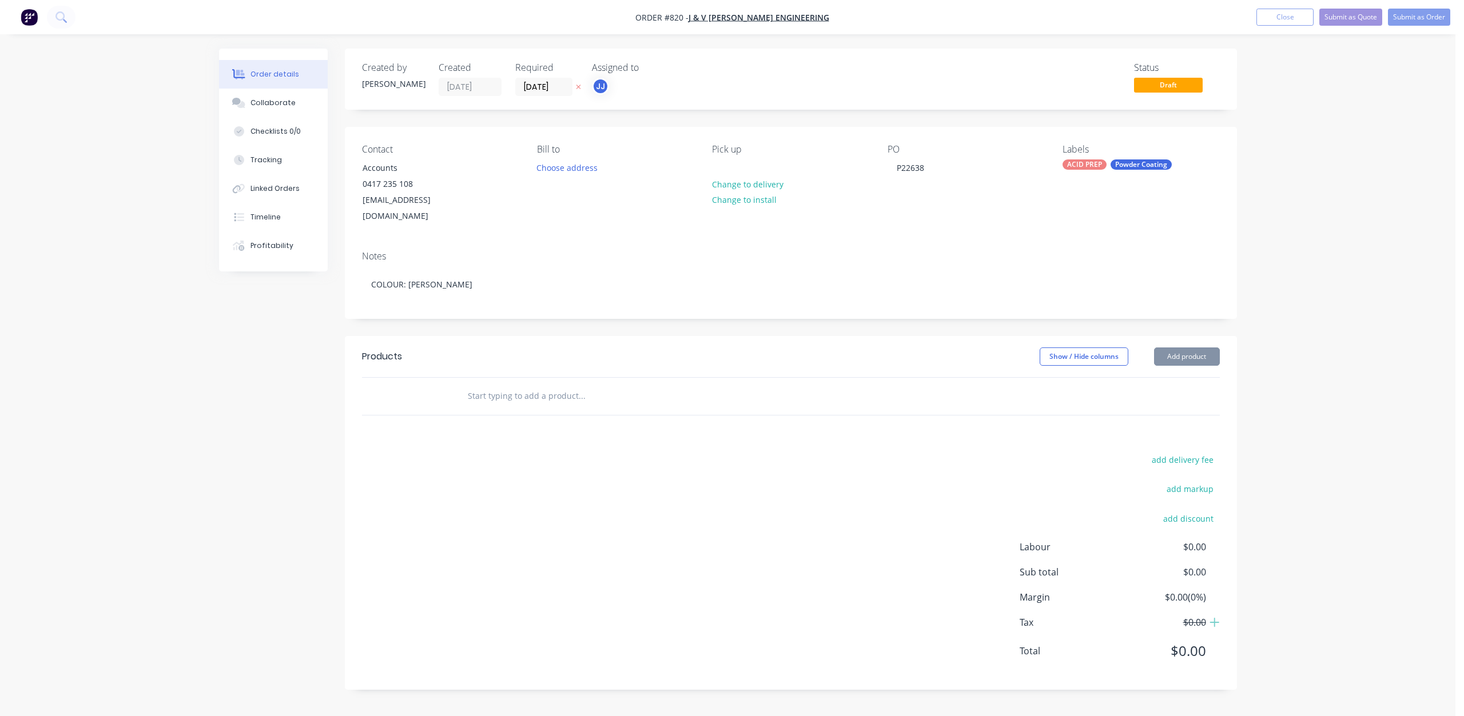
click at [492, 385] on input "text" at bounding box center [581, 396] width 229 height 23
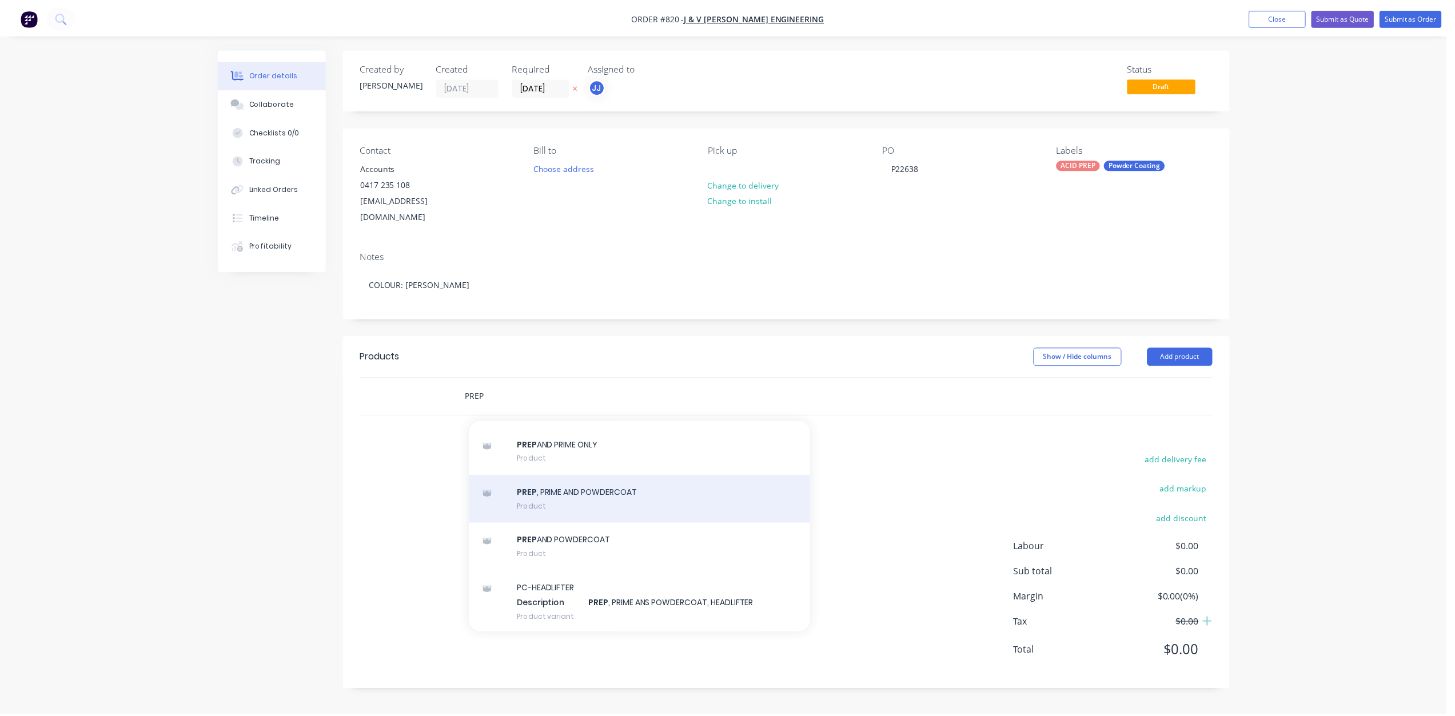
scroll to position [57, 0]
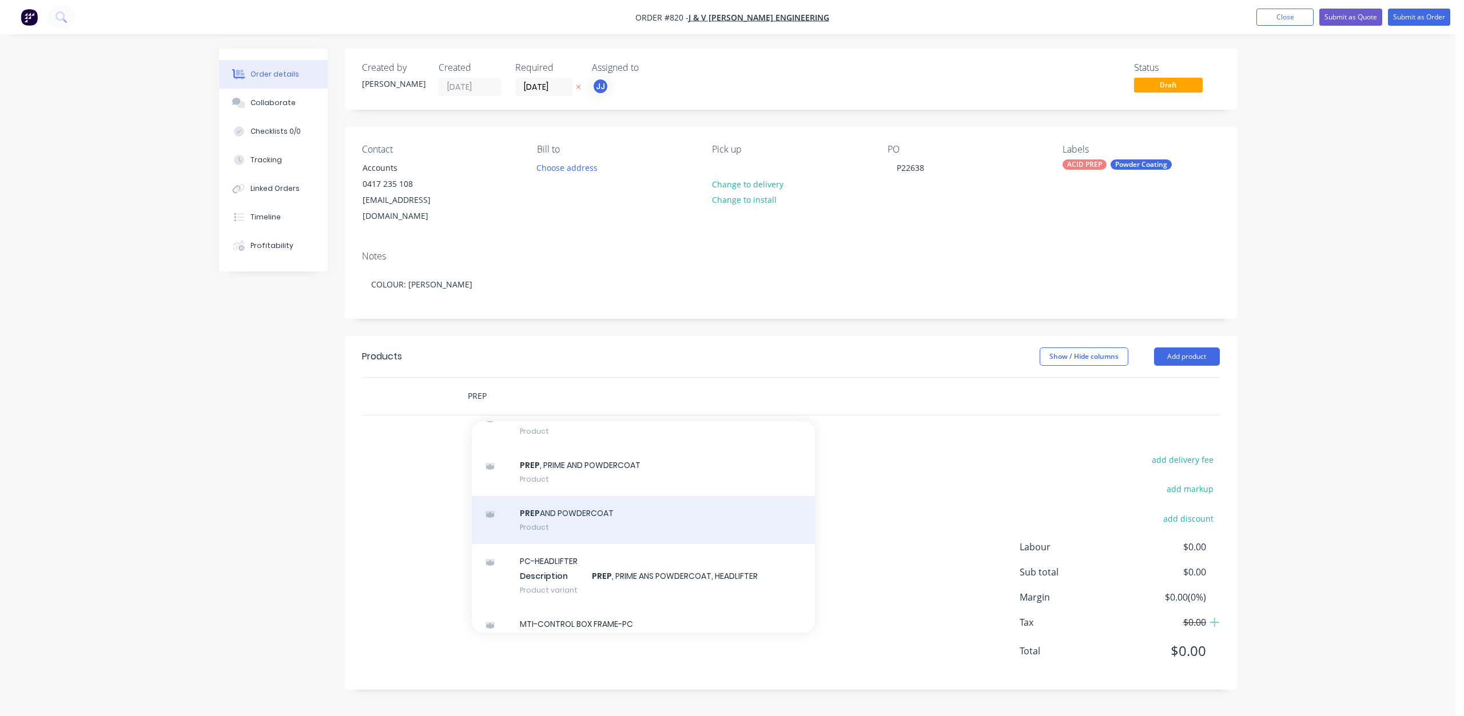
type input "PREP"
click at [569, 496] on div "PREP AND POWDERCOAT Product" at bounding box center [643, 520] width 343 height 48
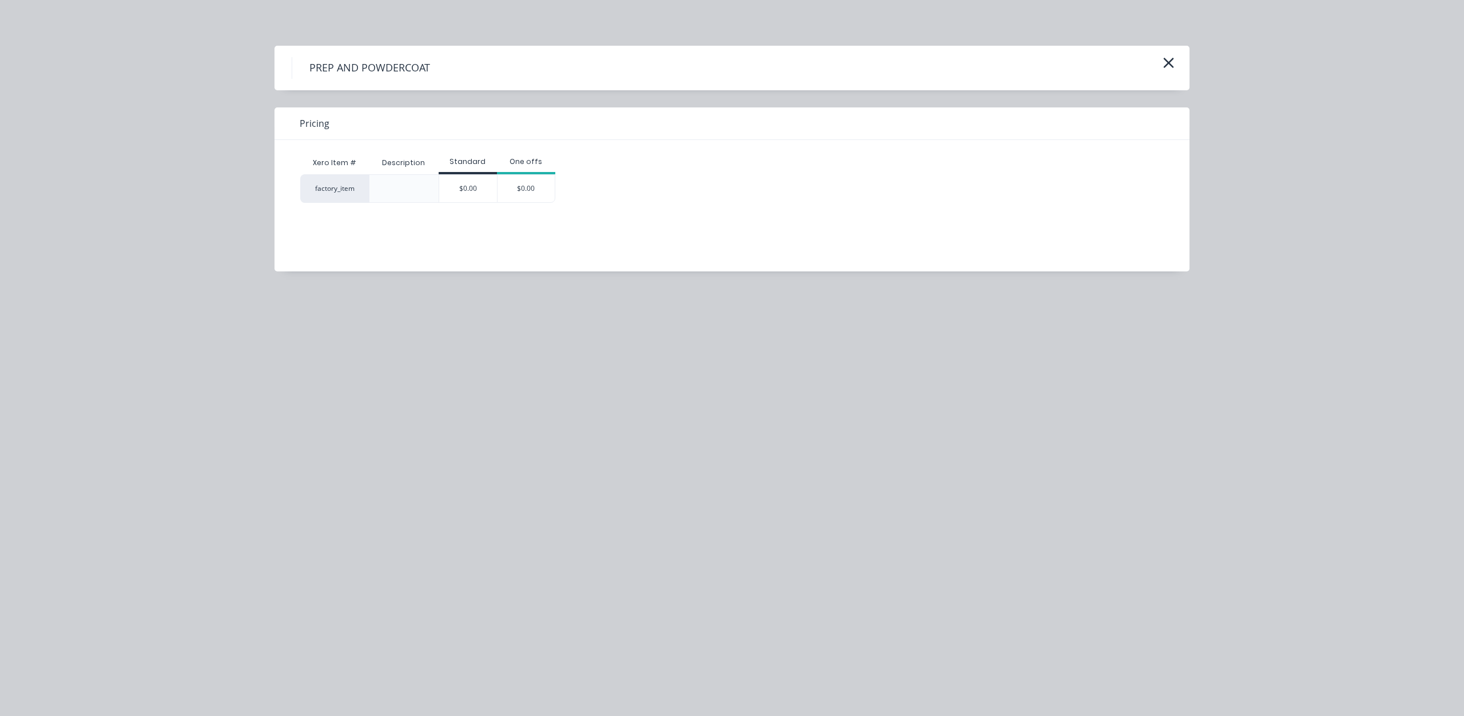
drag, startPoint x: 473, startPoint y: 197, endPoint x: 458, endPoint y: 260, distance: 65.2
click at [472, 199] on div "$0.00" at bounding box center [468, 188] width 58 height 27
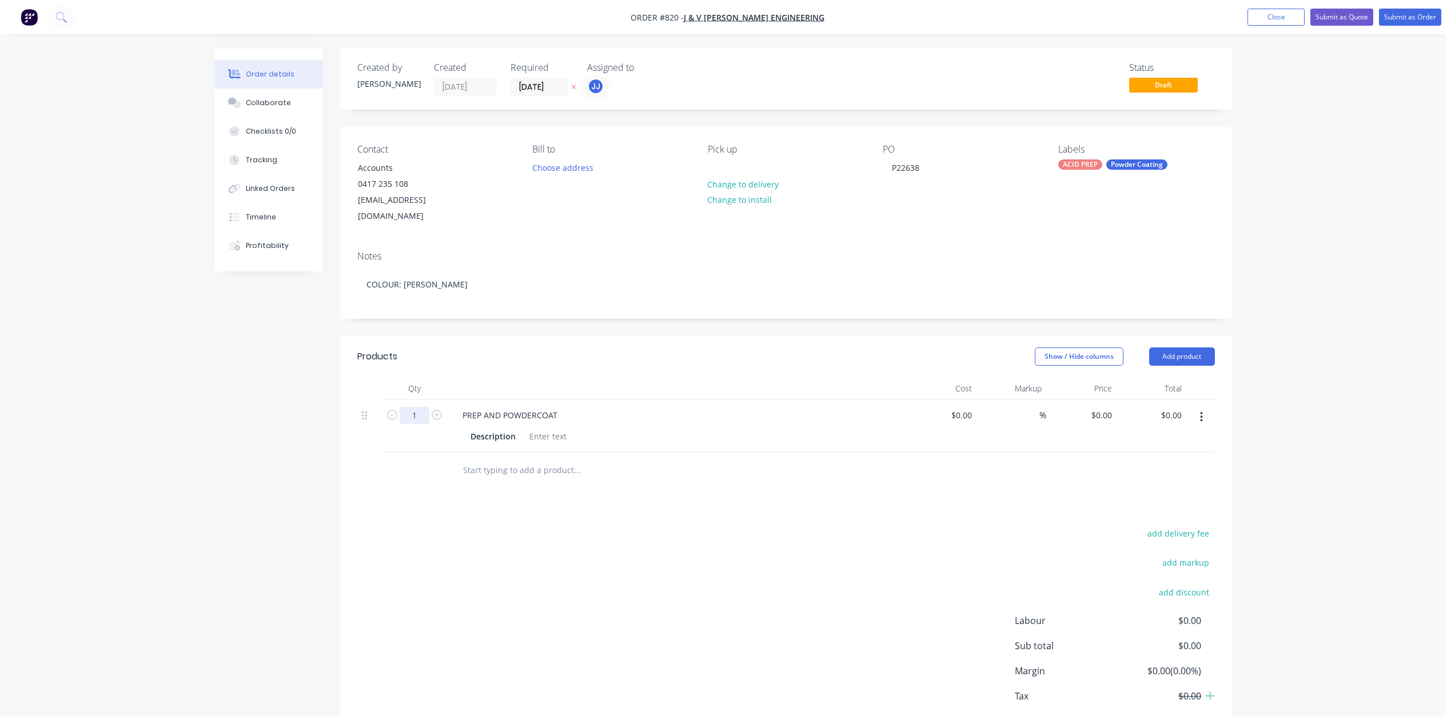
click at [417, 407] on input "1" at bounding box center [415, 415] width 30 height 17
type input "4"
click at [542, 428] on div at bounding box center [548, 436] width 46 height 17
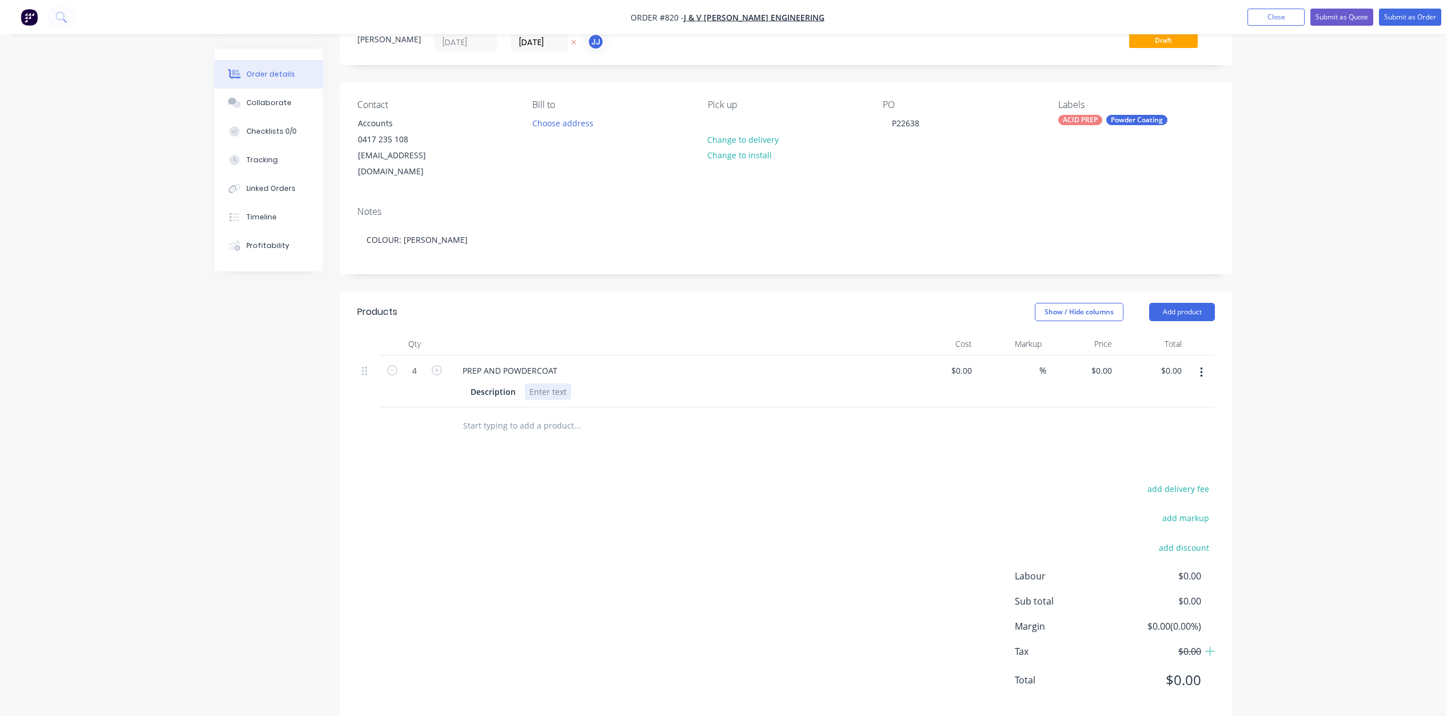
scroll to position [49, 0]
click at [545, 380] on div at bounding box center [548, 388] width 46 height 17
drag, startPoint x: 416, startPoint y: 350, endPoint x: 421, endPoint y: 354, distance: 6.9
click at [416, 358] on input "4" at bounding box center [415, 366] width 30 height 17
type input "5"
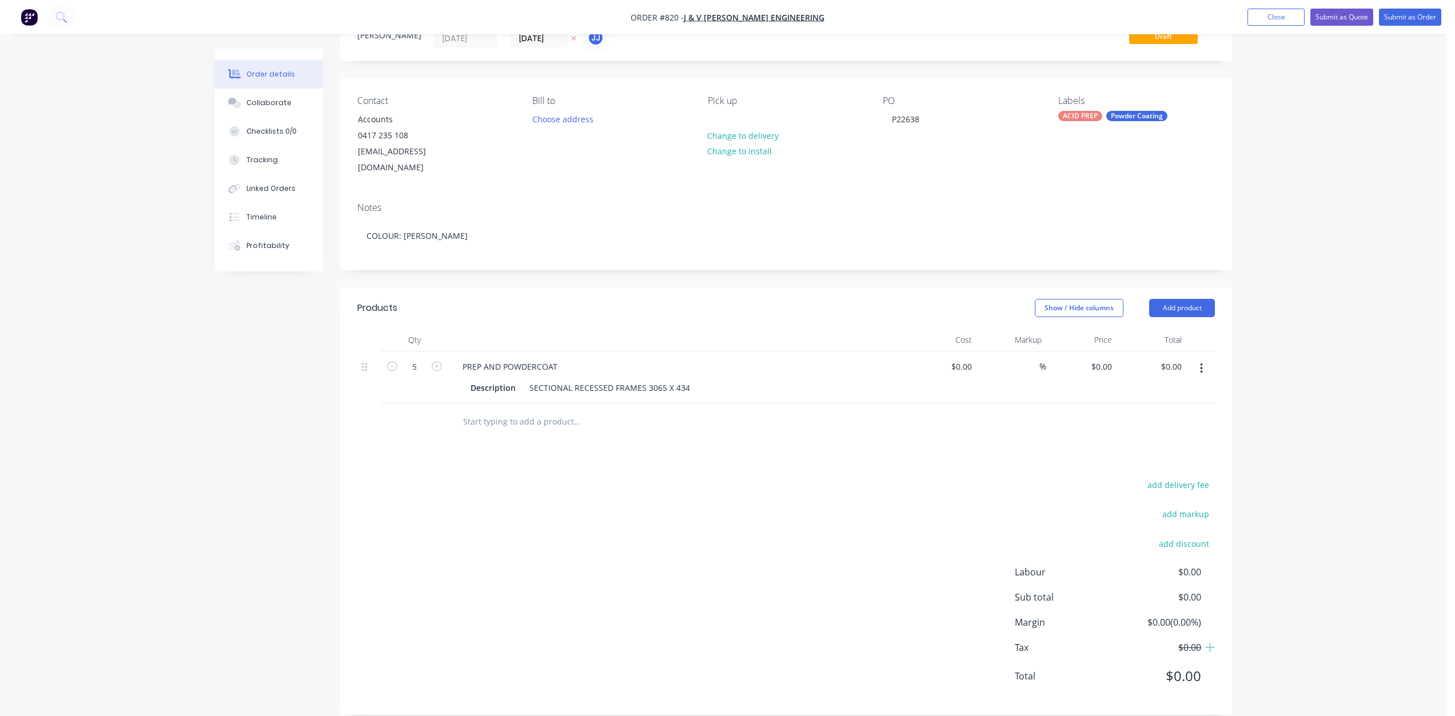
click at [724, 358] on div "PREP AND POWDERCOAT" at bounding box center [677, 366] width 448 height 17
click at [688, 380] on div "SECTIONAL RECESSED FRAMES 3065 X 434" at bounding box center [610, 388] width 170 height 17
click at [1399, 19] on button "Submit as Order" at bounding box center [1410, 17] width 62 height 17
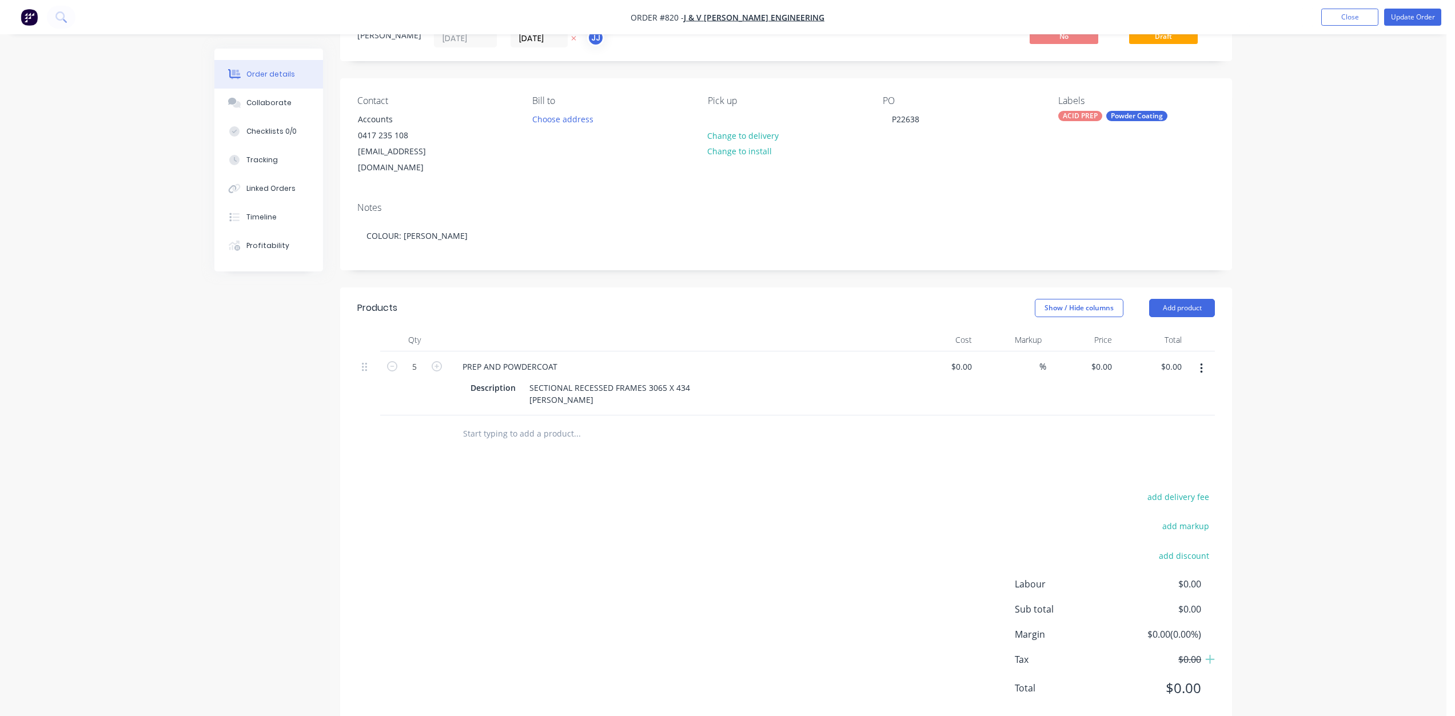
scroll to position [0, 0]
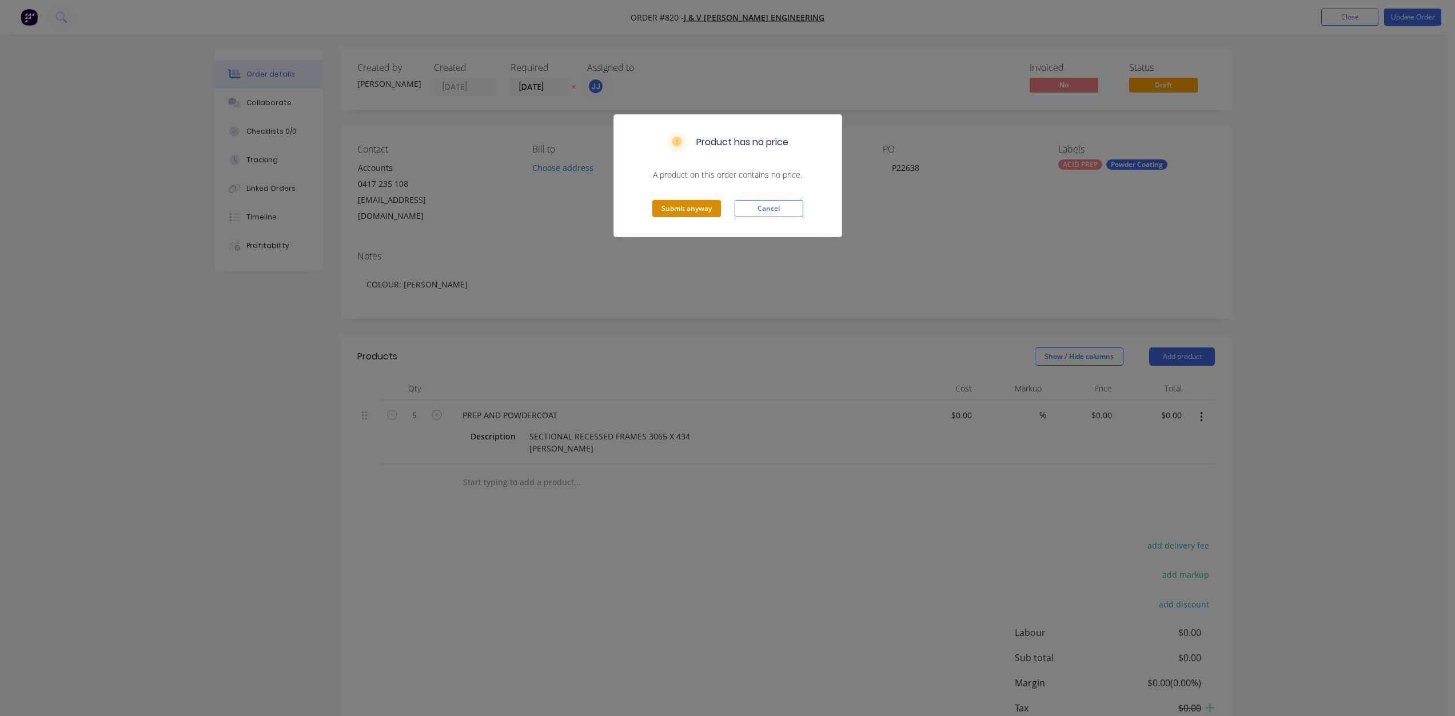
click at [692, 207] on button "Submit anyway" at bounding box center [686, 208] width 69 height 17
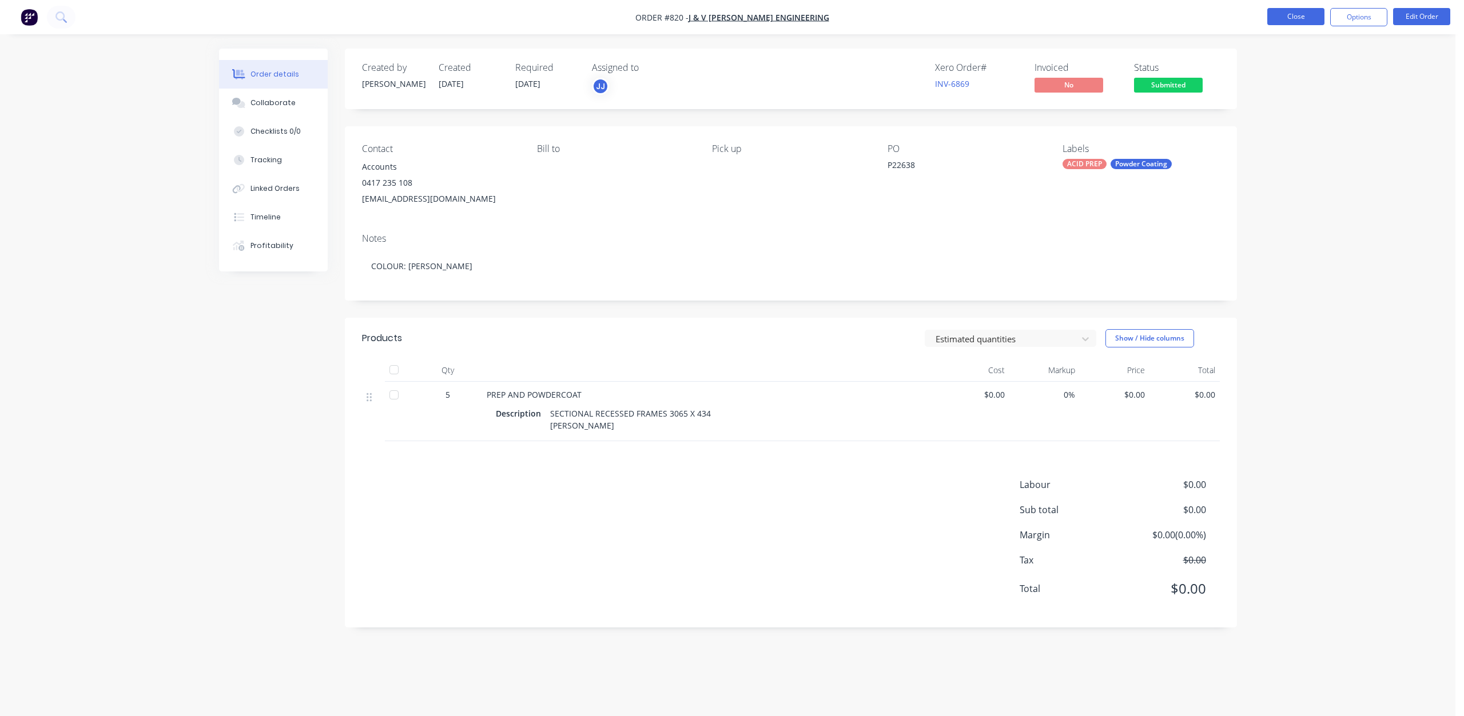
click at [1289, 20] on button "Close" at bounding box center [1295, 16] width 57 height 17
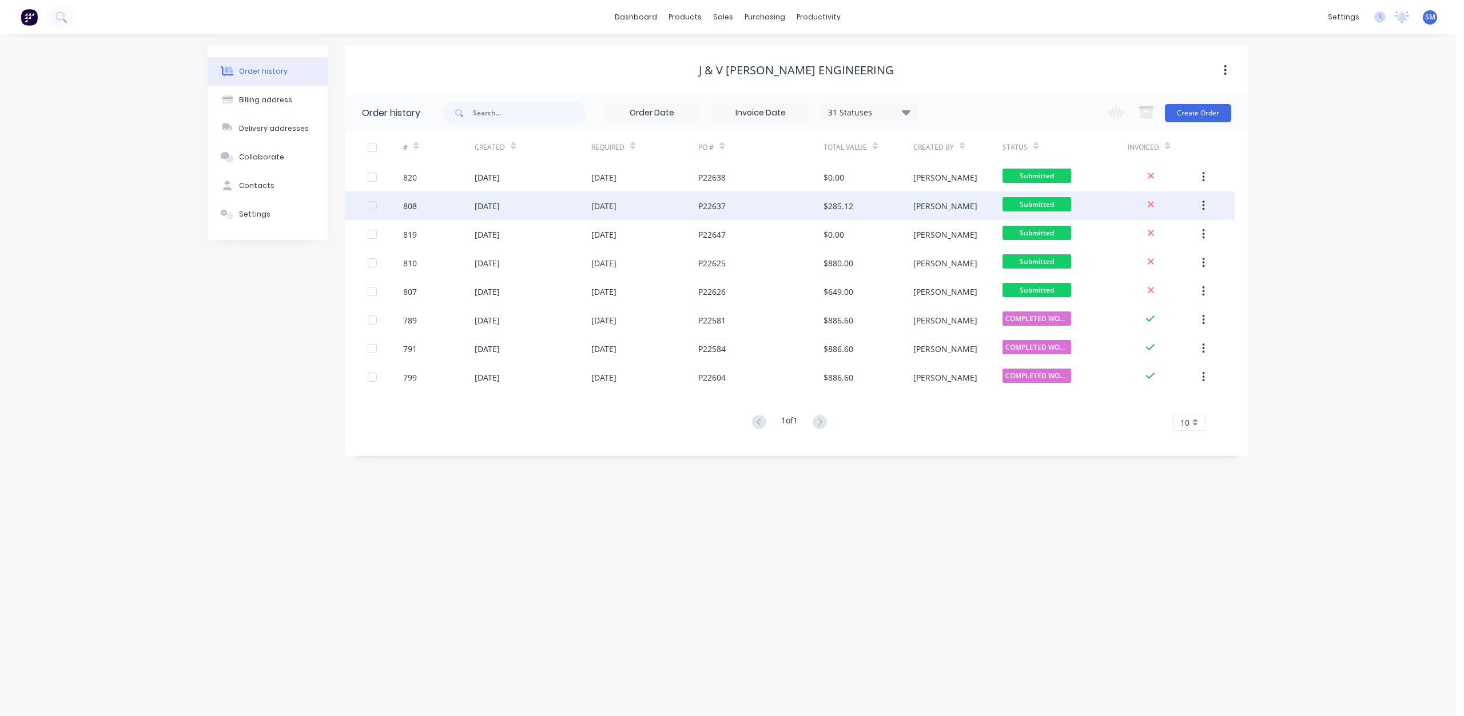
click at [523, 205] on div "[DATE]" at bounding box center [533, 206] width 116 height 29
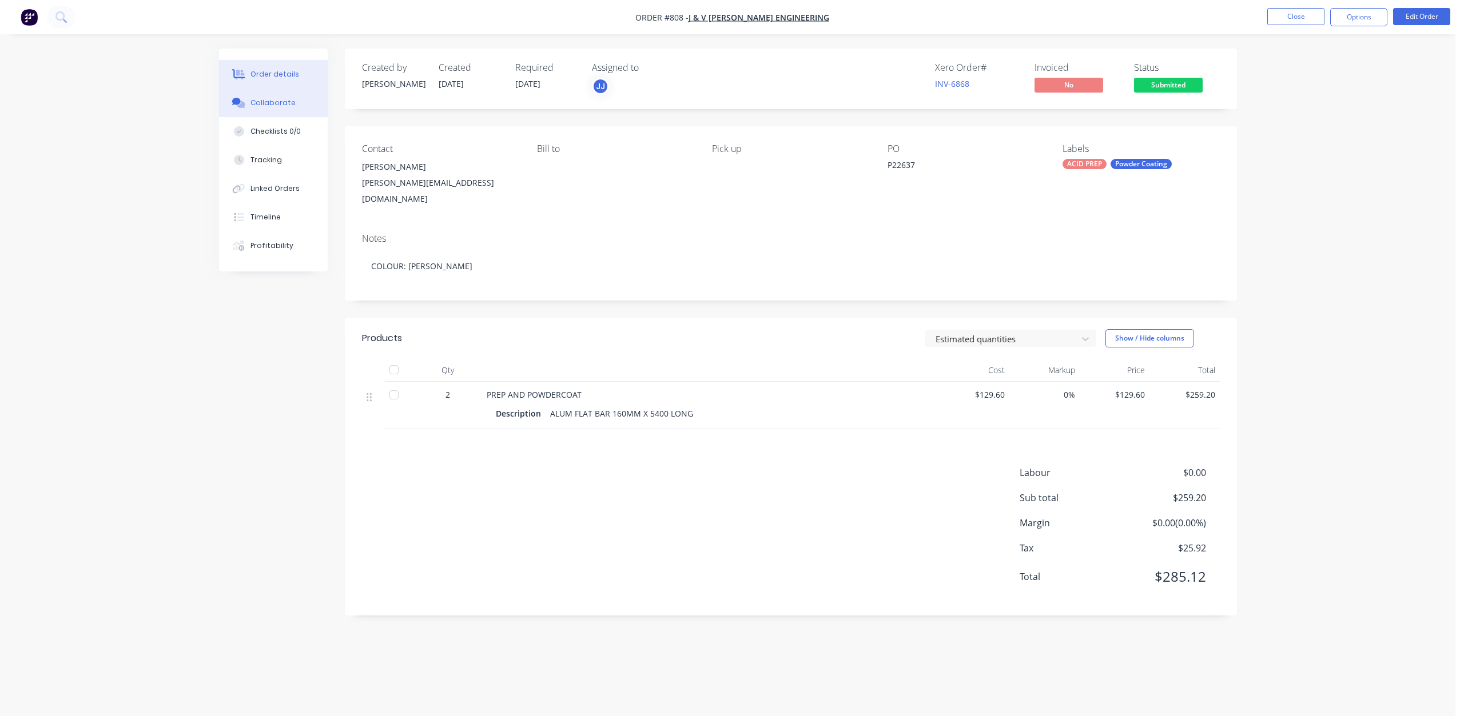
click at [266, 99] on div "Collaborate" at bounding box center [272, 103] width 45 height 10
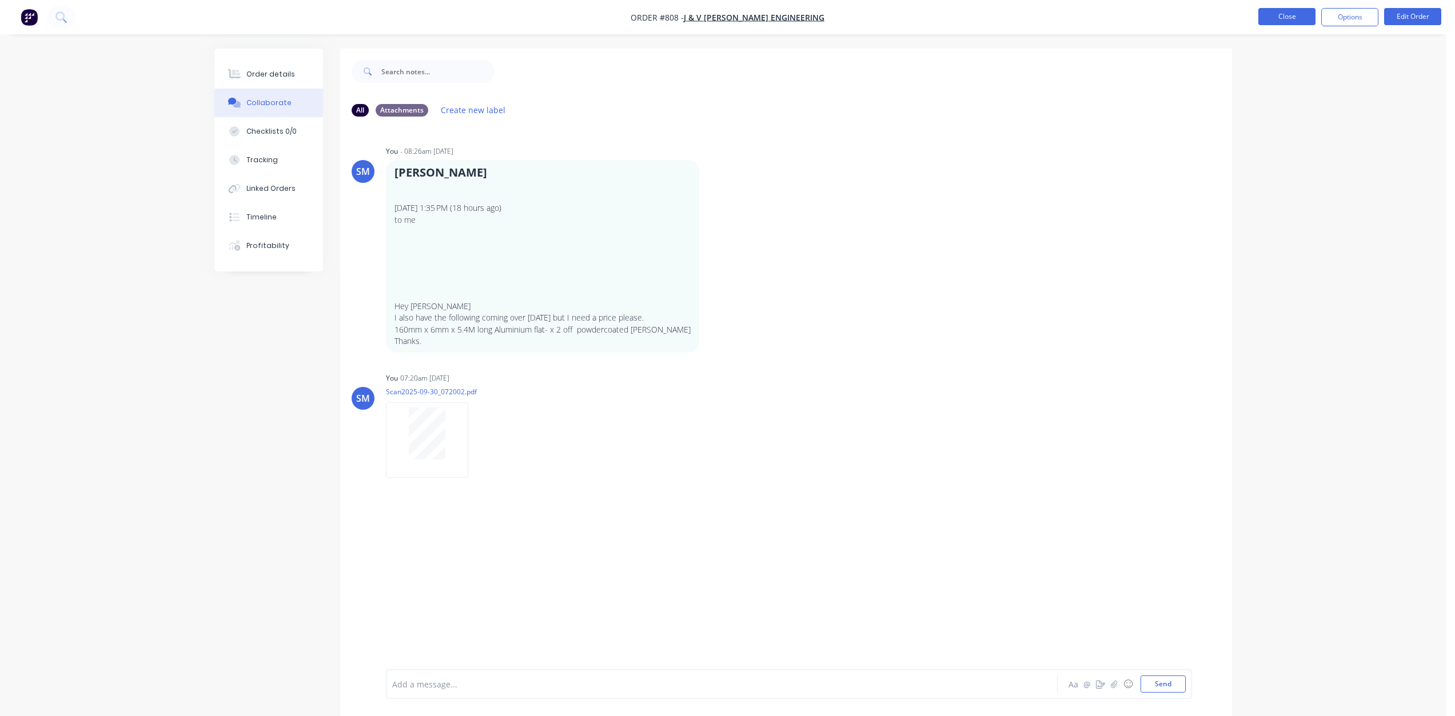
click at [1279, 11] on button "Close" at bounding box center [1286, 16] width 57 height 17
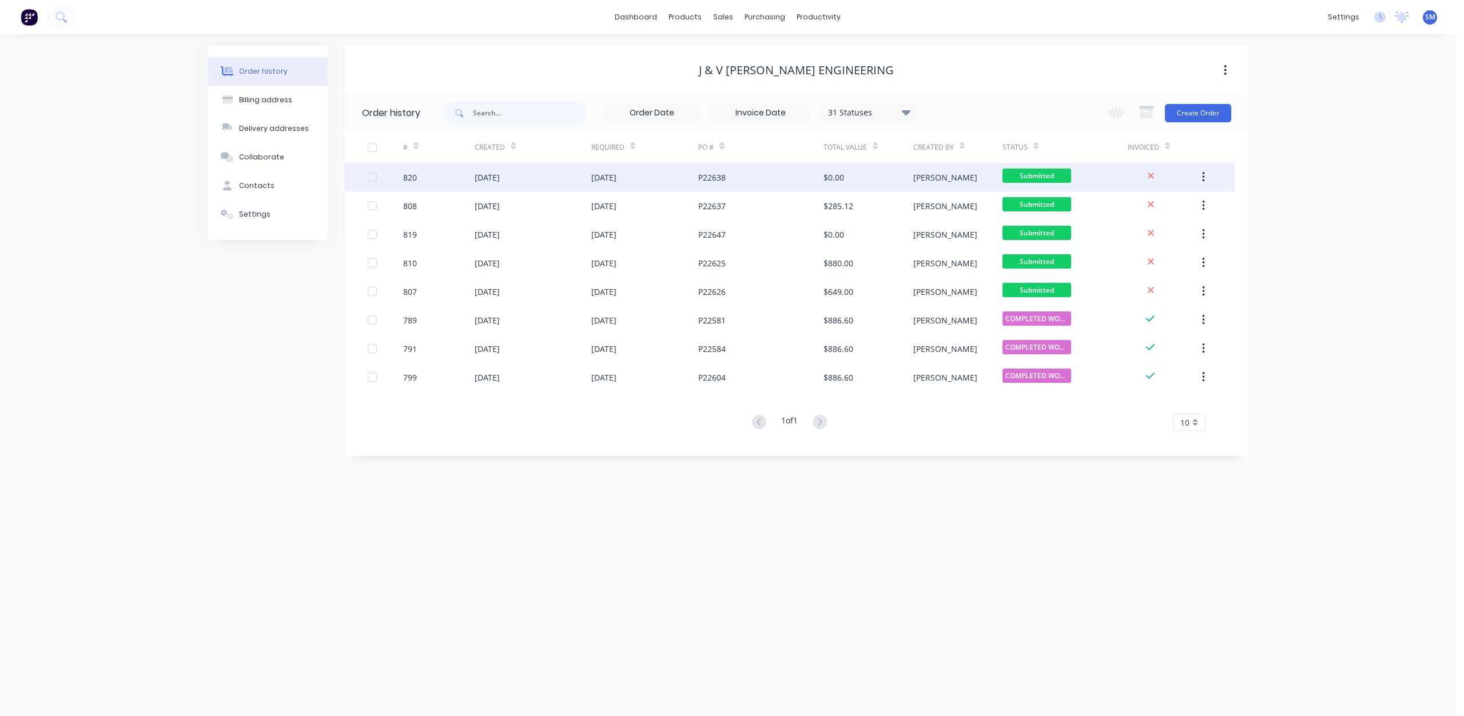
click at [533, 179] on div "[DATE]" at bounding box center [533, 177] width 116 height 29
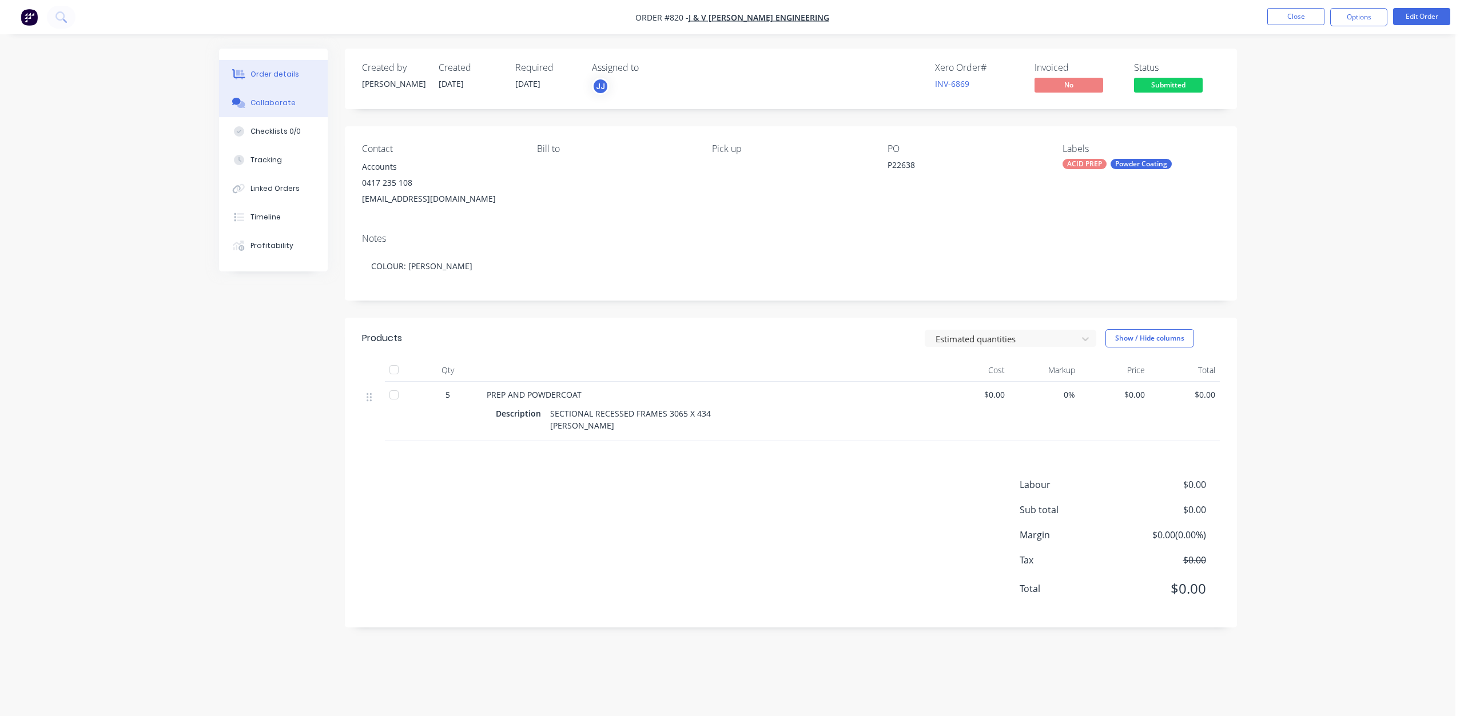
click at [265, 103] on div "Collaborate" at bounding box center [272, 103] width 45 height 10
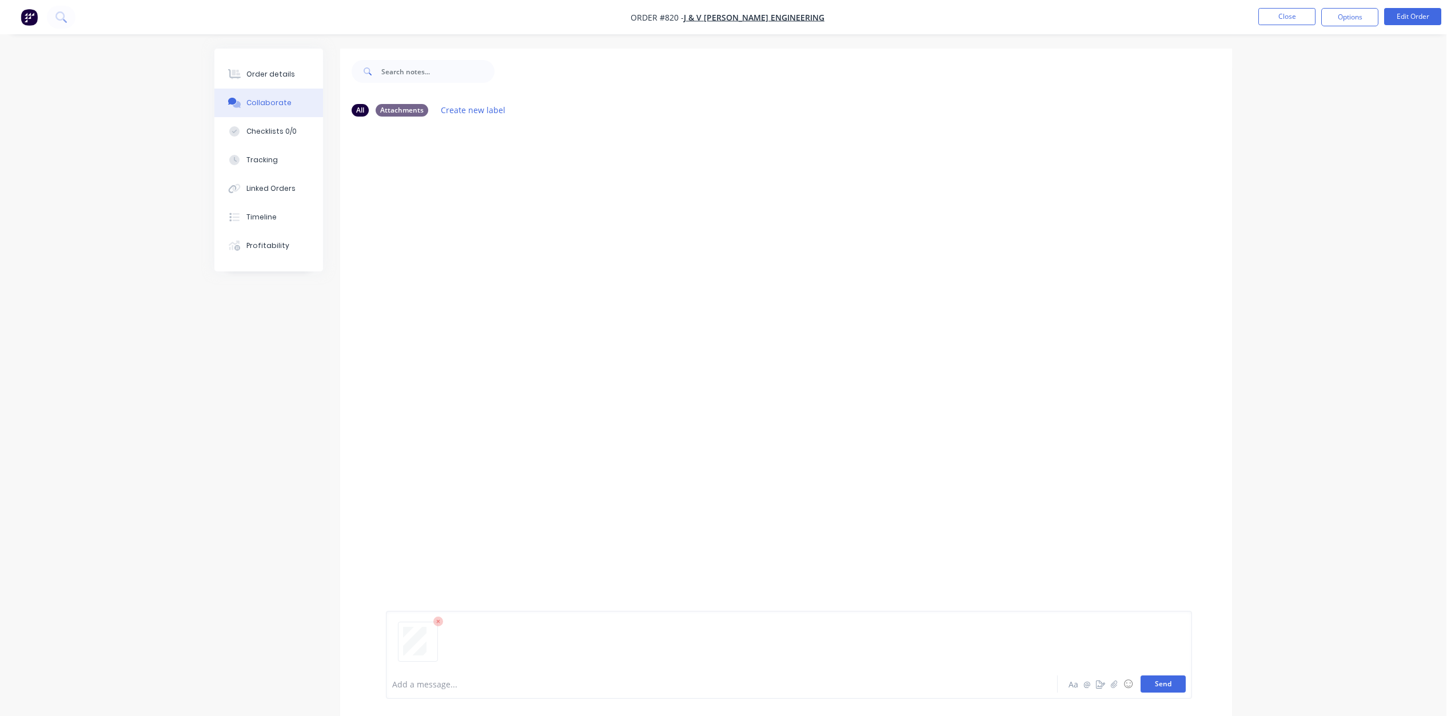
click at [1157, 680] on button "Send" at bounding box center [1163, 684] width 45 height 17
click at [1405, 15] on button "Edit Order" at bounding box center [1412, 16] width 57 height 17
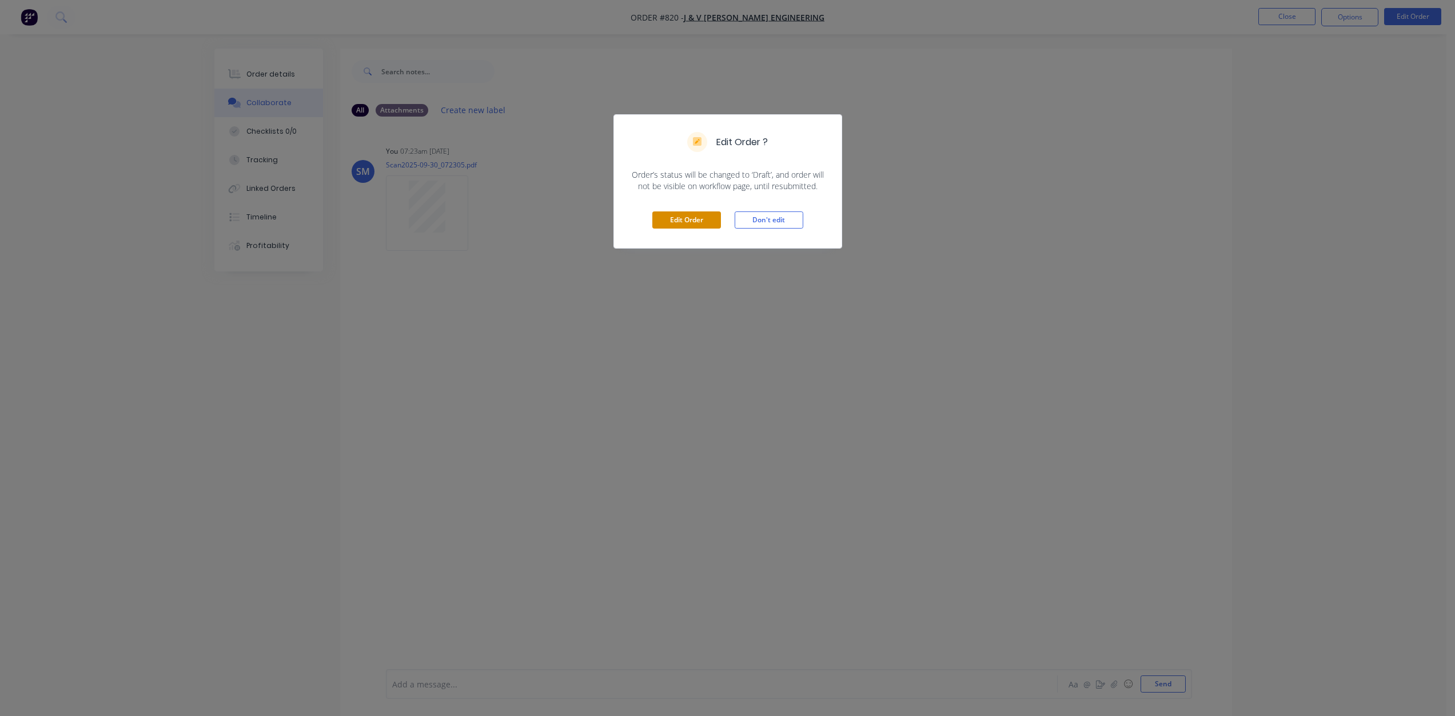
drag, startPoint x: 675, startPoint y: 216, endPoint x: 716, endPoint y: 214, distance: 41.8
click at [677, 216] on button "Edit Order" at bounding box center [686, 220] width 69 height 17
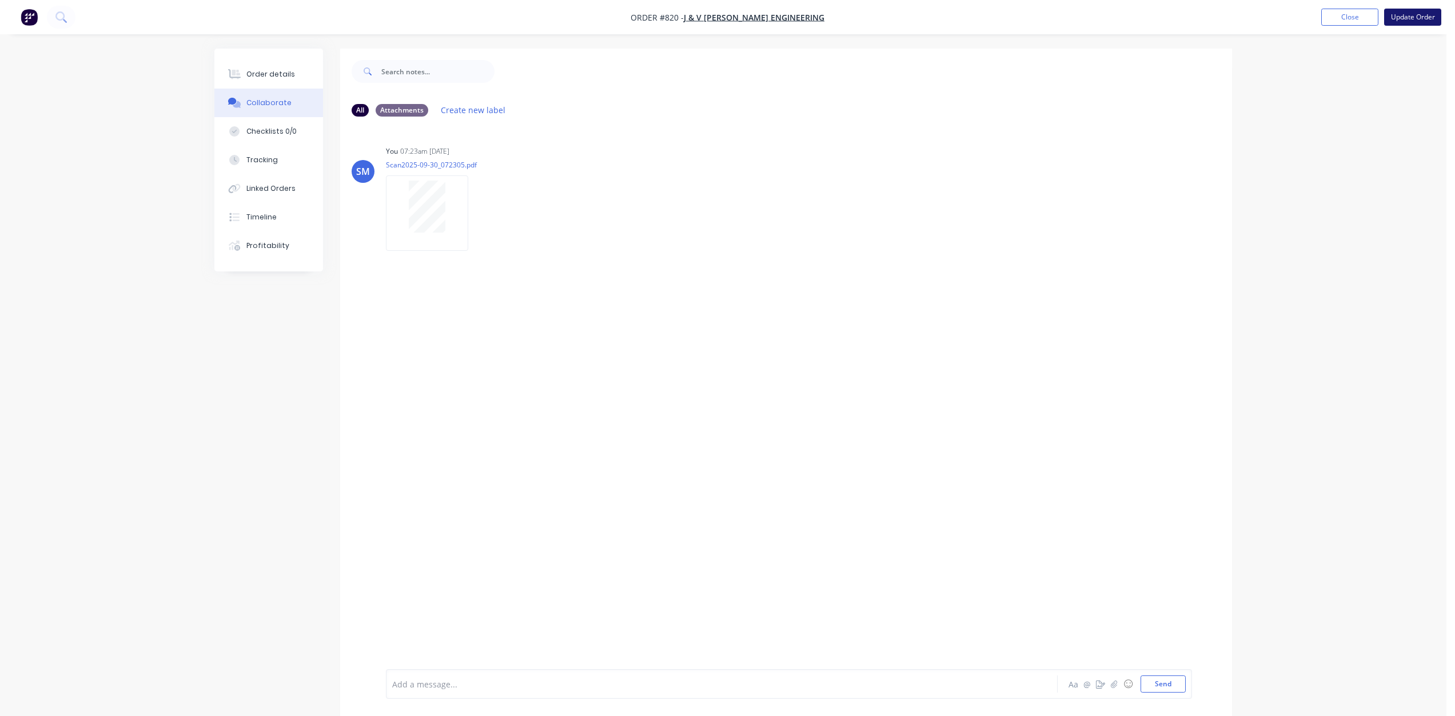
click at [1413, 15] on button "Update Order" at bounding box center [1412, 17] width 57 height 17
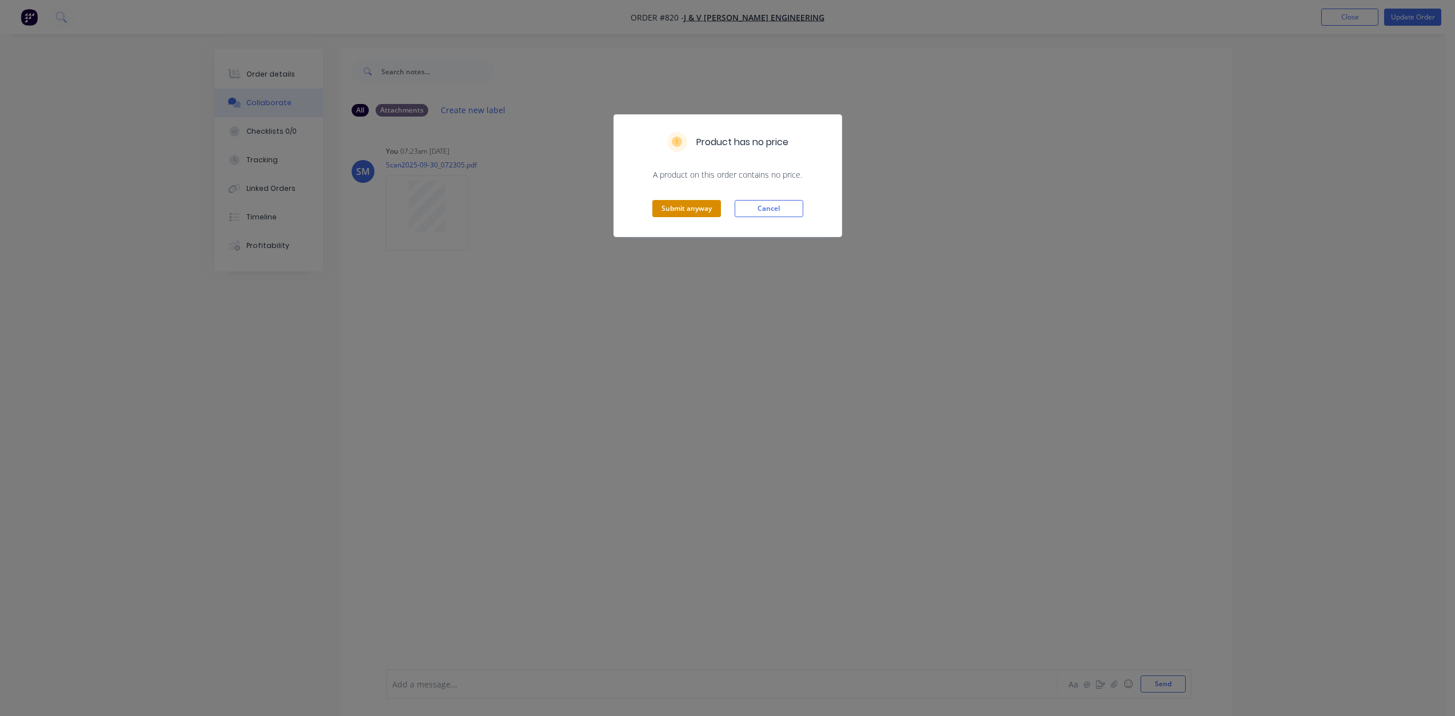
click at [679, 209] on button "Submit anyway" at bounding box center [686, 208] width 69 height 17
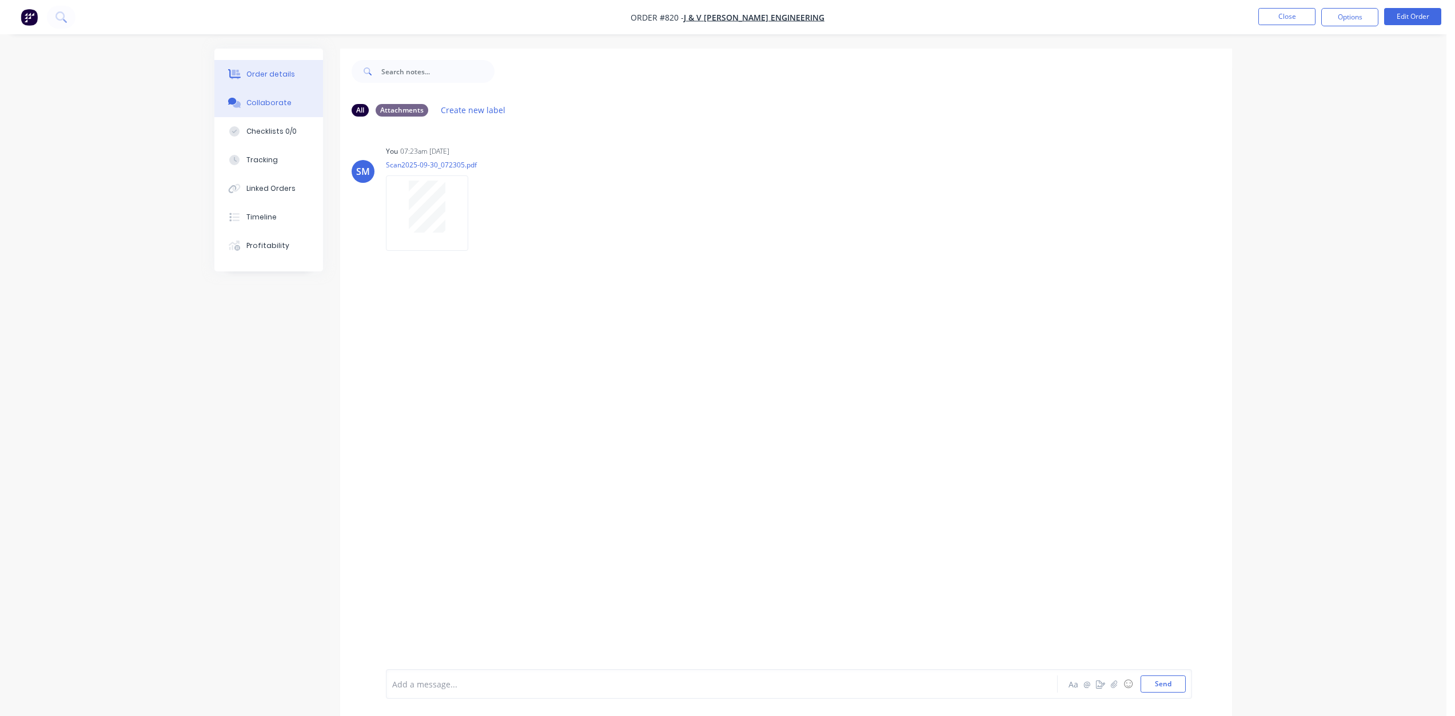
click at [280, 74] on div "Order details" at bounding box center [270, 74] width 49 height 10
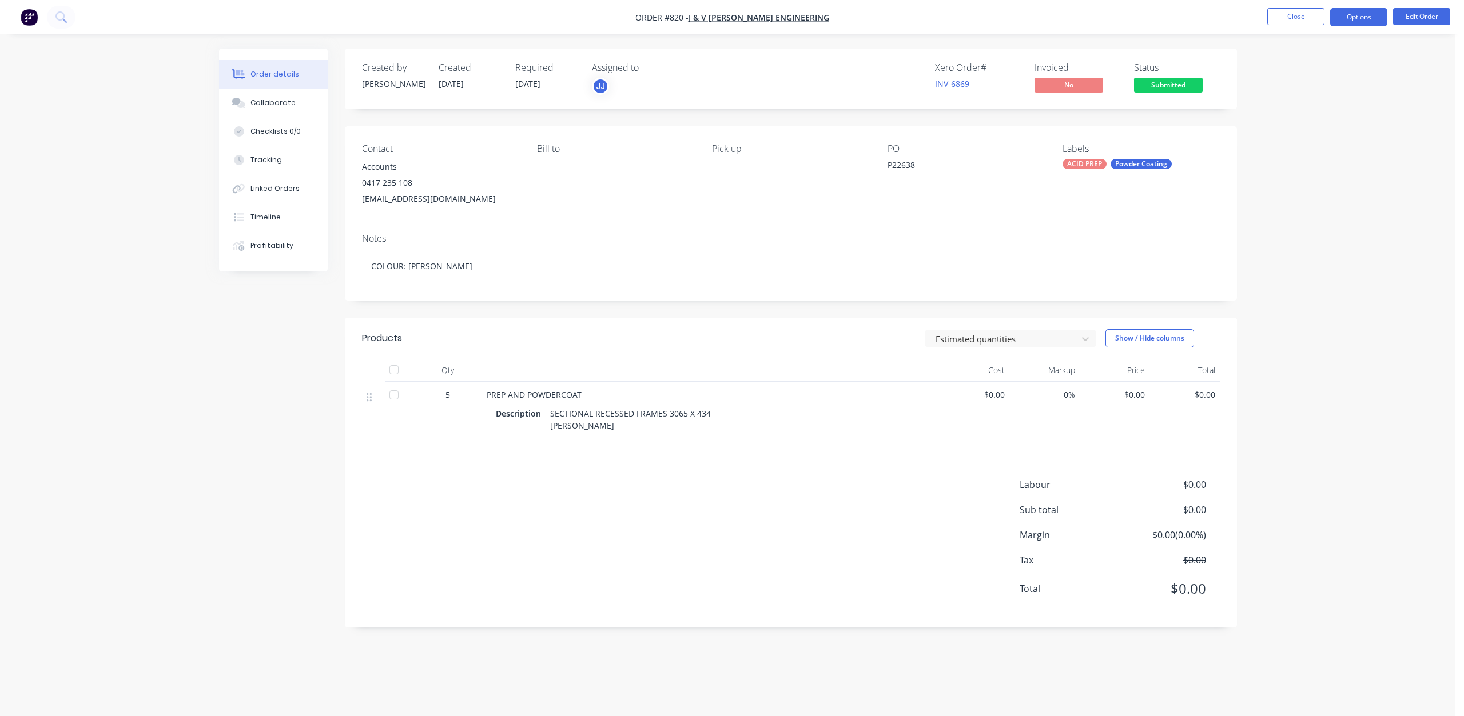
click at [1372, 22] on button "Options" at bounding box center [1358, 17] width 57 height 18
click at [1297, 137] on div "Work Order" at bounding box center [1323, 138] width 105 height 17
click at [1293, 113] on div "Without pricing" at bounding box center [1323, 115] width 105 height 17
click at [269, 103] on div "Collaborate" at bounding box center [272, 103] width 45 height 10
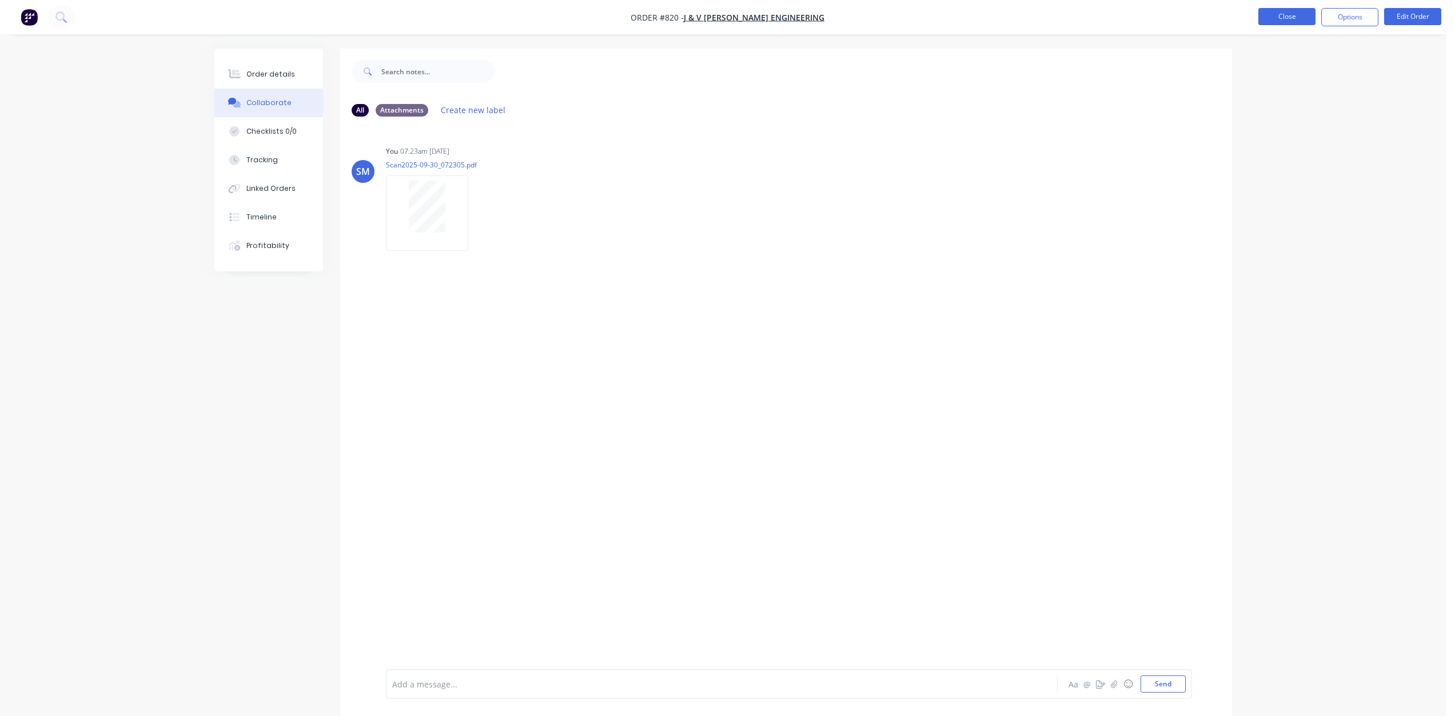
click at [1269, 18] on button "Close" at bounding box center [1286, 16] width 57 height 17
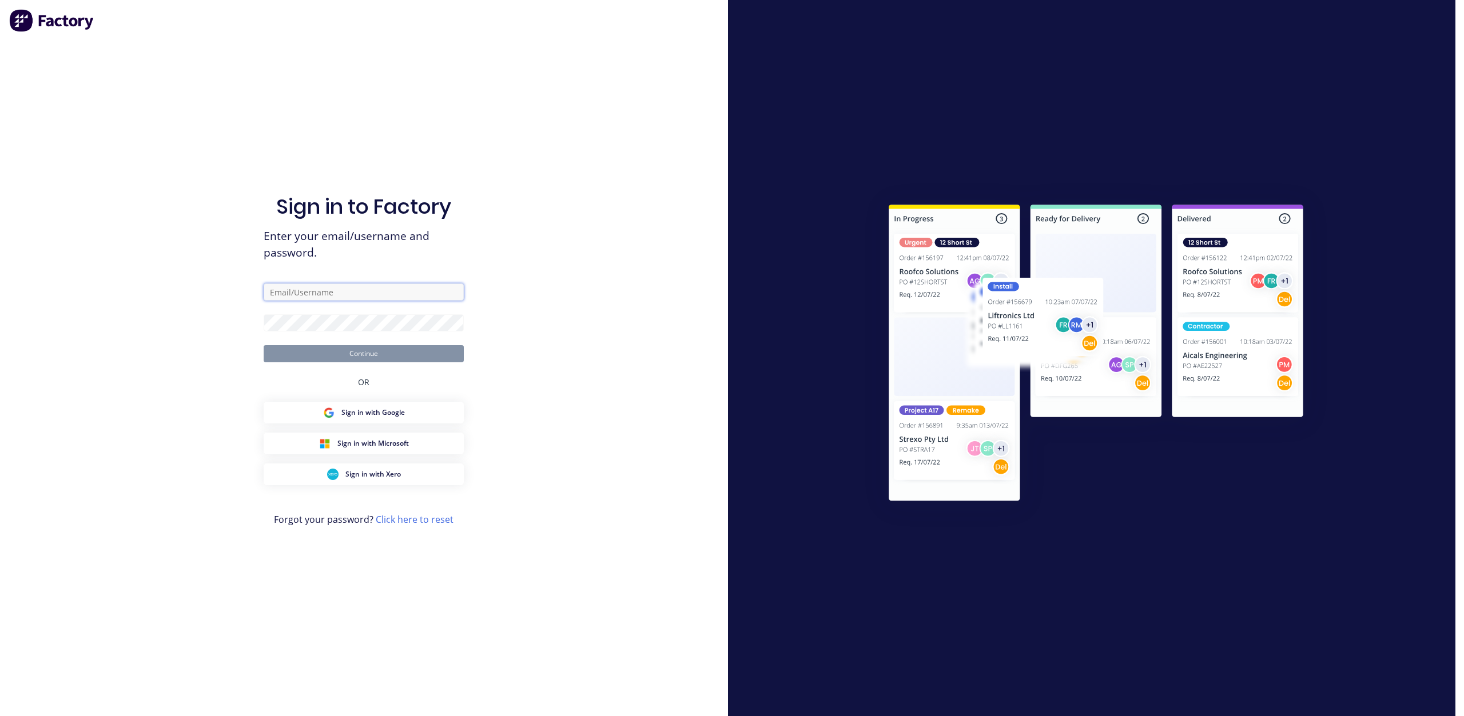
type input "[EMAIL_ADDRESS][DOMAIN_NAME]"
click at [306, 357] on button "Continue" at bounding box center [364, 353] width 200 height 17
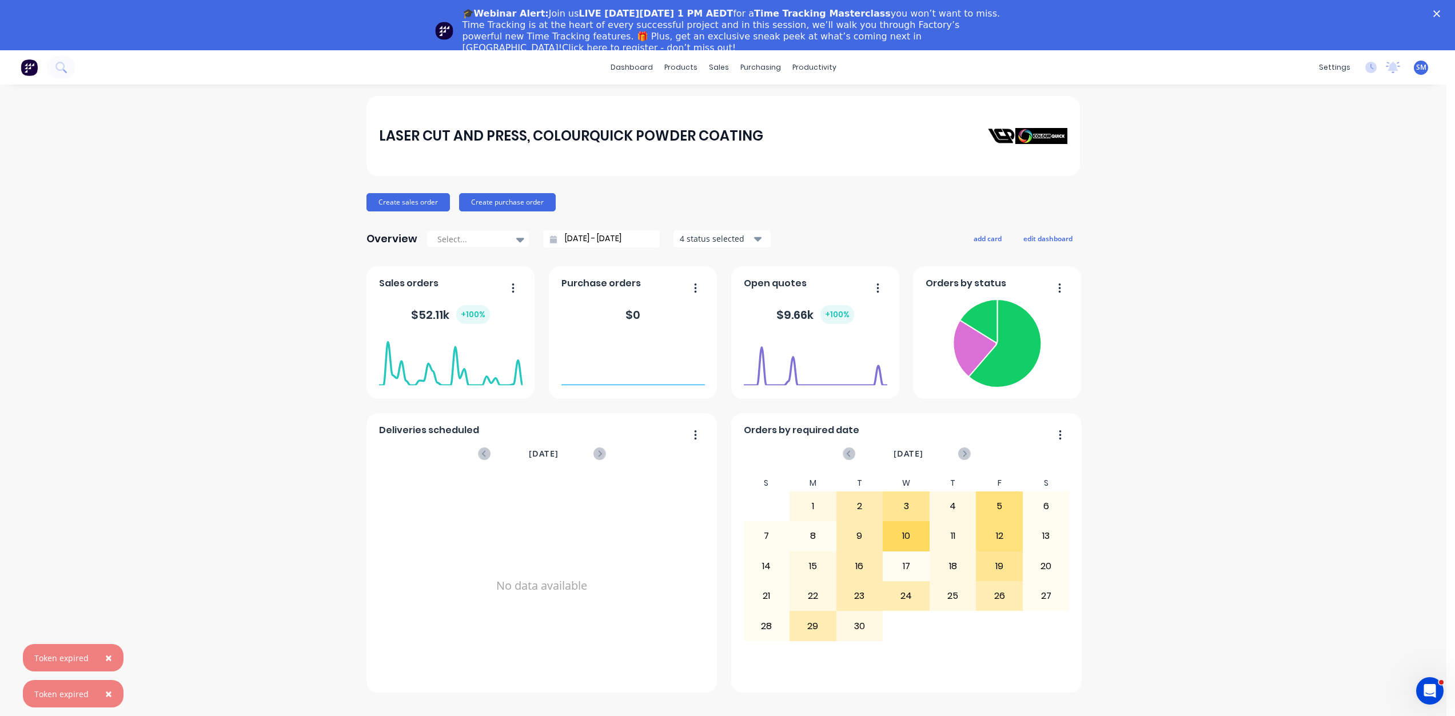
click at [108, 695] on span "×" at bounding box center [108, 694] width 7 height 16
click at [105, 693] on span "×" at bounding box center [108, 694] width 7 height 16
click at [1446, 10] on div "🎓Webinar Alert: Join us LIVE [DATE][DATE] 1 PM AEDT for a Time Tracking Masterc…" at bounding box center [727, 31] width 1455 height 53
click at [1440, 13] on polygon "Close" at bounding box center [1436, 13] width 7 height 7
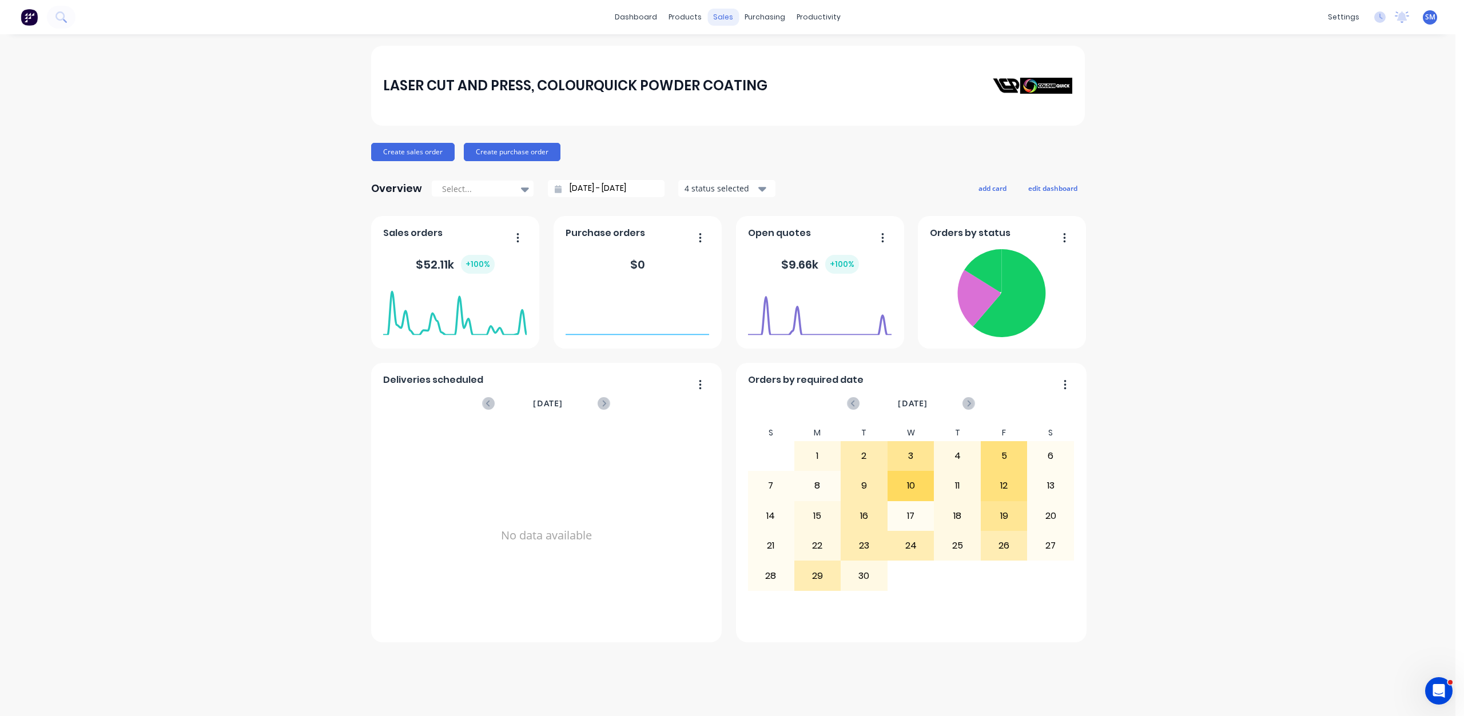
click at [716, 17] on div "sales" at bounding box center [722, 17] width 31 height 17
click at [721, 18] on div "sales" at bounding box center [722, 17] width 31 height 17
click at [753, 79] on div "Customers" at bounding box center [762, 78] width 41 height 10
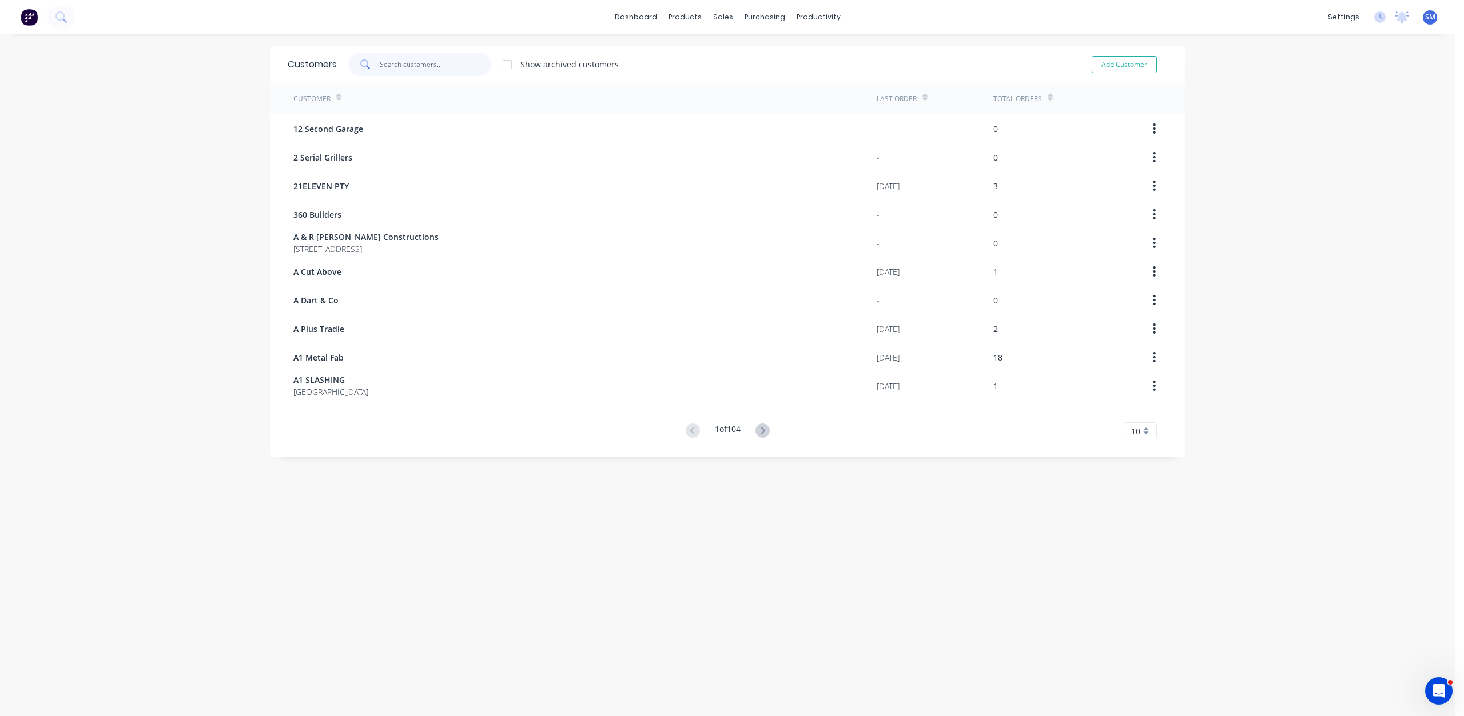
click at [402, 61] on input "text" at bounding box center [435, 64] width 111 height 23
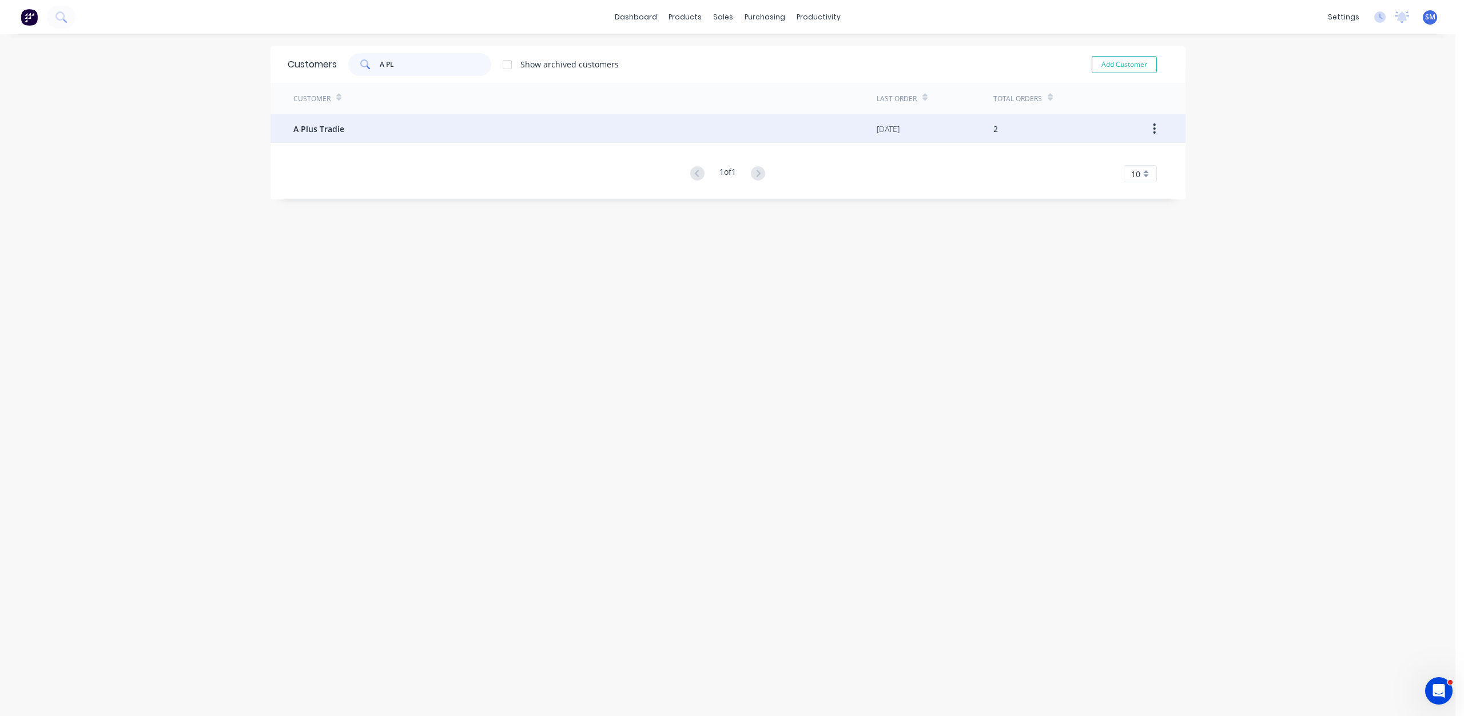
type input "A PL"
click at [315, 130] on span "A Plus Tradie" at bounding box center [318, 129] width 51 height 12
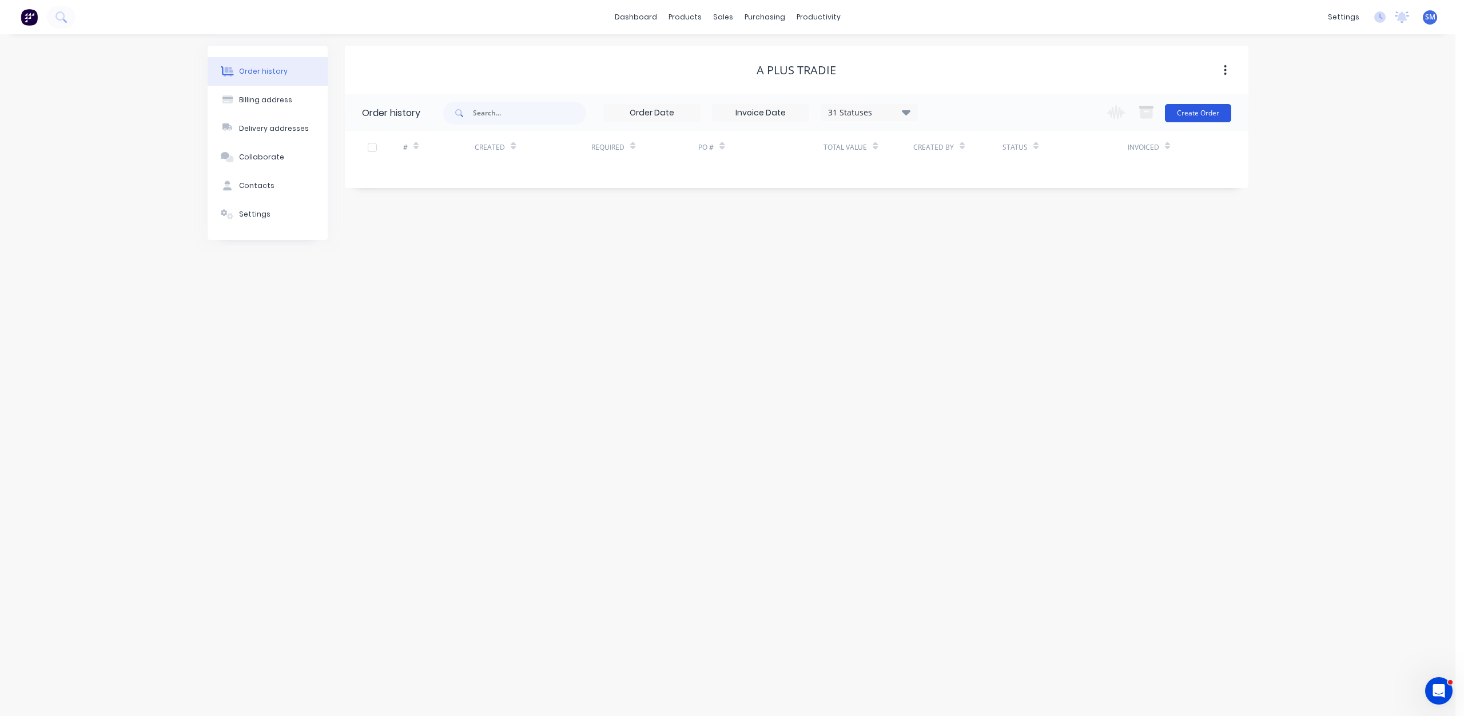
click at [1179, 109] on button "Create Order" at bounding box center [1198, 113] width 66 height 18
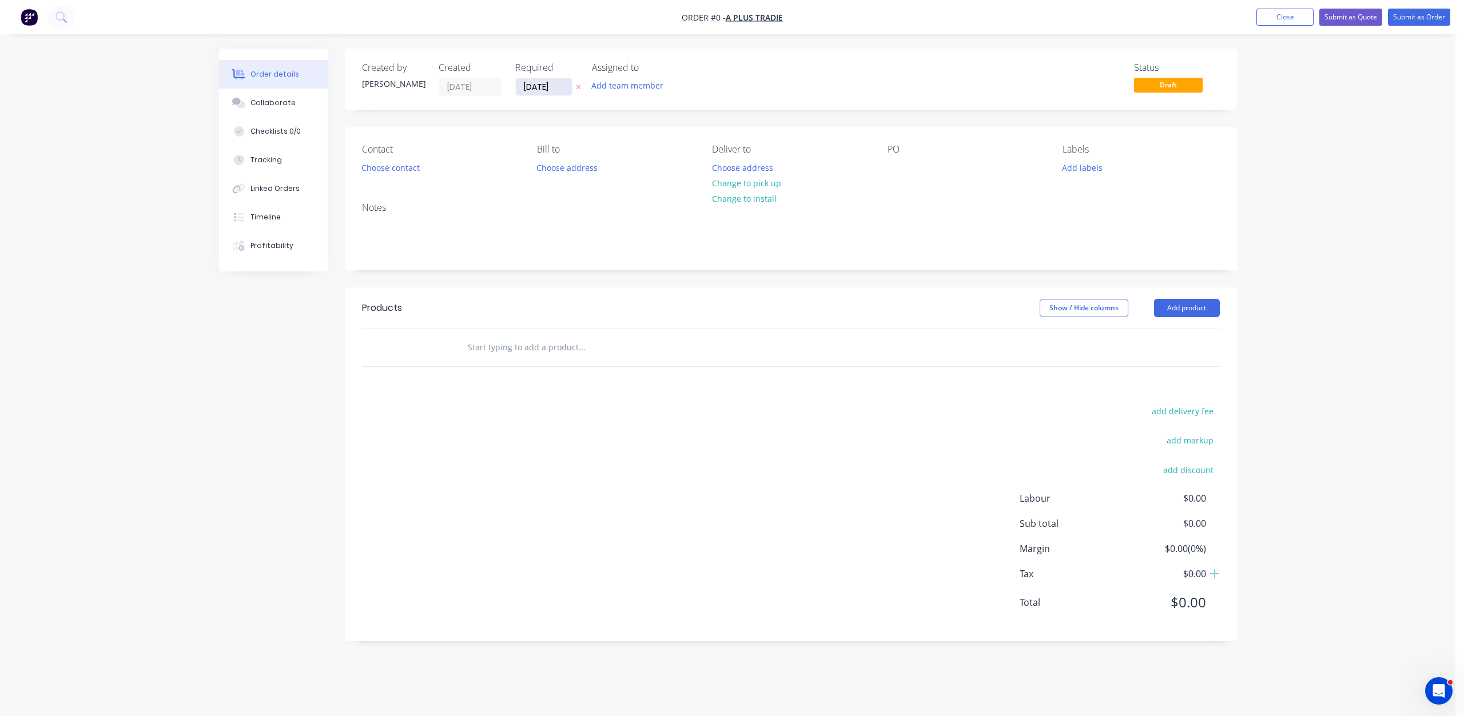
click at [545, 87] on input "[DATE]" at bounding box center [544, 86] width 56 height 17
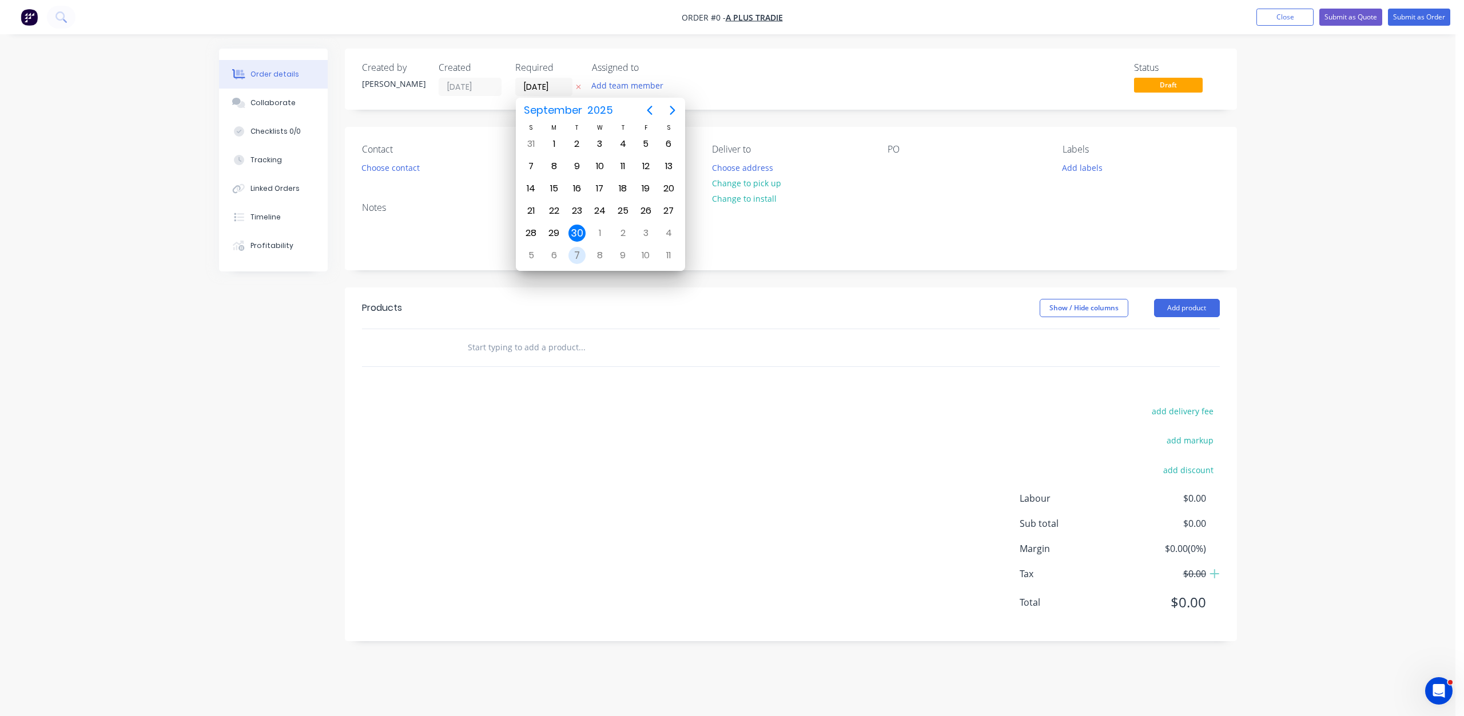
click at [575, 253] on div "7" at bounding box center [576, 255] width 17 height 17
type input "[DATE]"
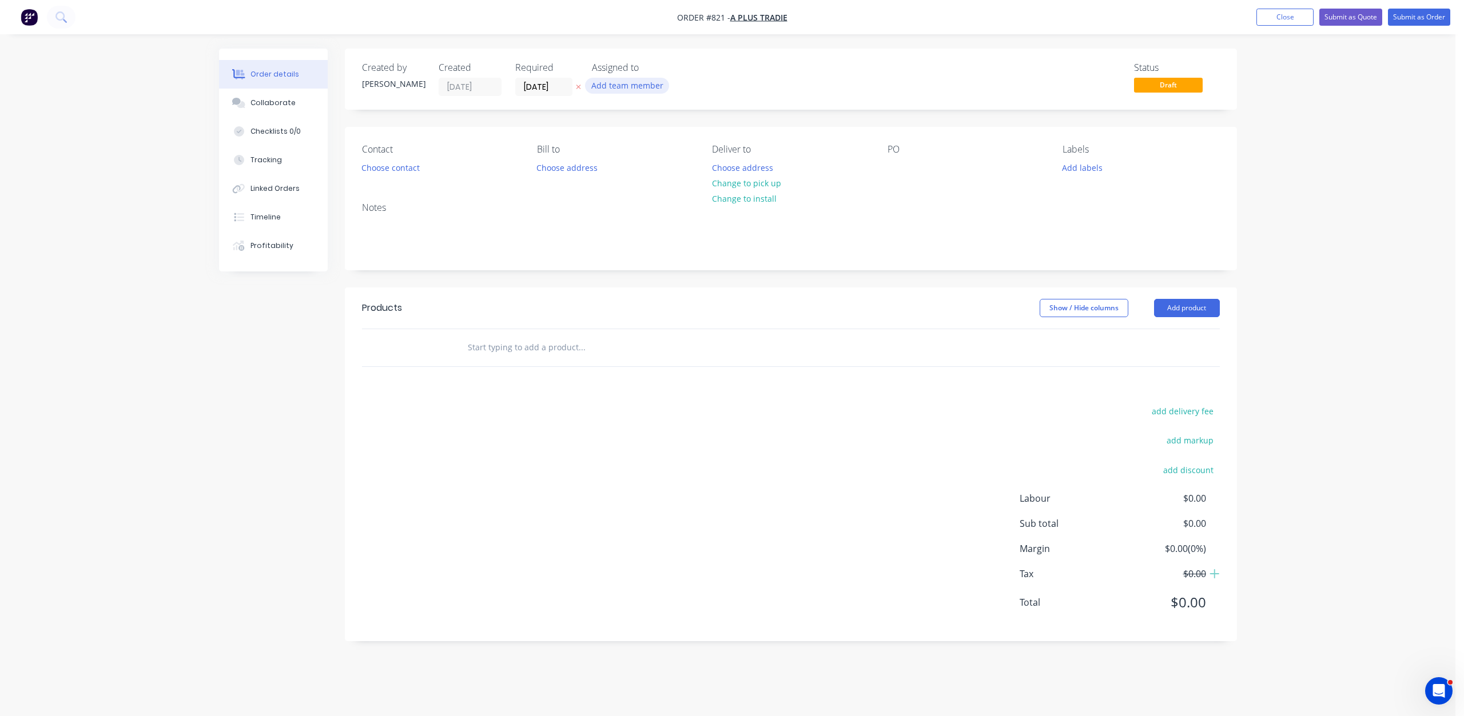
click at [628, 78] on button "Add team member" at bounding box center [627, 85] width 84 height 15
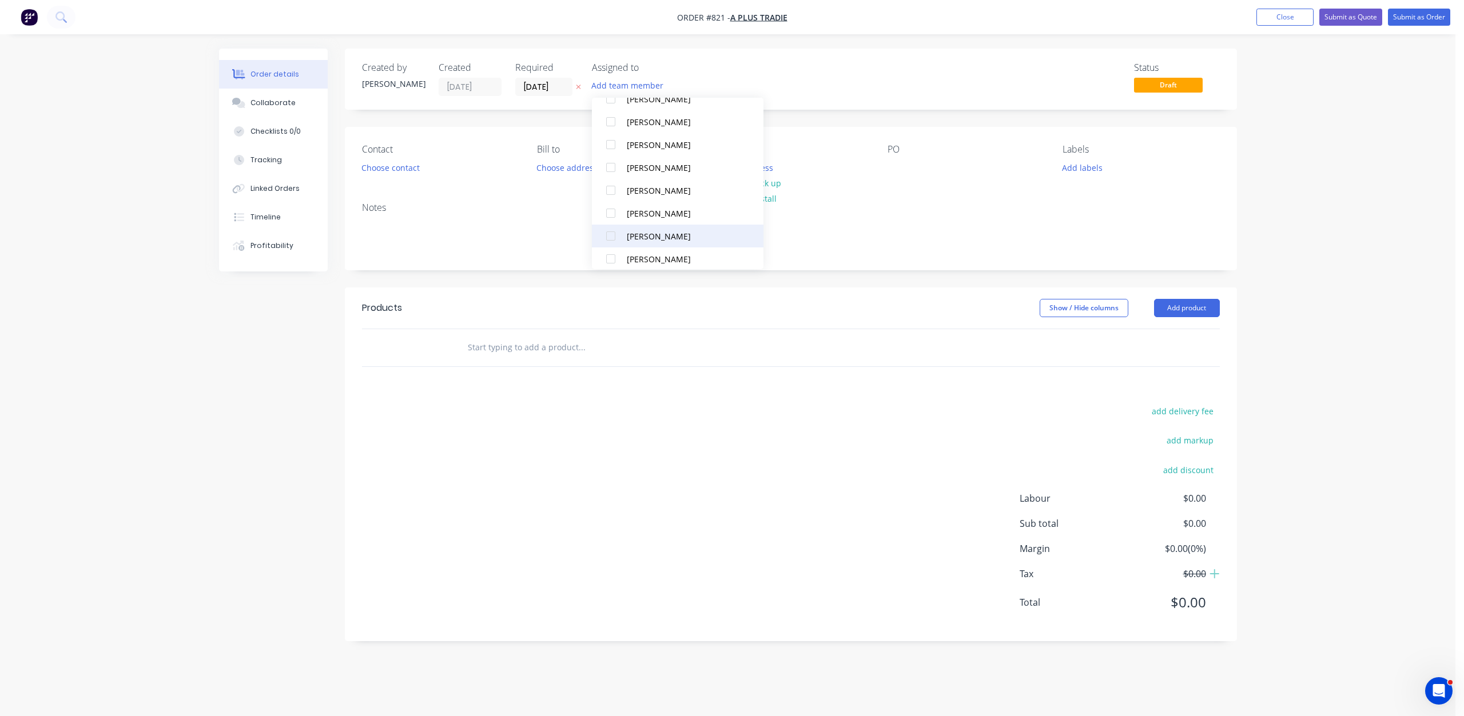
scroll to position [172, 0]
drag, startPoint x: 607, startPoint y: 163, endPoint x: 673, endPoint y: 178, distance: 68.5
click at [608, 162] on div at bounding box center [610, 160] width 23 height 23
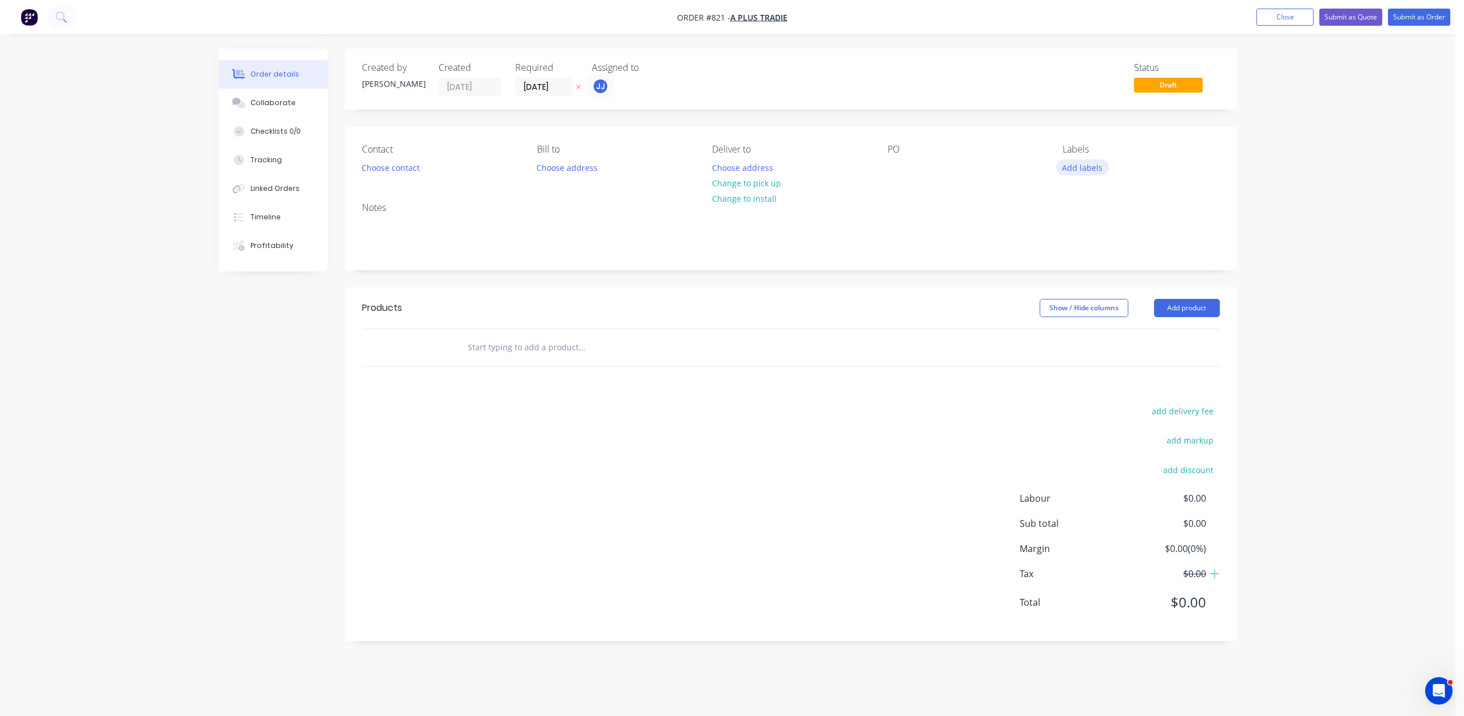
click at [1083, 172] on button "Add labels" at bounding box center [1082, 167] width 53 height 15
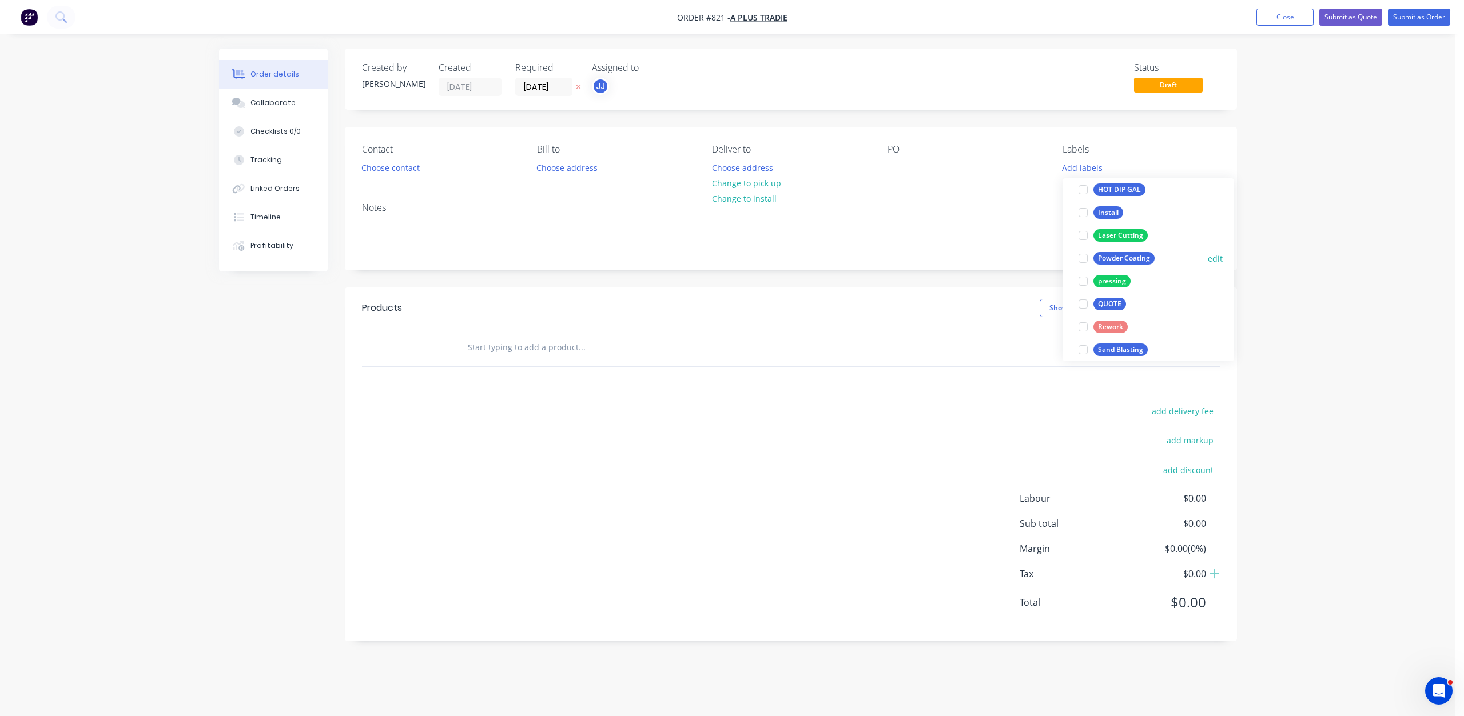
click at [1083, 256] on div at bounding box center [1082, 258] width 23 height 23
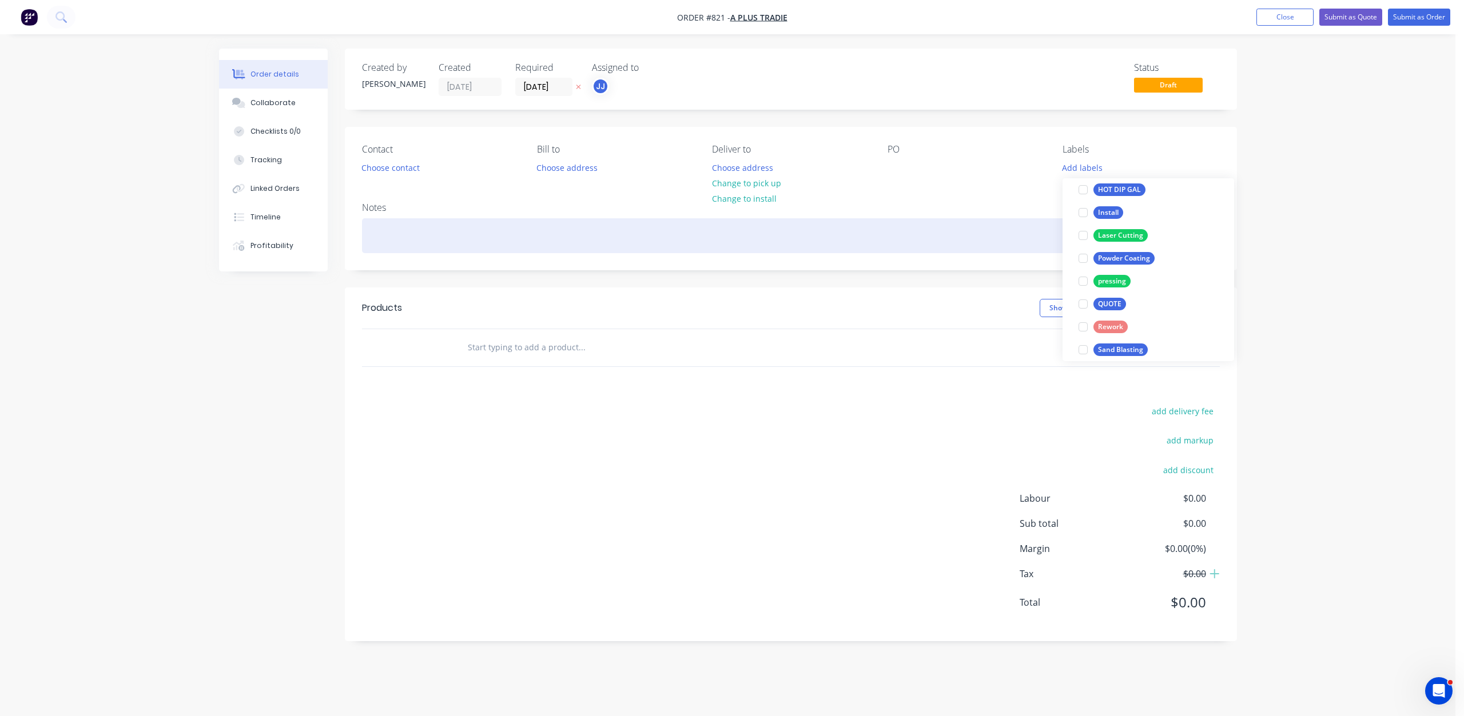
scroll to position [11, 0]
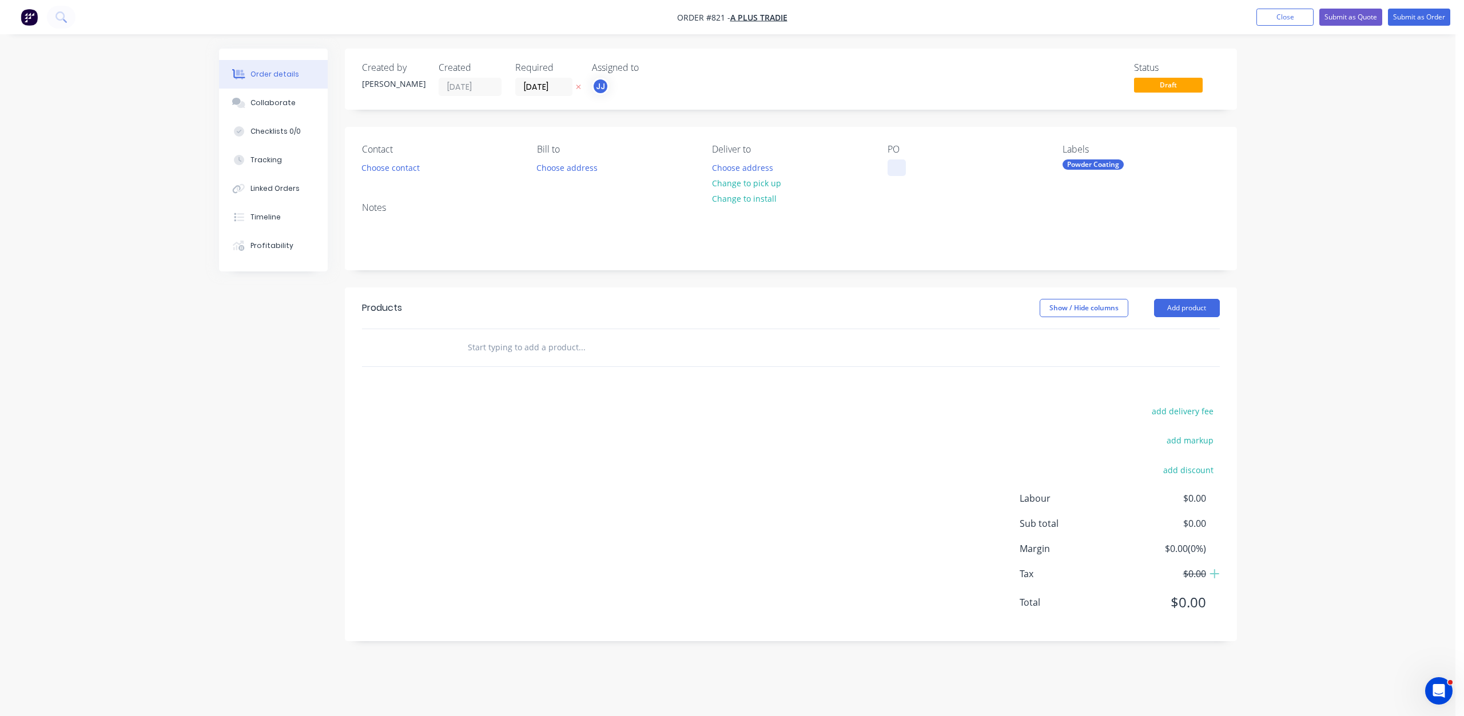
click at [893, 167] on div at bounding box center [896, 168] width 18 height 17
click at [746, 182] on button "Change to pick up" at bounding box center [745, 183] width 81 height 15
click at [375, 168] on button "Choose contact" at bounding box center [390, 167] width 70 height 15
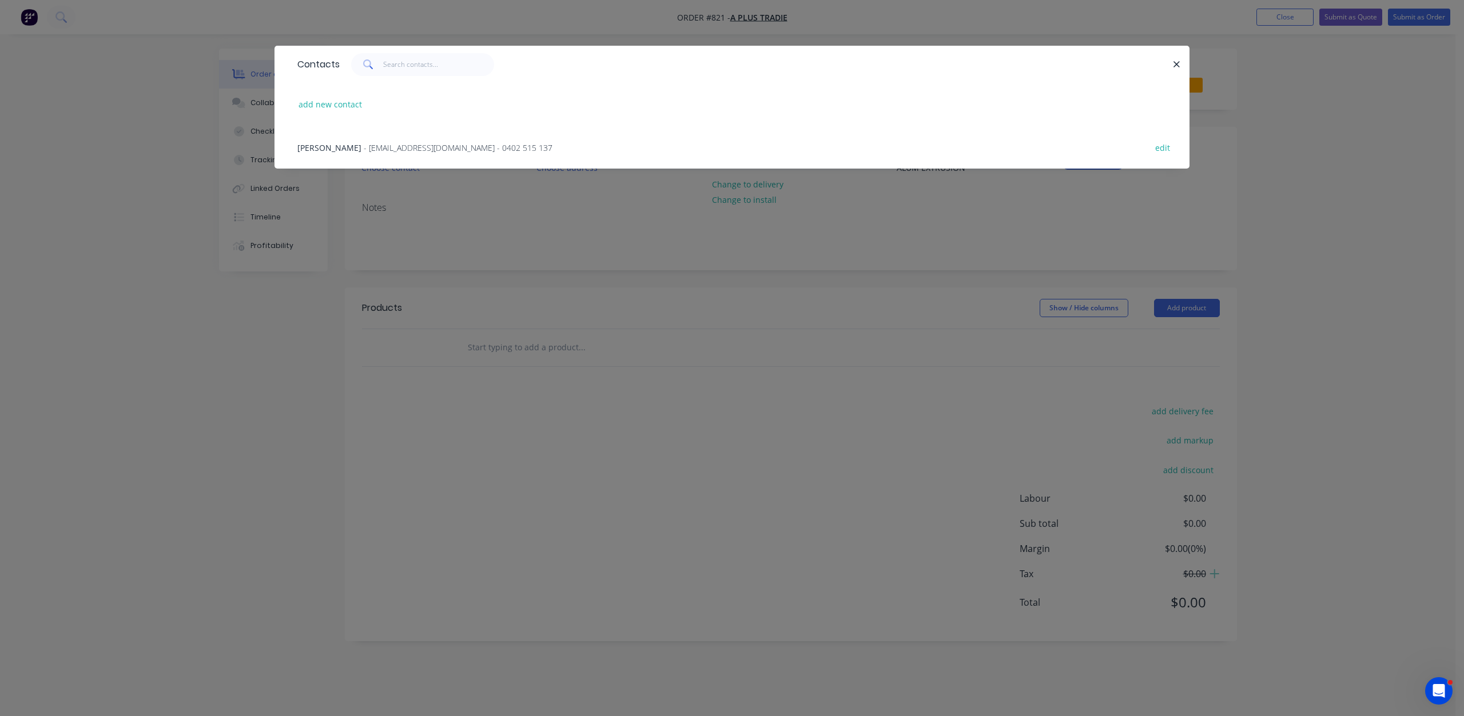
click at [364, 150] on span "- [EMAIL_ADDRESS][DOMAIN_NAME] - 0402 515 137" at bounding box center [458, 147] width 189 height 11
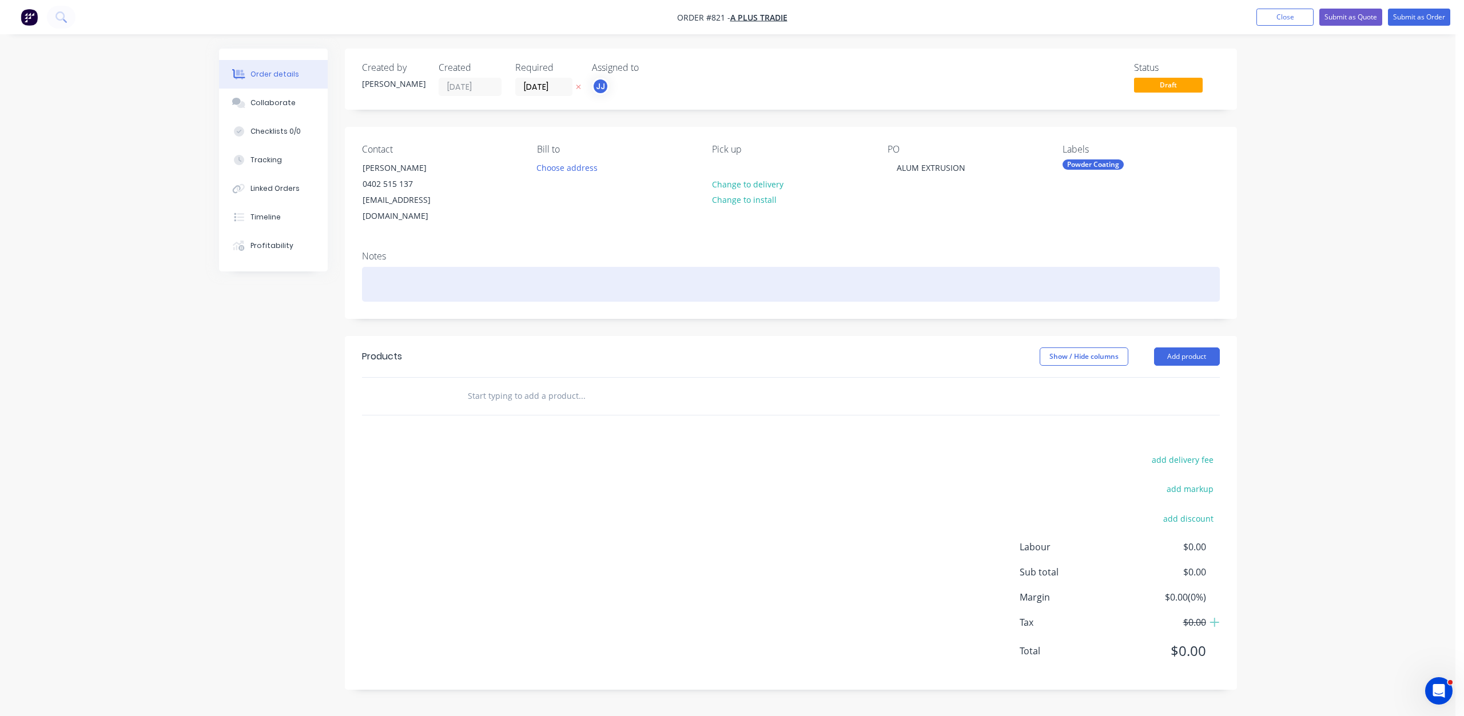
click at [380, 268] on div at bounding box center [791, 284] width 858 height 35
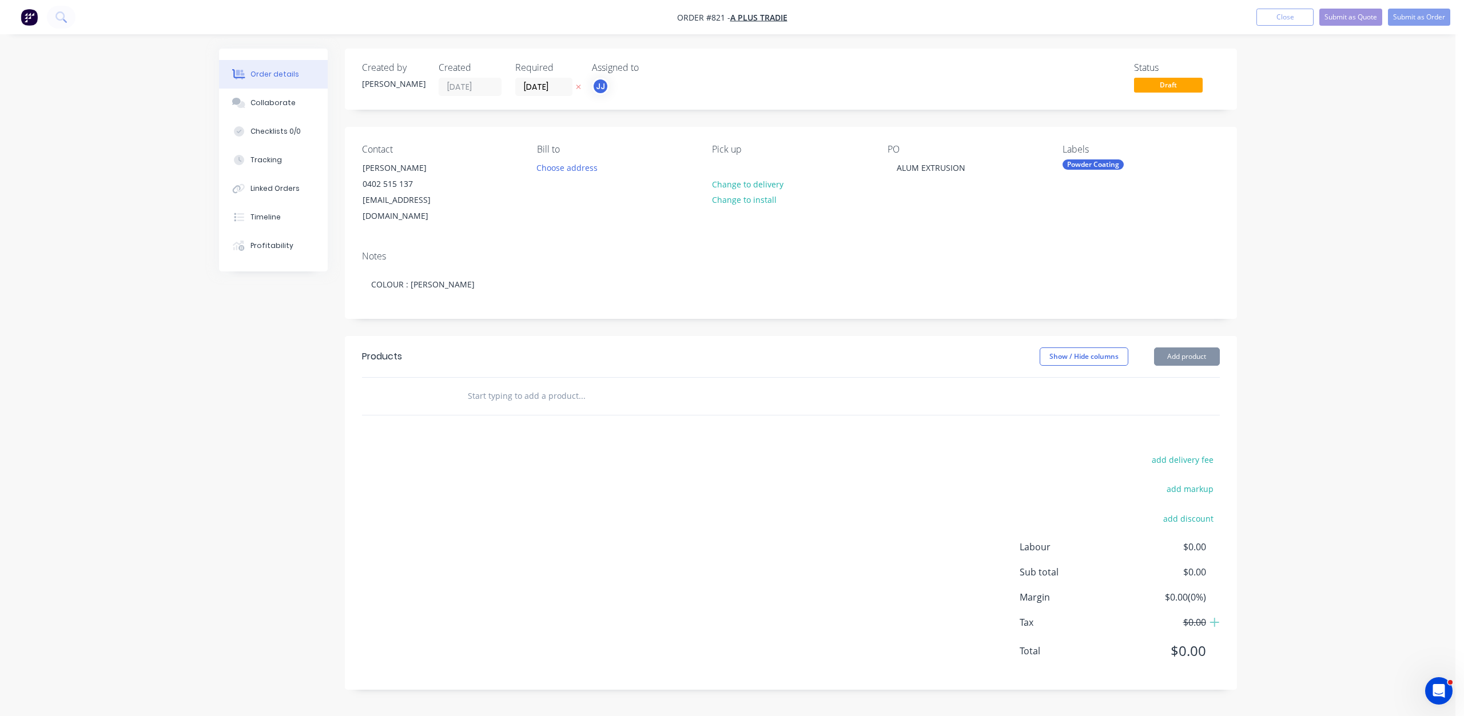
click at [482, 385] on input "text" at bounding box center [581, 396] width 229 height 23
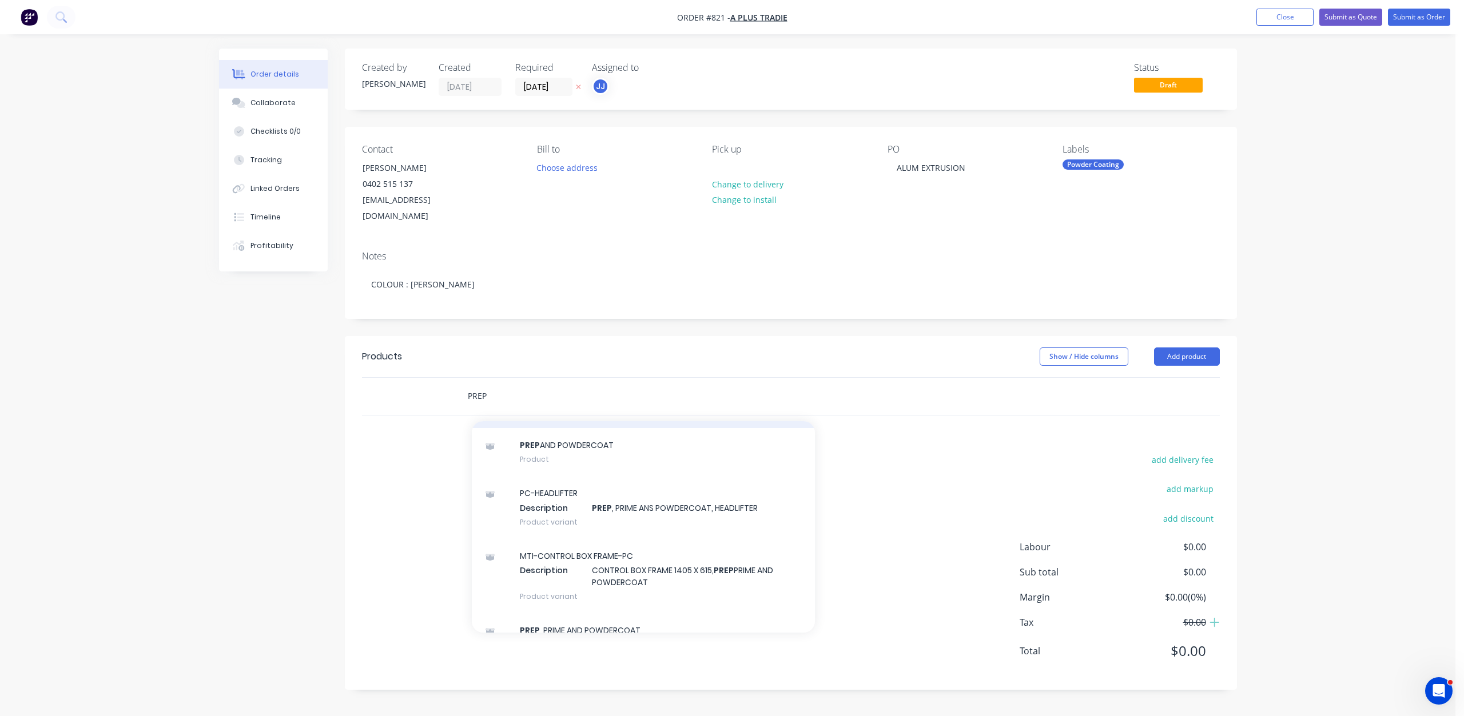
scroll to position [57, 0]
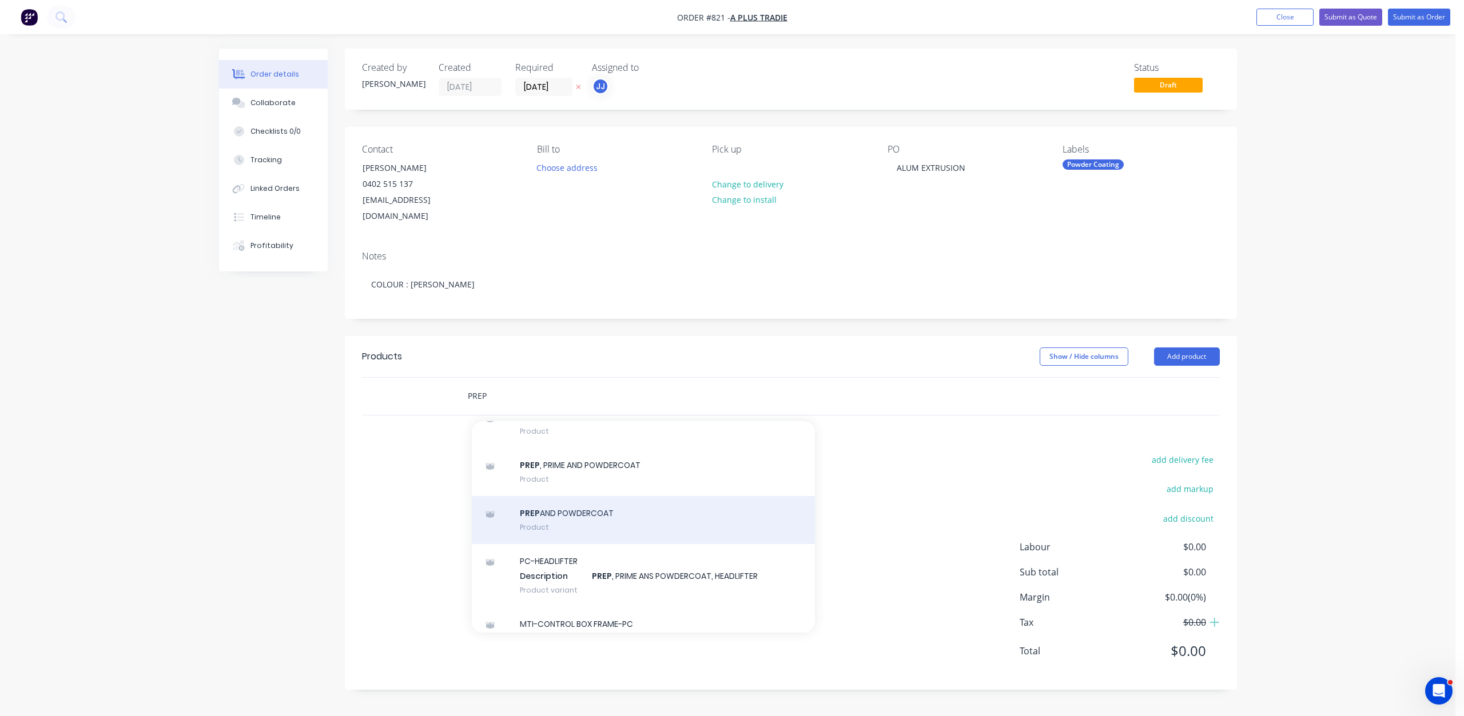
type input "PREP"
click at [571, 499] on div "PREP AND POWDERCOAT Product" at bounding box center [643, 520] width 343 height 48
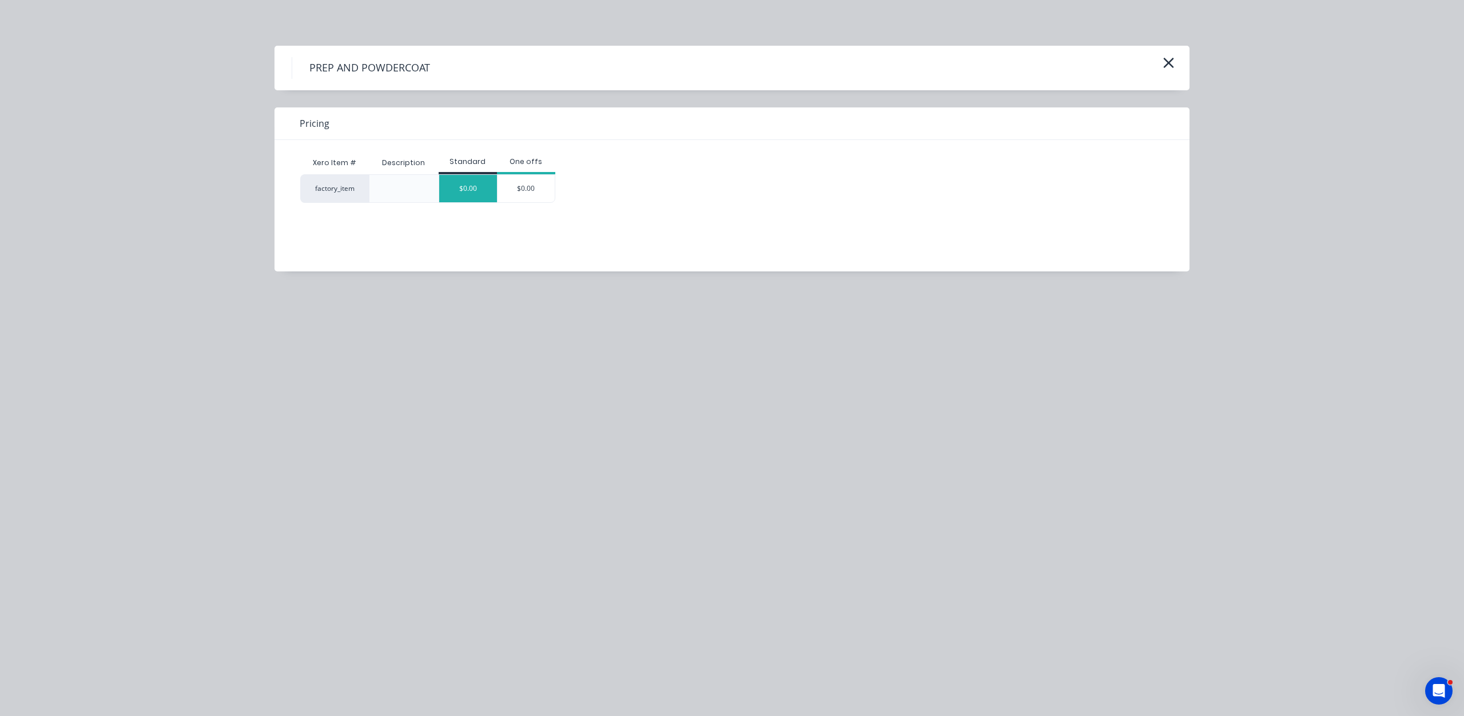
click at [476, 186] on div "$0.00" at bounding box center [468, 188] width 58 height 27
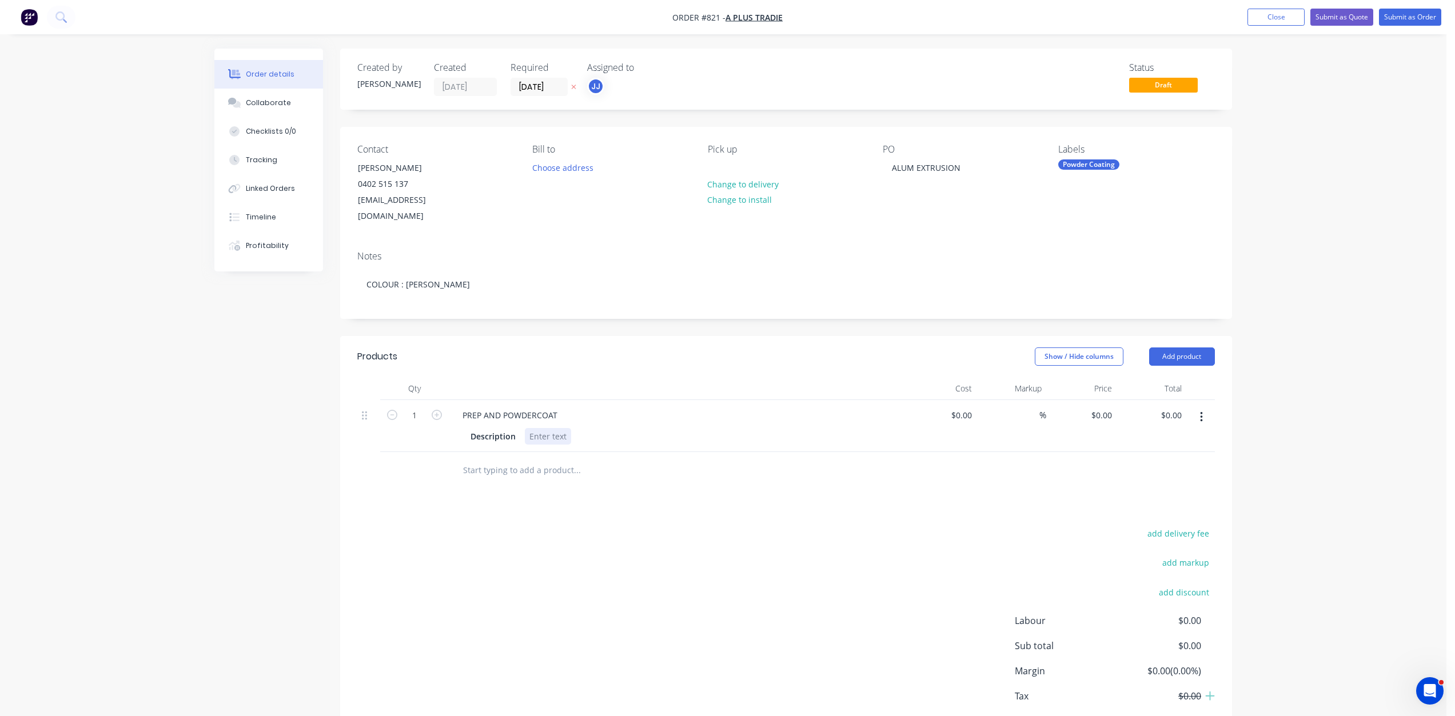
click at [533, 428] on div at bounding box center [548, 436] width 46 height 17
click at [1401, 19] on button "Submit as Order" at bounding box center [1410, 17] width 62 height 17
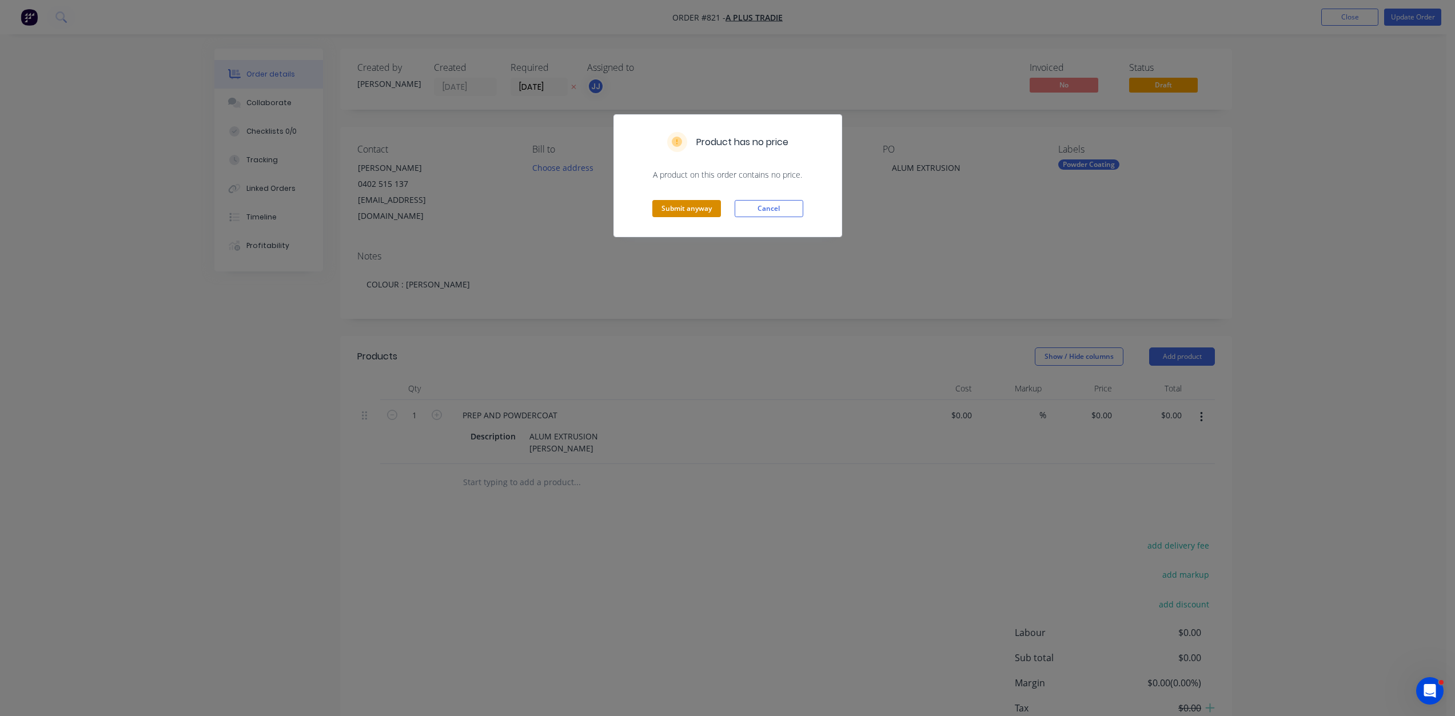
click at [677, 204] on button "Submit anyway" at bounding box center [686, 208] width 69 height 17
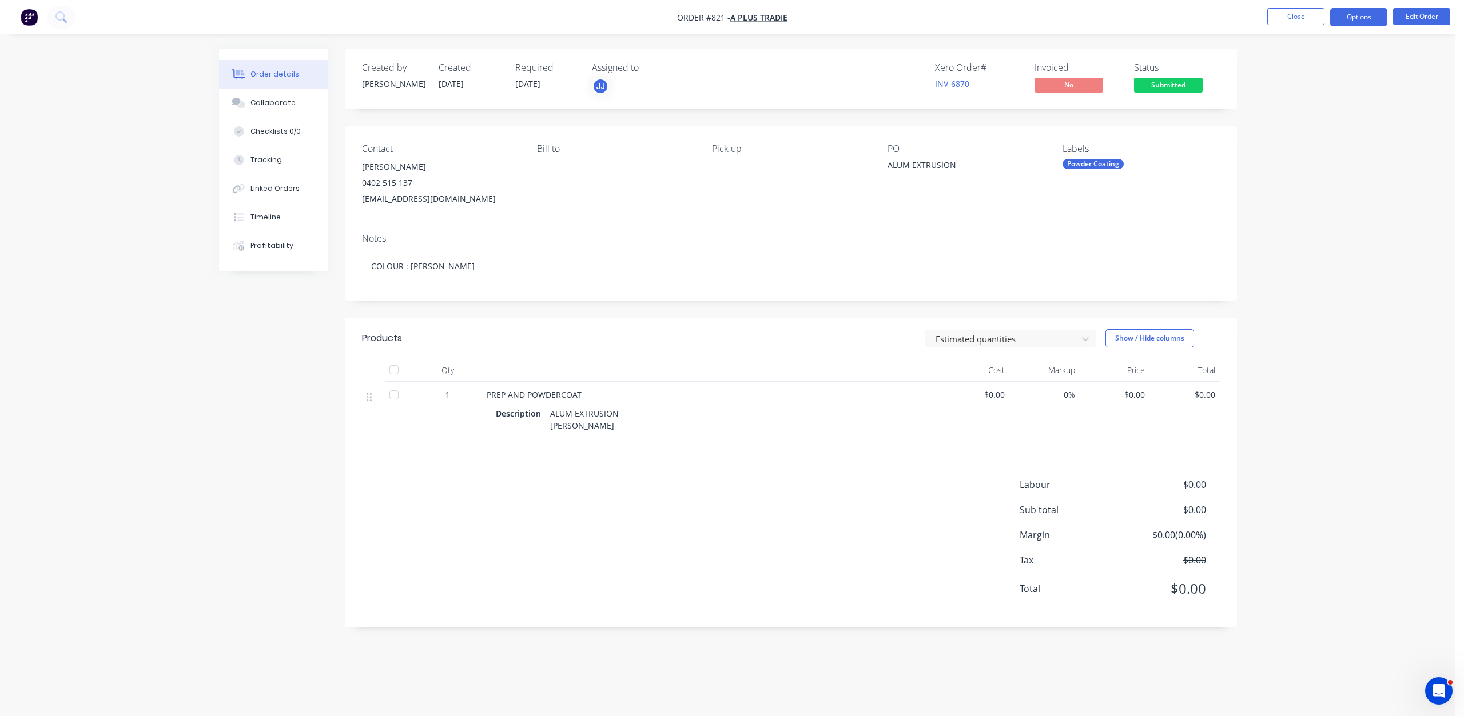
click at [1352, 20] on button "Options" at bounding box center [1358, 17] width 57 height 18
click at [1294, 135] on div "Work Order" at bounding box center [1323, 138] width 105 height 17
click at [1298, 114] on div "Without pricing" at bounding box center [1323, 115] width 105 height 17
